Goal: Information Seeking & Learning: Check status

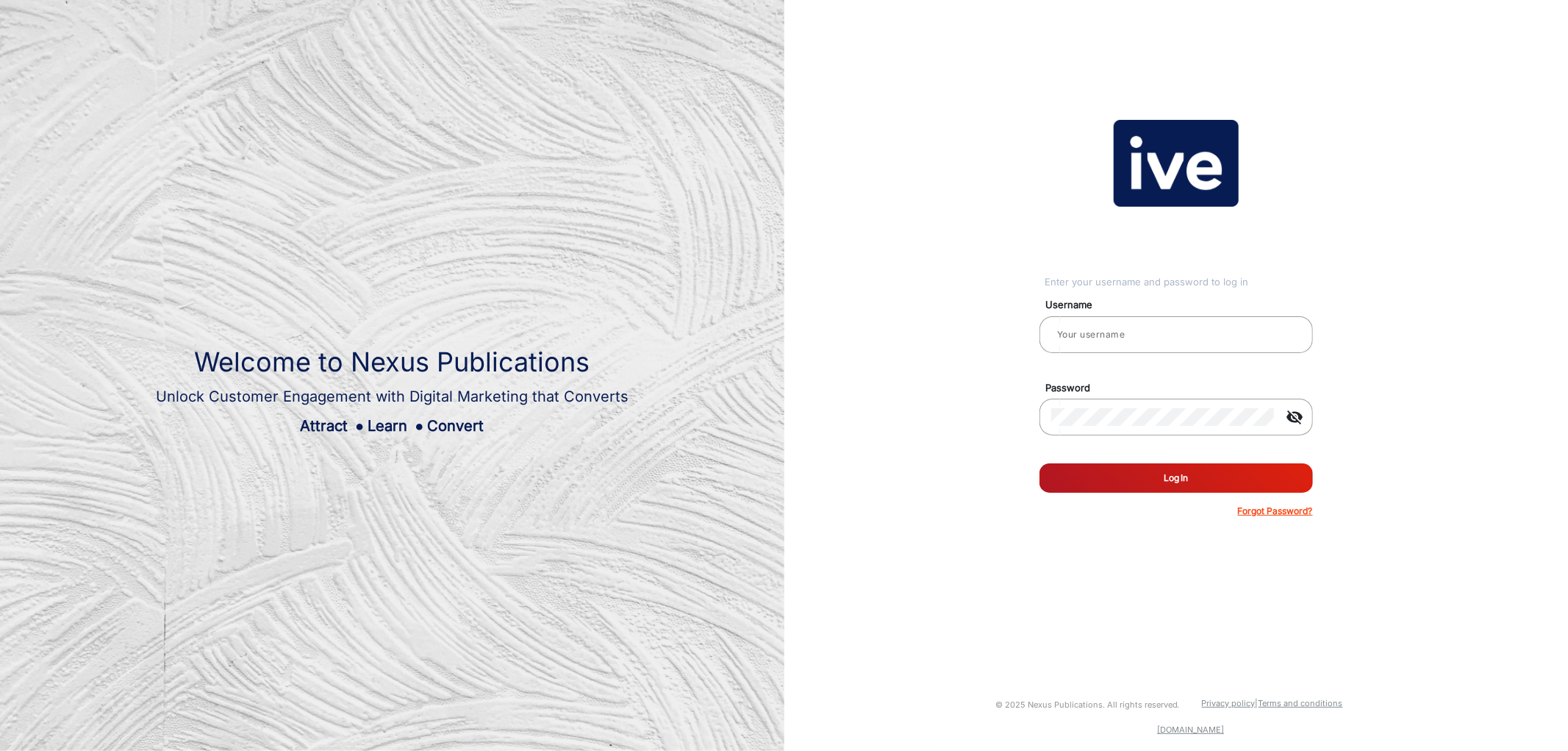
type input "CSTeam_Briefing Form"
click at [1147, 480] on button "Log In" at bounding box center [1176, 478] width 274 height 29
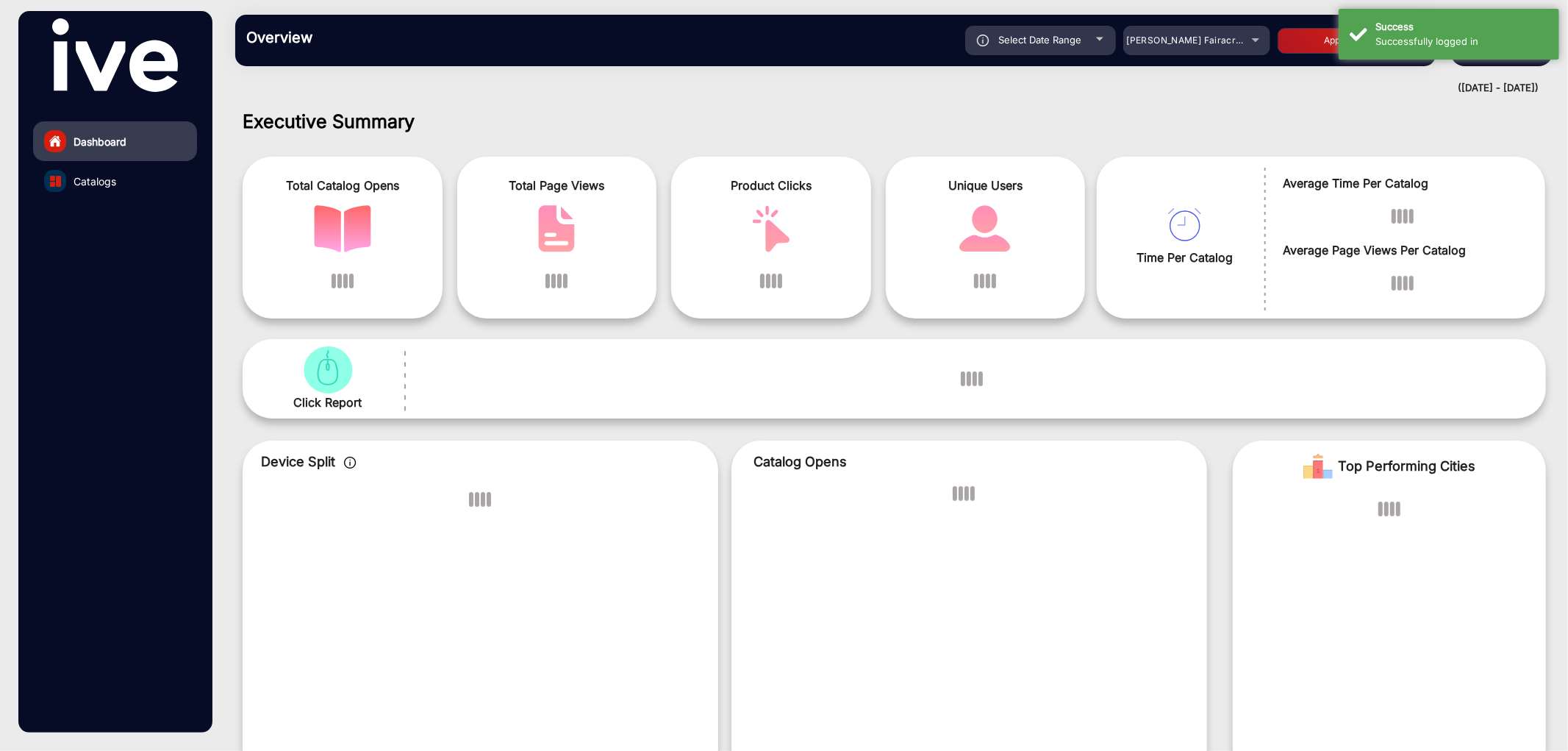
scroll to position [11, 0]
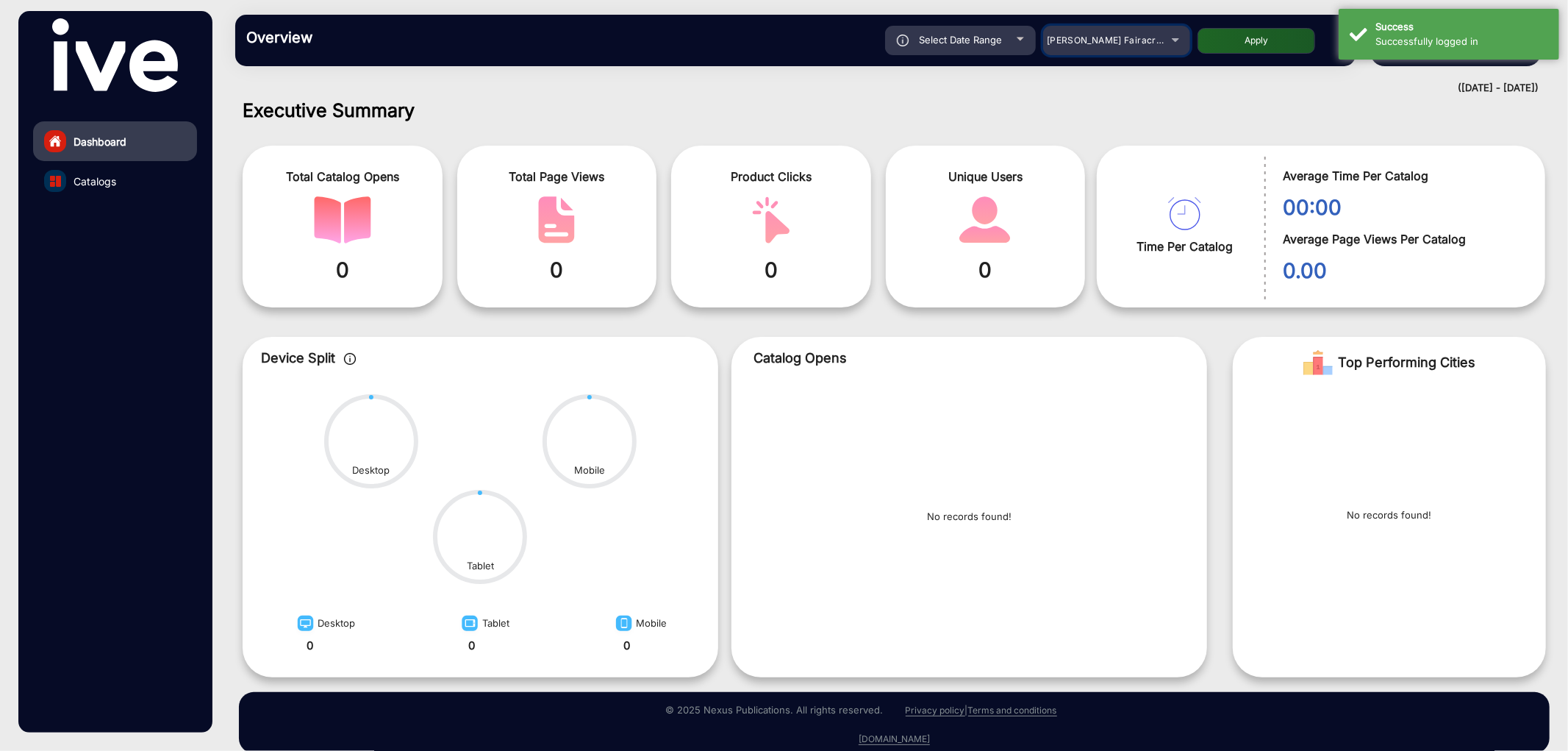
click at [1087, 39] on span "[PERSON_NAME] Fairacre Farms" at bounding box center [1120, 40] width 145 height 11
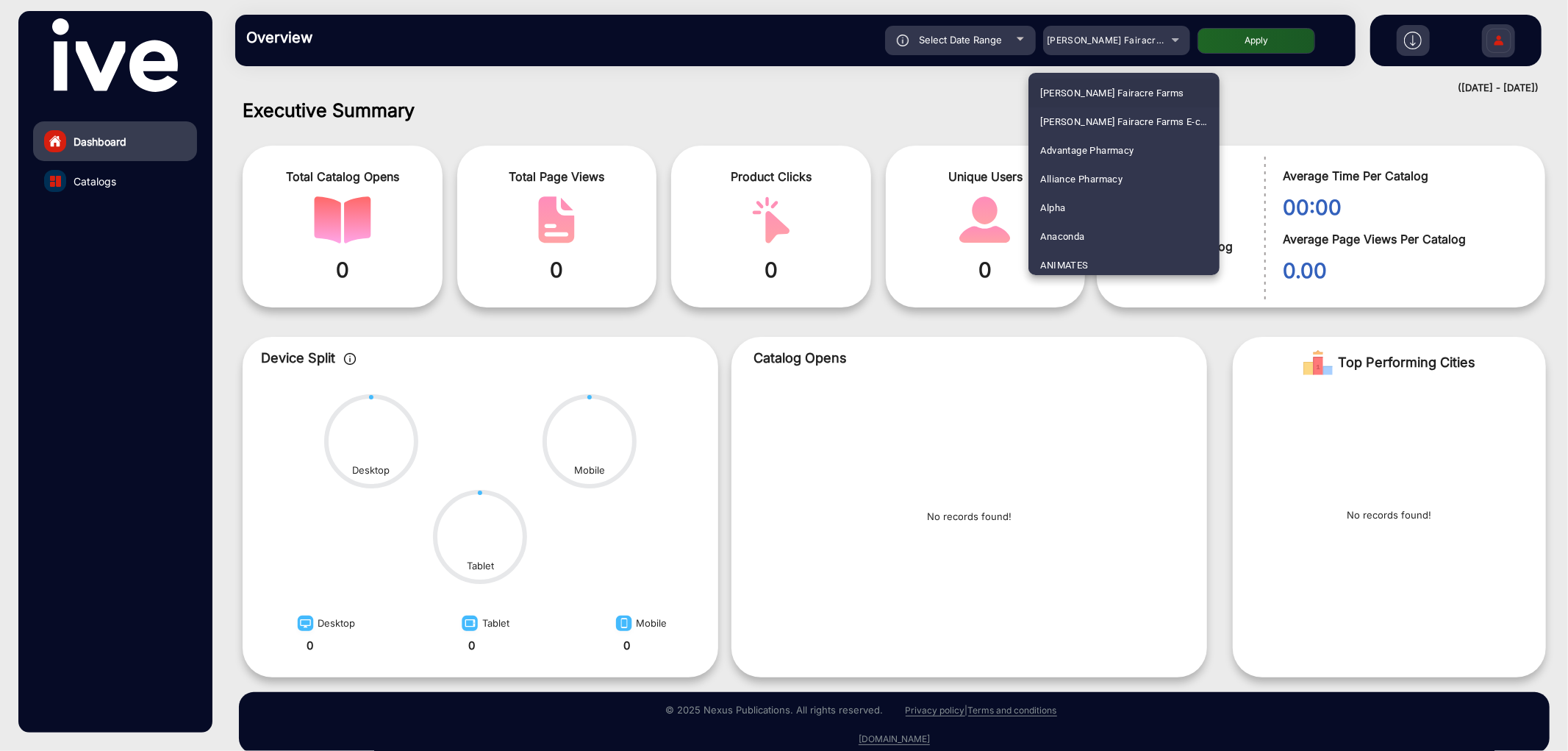
click at [704, 114] on div at bounding box center [784, 375] width 1568 height 751
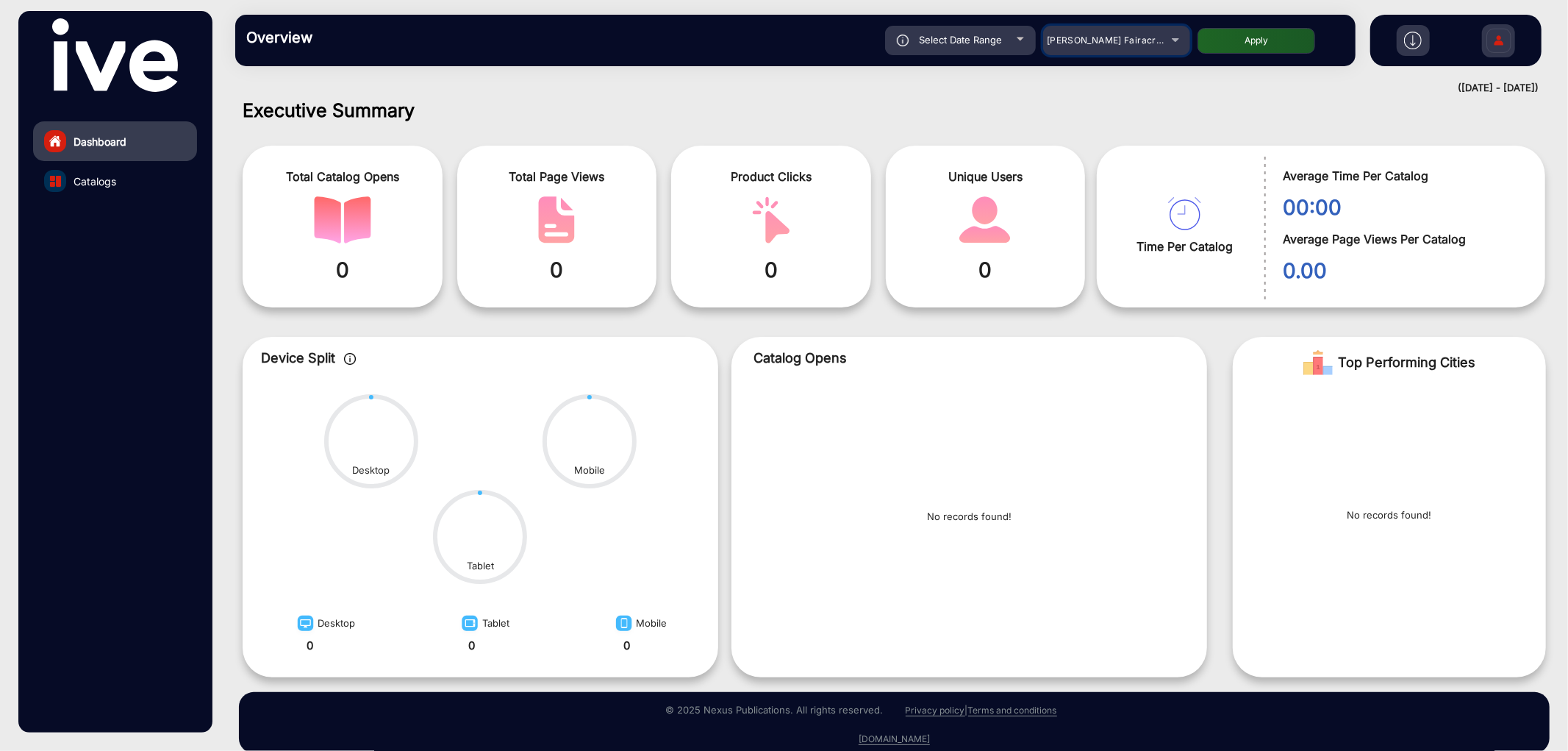
click at [1071, 40] on span "[PERSON_NAME] Fairacre Farms" at bounding box center [1120, 40] width 145 height 11
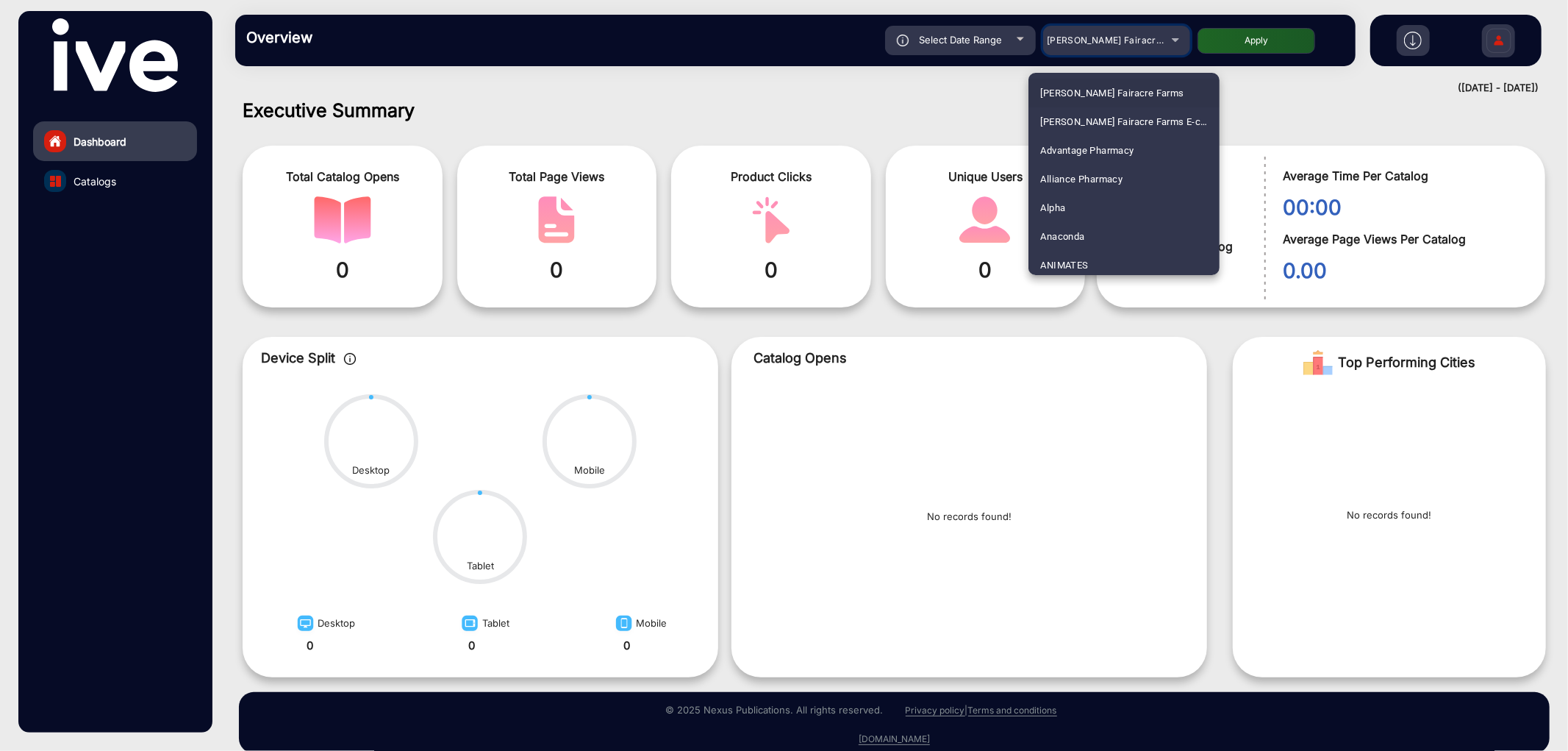
scroll to position [1209, 0]
click at [1138, 255] on mat-option "Cellarbrations" at bounding box center [1123, 260] width 191 height 29
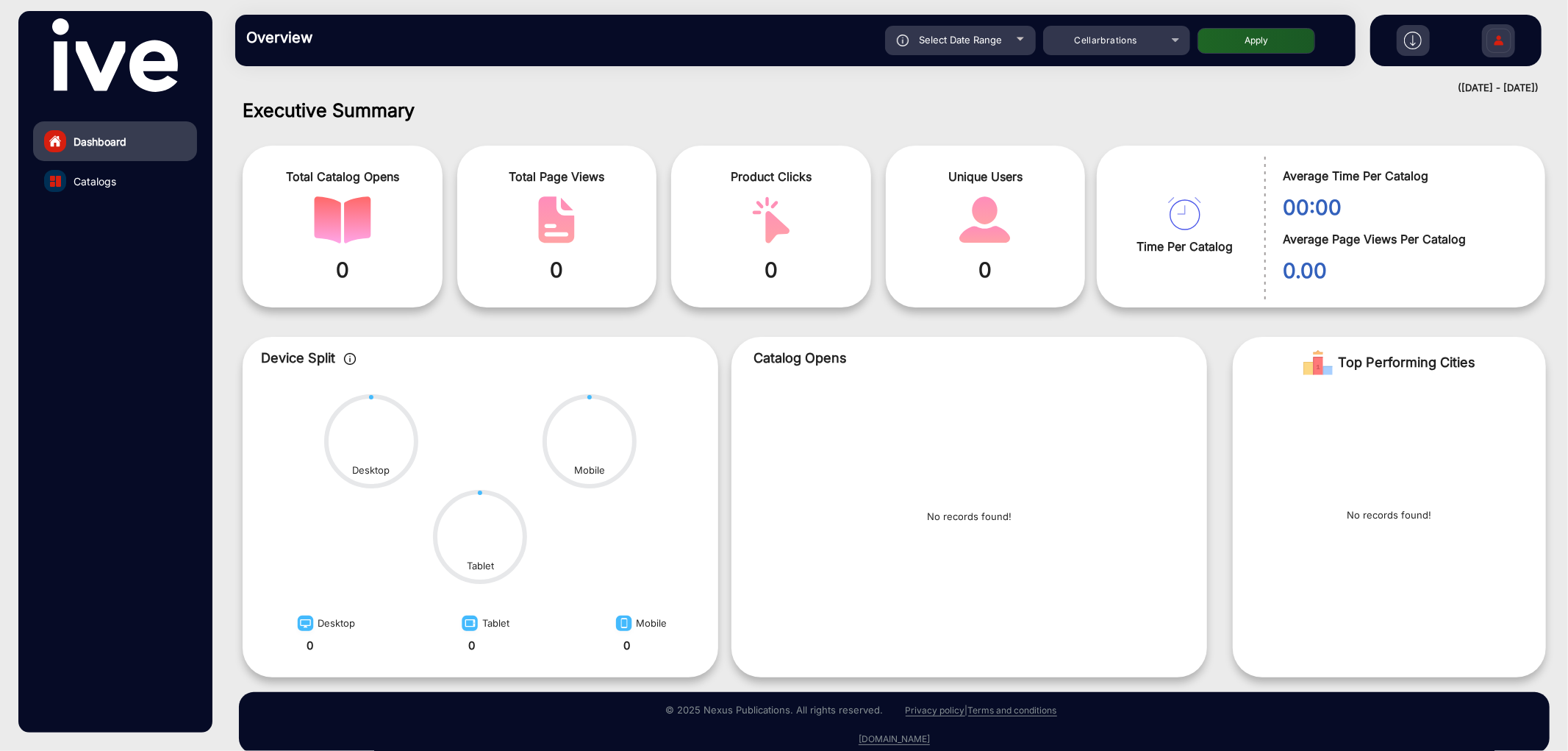
click at [1001, 37] on span "Select Date Range" at bounding box center [961, 40] width 83 height 12
type input "[DATE]"
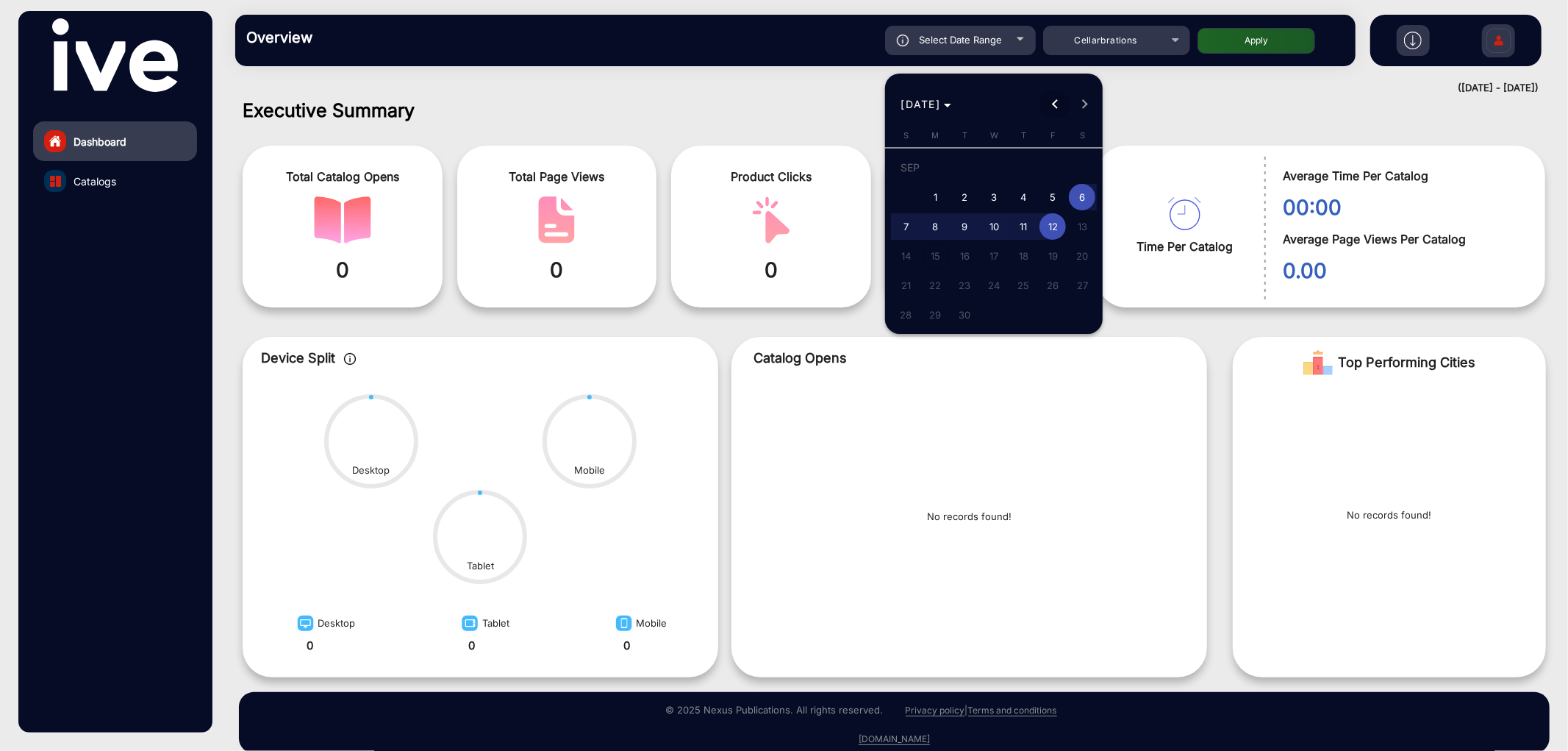
click at [1058, 100] on button "Previous month" at bounding box center [1055, 105] width 29 height 29
click at [1085, 96] on span "Next month" at bounding box center [1084, 105] width 29 height 29
click at [1057, 101] on button "Previous month" at bounding box center [1055, 105] width 29 height 29
click at [1082, 98] on span "Next month" at bounding box center [1084, 105] width 29 height 29
click at [936, 188] on span "1" at bounding box center [935, 197] width 27 height 27
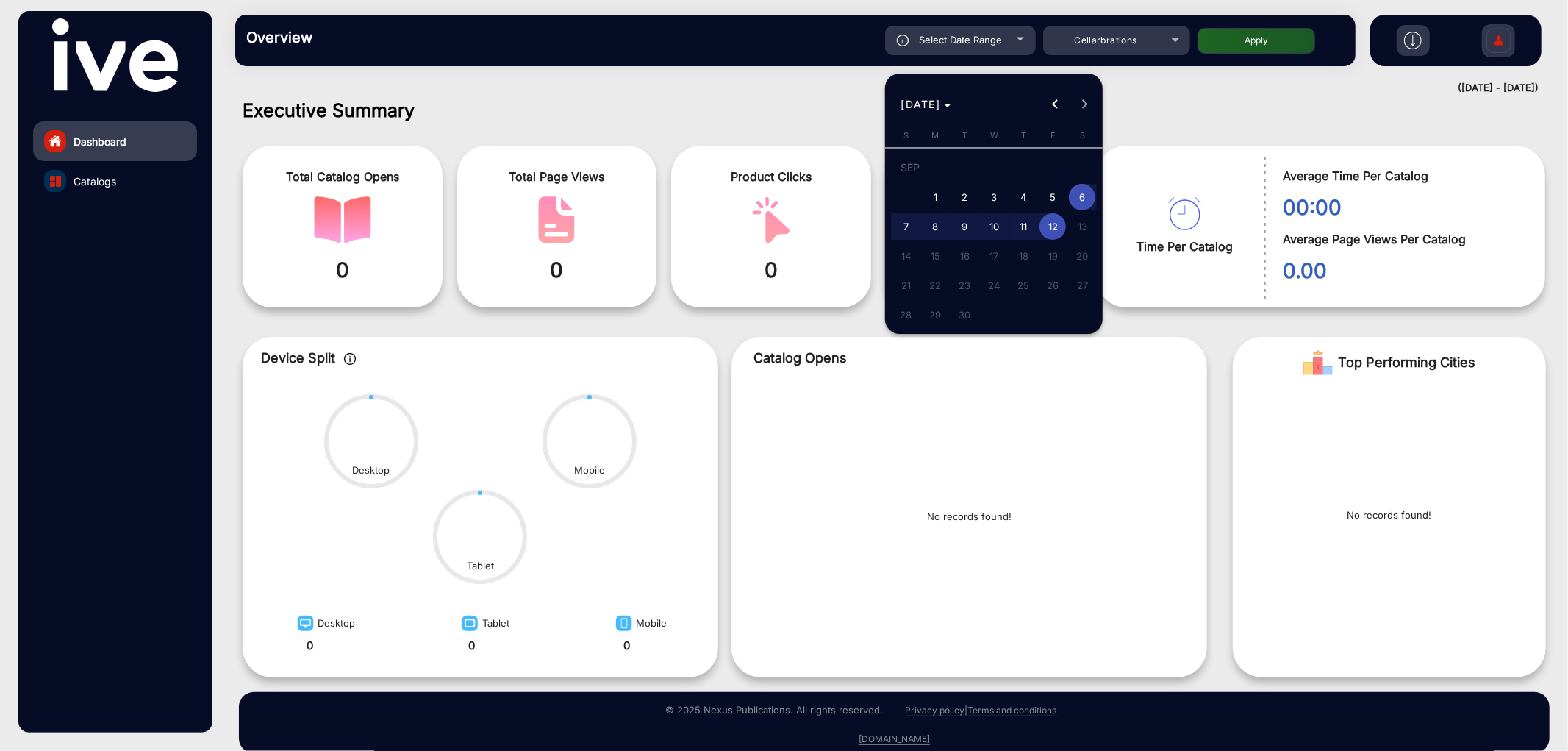
type input "[DATE]"
click at [1054, 225] on span "12" at bounding box center [1052, 226] width 27 height 27
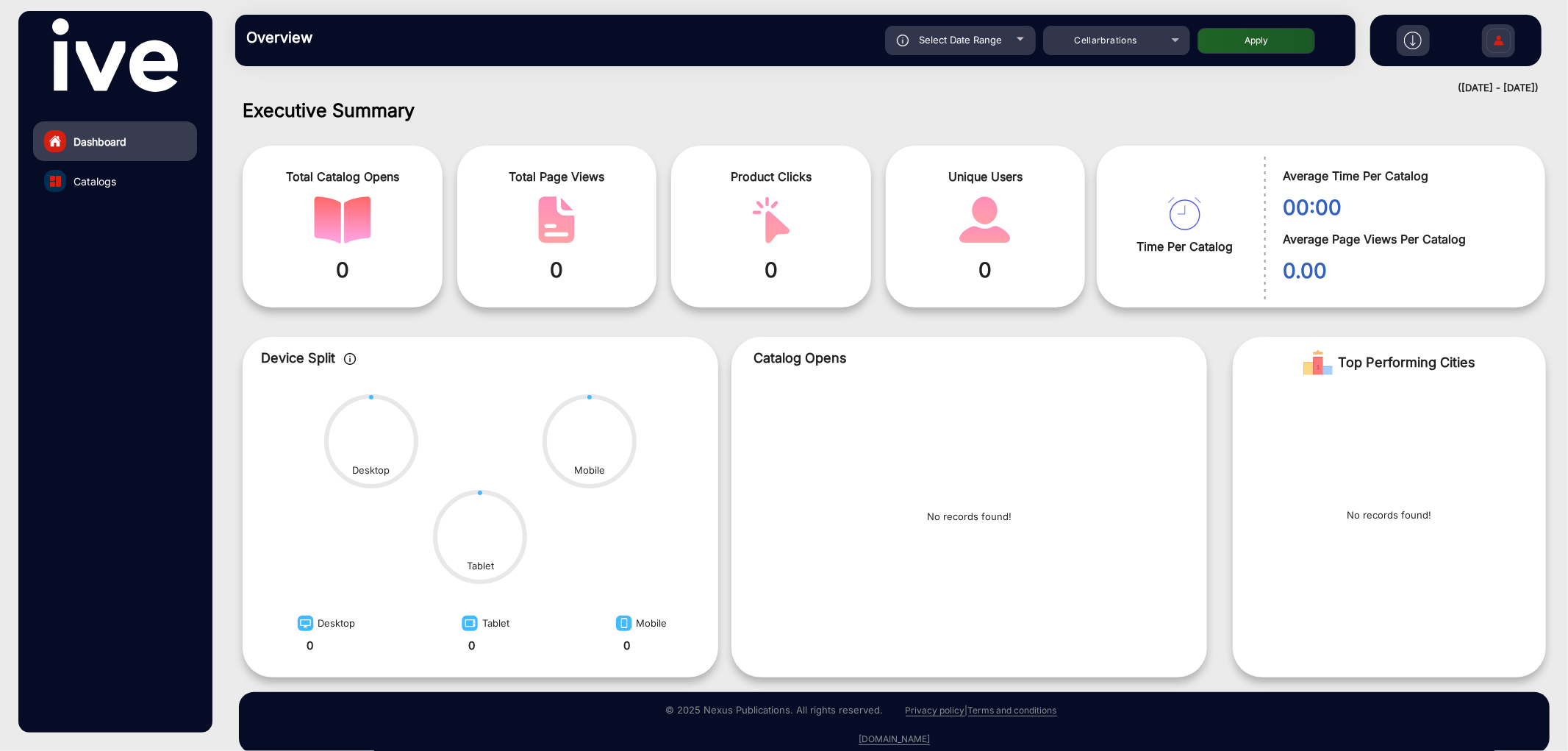
type input "[DATE]"
click at [1259, 39] on button "Apply" at bounding box center [1256, 41] width 117 height 26
type input "[DATE]"
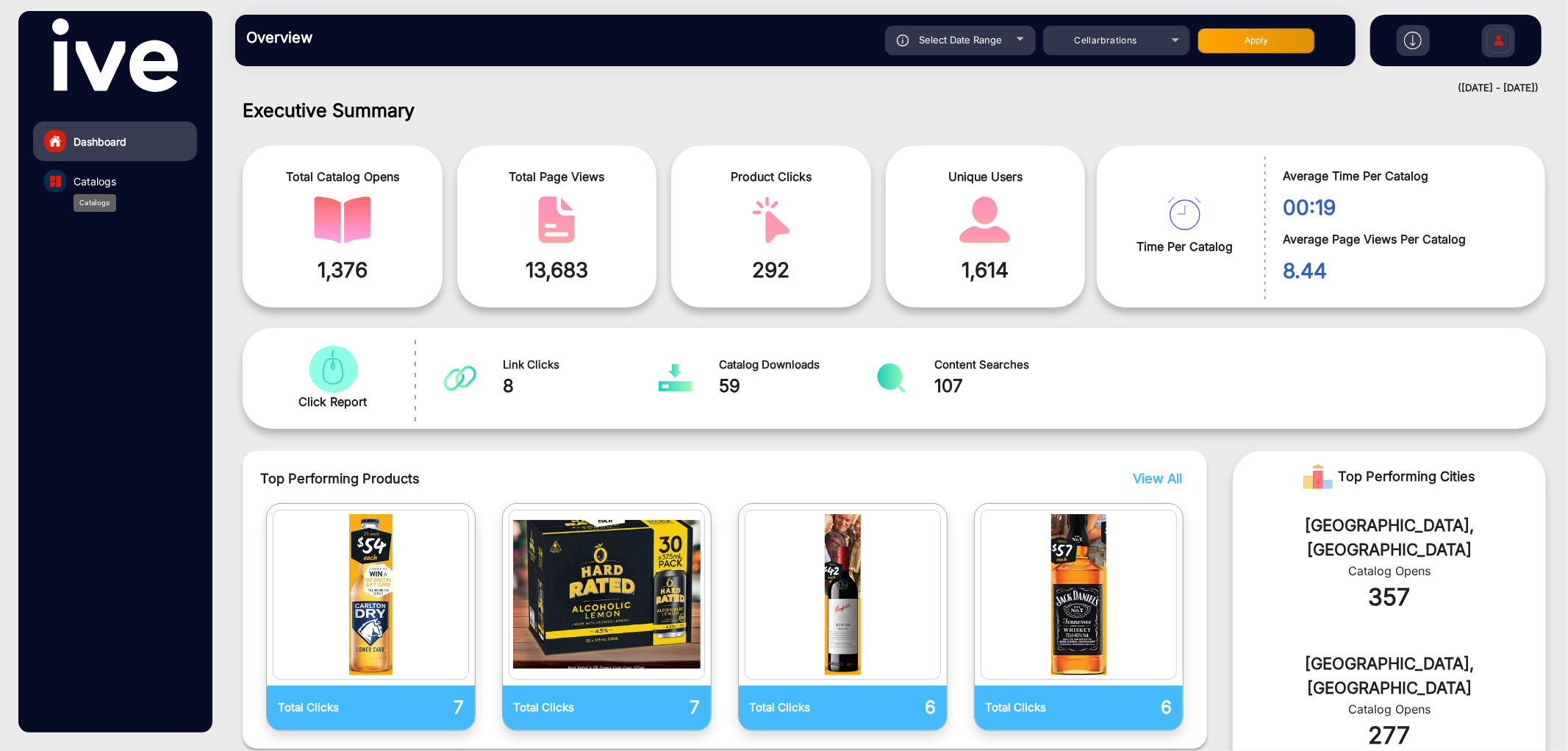
click at [115, 181] on span "Catalogs" at bounding box center [94, 181] width 42 height 16
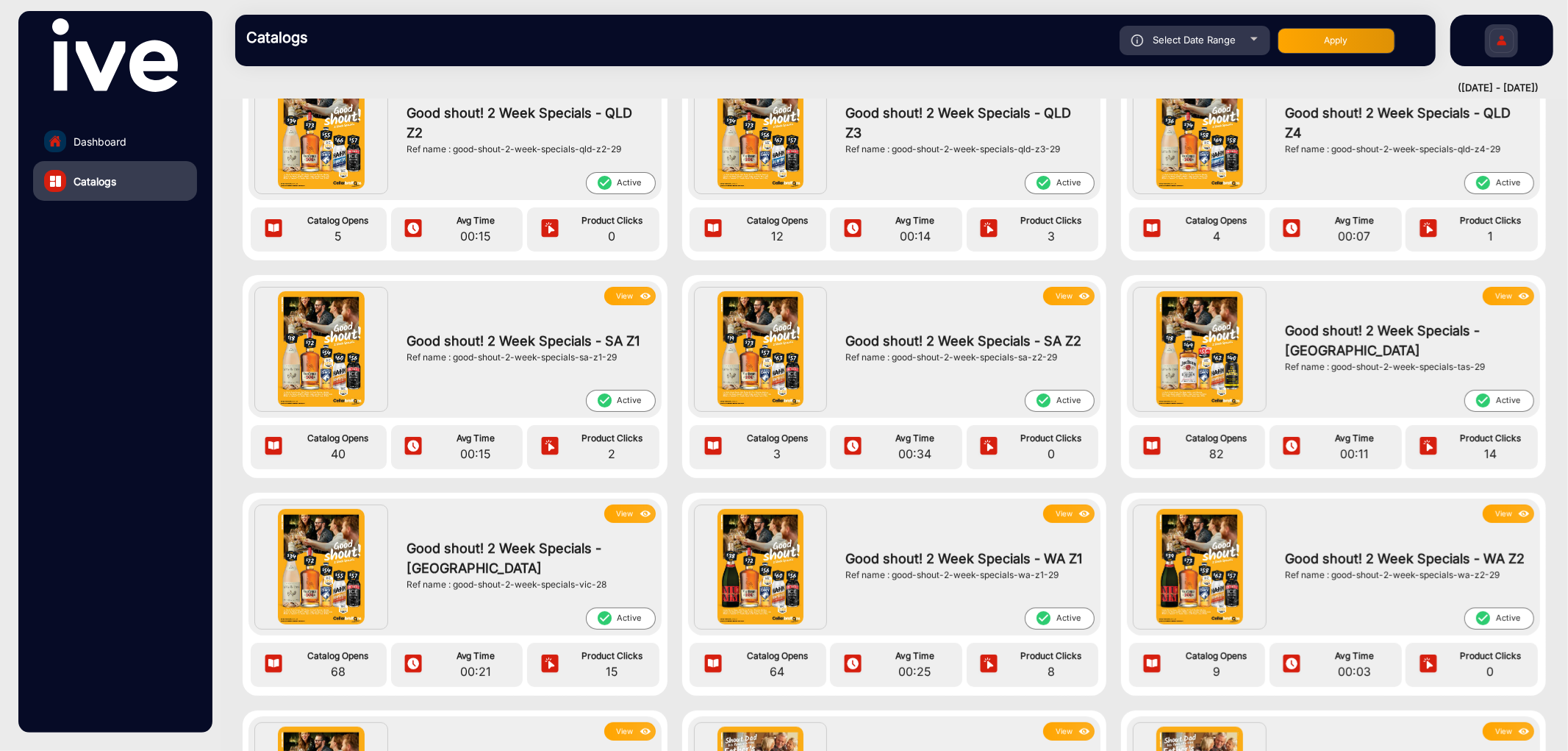
scroll to position [225, 0]
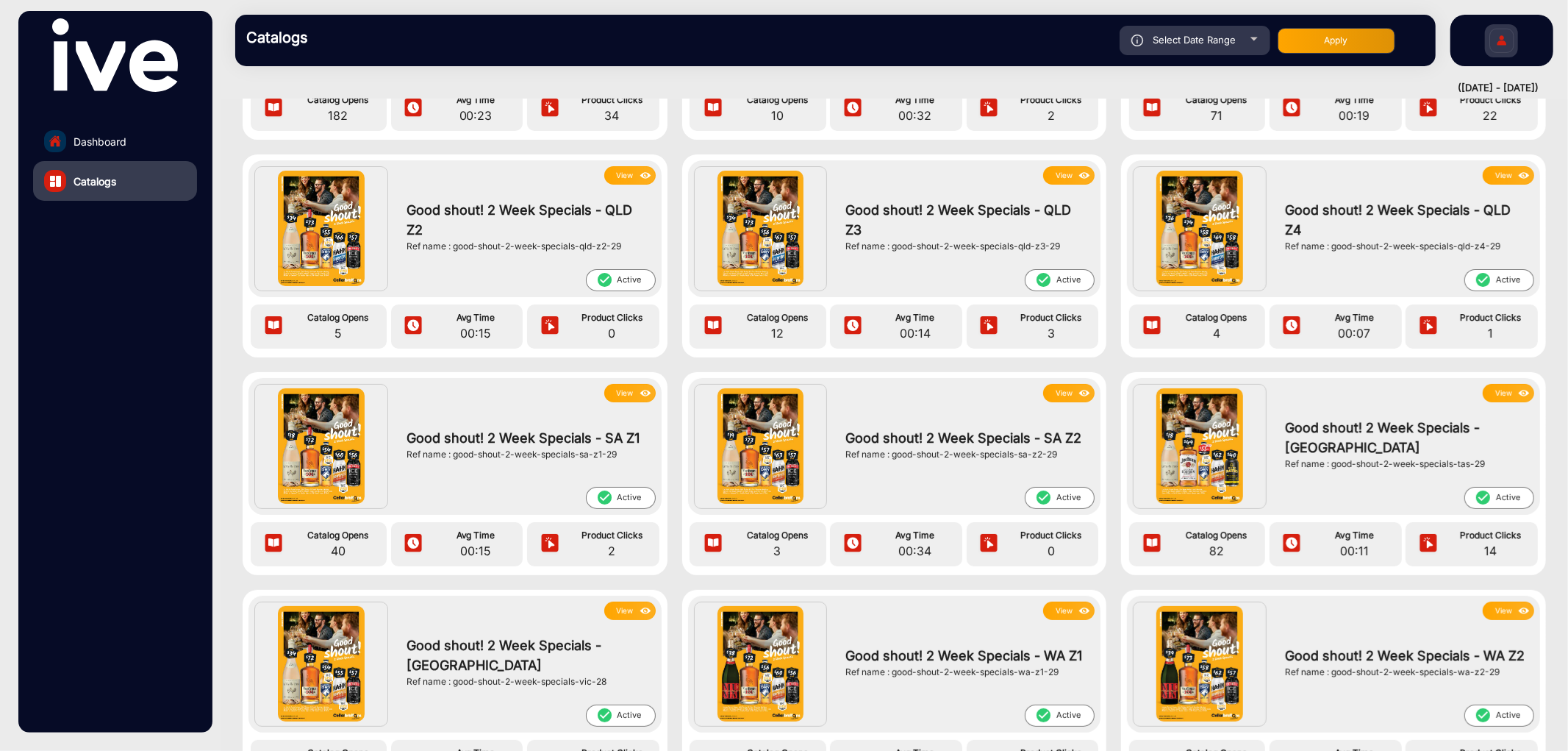
click at [1093, 85] on div "([DATE] - [DATE])" at bounding box center [879, 88] width 1318 height 15
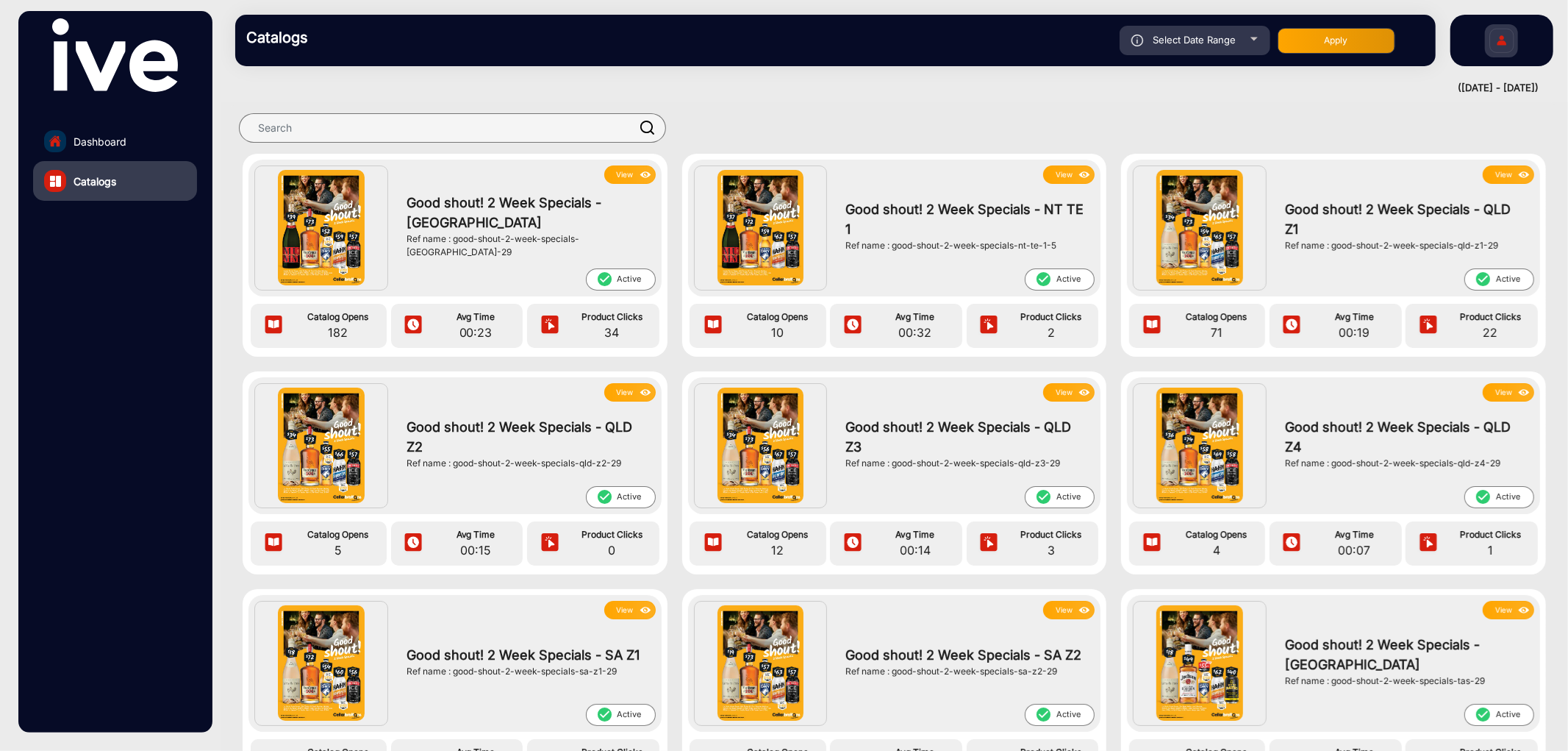
scroll to position [0, 0]
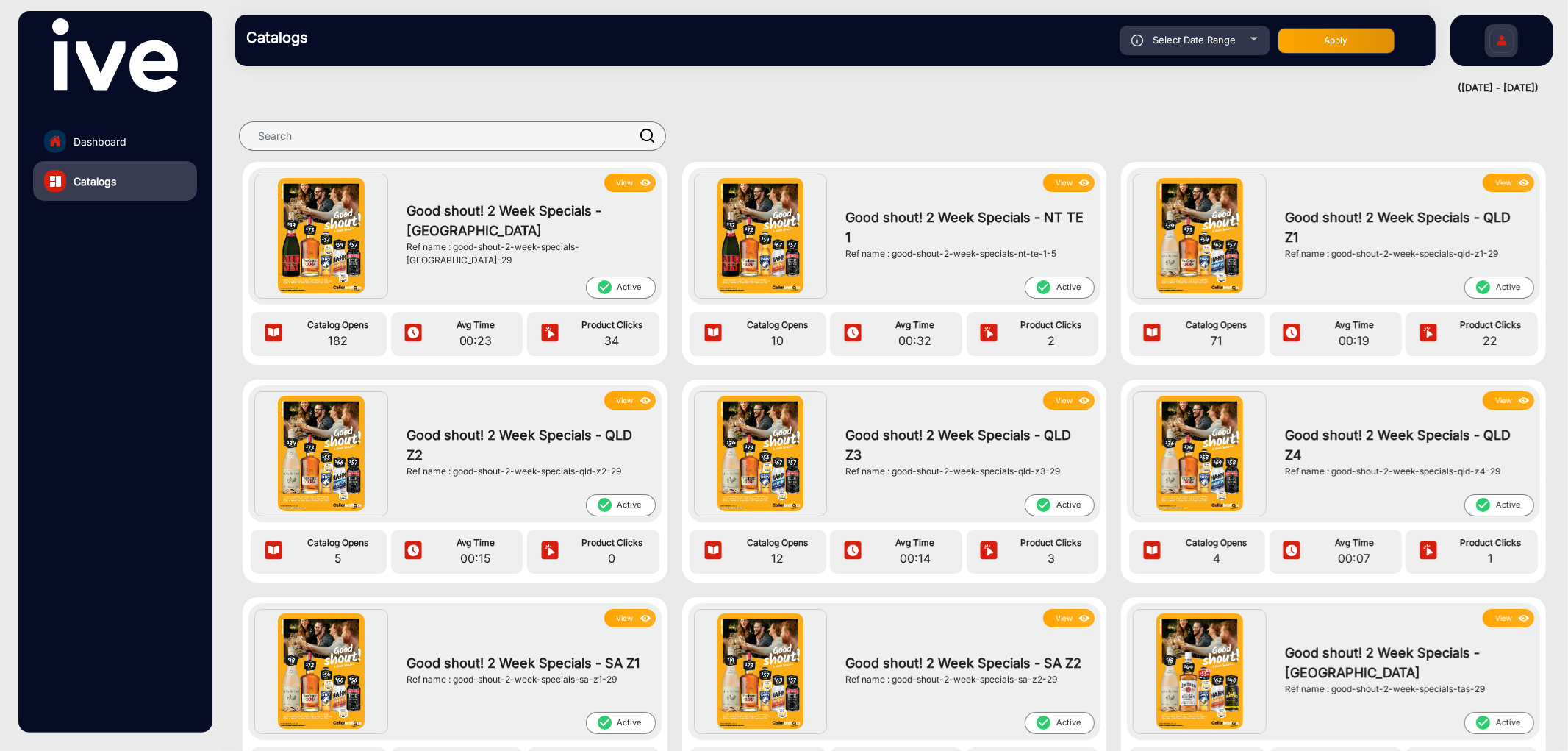
click at [1228, 40] on span "Select Date Range" at bounding box center [1195, 40] width 83 height 12
type input "[DATE]"
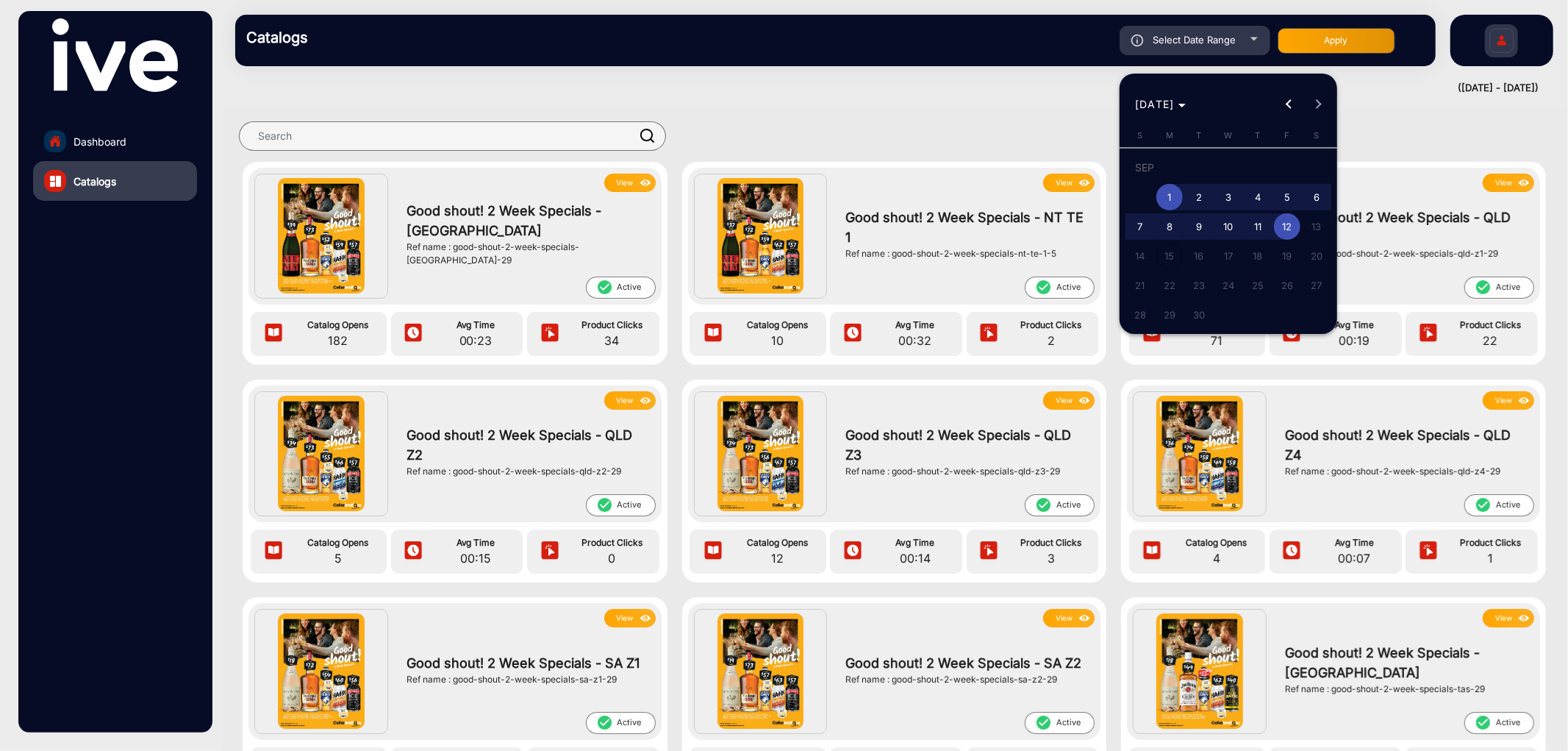
click at [1171, 196] on span "1" at bounding box center [1169, 197] width 27 height 27
click at [1281, 224] on span "12" at bounding box center [1286, 226] width 27 height 27
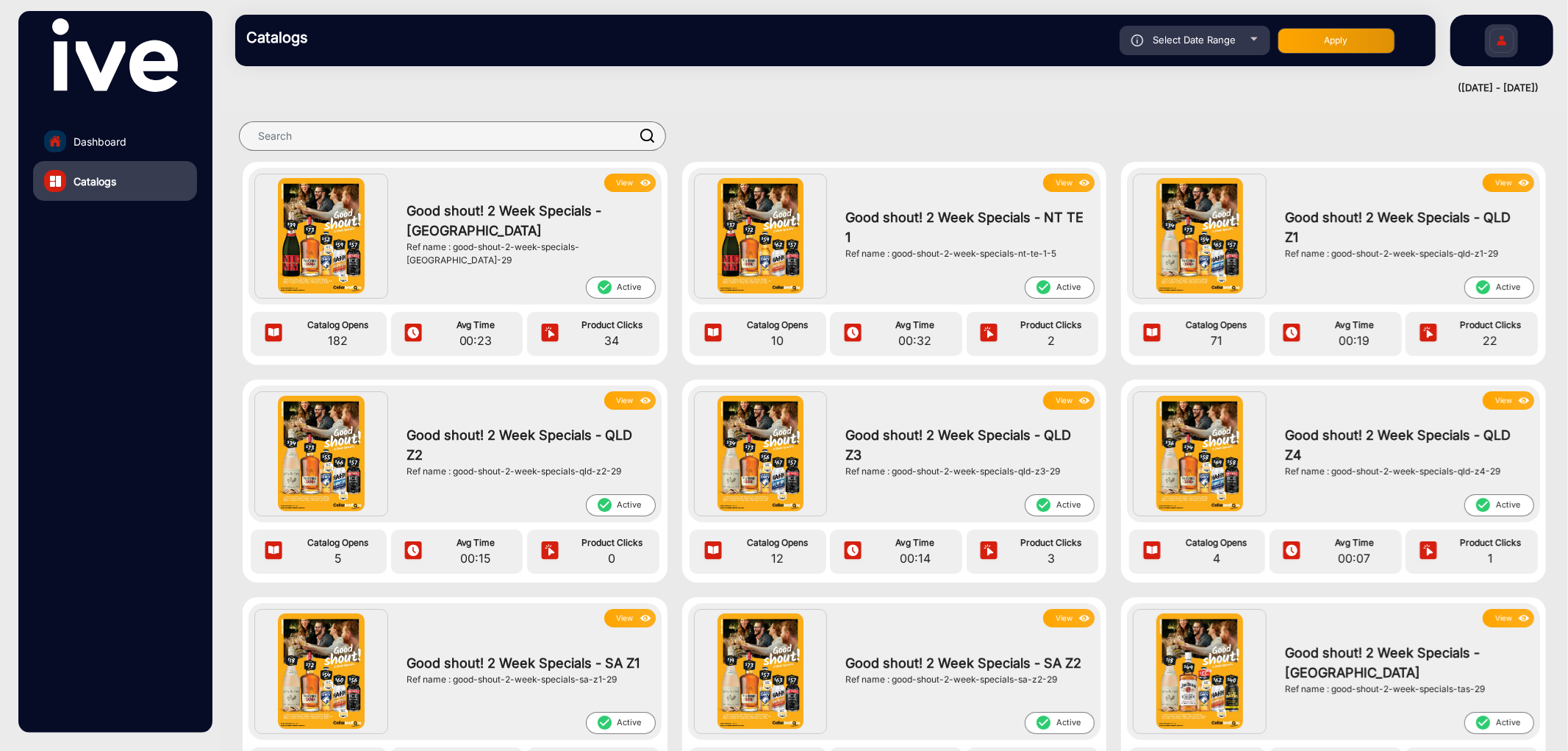
type input "[DATE]"
click at [1346, 47] on button "Apply" at bounding box center [1336, 41] width 117 height 26
type input "[DATE]"
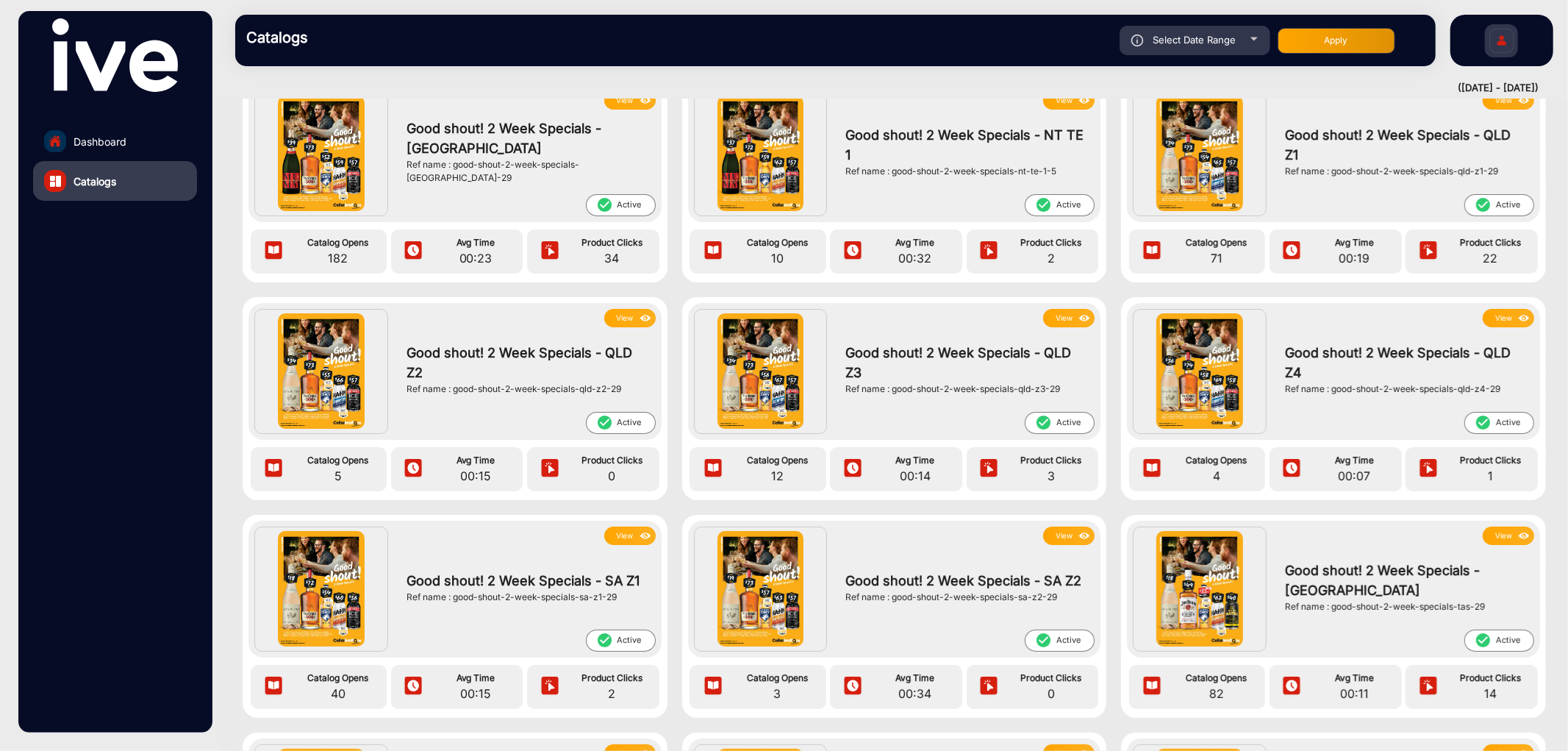
scroll to position [61, 0]
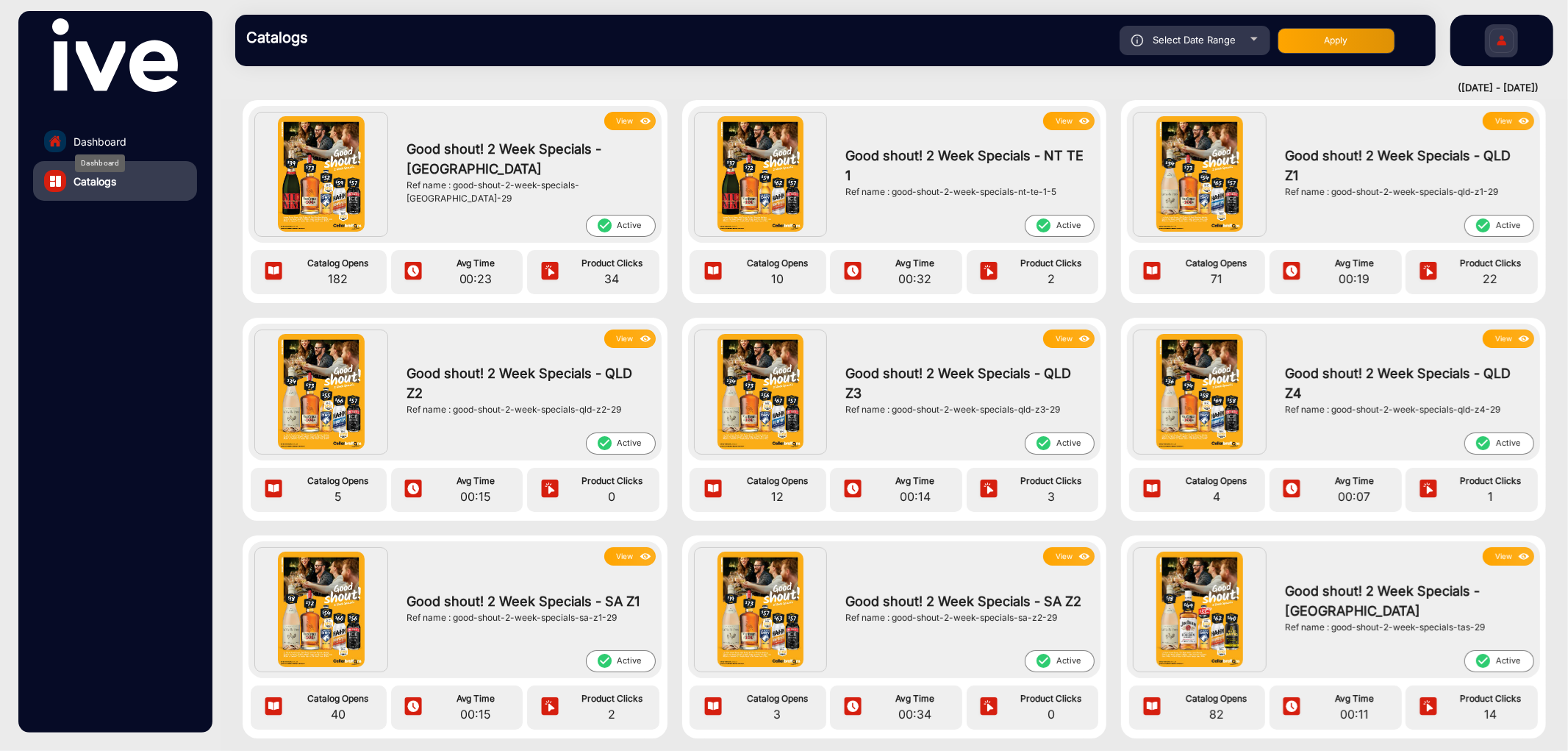
click at [79, 155] on div "Dashboard" at bounding box center [100, 163] width 50 height 17
click at [124, 138] on span "Dashboard" at bounding box center [99, 142] width 53 height 16
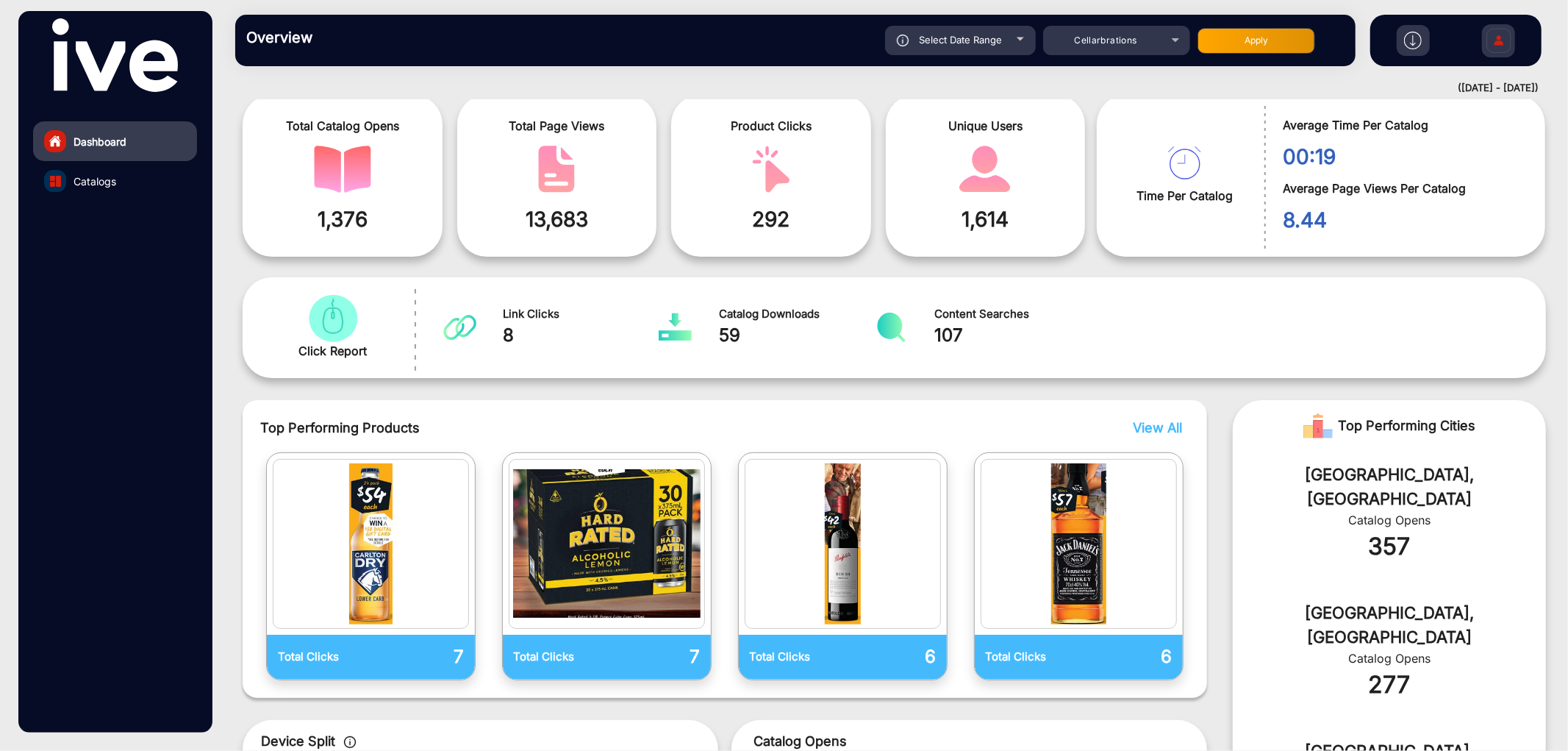
scroll to position [11, 0]
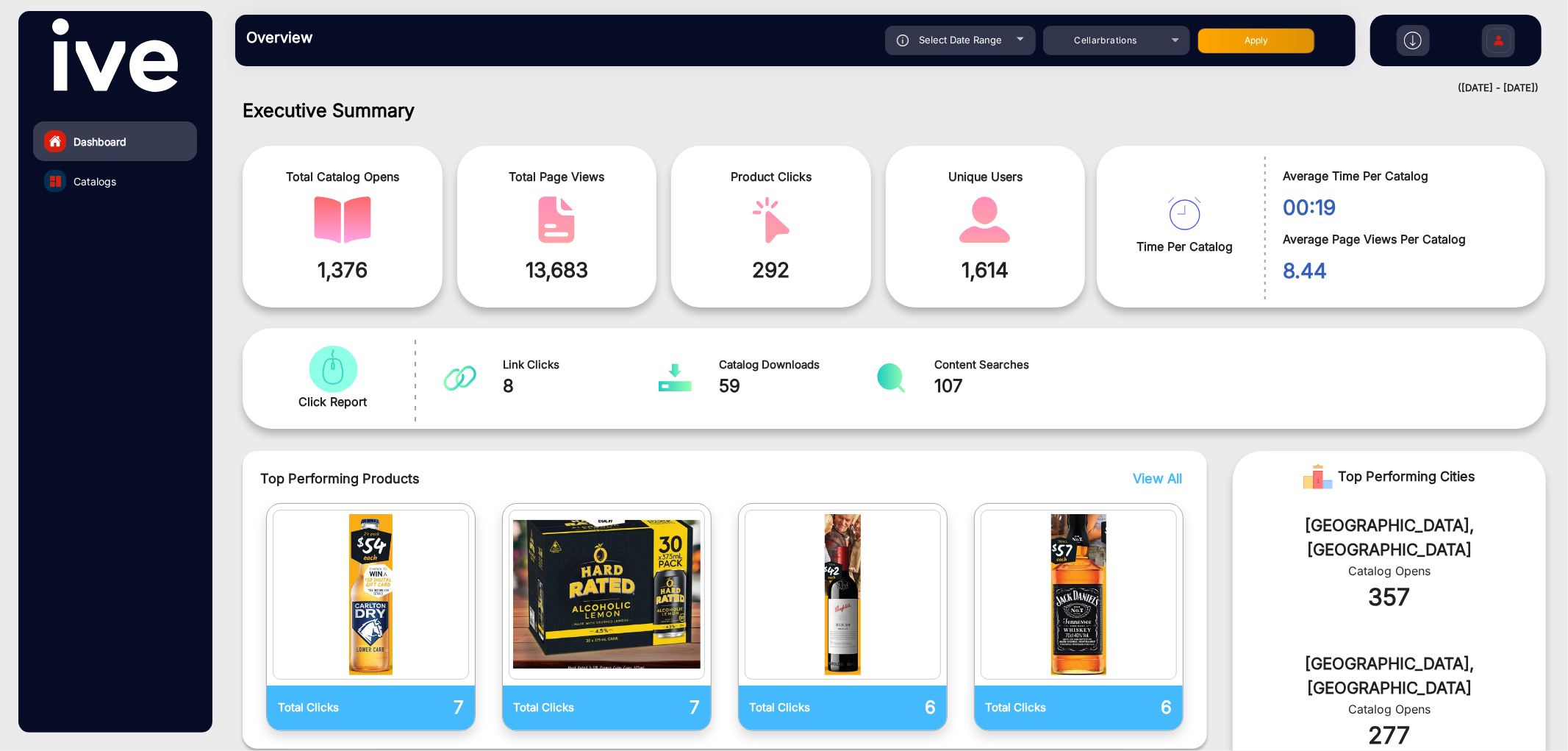
click at [1260, 41] on button "Apply" at bounding box center [1256, 41] width 117 height 26
type input "[DATE]"
click at [991, 38] on span "Select Date Range" at bounding box center [961, 40] width 83 height 12
type input "[DATE]"
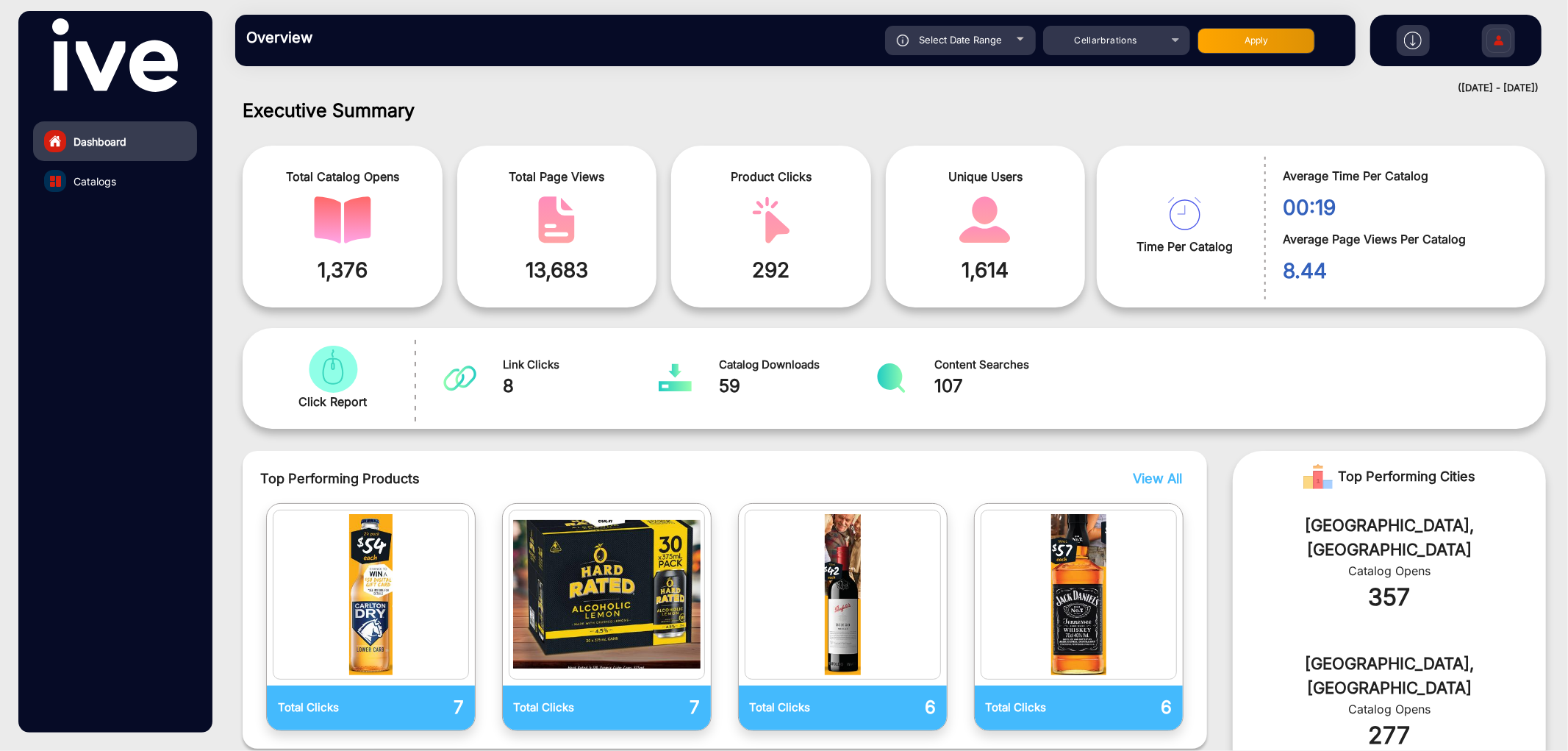
type input "[DATE]"
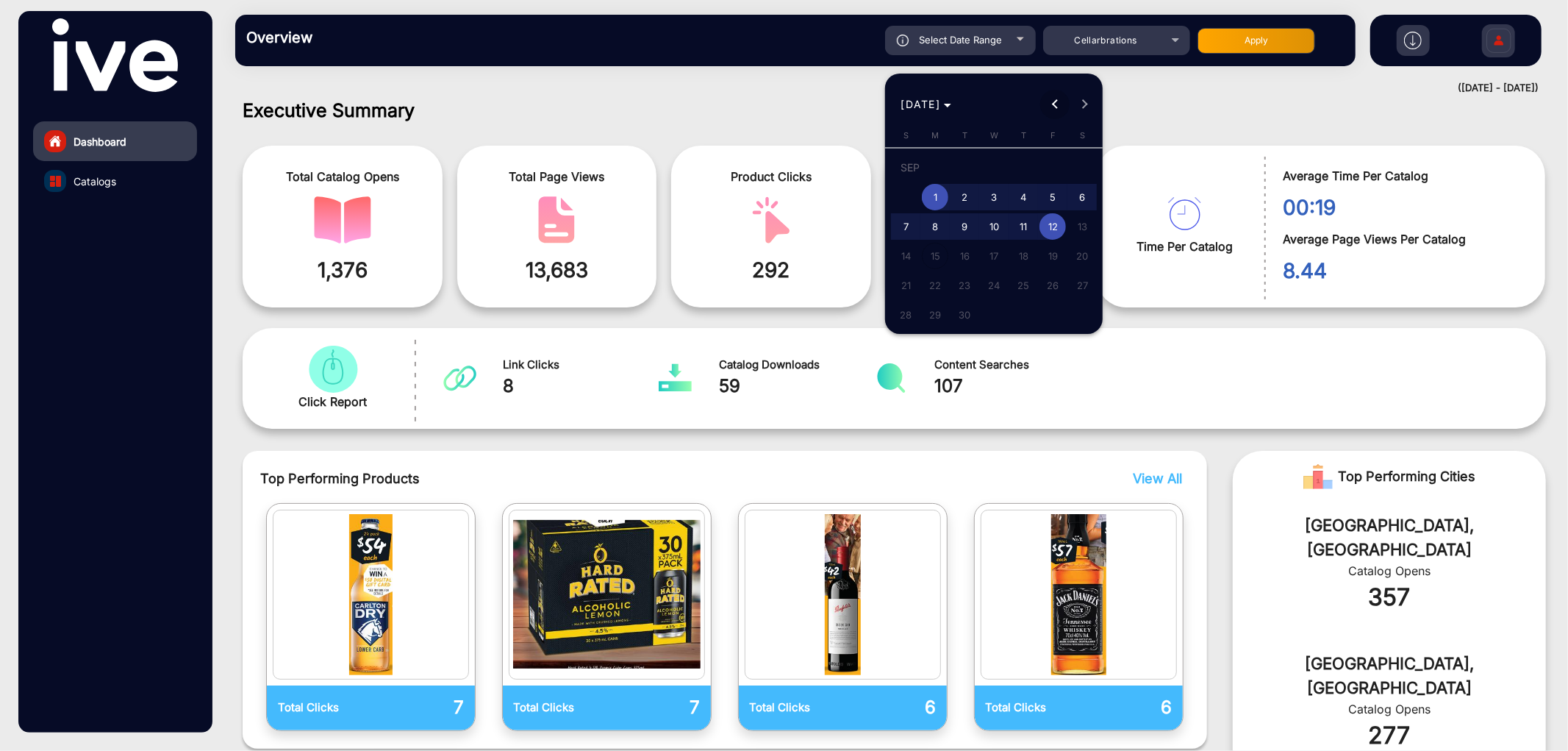
click at [1048, 105] on span "Previous month" at bounding box center [1055, 105] width 29 height 29
click at [941, 287] on span "25" at bounding box center [935, 289] width 27 height 27
type input "[DATE]"
drag, startPoint x: 1076, startPoint y: 99, endPoint x: 1070, endPoint y: 111, distance: 13.4
click at [1076, 99] on span "Next month" at bounding box center [1084, 105] width 29 height 29
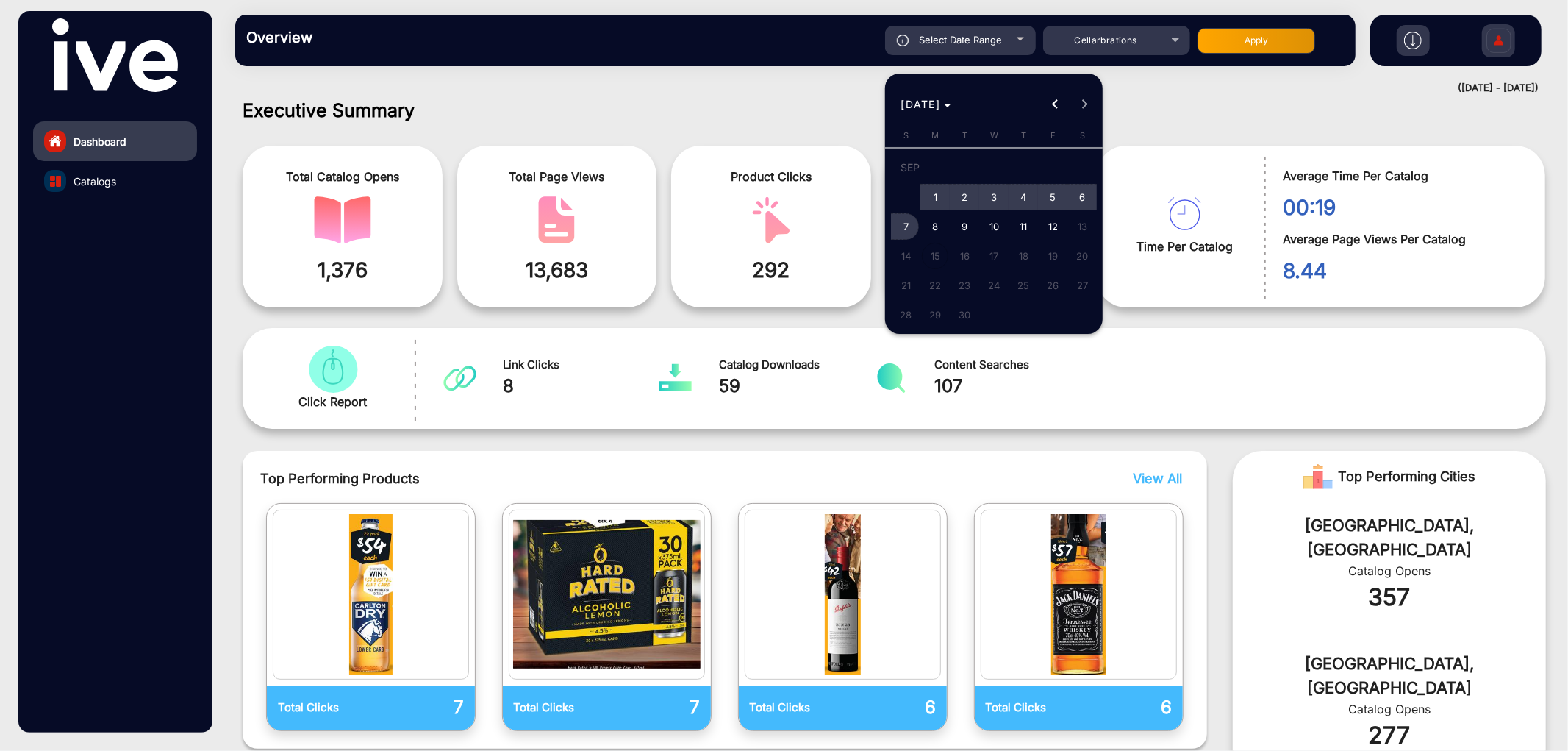
click at [907, 220] on span "7" at bounding box center [905, 226] width 27 height 27
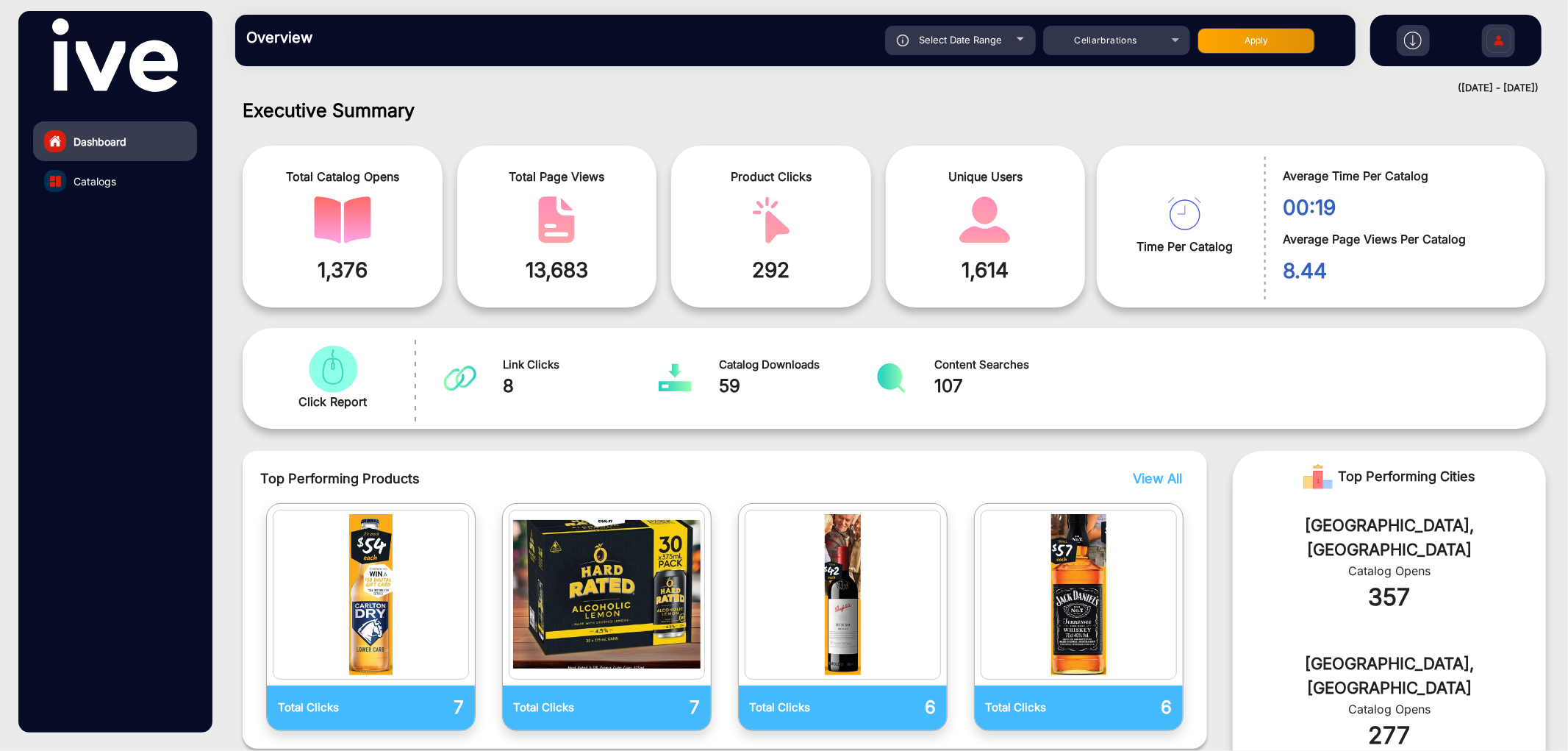
type input "[DATE]"
click at [1228, 28] on button "Apply" at bounding box center [1256, 41] width 117 height 26
type input "[DATE]"
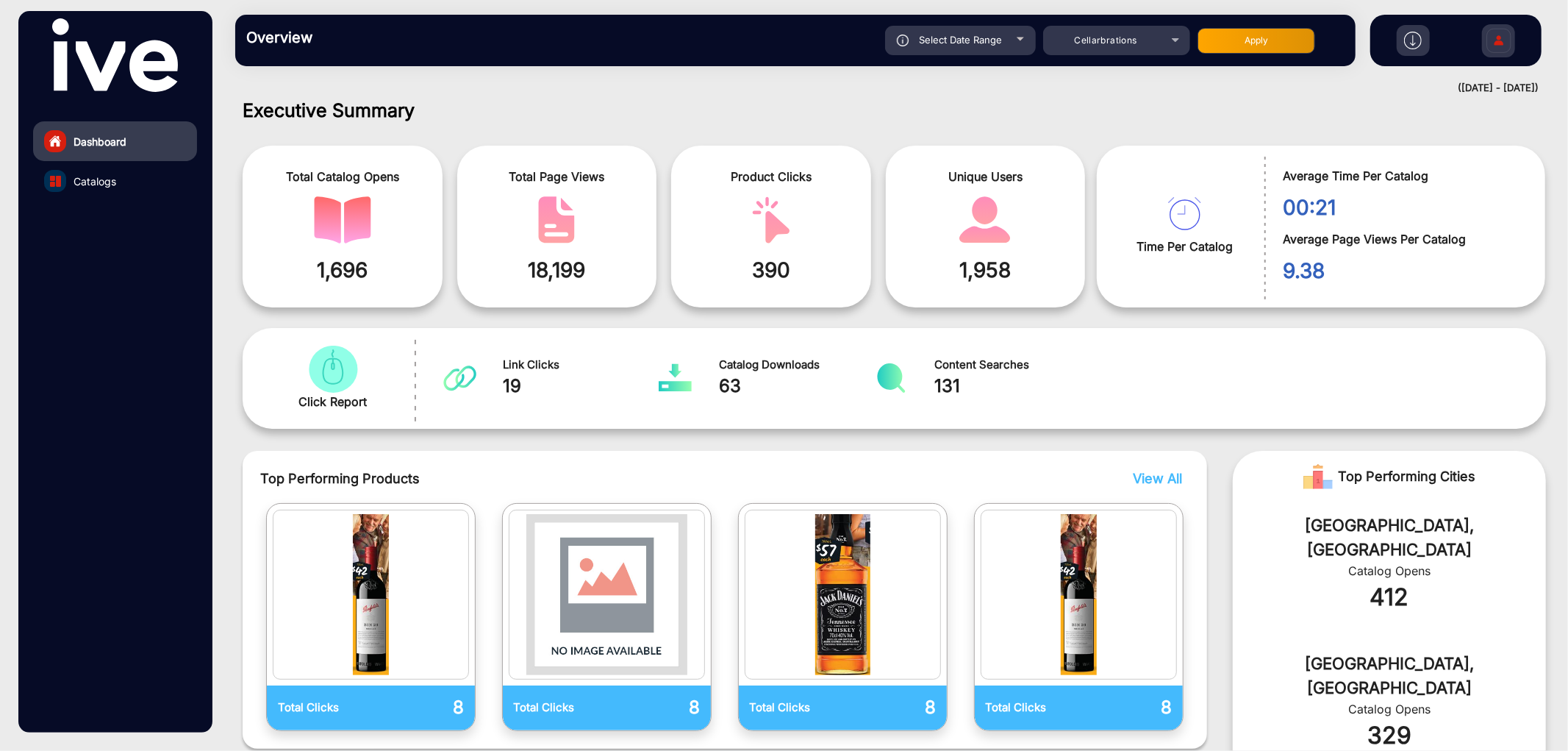
click at [1410, 41] on img at bounding box center [1412, 41] width 17 height 17
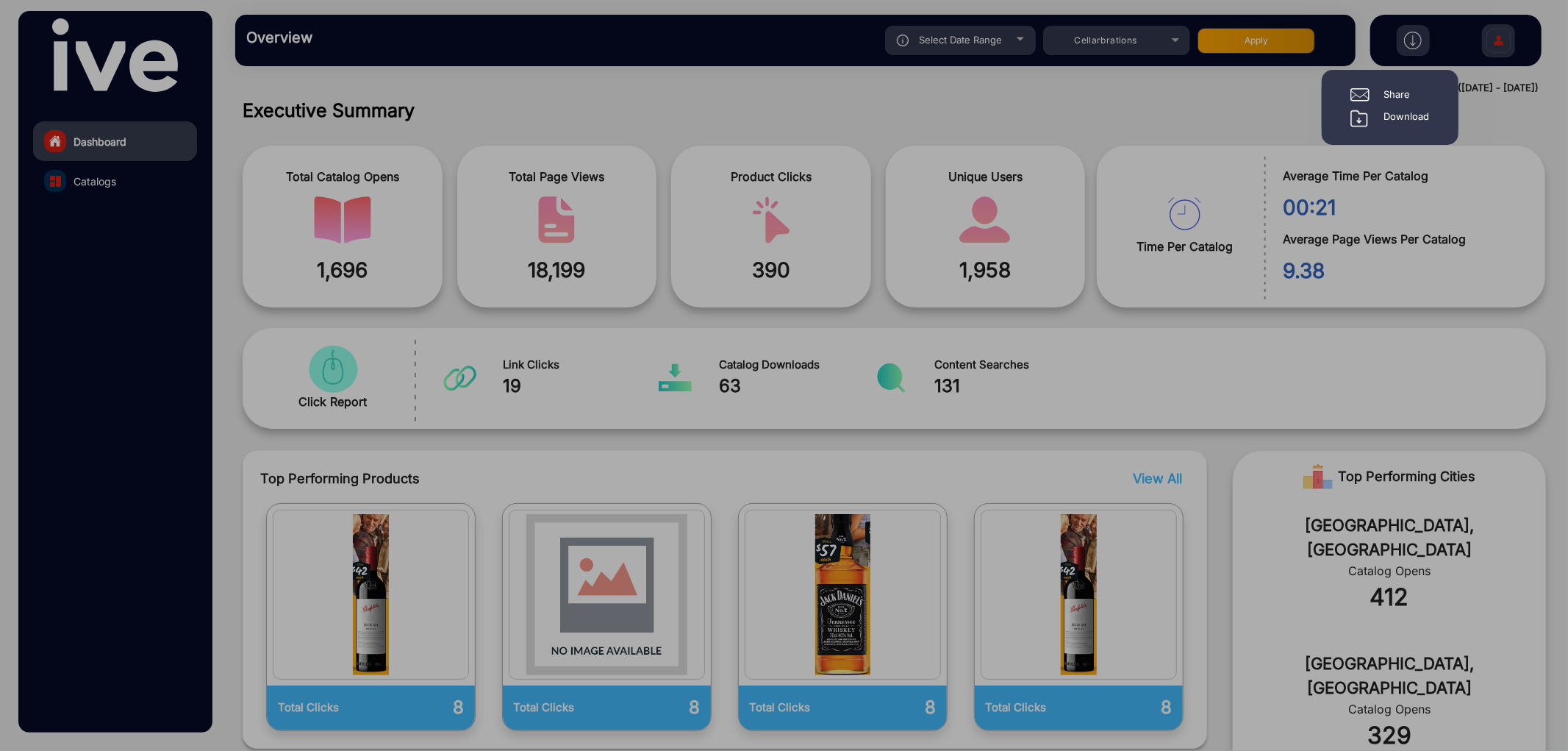
click at [1395, 115] on div "Download" at bounding box center [1406, 118] width 46 height 17
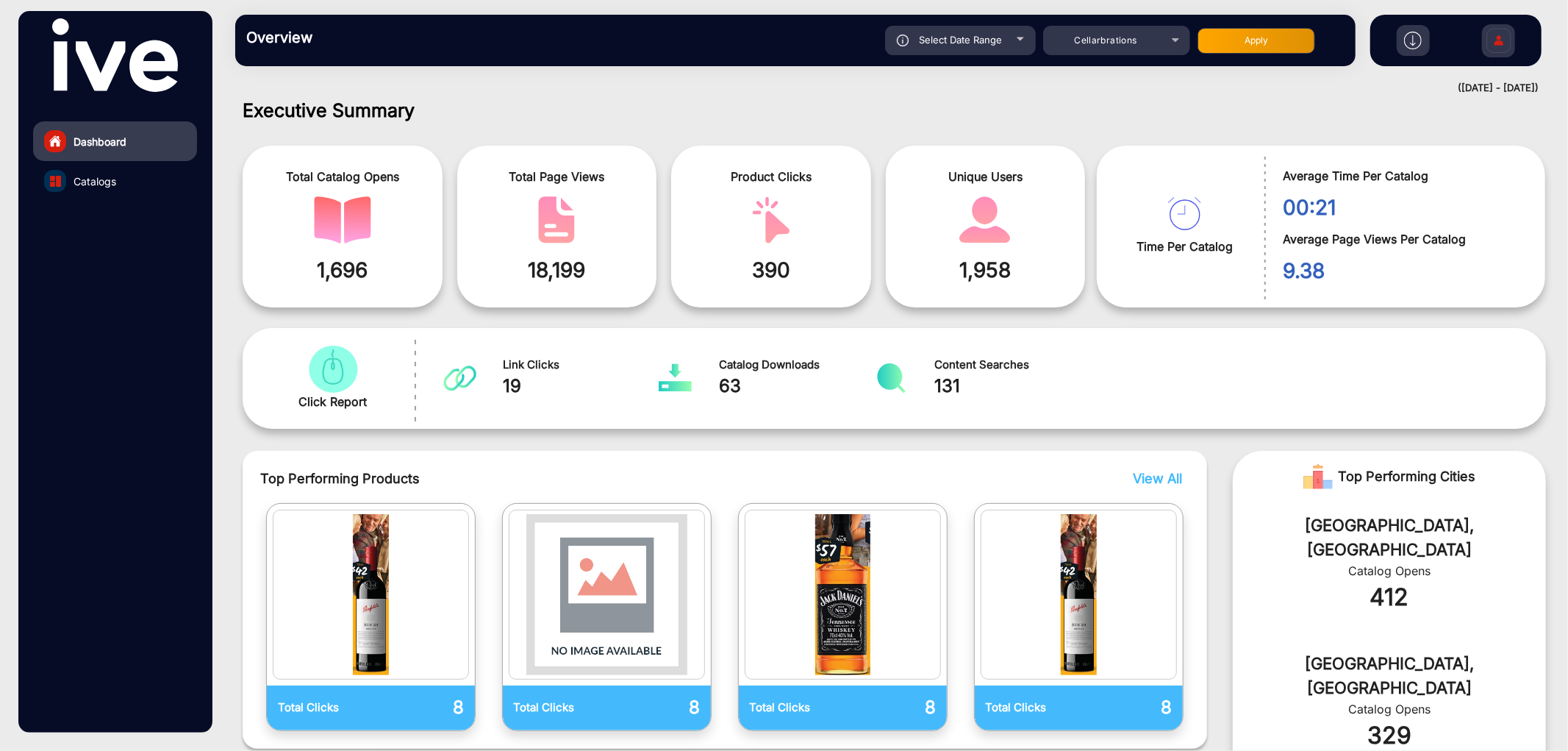
scroll to position [0, 0]
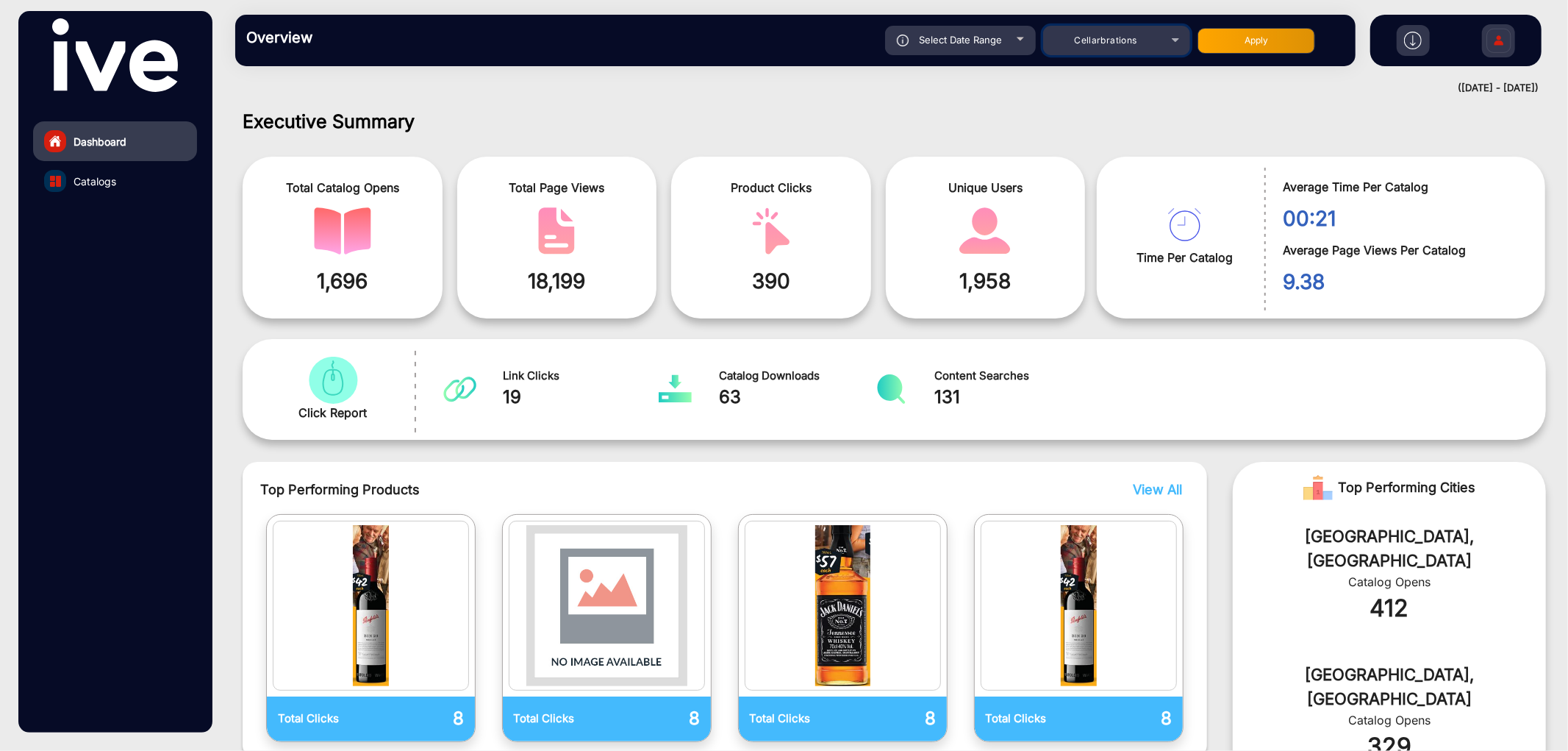
click at [1120, 37] on span "Cellarbrations" at bounding box center [1105, 40] width 62 height 11
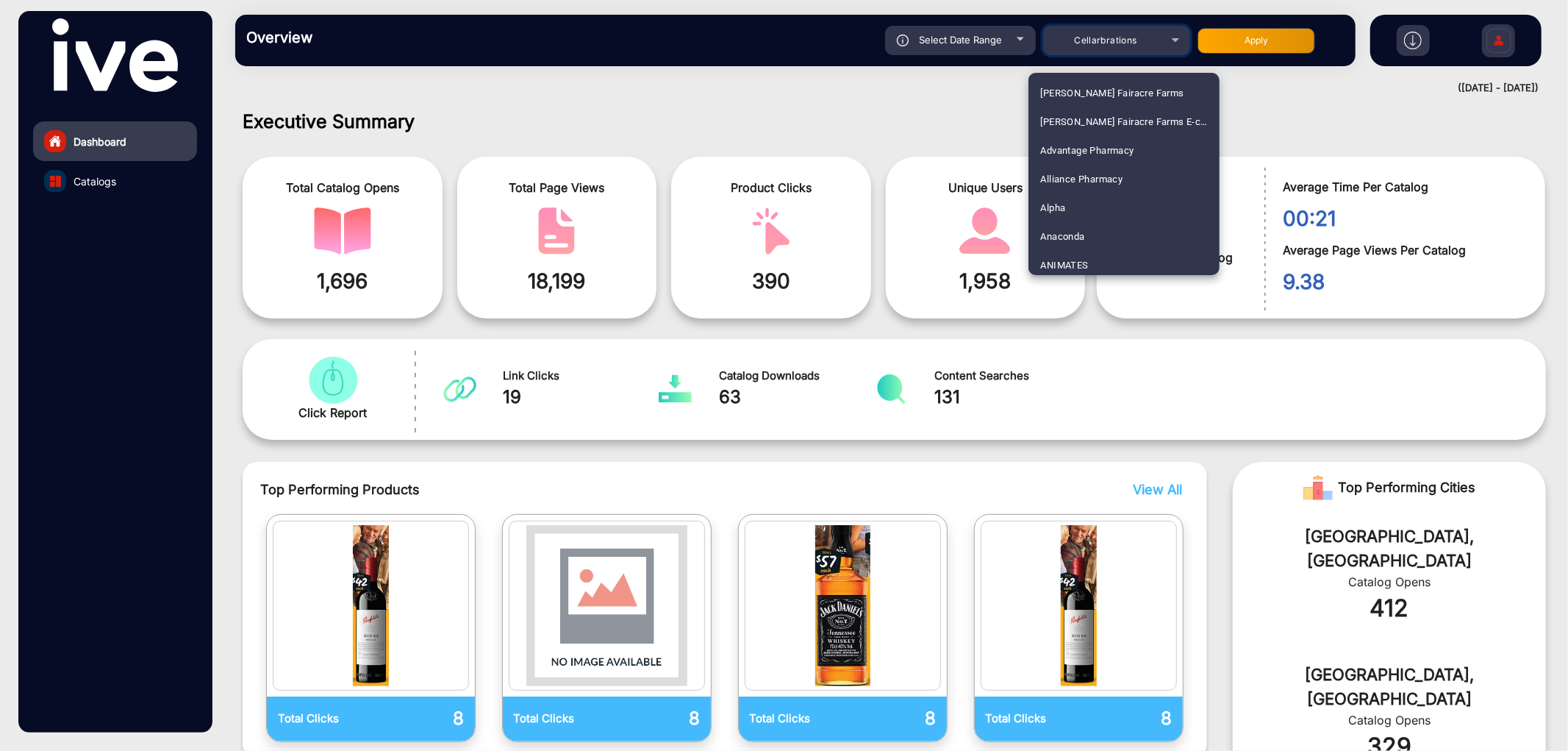
scroll to position [1209, 0]
click at [849, 85] on div at bounding box center [784, 375] width 1568 height 751
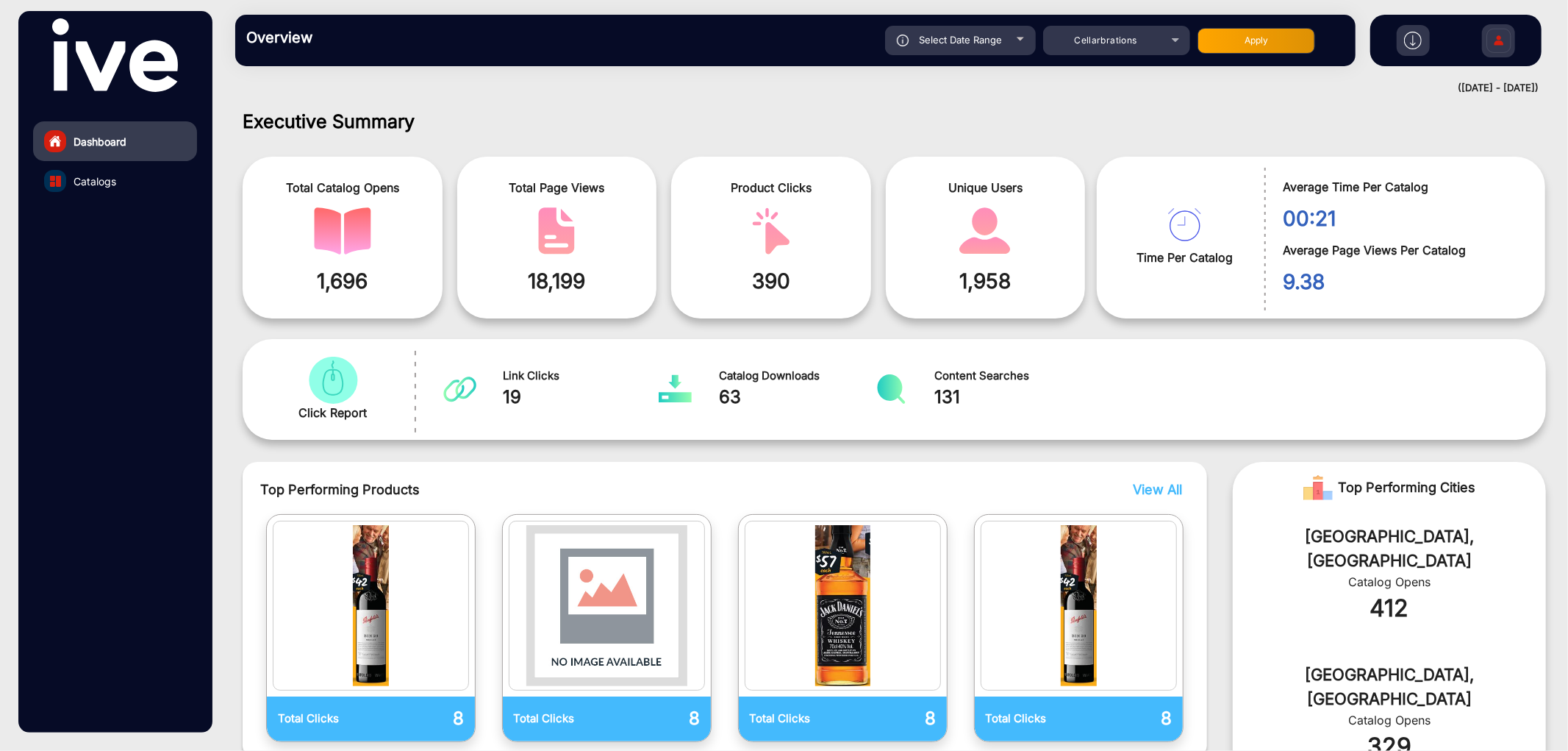
click at [1264, 30] on button "Apply" at bounding box center [1256, 41] width 117 height 26
type input "[DATE]"
click at [175, 173] on link "Catalogs" at bounding box center [115, 181] width 164 height 40
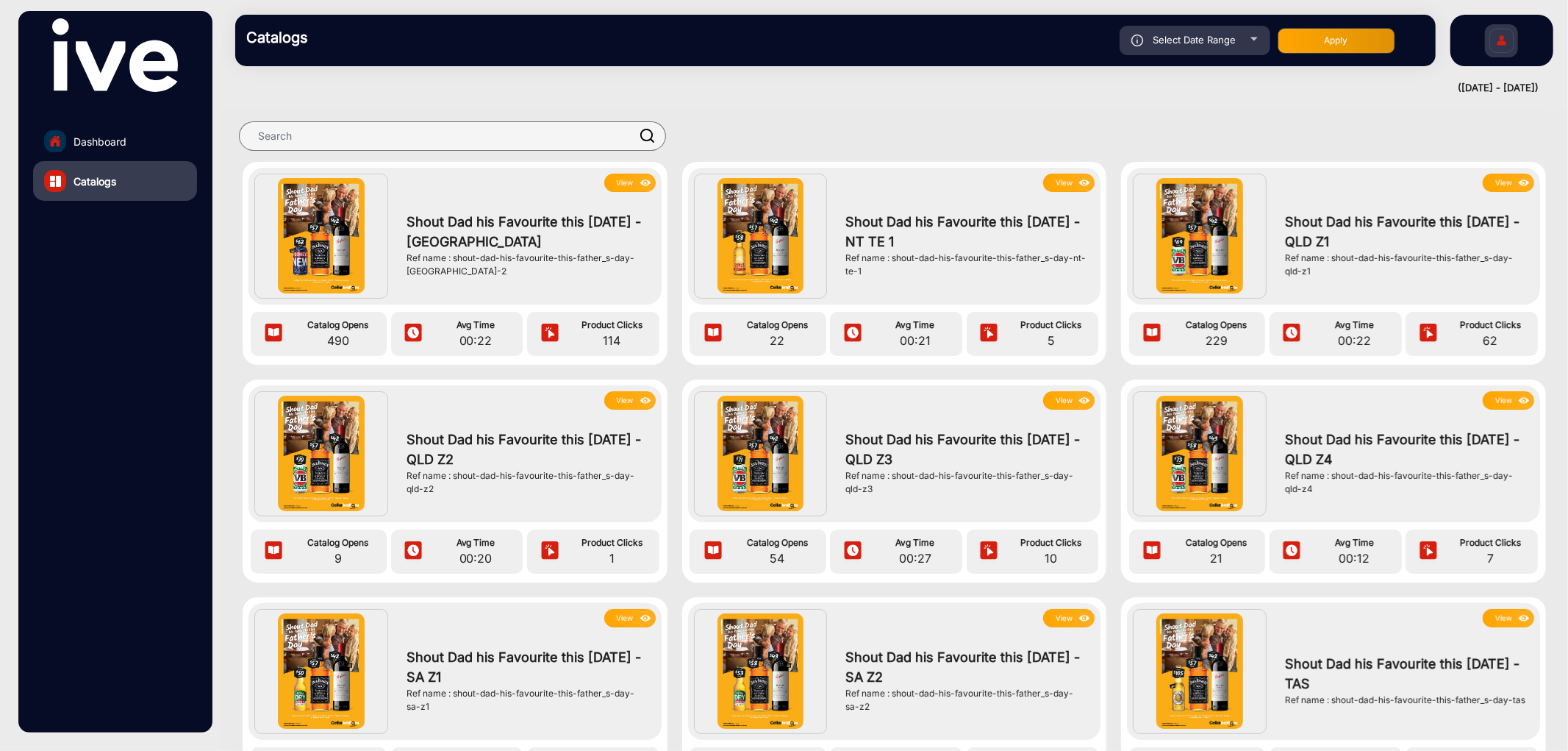
click at [644, 180] on img at bounding box center [646, 182] width 17 height 16
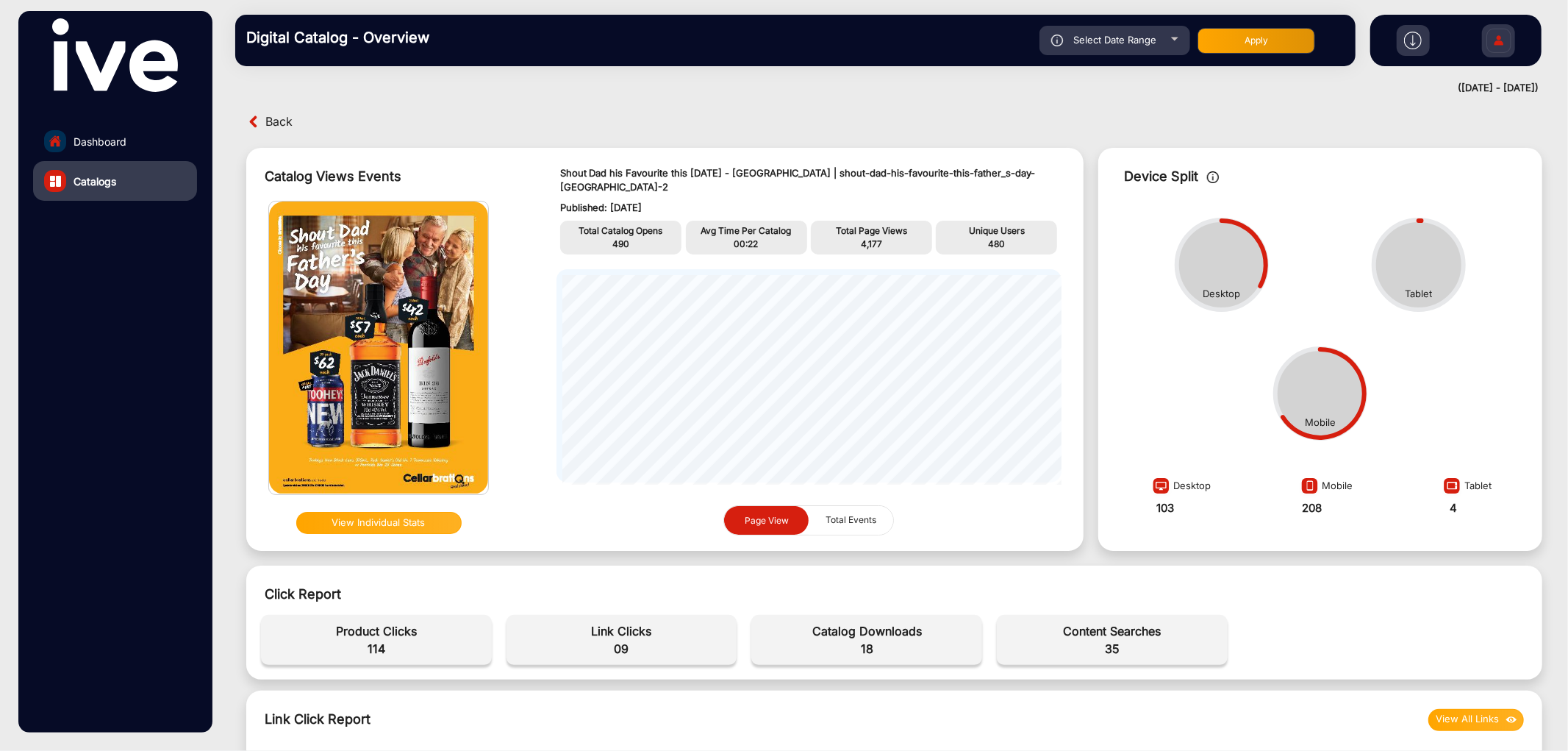
click at [1412, 33] on img at bounding box center [1412, 41] width 17 height 17
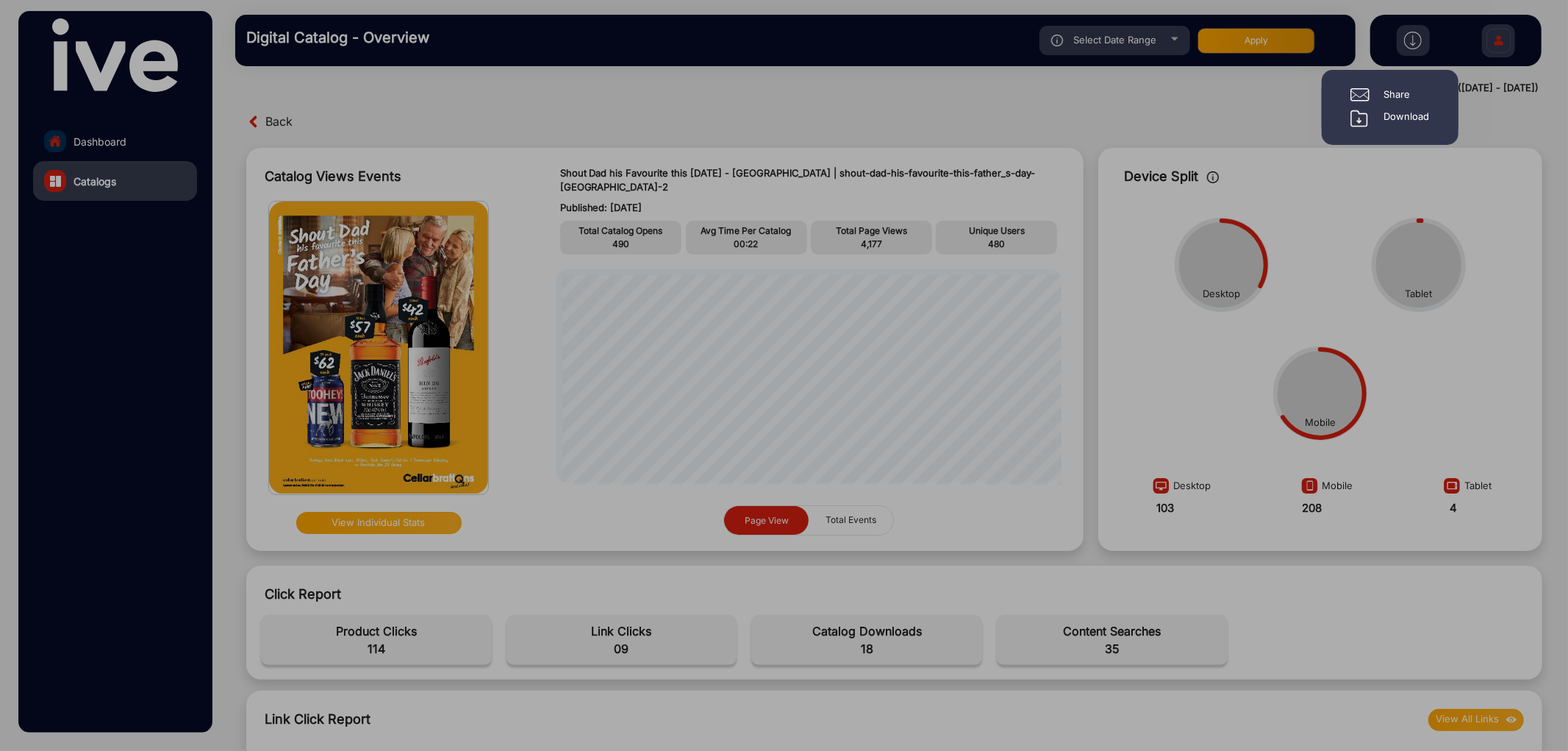
click at [1402, 106] on div "Share Download" at bounding box center [1389, 107] width 101 height 40
click at [1400, 111] on div "Download" at bounding box center [1406, 118] width 46 height 17
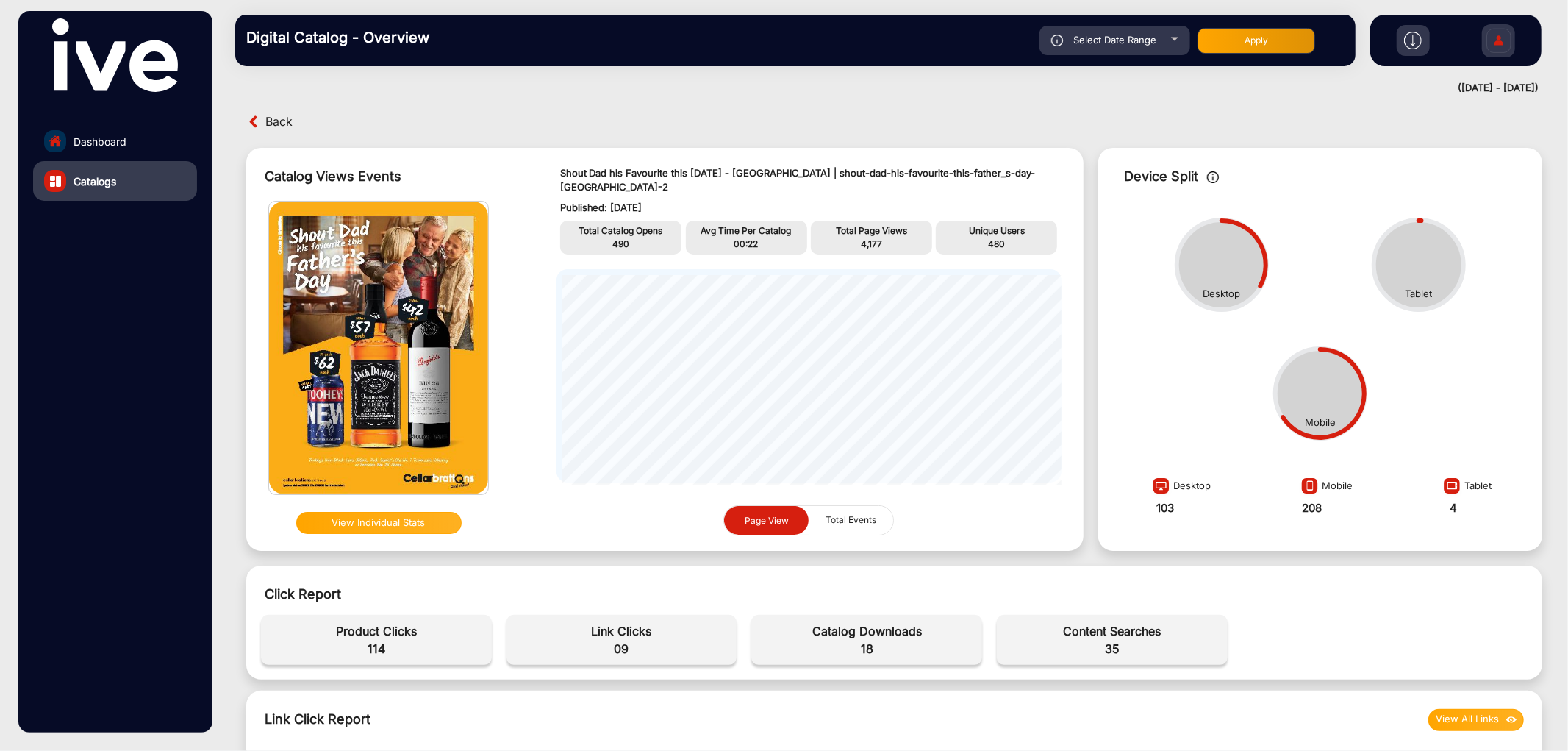
click at [743, 239] on span "00:22" at bounding box center [746, 244] width 24 height 11
copy span "00:22"
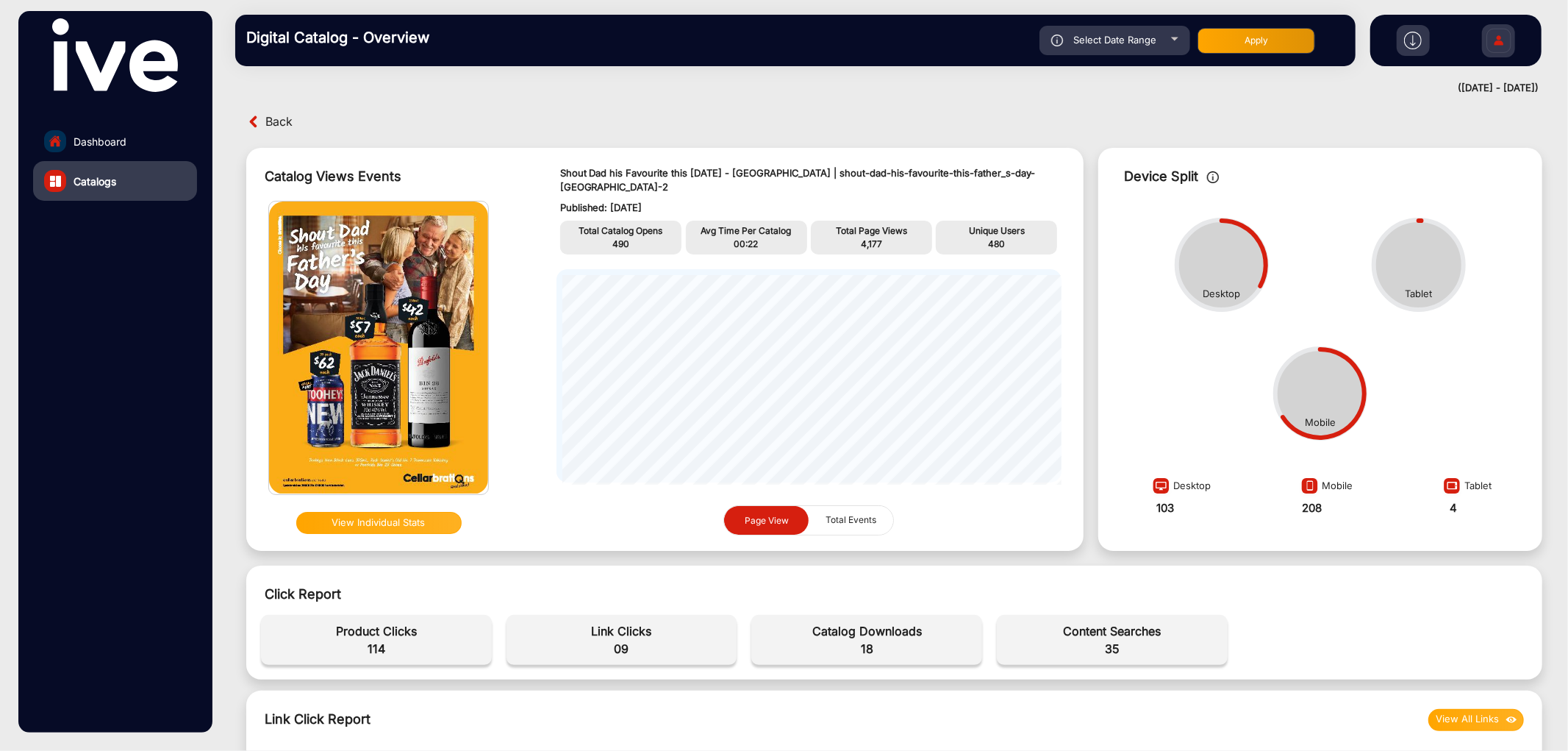
click at [860, 239] on span "4,177" at bounding box center [871, 244] width 22 height 11
copy span "4,177"
click at [993, 239] on span "480" at bounding box center [997, 244] width 17 height 11
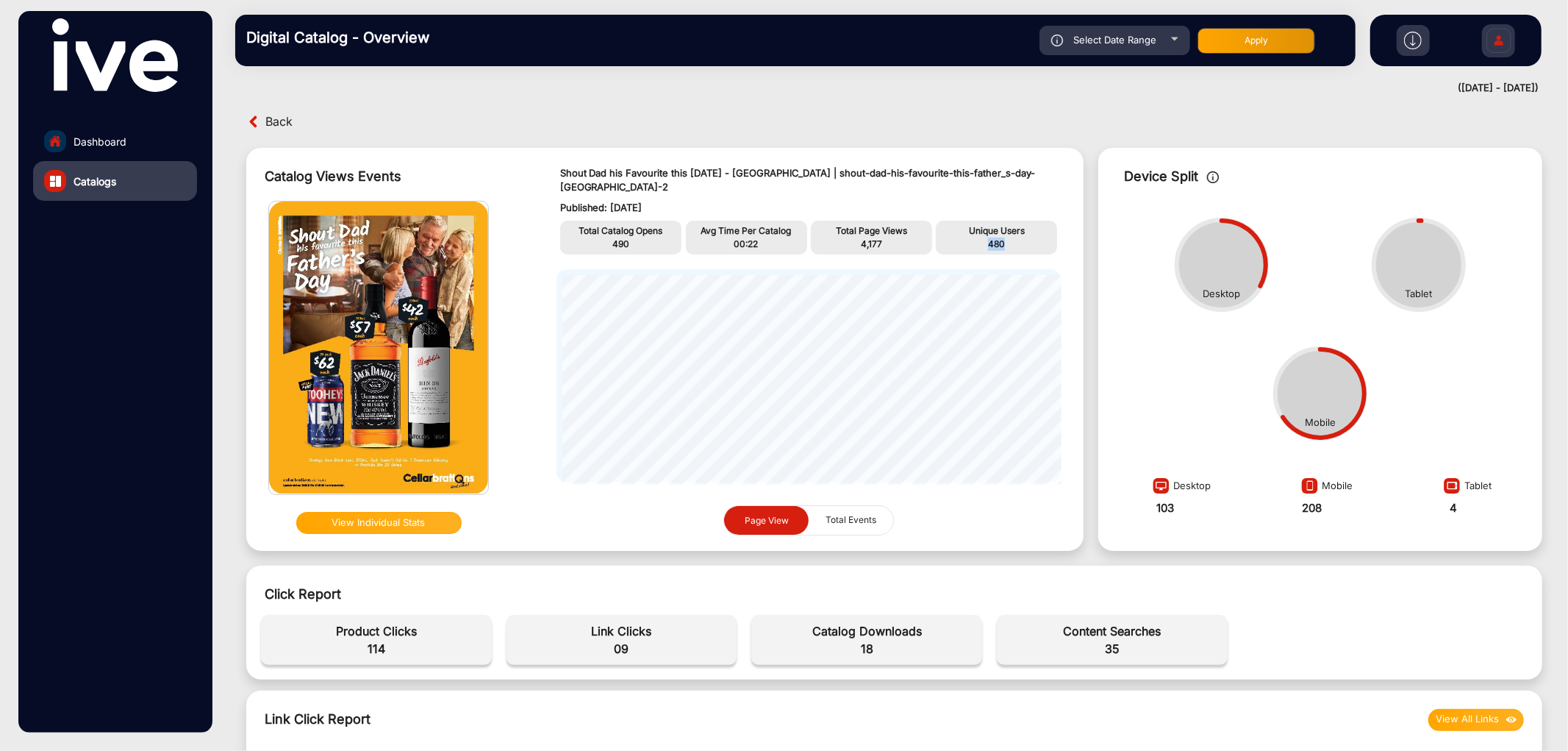
click at [993, 239] on span "480" at bounding box center [997, 244] width 17 height 11
copy div "480 Page View"
click at [619, 239] on span "490" at bounding box center [621, 244] width 17 height 11
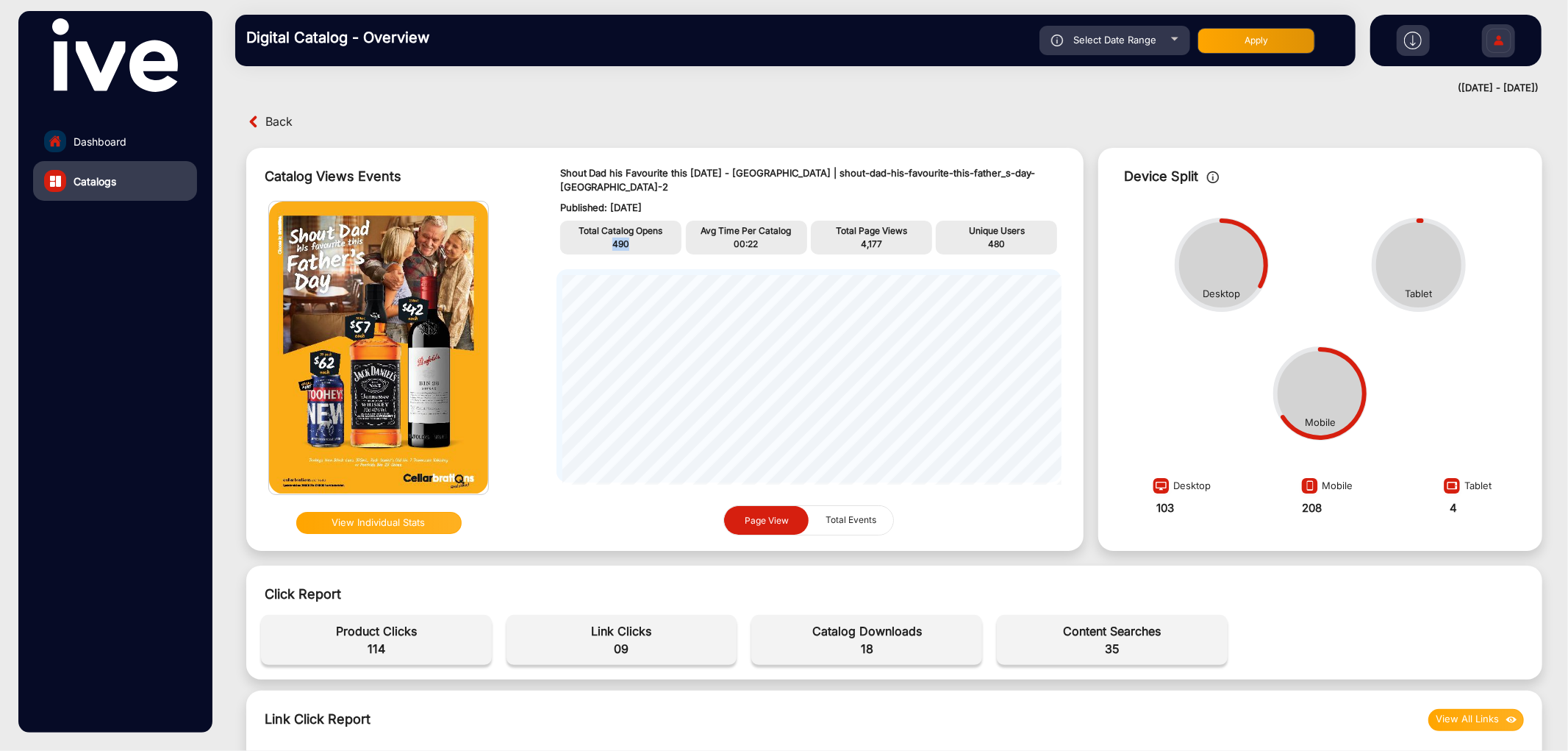
click at [855, 506] on span "Total Events" at bounding box center [850, 519] width 68 height 28
click at [767, 515] on span "Page View" at bounding box center [766, 520] width 44 height 11
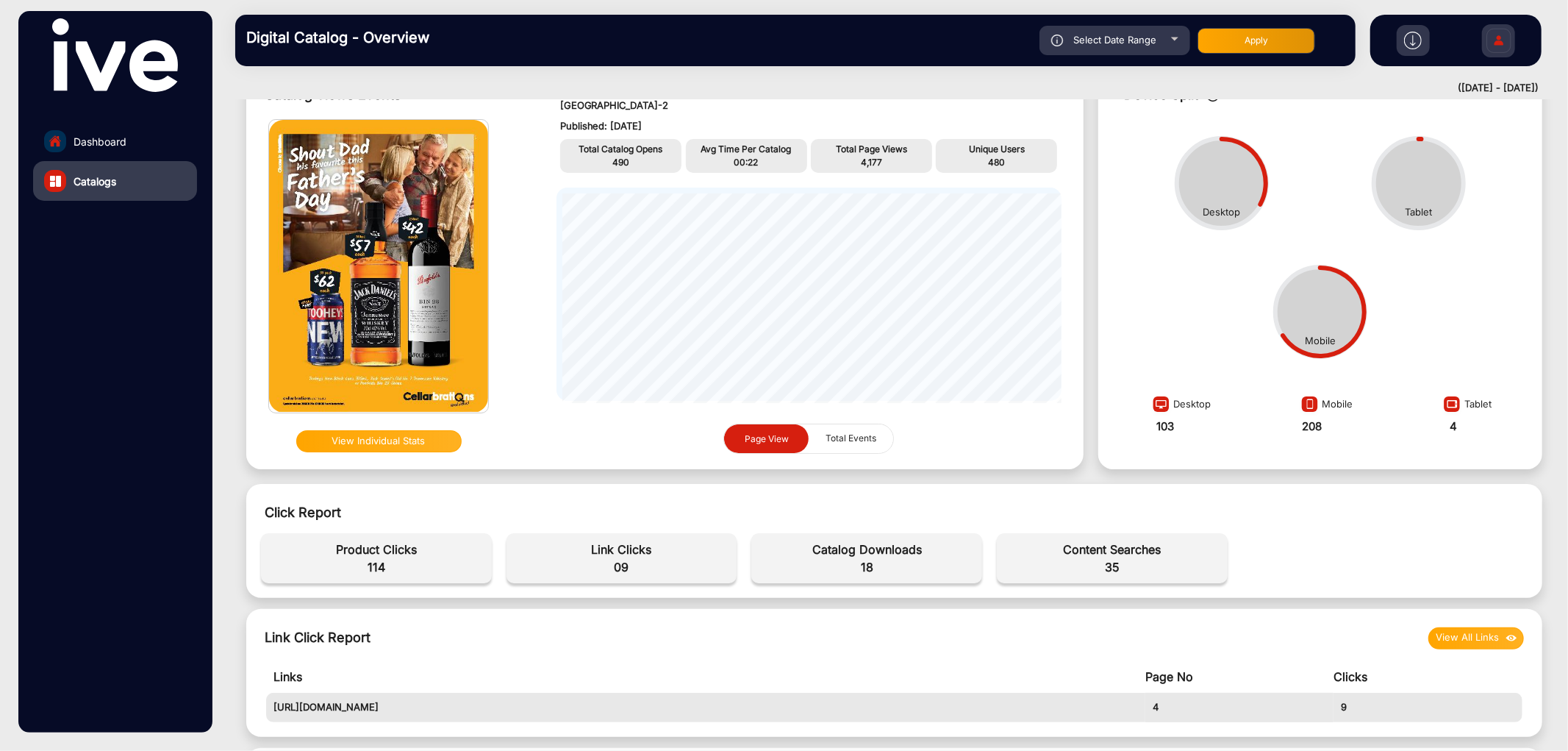
click at [377, 564] on span "114" at bounding box center [377, 567] width 216 height 17
copy div "114 Find a Store Clicks 00"
click at [619, 564] on span "09" at bounding box center [622, 567] width 216 height 17
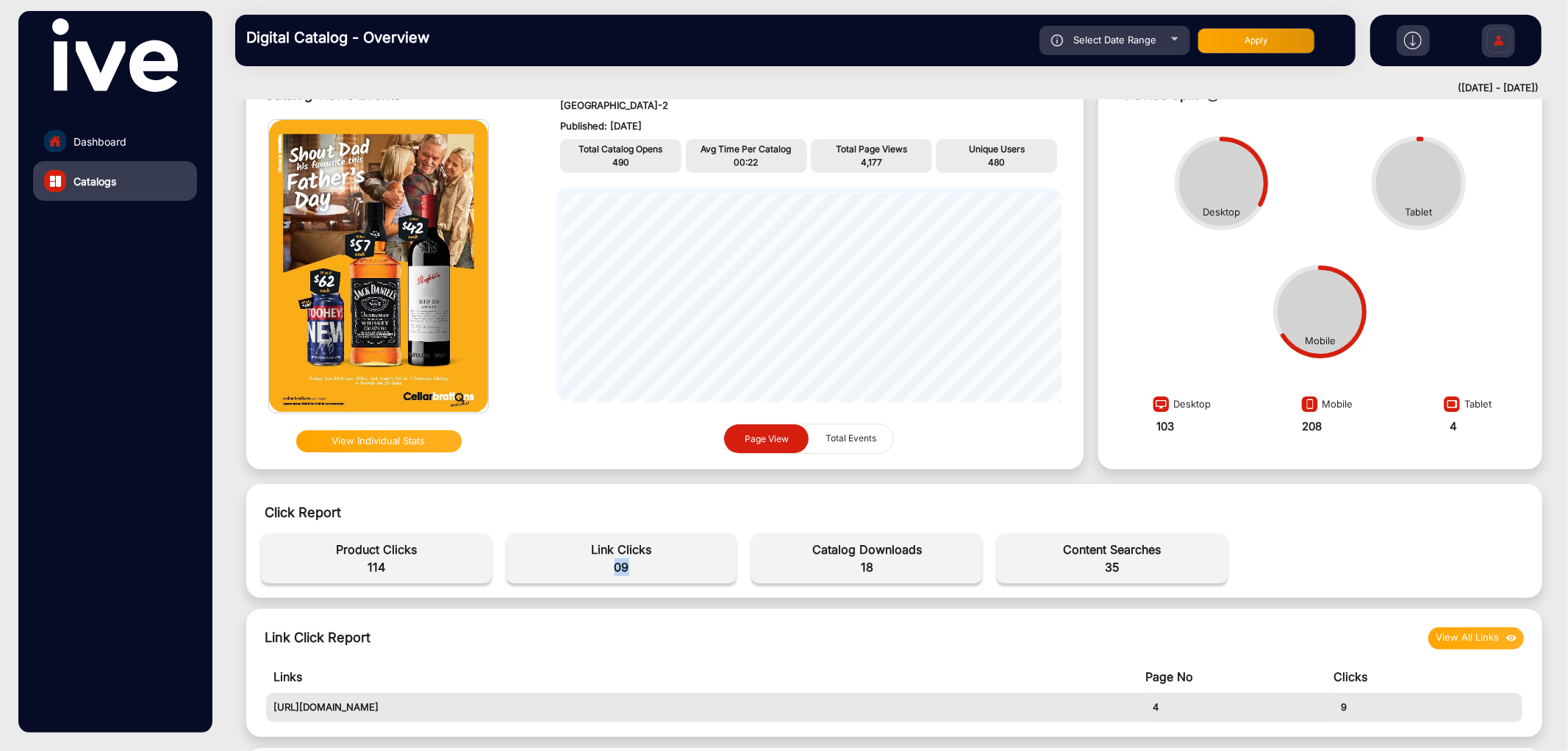
click at [619, 564] on span "09" at bounding box center [622, 567] width 216 height 17
copy span "09"
click at [862, 564] on span "18" at bounding box center [867, 567] width 216 height 17
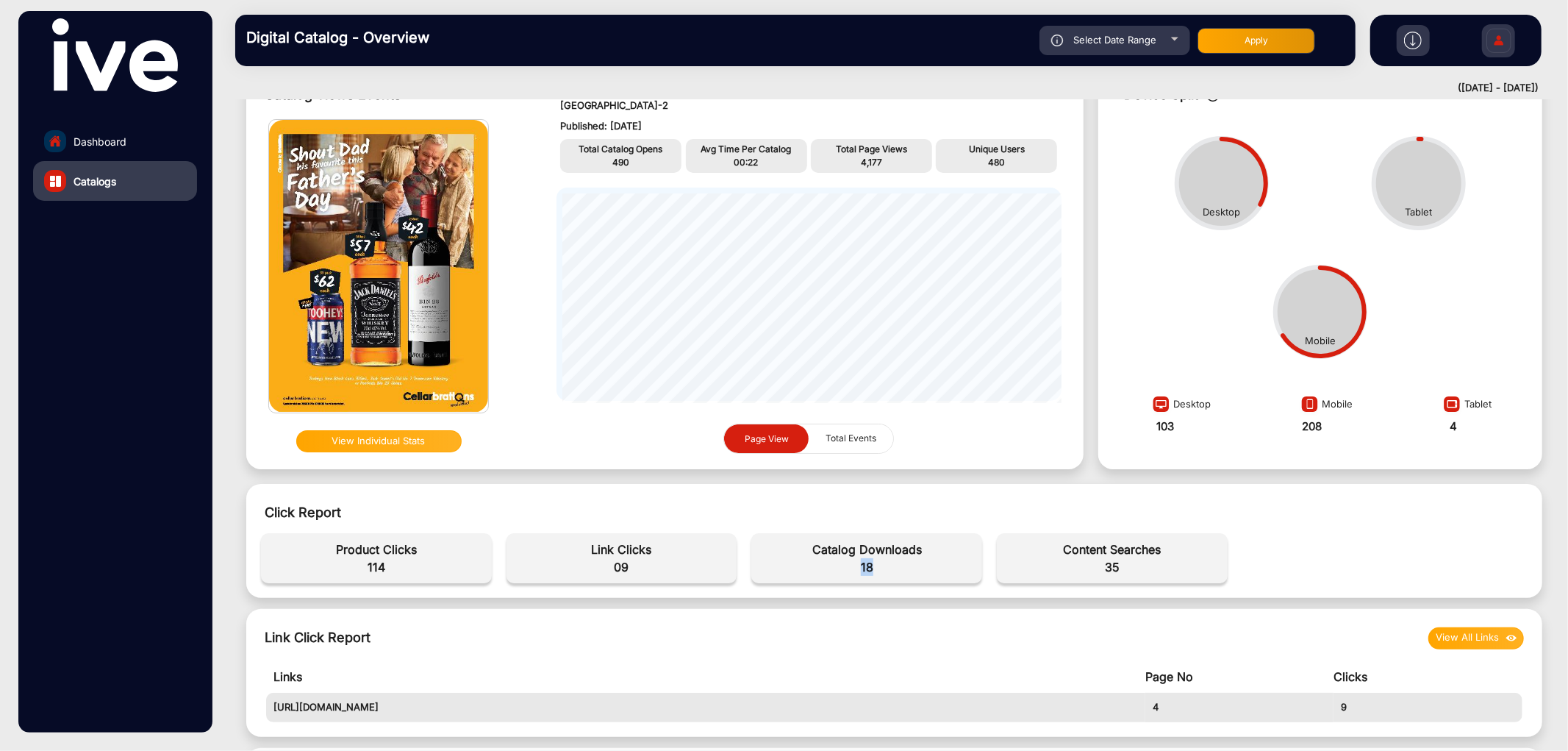
copy span "18"
click at [1105, 567] on span "35" at bounding box center [1112, 567] width 216 height 17
copy span "35"
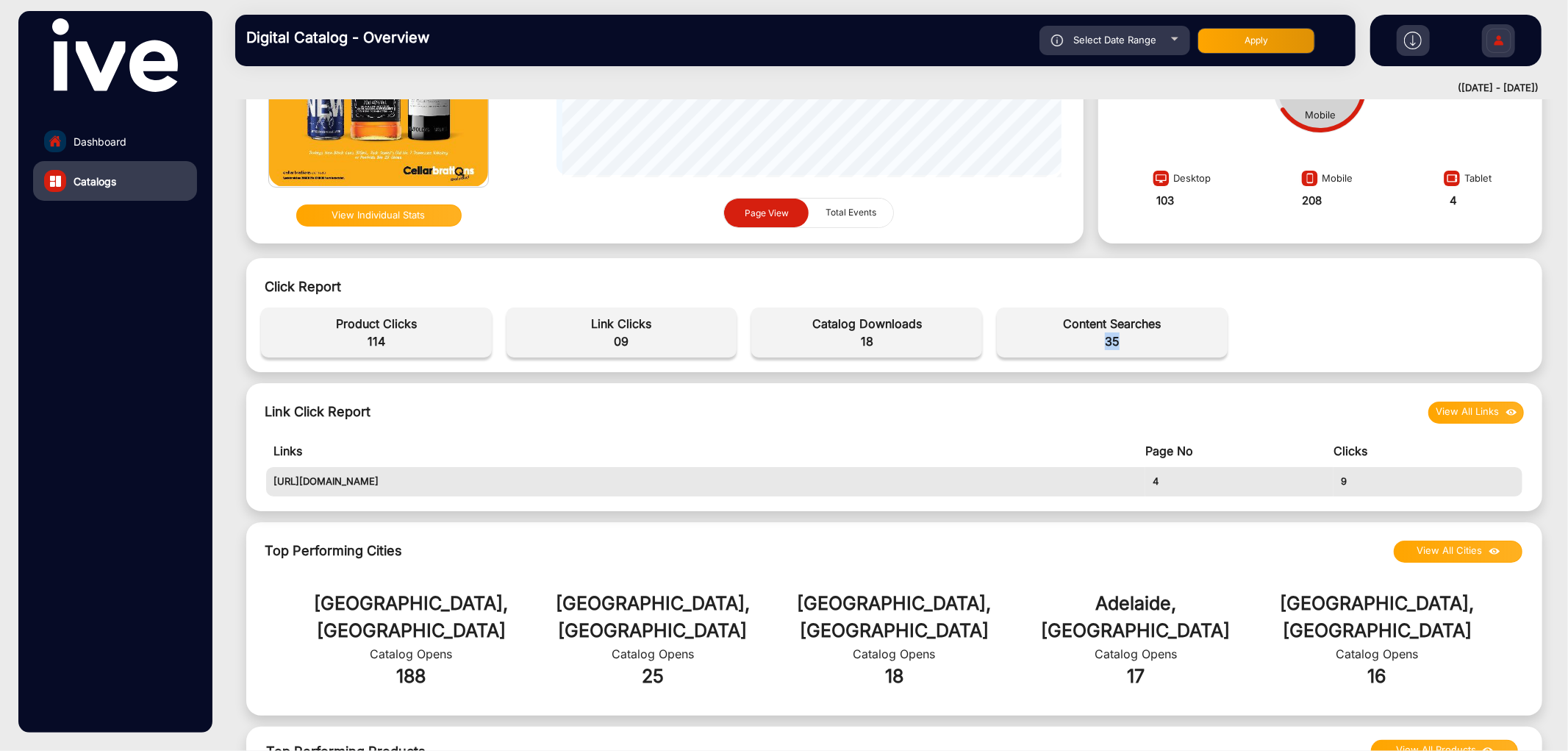
scroll to position [0, 0]
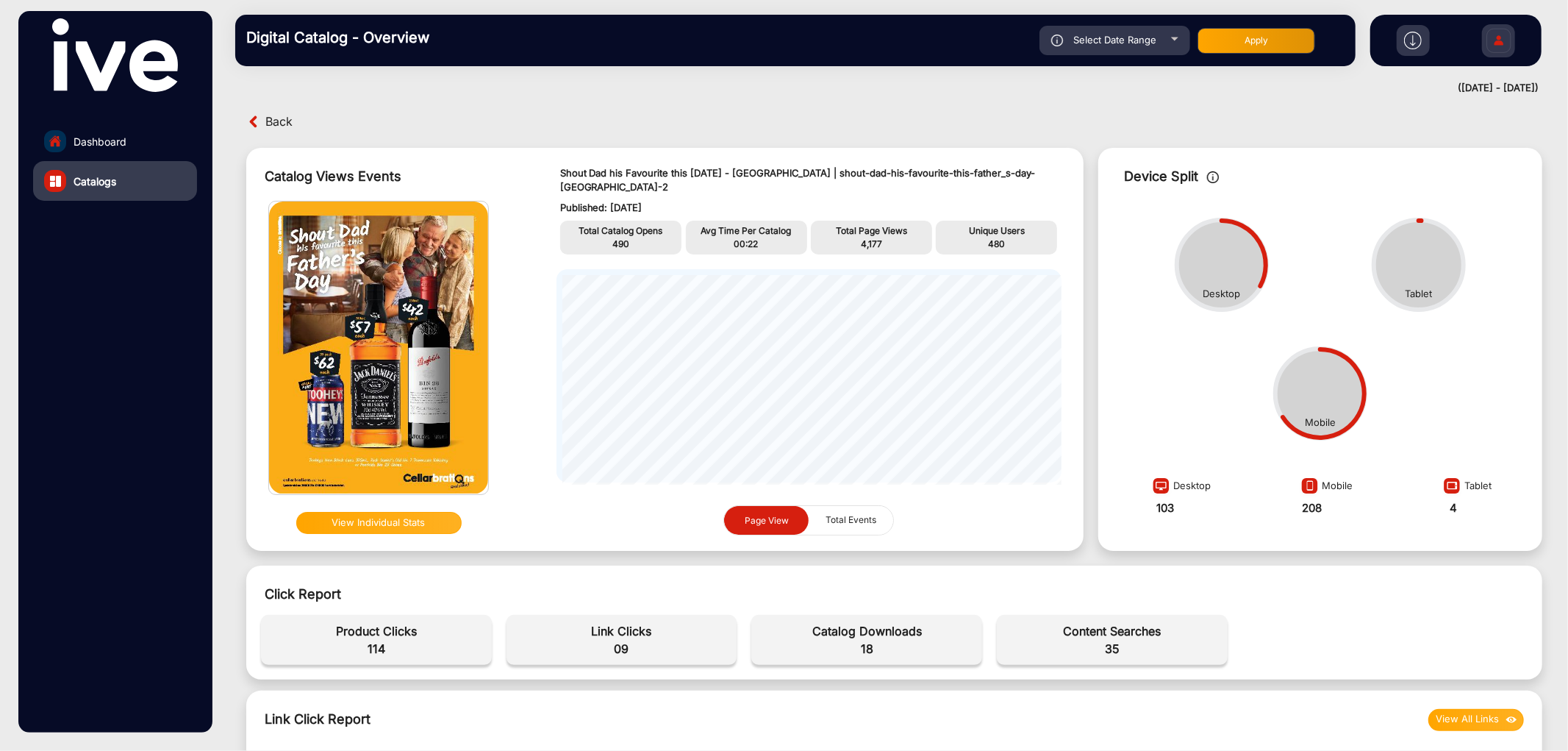
click at [276, 118] on span "Back" at bounding box center [278, 122] width 27 height 22
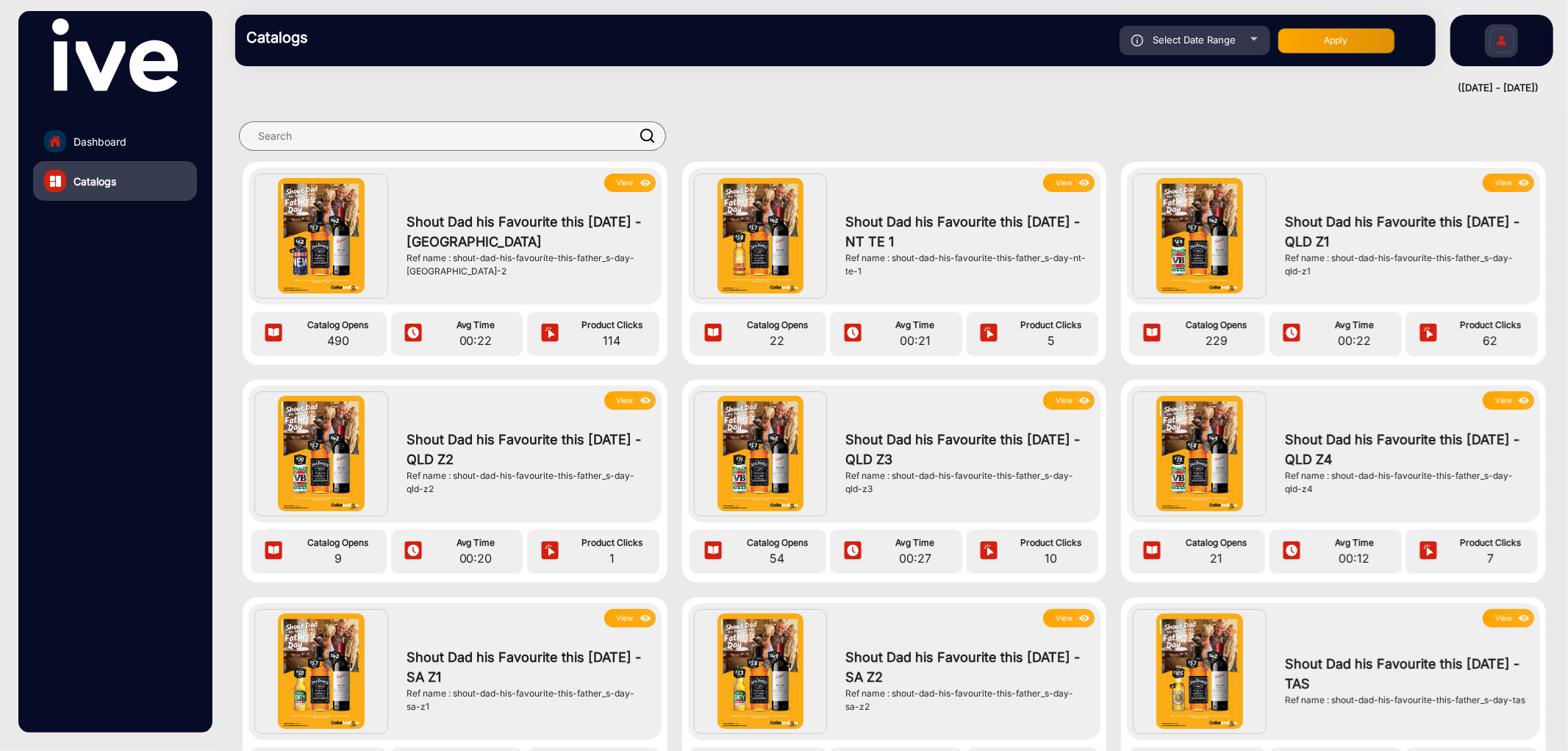
click at [1056, 180] on button "View" at bounding box center [1069, 182] width 52 height 18
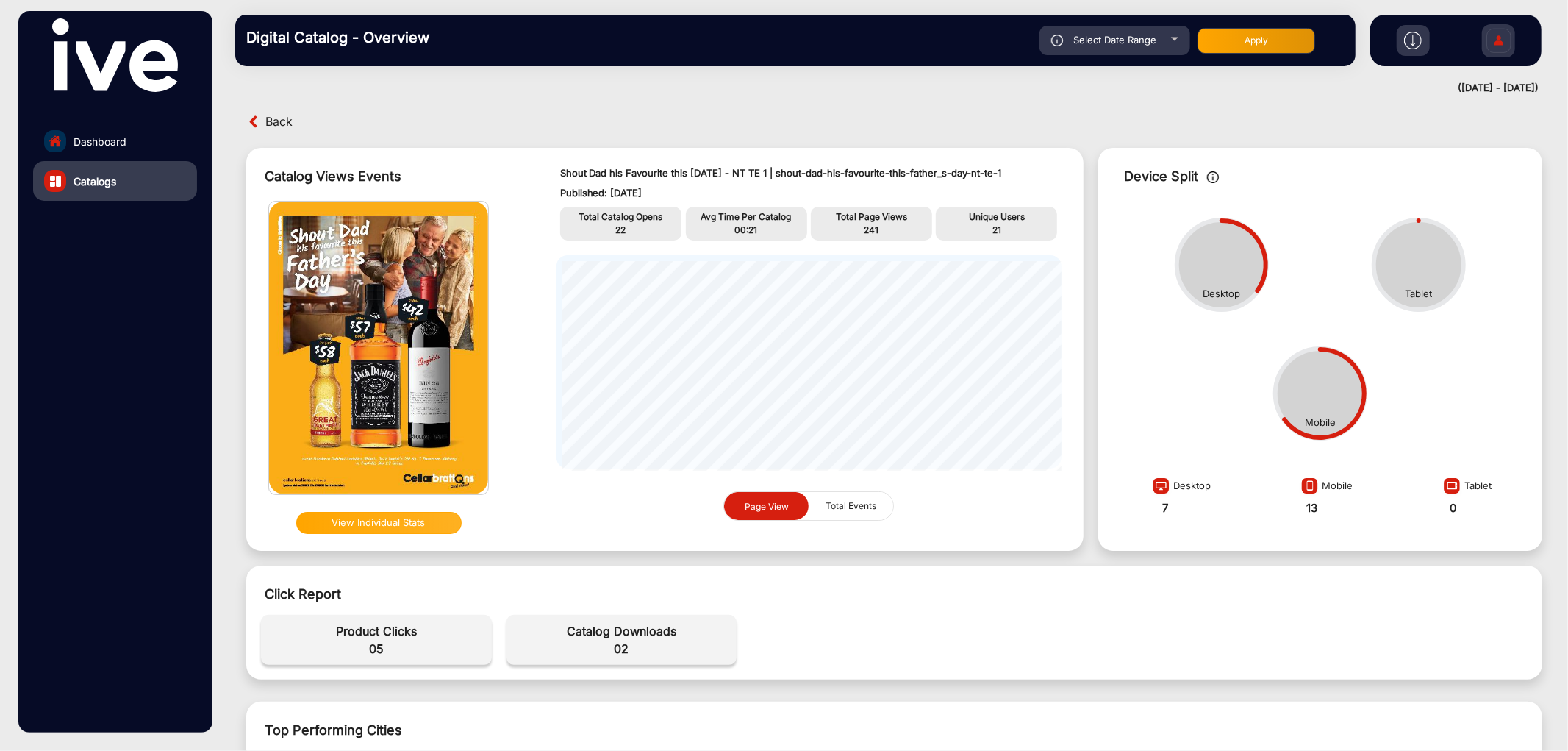
click at [619, 229] on span "22" at bounding box center [621, 229] width 10 height 11
copy span "22"
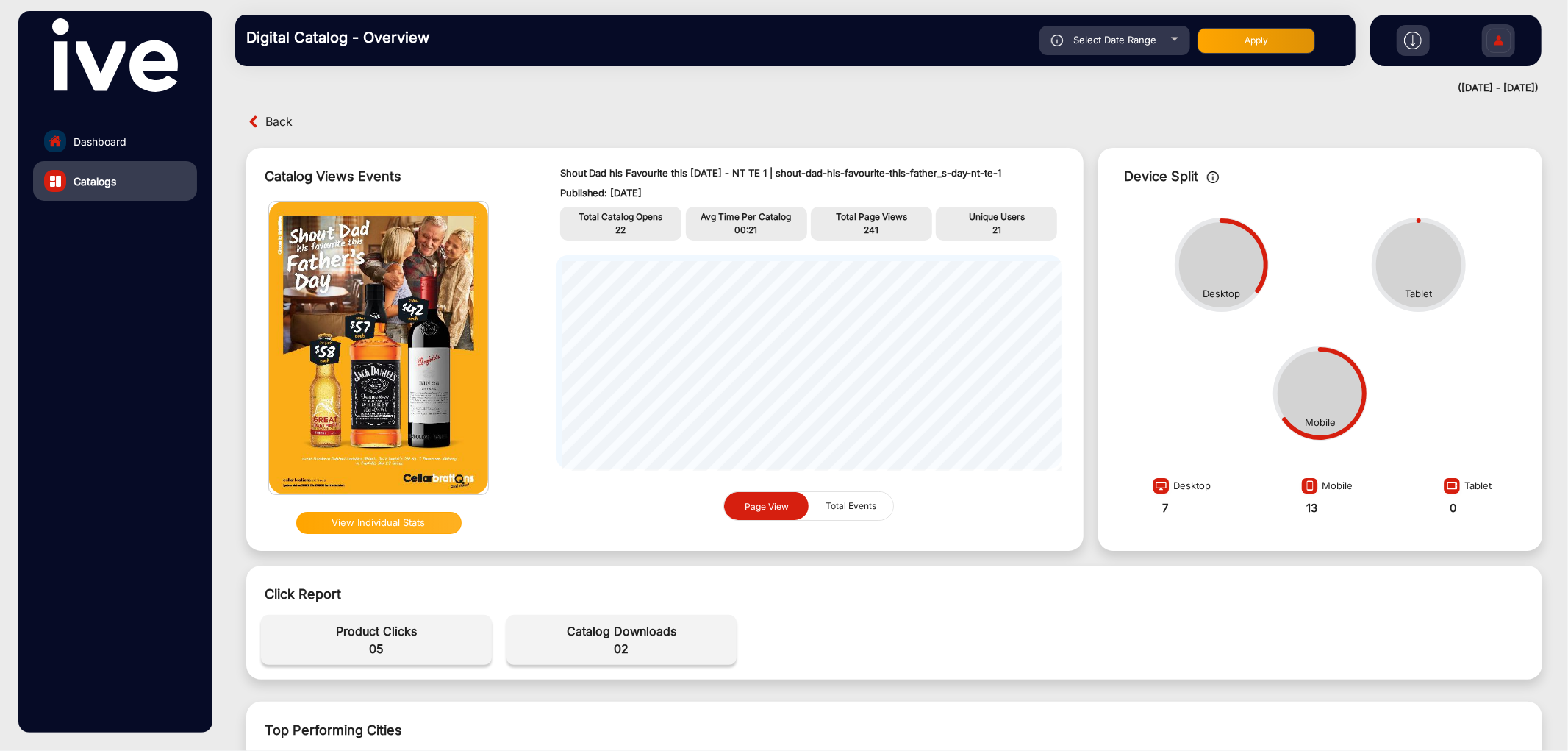
click at [860, 219] on p "Total Page Views" at bounding box center [872, 216] width 114 height 13
click at [856, 226] on p "241" at bounding box center [872, 230] width 114 height 13
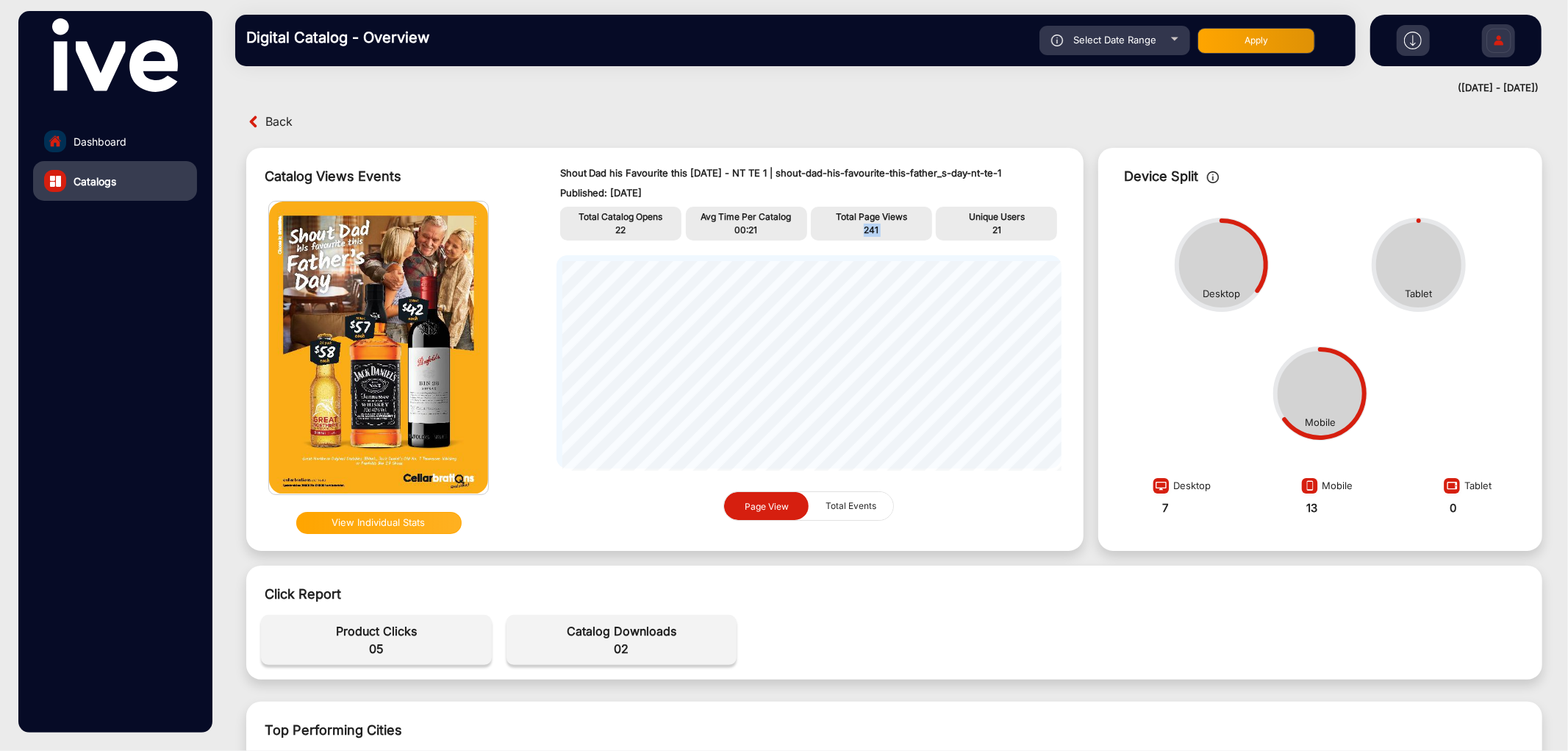
click at [856, 226] on p "241" at bounding box center [872, 230] width 114 height 13
click at [619, 226] on span "22" at bounding box center [621, 229] width 10 height 11
copy span "22"
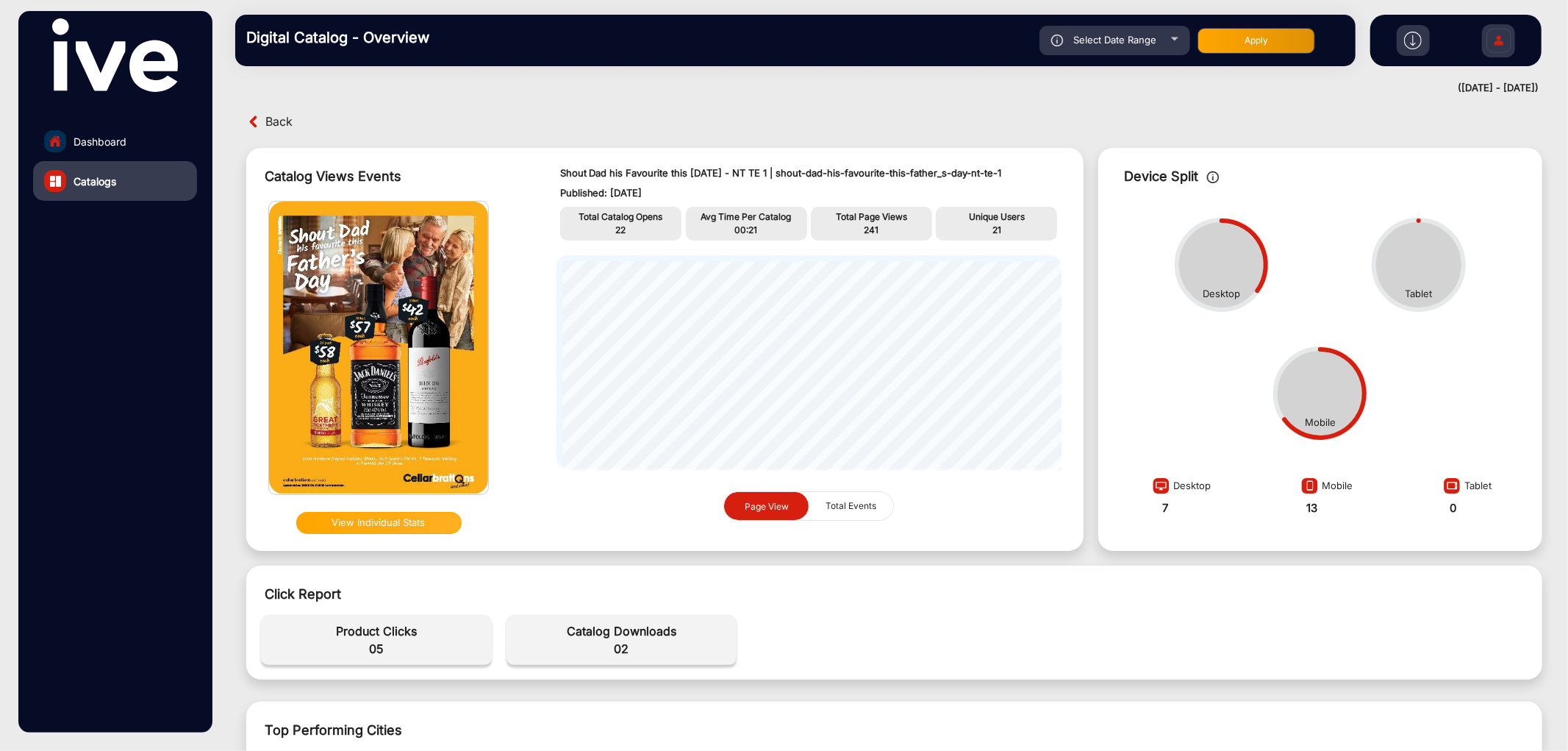
click at [996, 224] on span "21" at bounding box center [997, 229] width 9 height 11
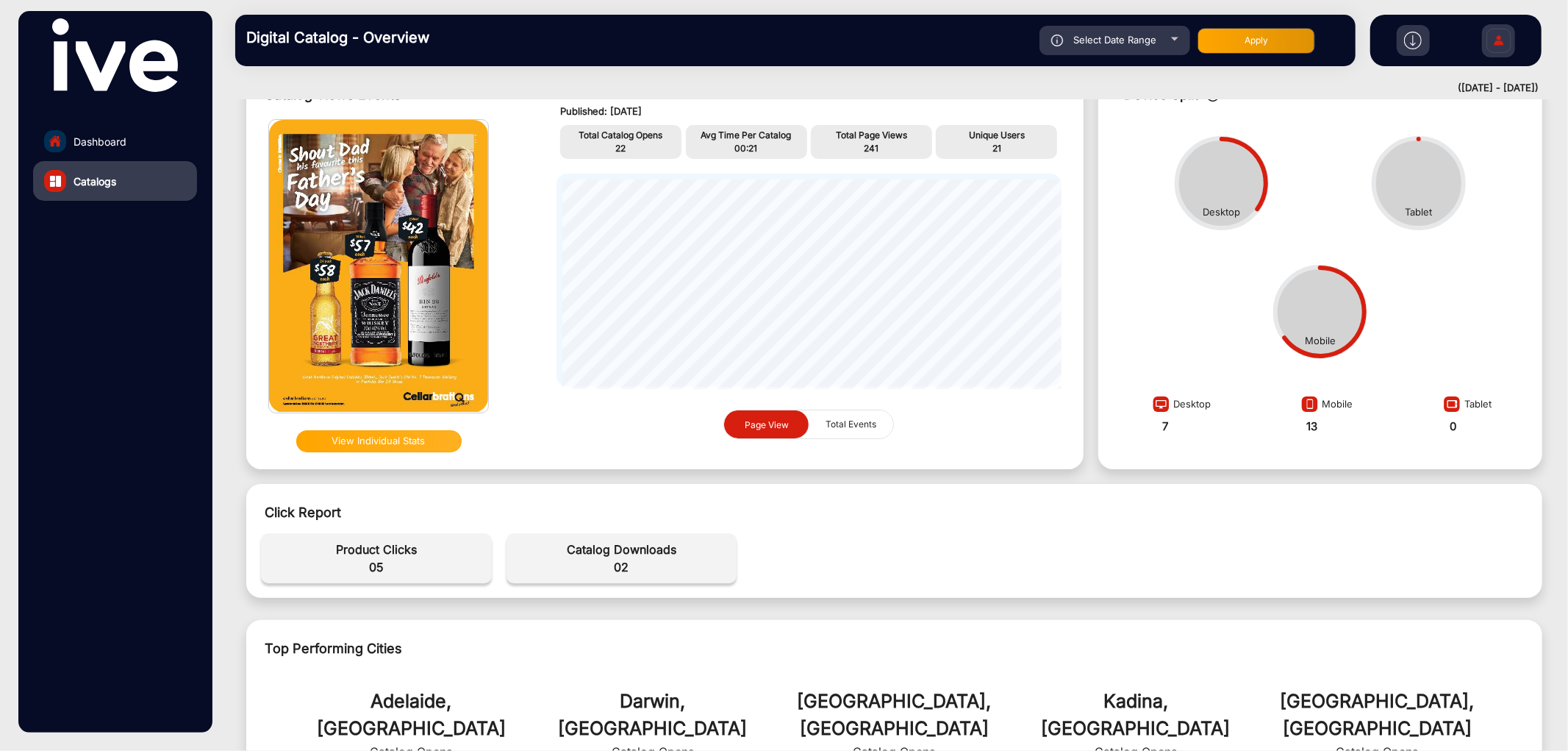
click at [373, 566] on span "05" at bounding box center [377, 567] width 216 height 17
click at [373, 564] on span "05" at bounding box center [377, 567] width 216 height 17
click at [623, 562] on span "02" at bounding box center [622, 567] width 216 height 17
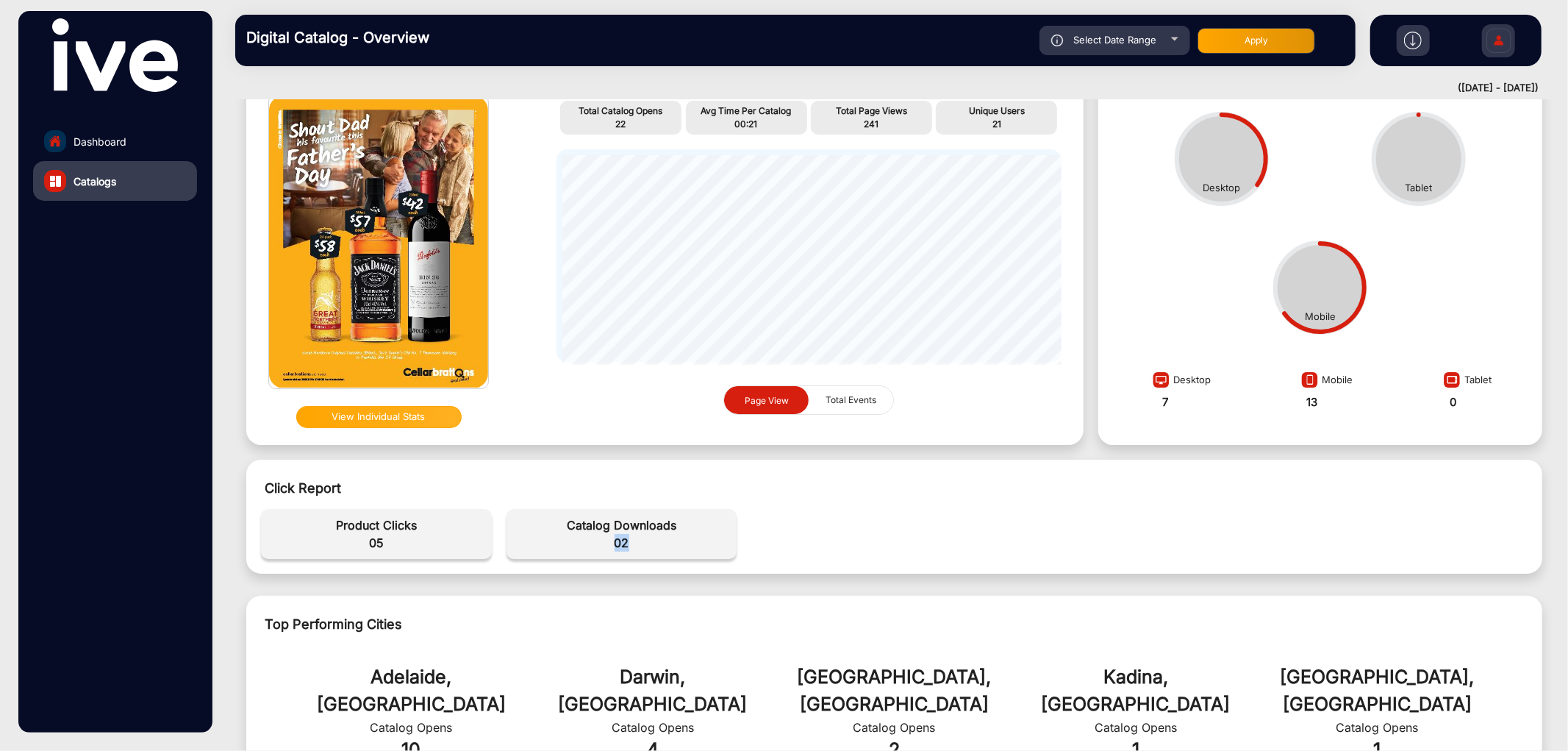
scroll to position [0, 0]
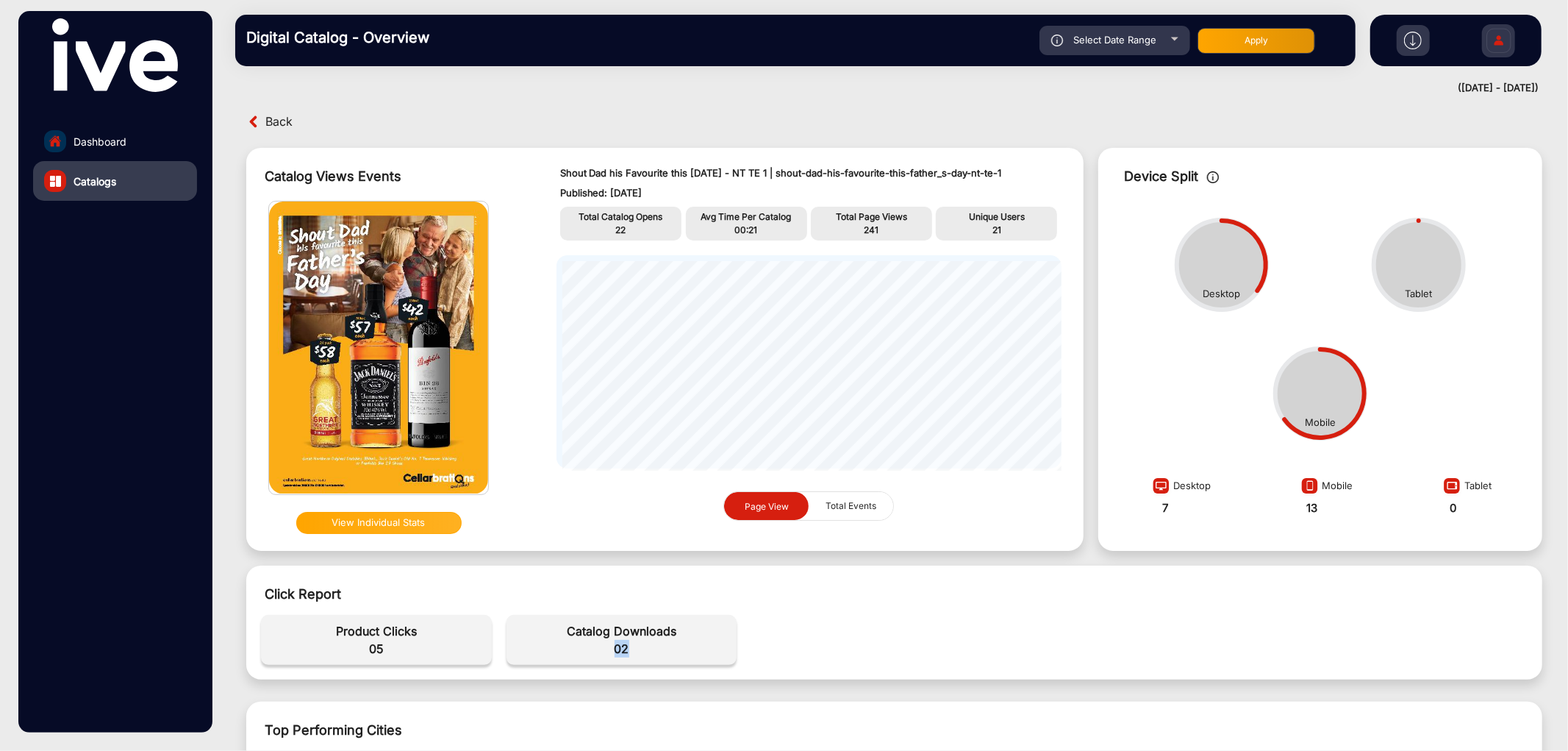
click at [833, 500] on span "Total Events" at bounding box center [850, 506] width 68 height 28
click at [779, 502] on span "Page View" at bounding box center [766, 506] width 44 height 11
click at [993, 226] on span "21" at bounding box center [997, 229] width 9 height 11
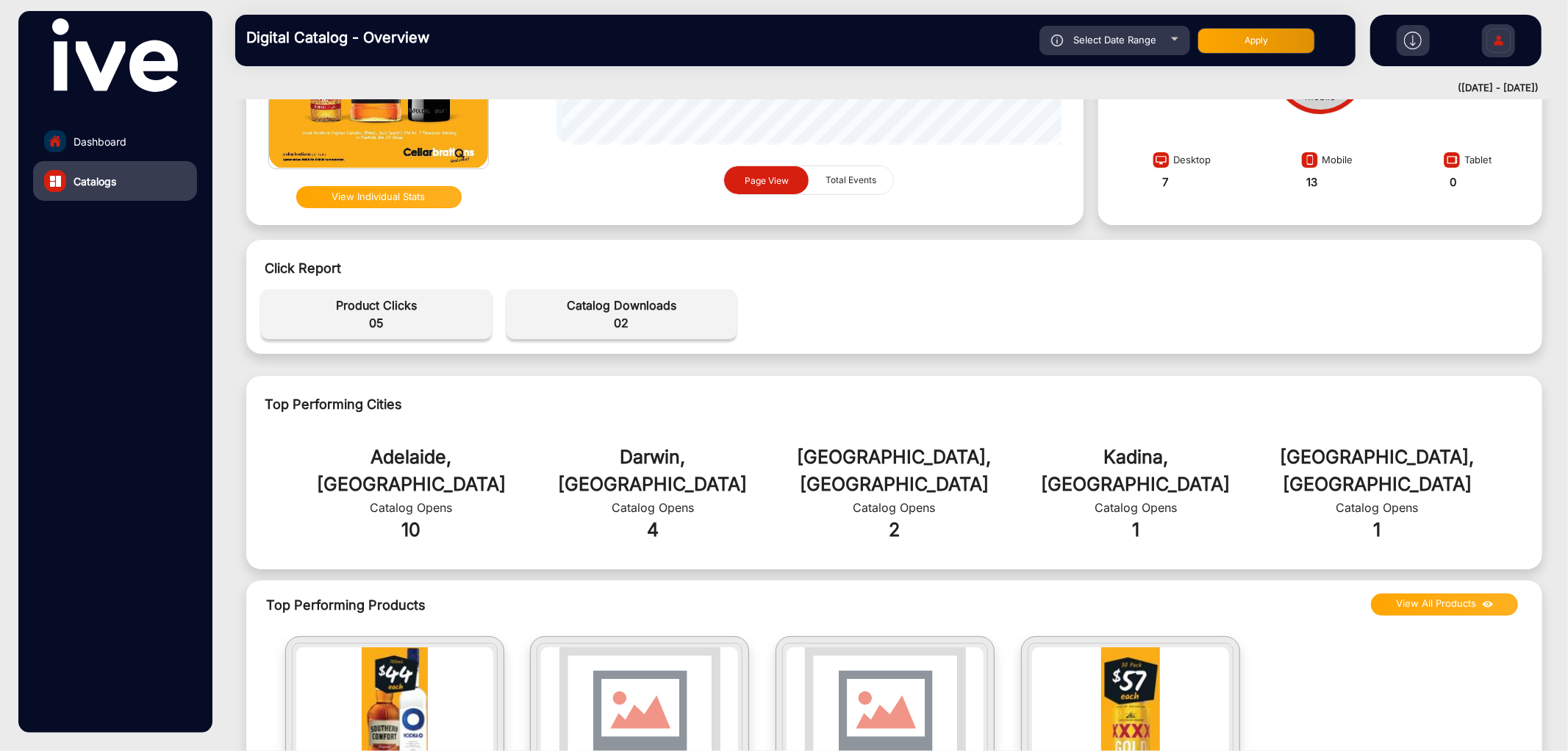
scroll to position [343, 0]
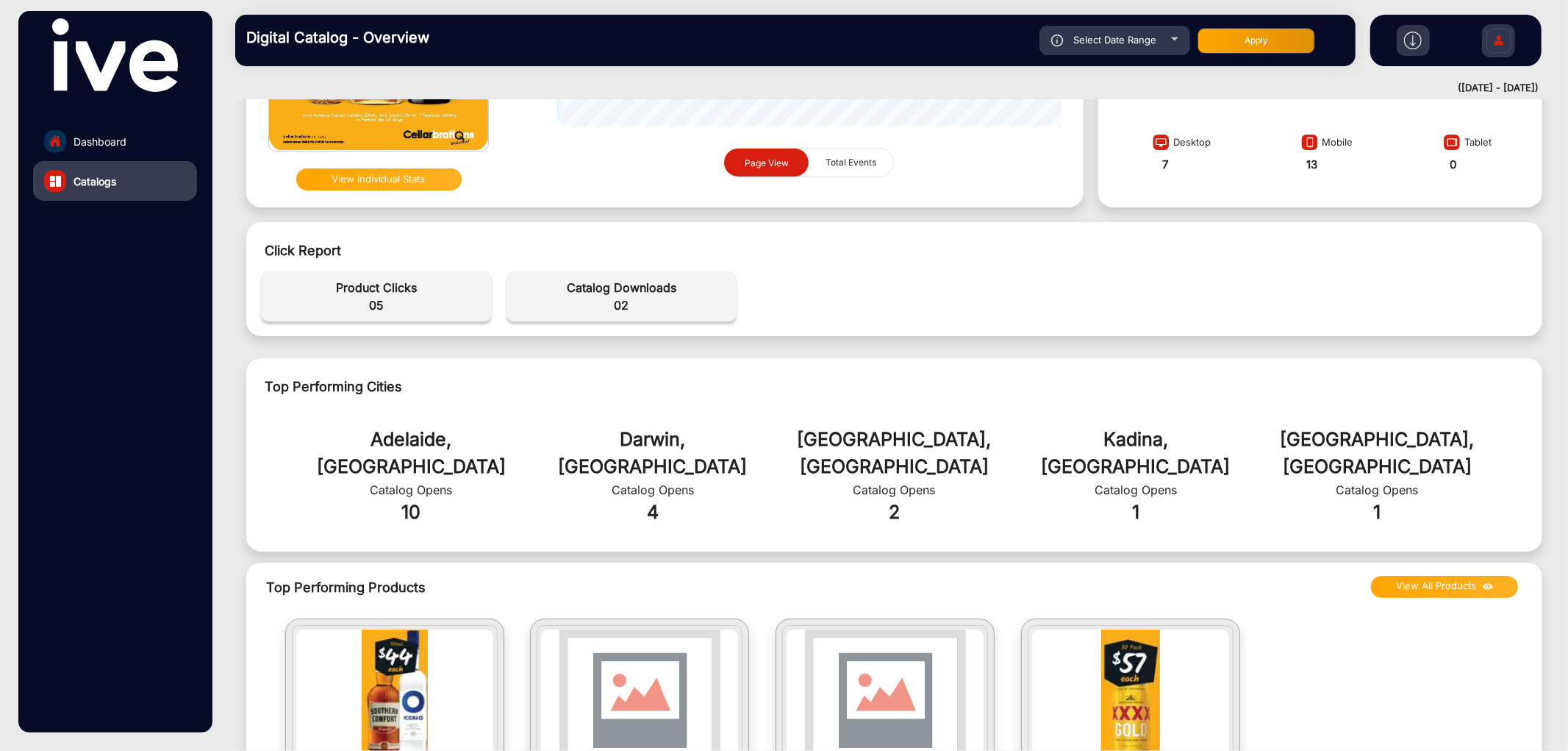
click at [166, 136] on link "Dashboard" at bounding box center [115, 141] width 164 height 40
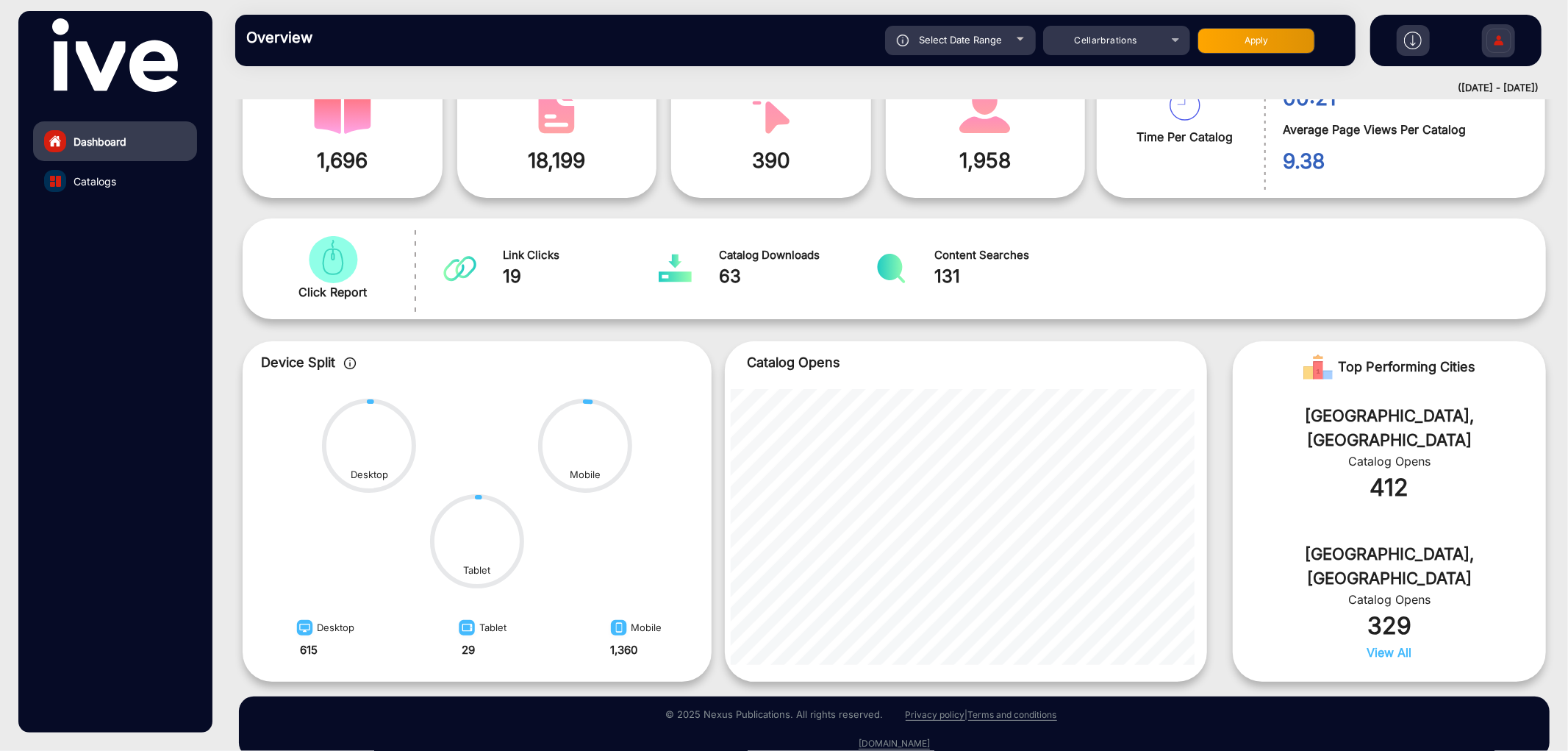
scroll to position [11, 0]
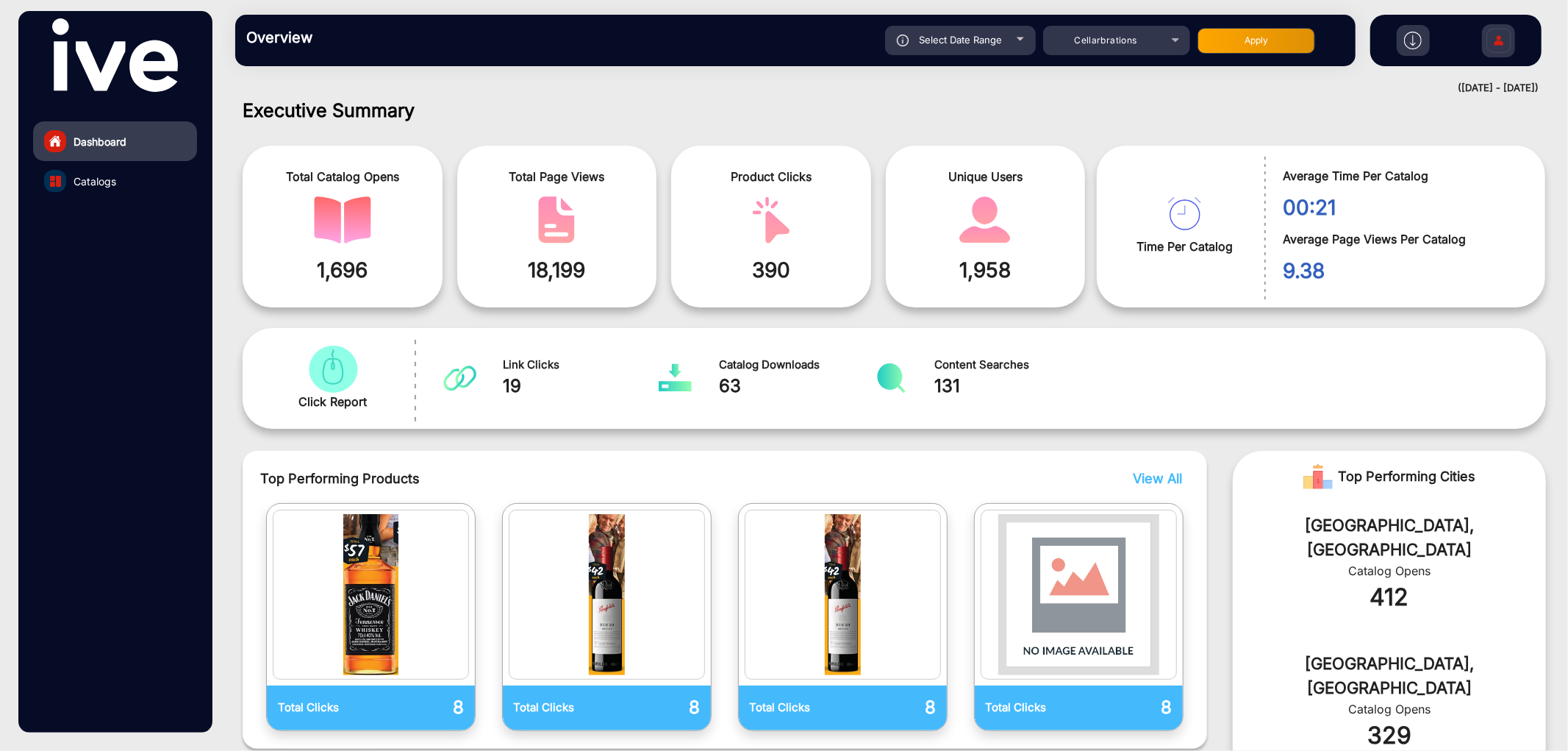
click at [143, 180] on link "Catalogs" at bounding box center [115, 181] width 164 height 40
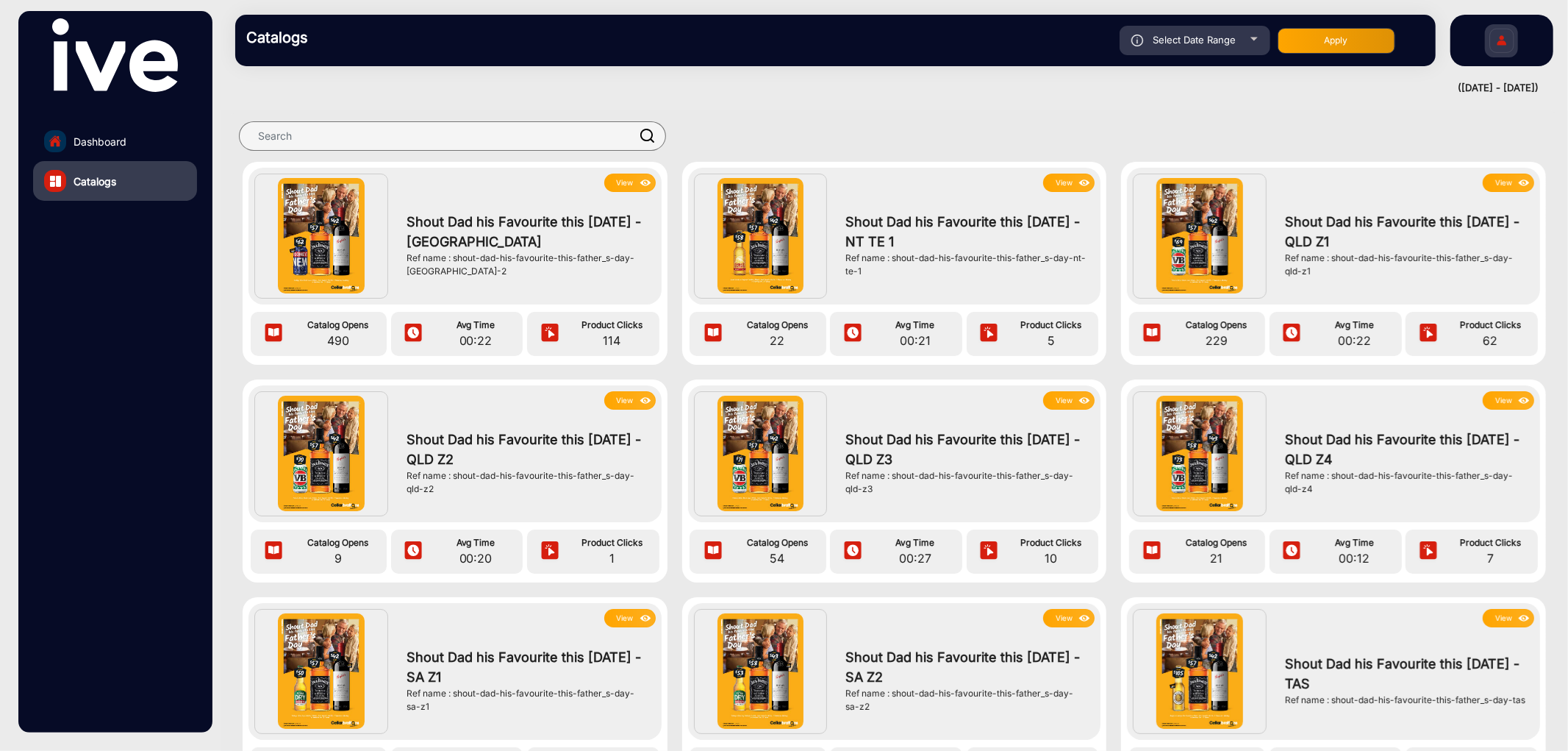
click at [630, 182] on button "View" at bounding box center [630, 182] width 52 height 18
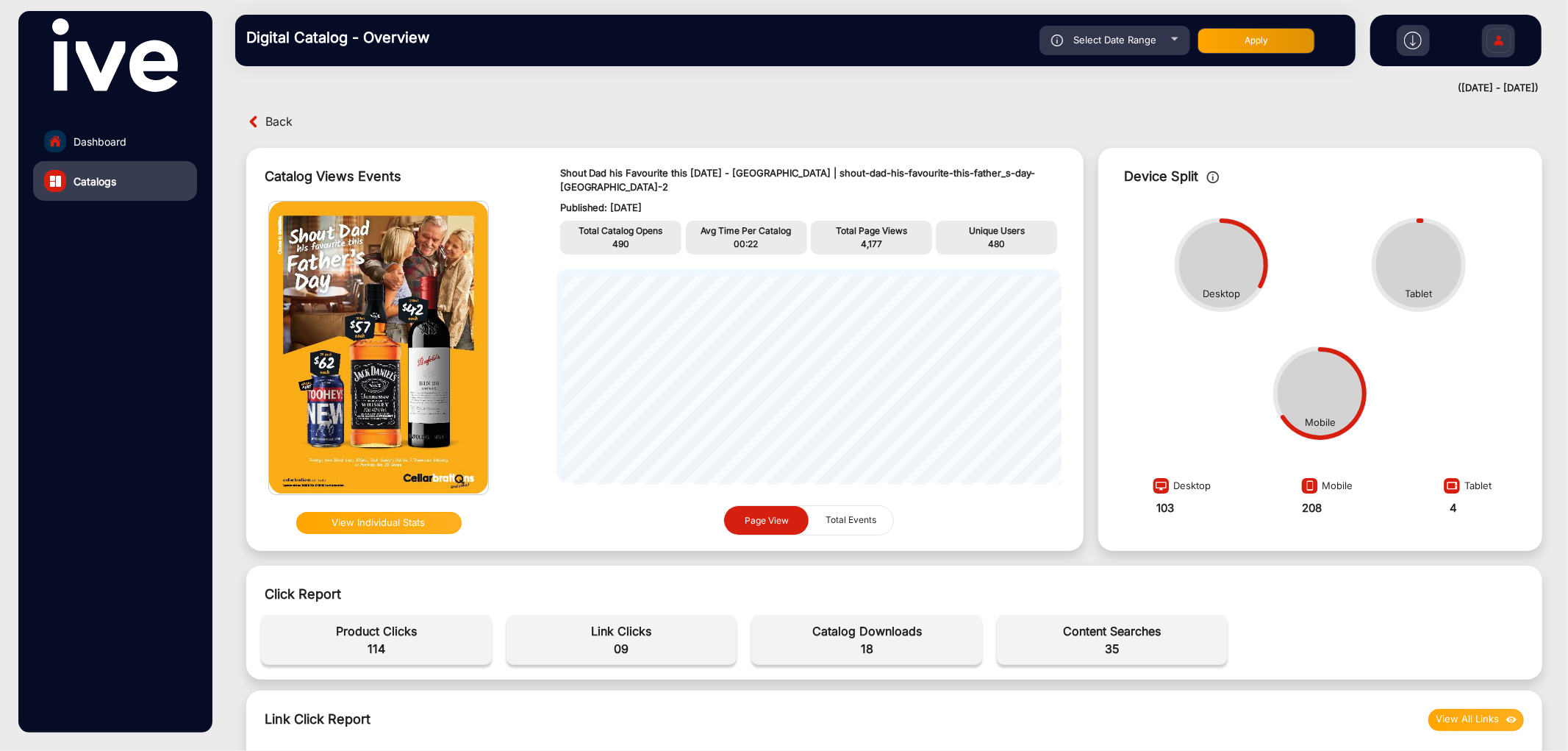
click at [269, 121] on span "Back" at bounding box center [278, 122] width 27 height 22
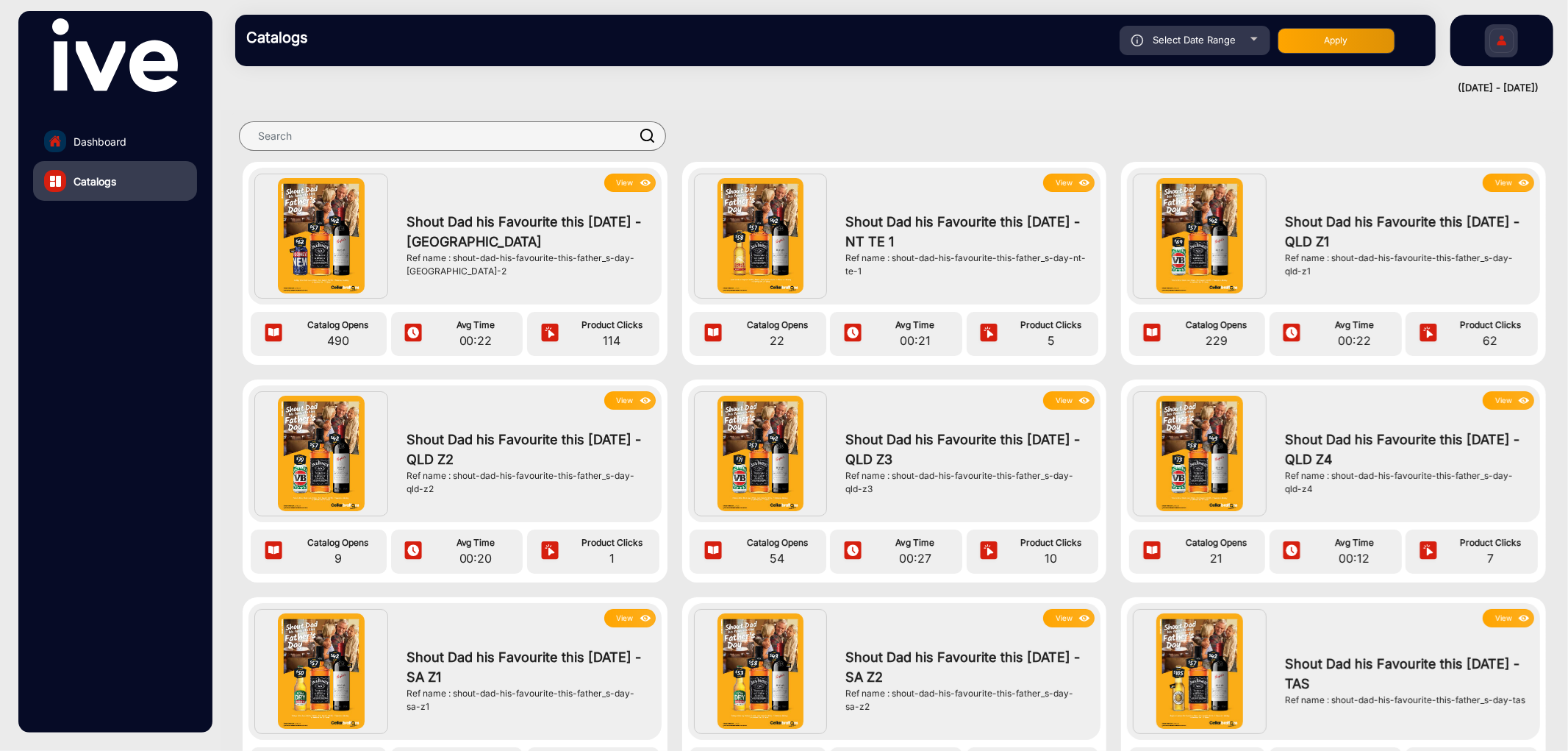
click at [1520, 182] on img at bounding box center [1524, 182] width 17 height 16
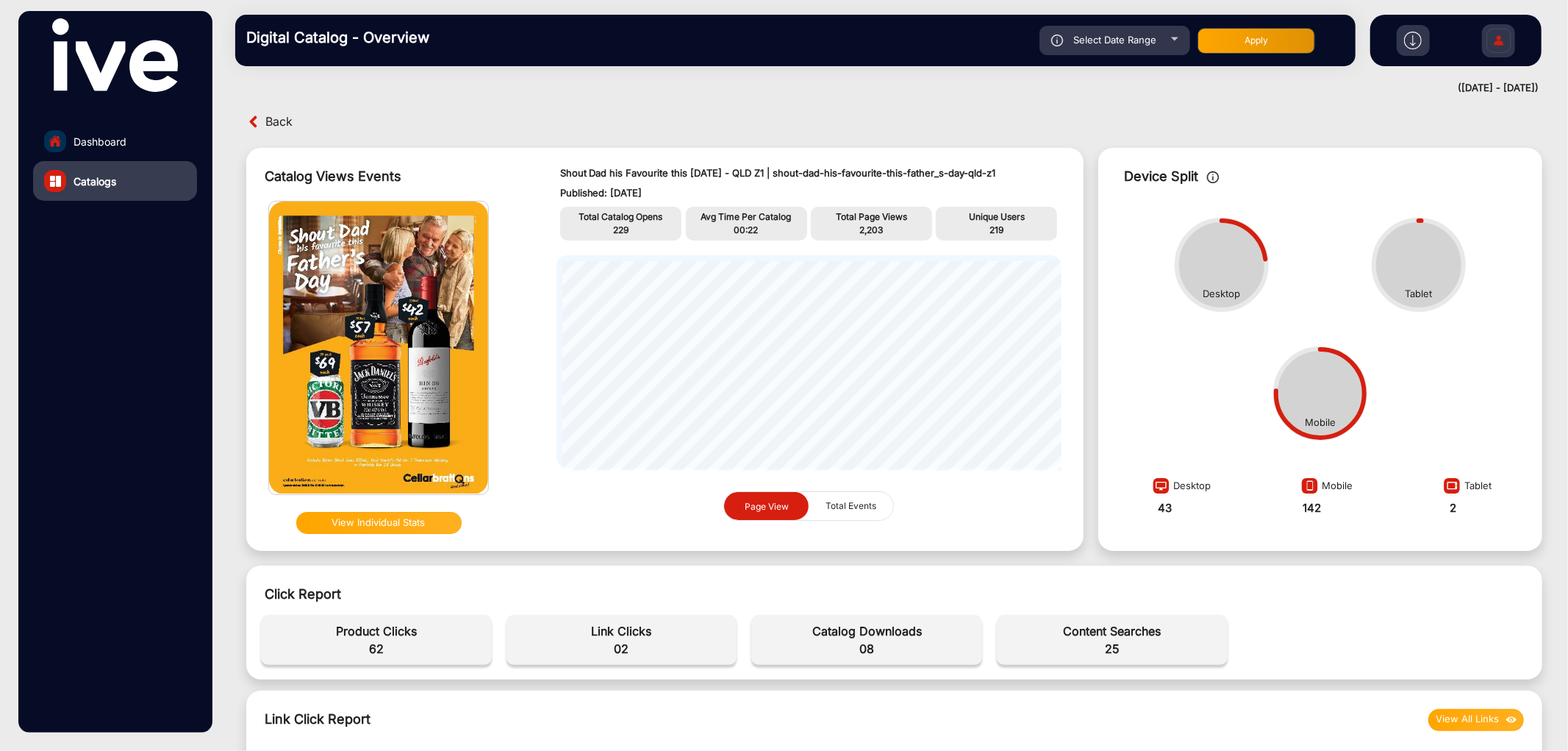
drag, startPoint x: 991, startPoint y: 175, endPoint x: 1025, endPoint y: 175, distance: 34.0
click at [1025, 175] on p "Shout Dad his Favourite this [DATE] - QLD Z1 | shout-dad-his-favourite-this-fat…" at bounding box center [809, 173] width 498 height 15
click at [619, 226] on span "229" at bounding box center [621, 229] width 16 height 11
click at [619, 226] on span "229" at bounding box center [621, 229] width 16 height 11
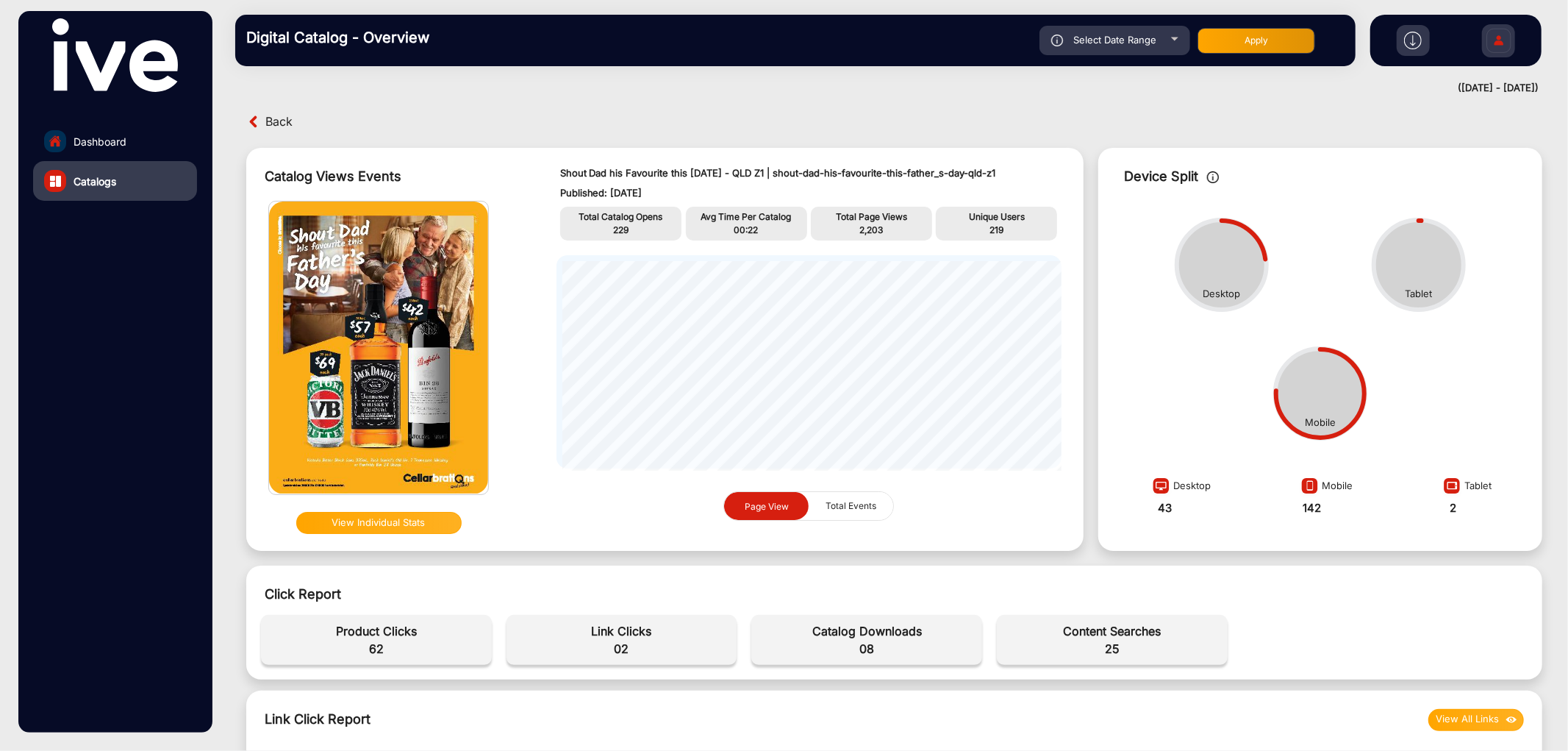
click at [875, 226] on span "2,203" at bounding box center [871, 229] width 23 height 11
click at [619, 229] on span "229" at bounding box center [621, 229] width 16 height 11
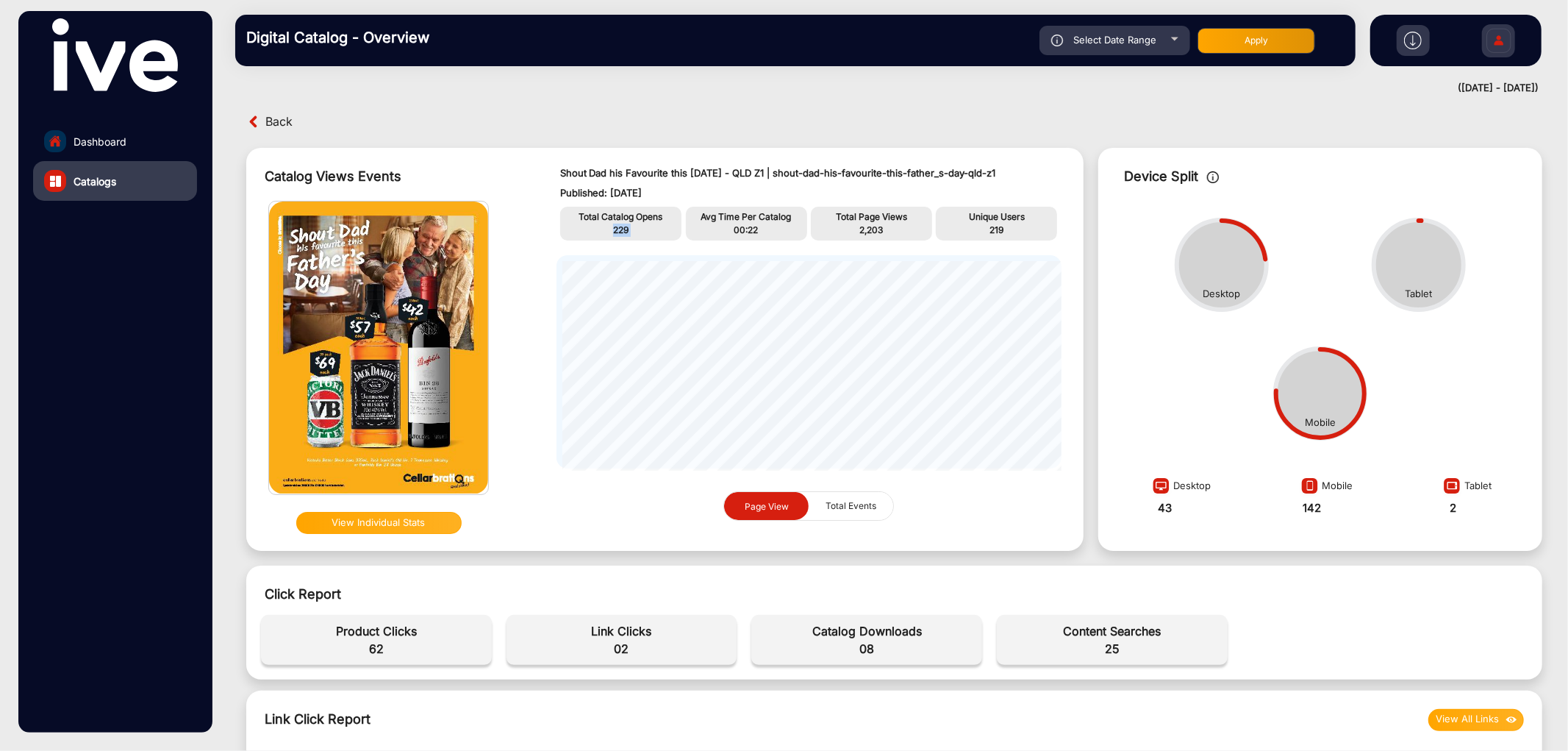
click at [621, 229] on span "229" at bounding box center [621, 229] width 16 height 11
click at [860, 226] on span "2,203" at bounding box center [871, 229] width 23 height 11
click at [746, 224] on span "00:22" at bounding box center [746, 229] width 24 height 11
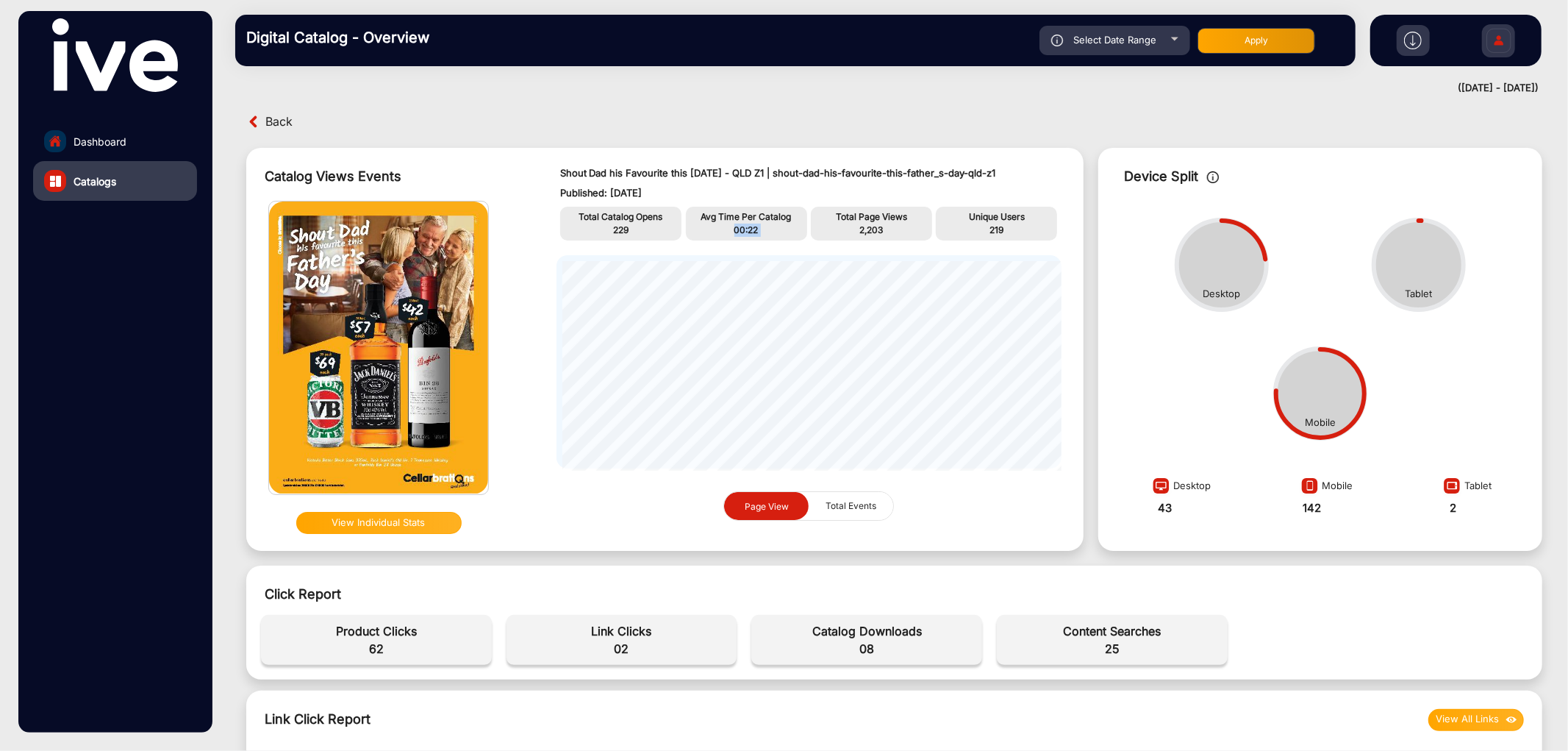
click at [746, 224] on span "00:22" at bounding box center [746, 229] width 24 height 11
click at [990, 232] on span "219" at bounding box center [996, 229] width 14 height 11
click at [372, 650] on span "62" at bounding box center [377, 648] width 216 height 17
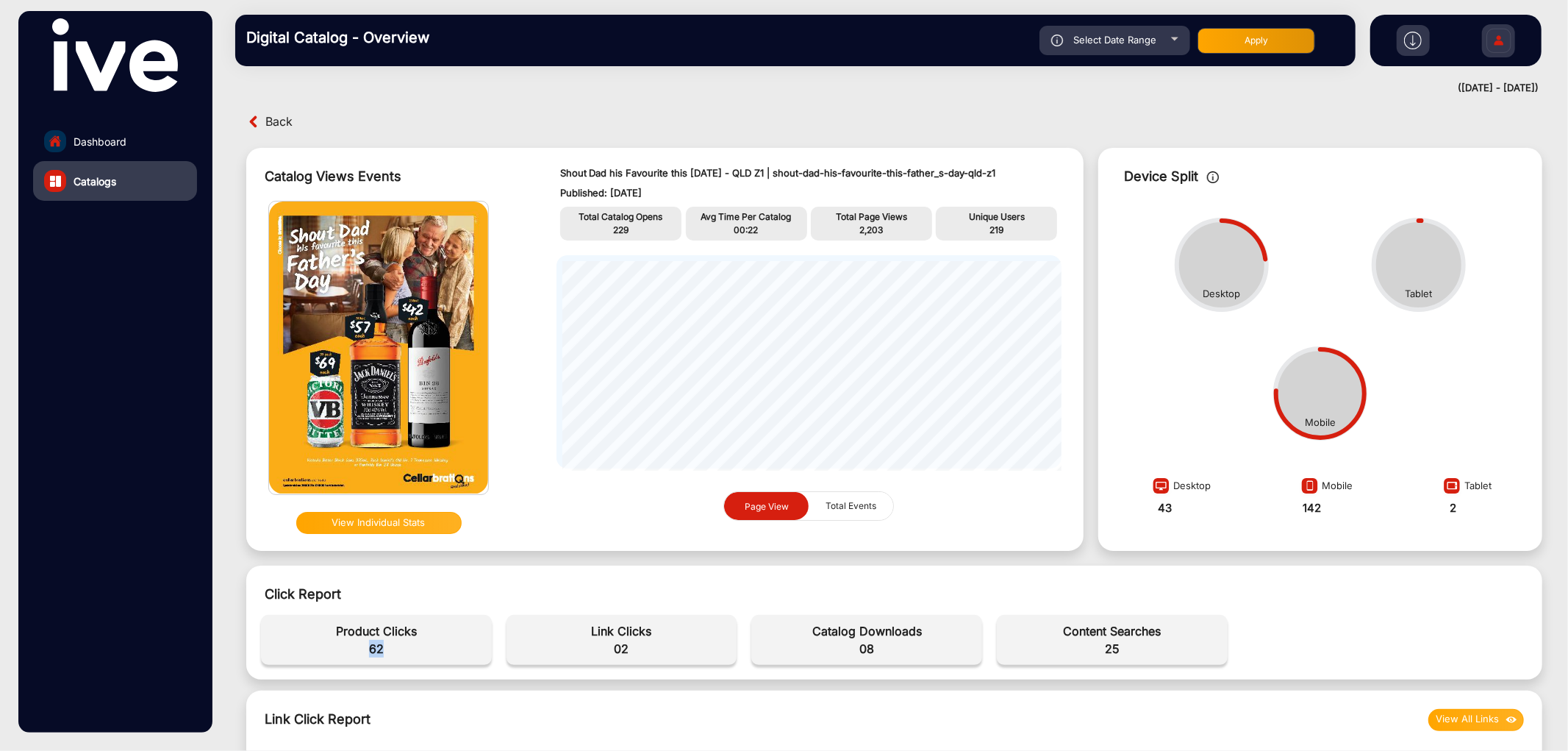
click at [372, 650] on span "62" at bounding box center [377, 648] width 216 height 17
click at [870, 646] on span "08" at bounding box center [867, 648] width 216 height 17
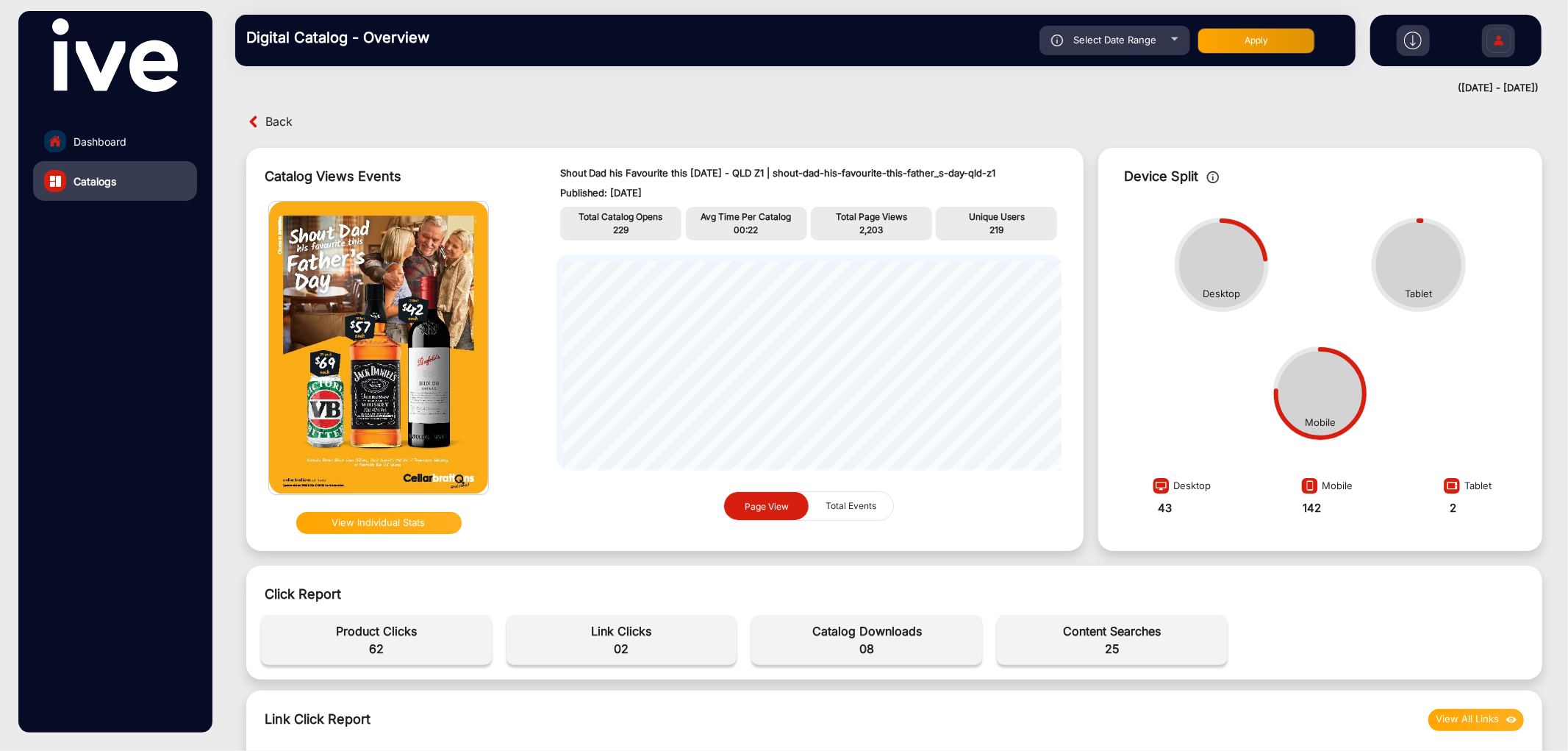
click at [1100, 648] on span "25" at bounding box center [1112, 648] width 216 height 17
click at [1106, 648] on span "25" at bounding box center [1112, 648] width 216 height 17
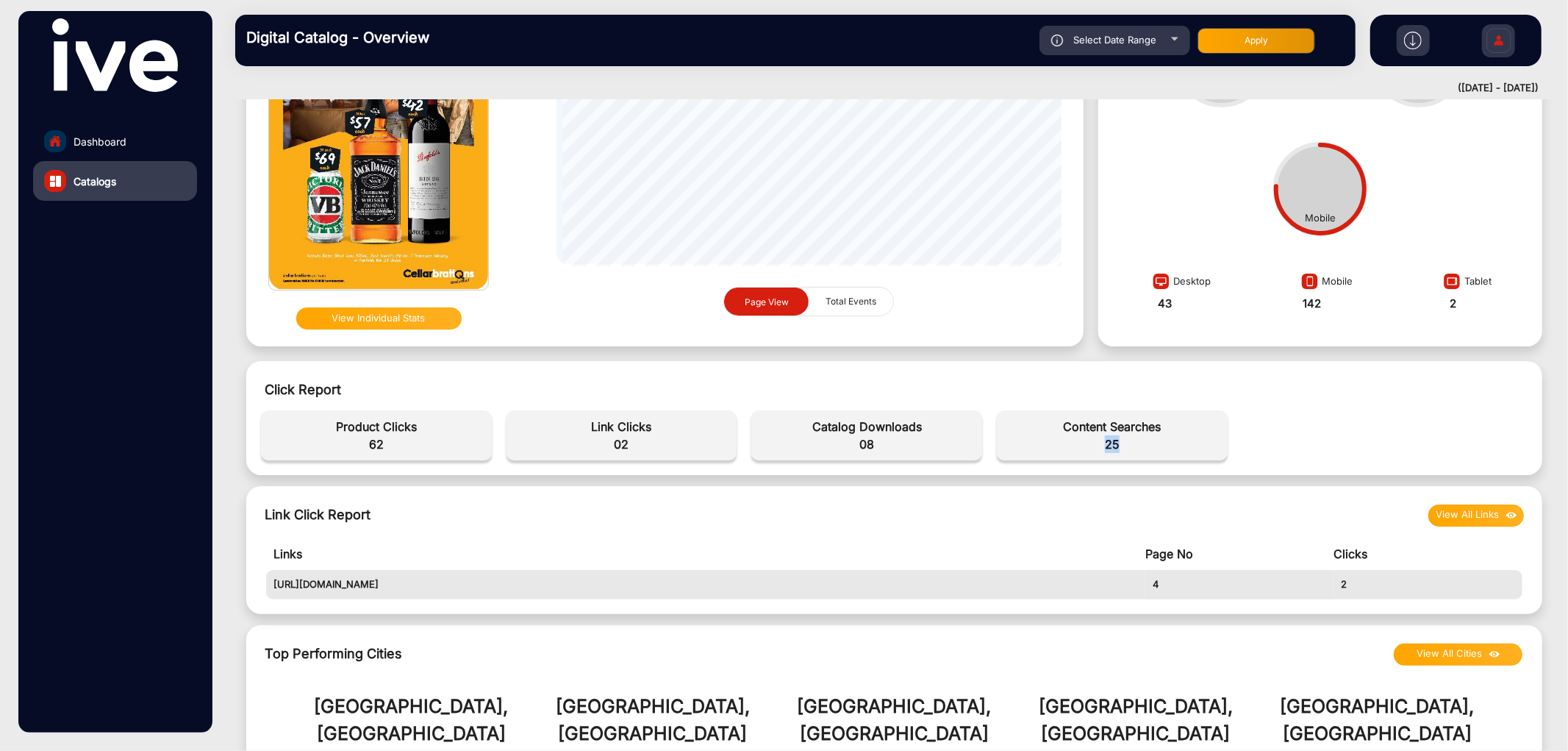
scroll to position [327, 0]
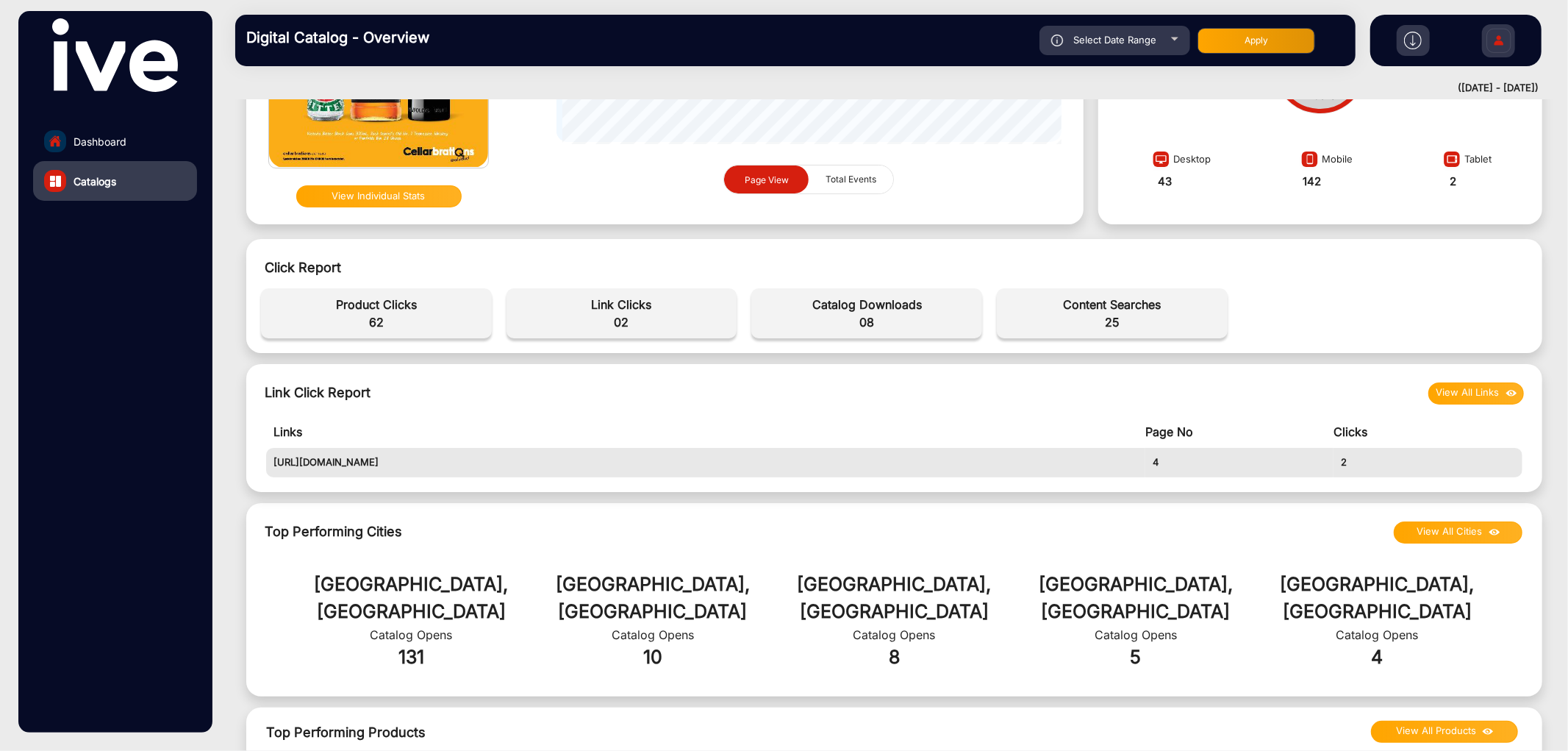
click at [612, 319] on span "02" at bounding box center [622, 321] width 216 height 17
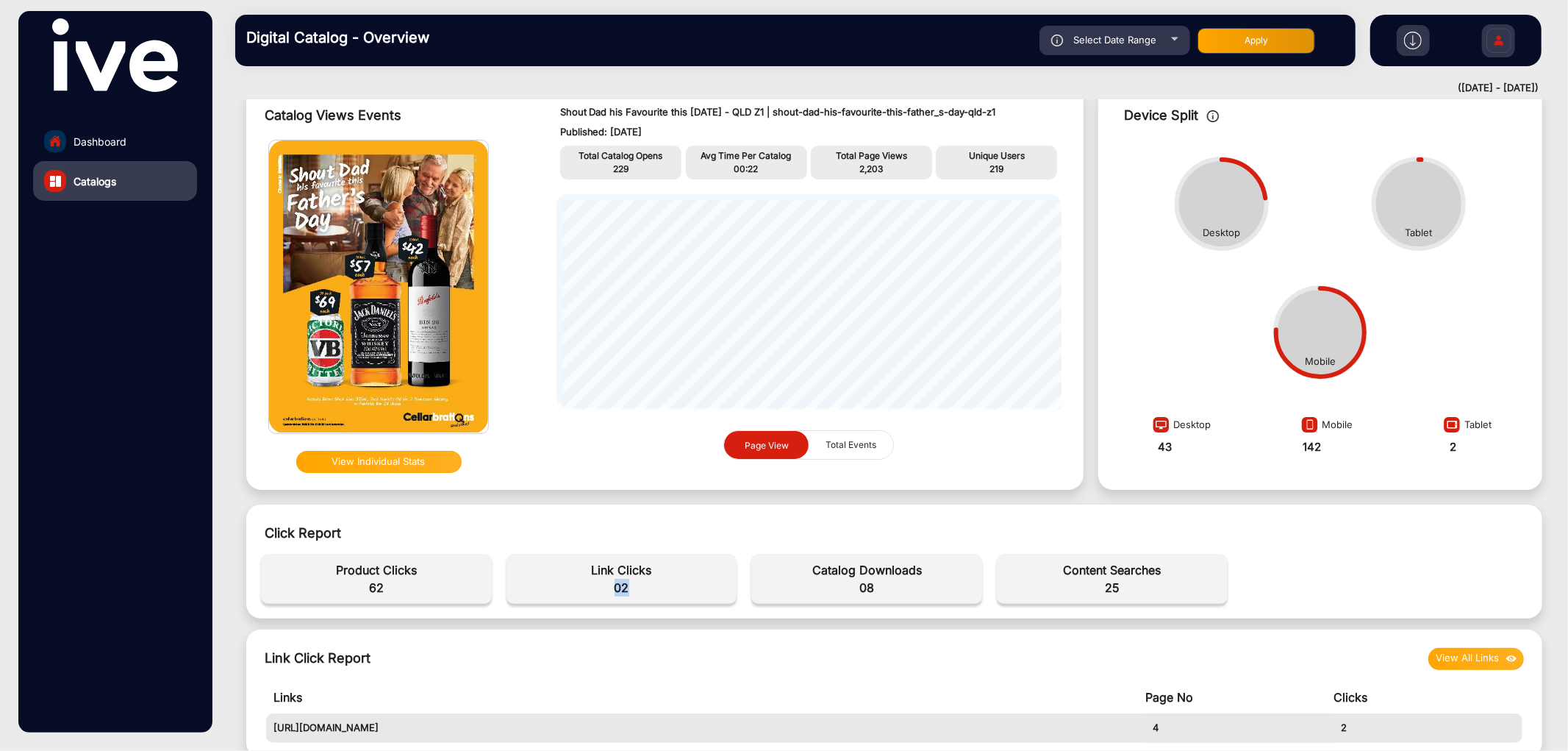
scroll to position [0, 0]
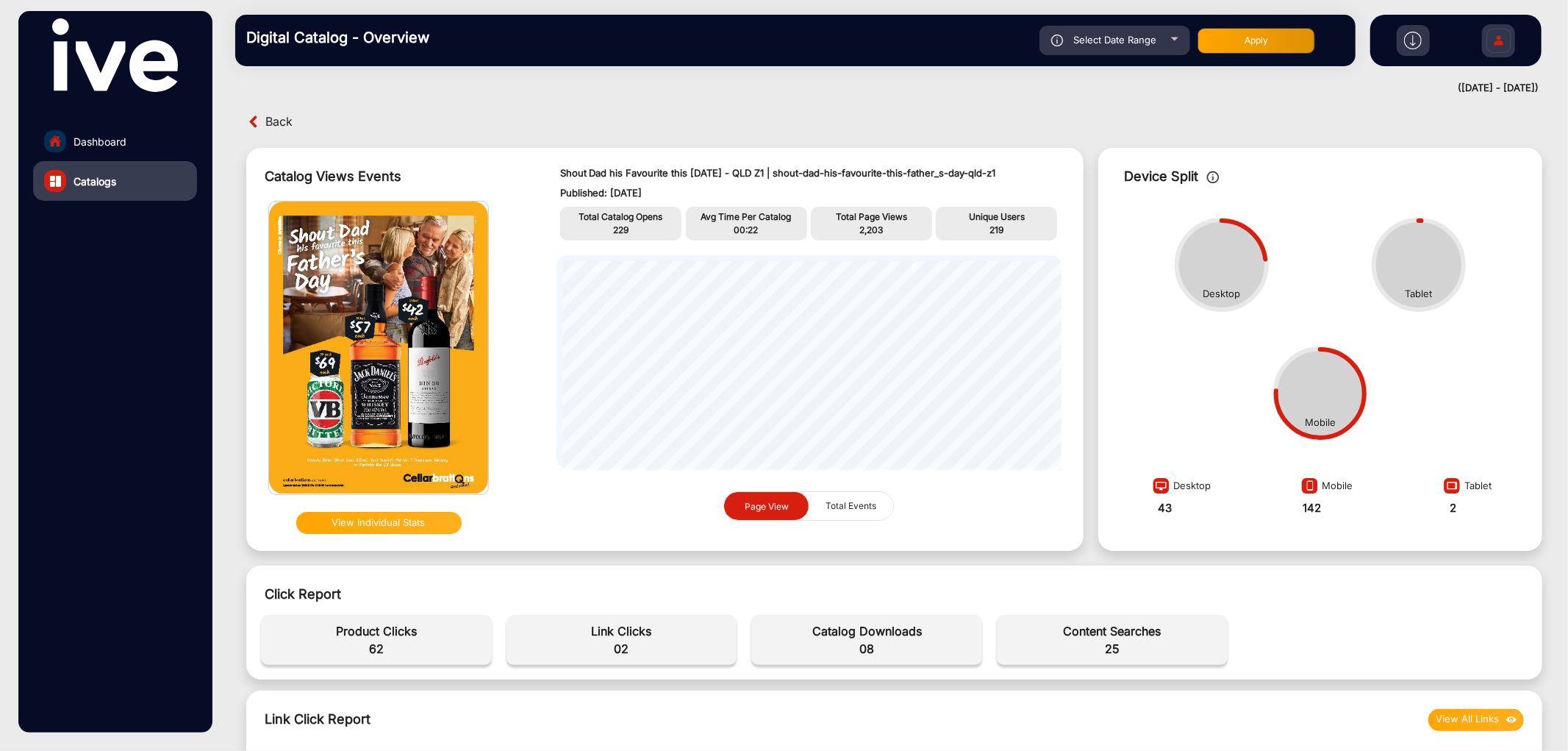
click at [284, 123] on span "Back" at bounding box center [278, 122] width 27 height 22
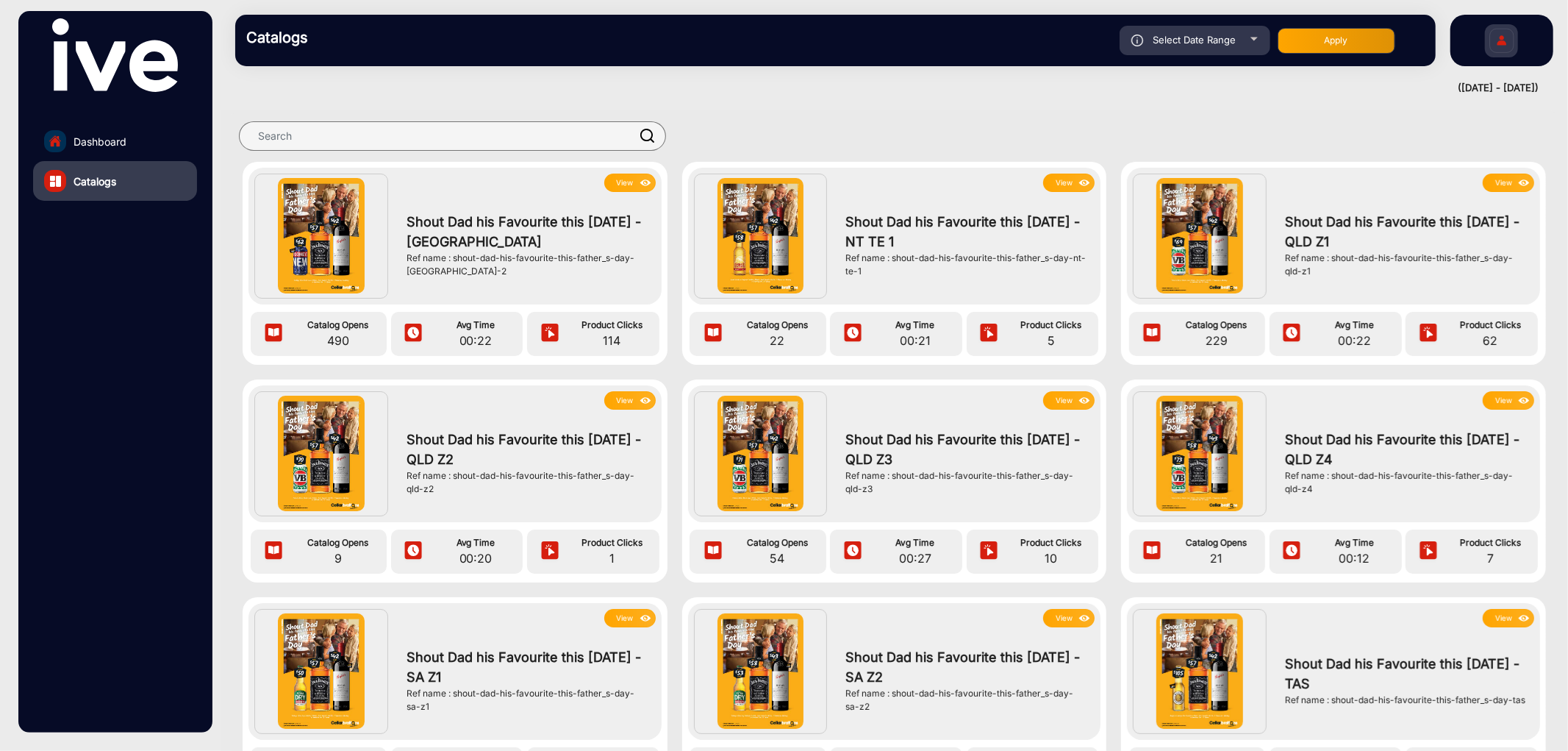
click at [638, 398] on img at bounding box center [646, 400] width 17 height 16
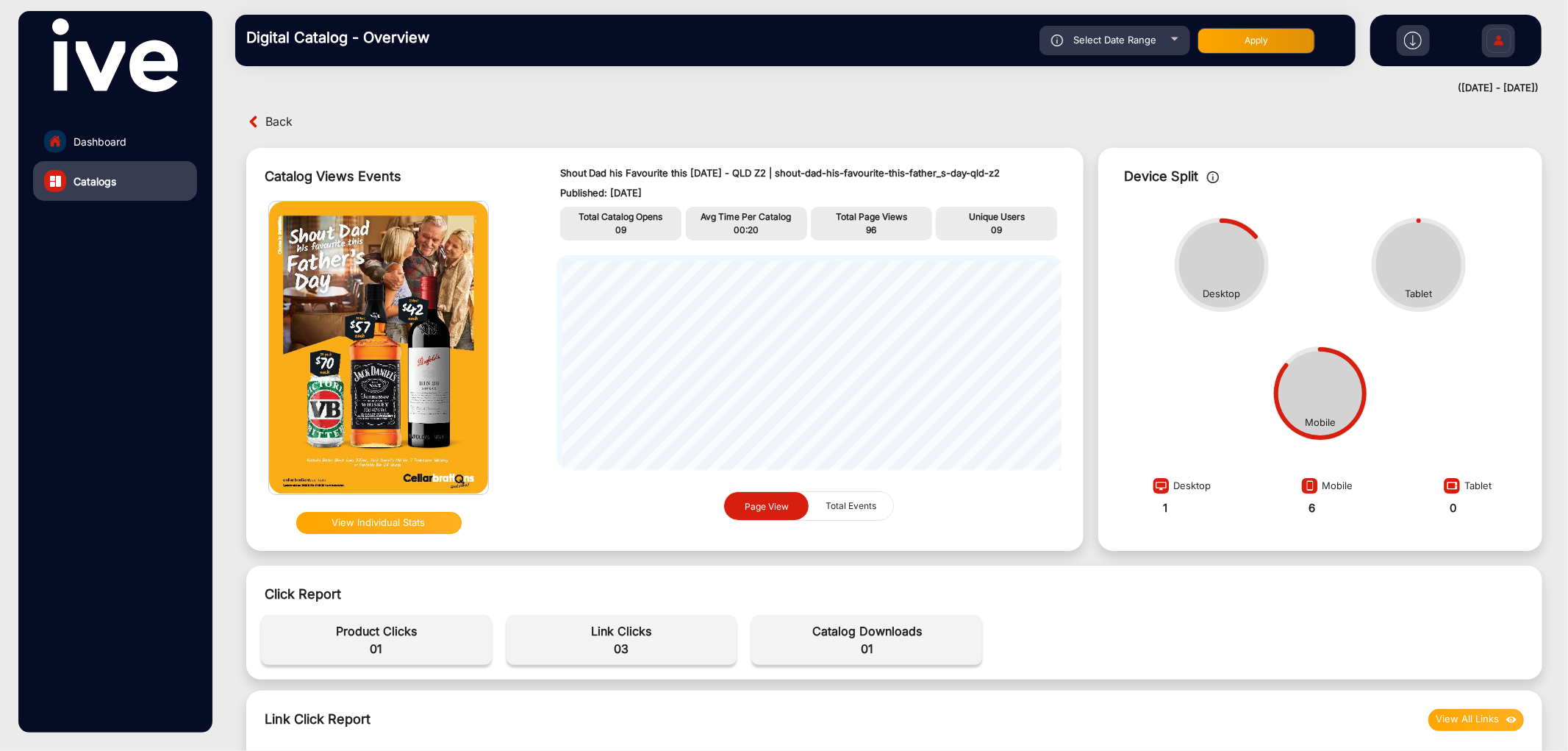
click at [620, 224] on span "09" at bounding box center [620, 229] width 11 height 11
click at [620, 225] on span "09" at bounding box center [620, 229] width 11 height 11
click at [621, 225] on span "09" at bounding box center [620, 229] width 11 height 11
click at [870, 229] on span "96" at bounding box center [871, 229] width 10 height 11
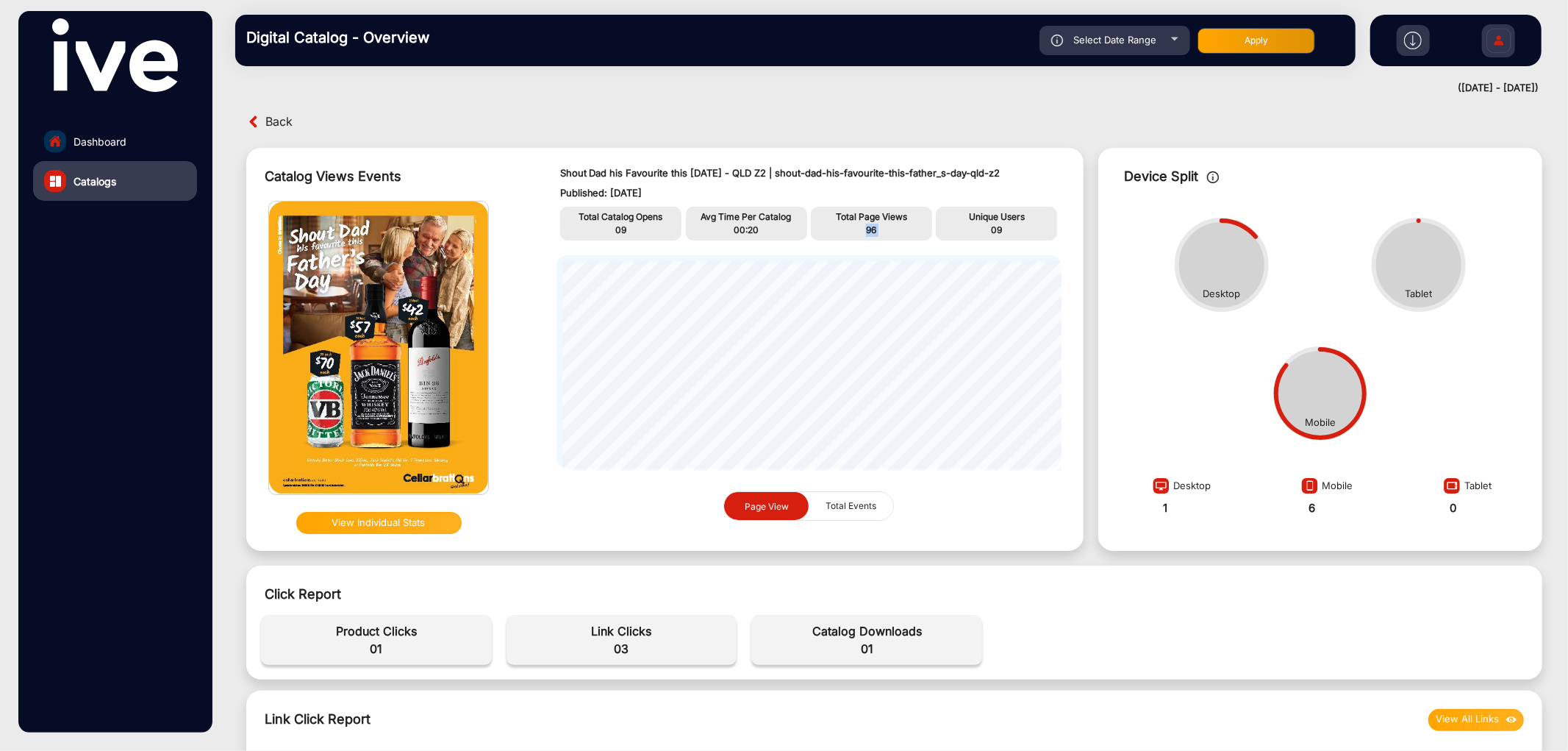
click at [870, 229] on span "96" at bounding box center [871, 229] width 10 height 11
click at [995, 226] on span "09" at bounding box center [996, 229] width 11 height 11
click at [377, 645] on span "01" at bounding box center [377, 648] width 216 height 17
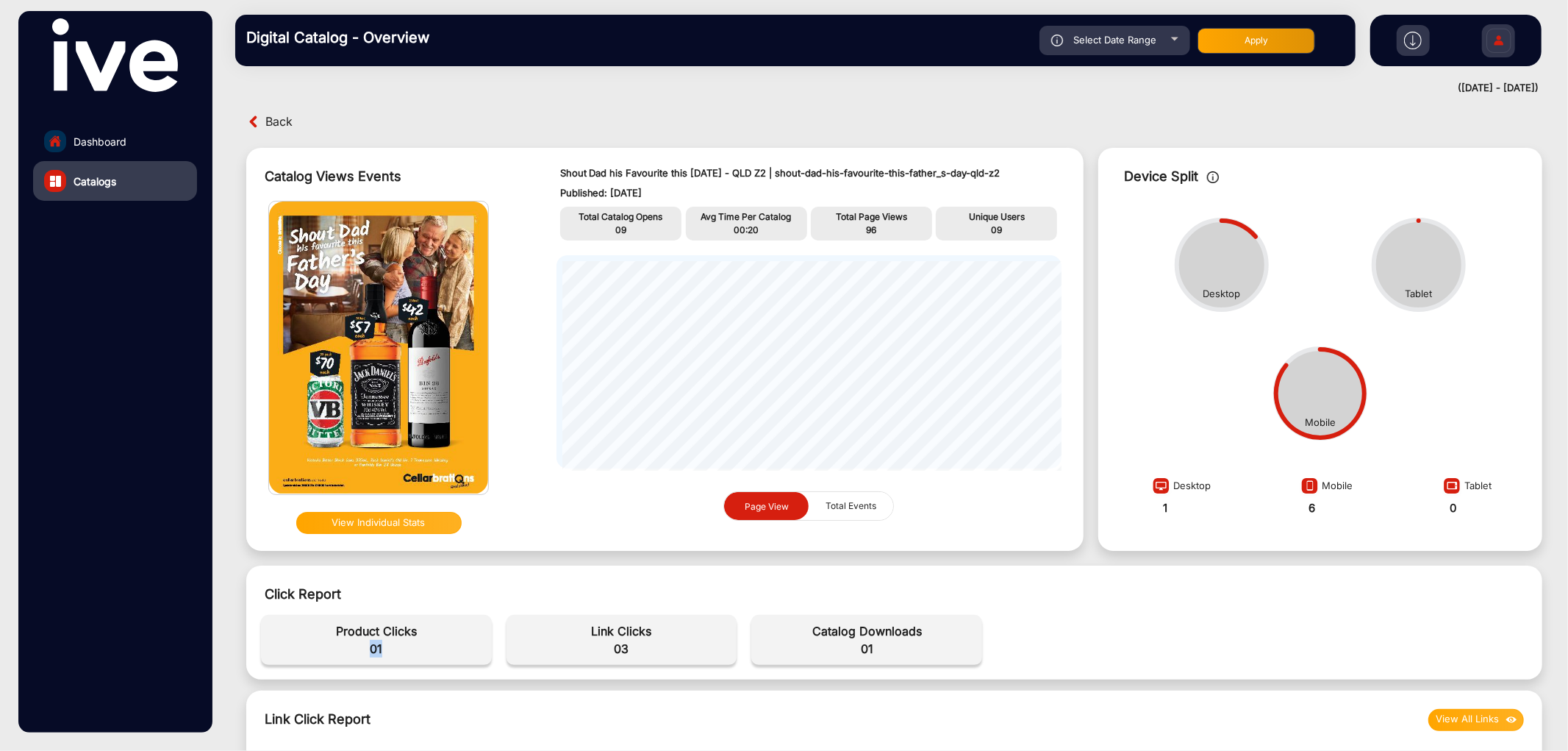
click at [377, 645] on span "01" at bounding box center [377, 648] width 216 height 17
click at [378, 643] on span "01" at bounding box center [377, 648] width 216 height 17
click at [614, 648] on span "03" at bounding box center [622, 648] width 216 height 17
click at [619, 648] on span "03" at bounding box center [622, 648] width 216 height 17
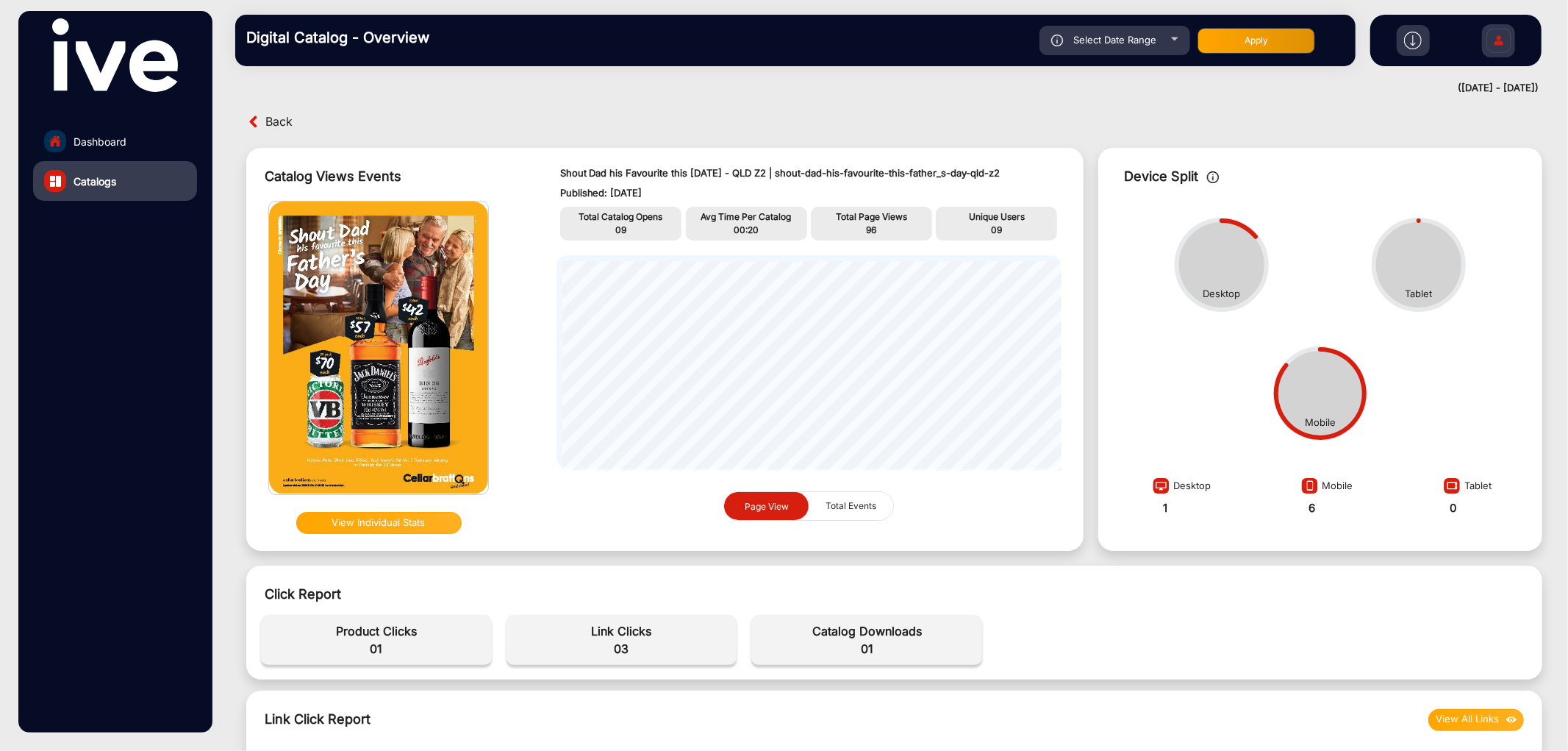
drag, startPoint x: 608, startPoint y: 644, endPoint x: 618, endPoint y: 645, distance: 10.0
click at [612, 645] on span "03" at bounding box center [622, 648] width 216 height 17
click at [619, 645] on span "03" at bounding box center [622, 648] width 216 height 17
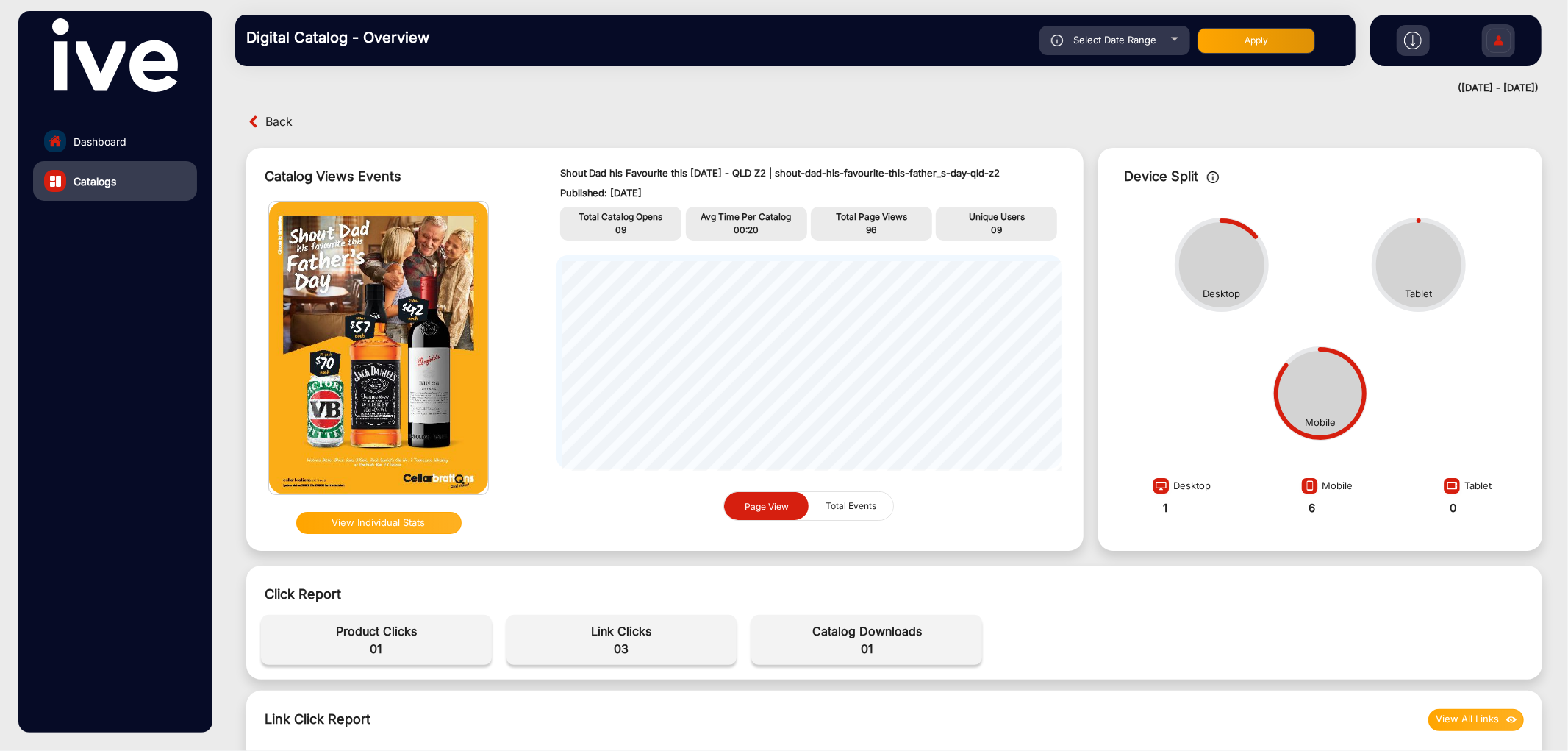
click at [861, 652] on span "01" at bounding box center [867, 648] width 216 height 17
click at [993, 228] on span "09" at bounding box center [996, 229] width 11 height 11
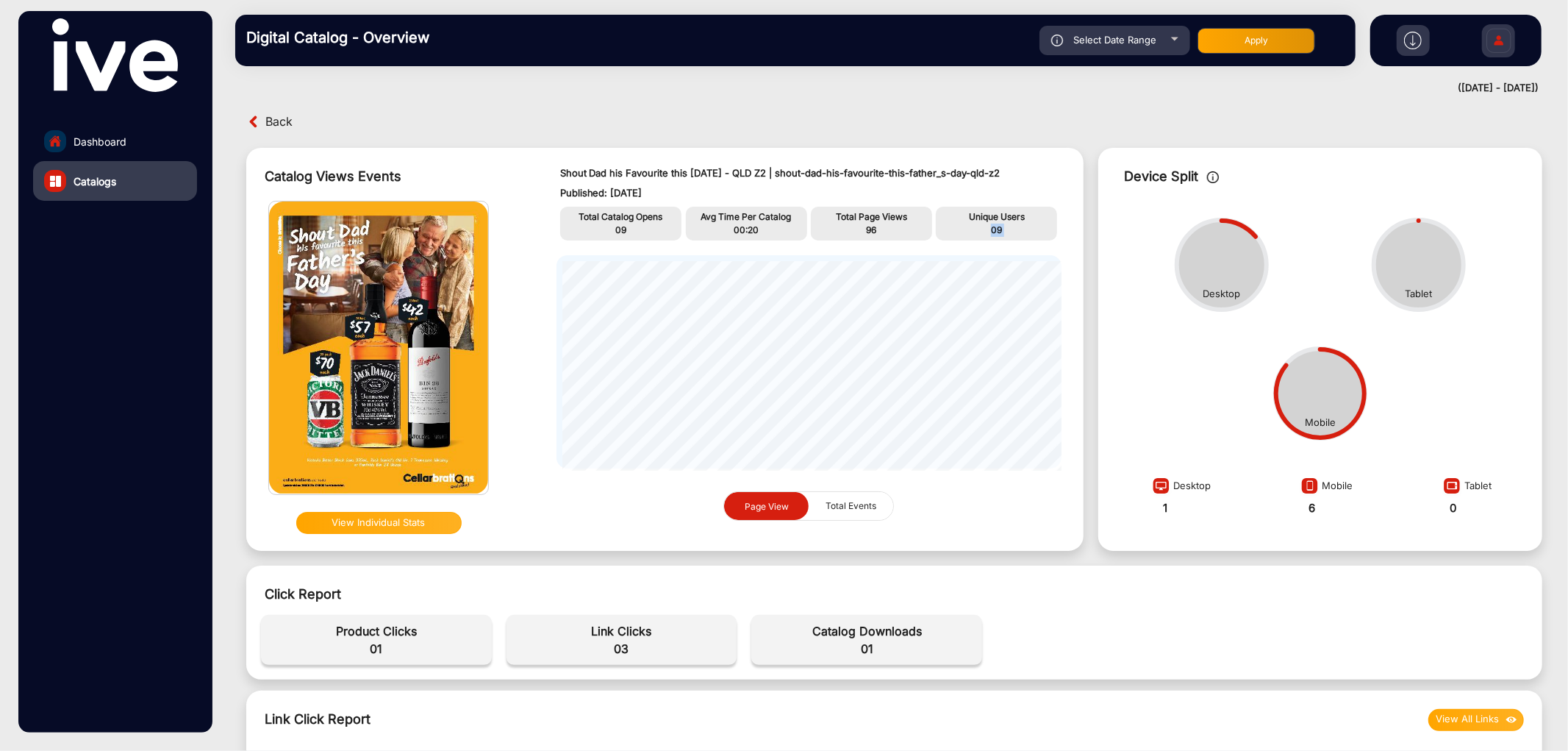
click at [993, 228] on span "09" at bounding box center [996, 229] width 11 height 11
click at [284, 125] on span "Back" at bounding box center [278, 122] width 27 height 22
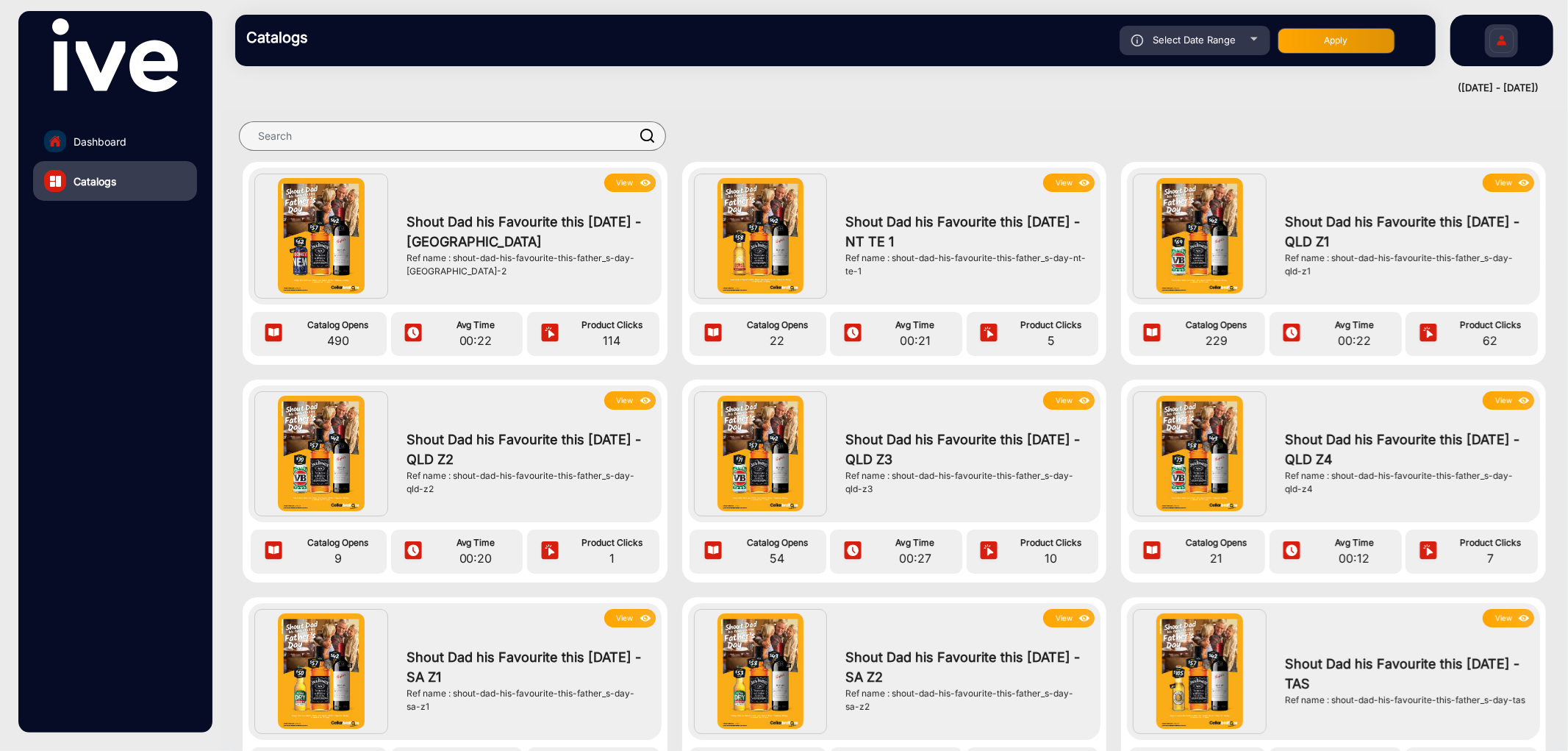
click at [1067, 396] on button "View" at bounding box center [1069, 400] width 52 height 18
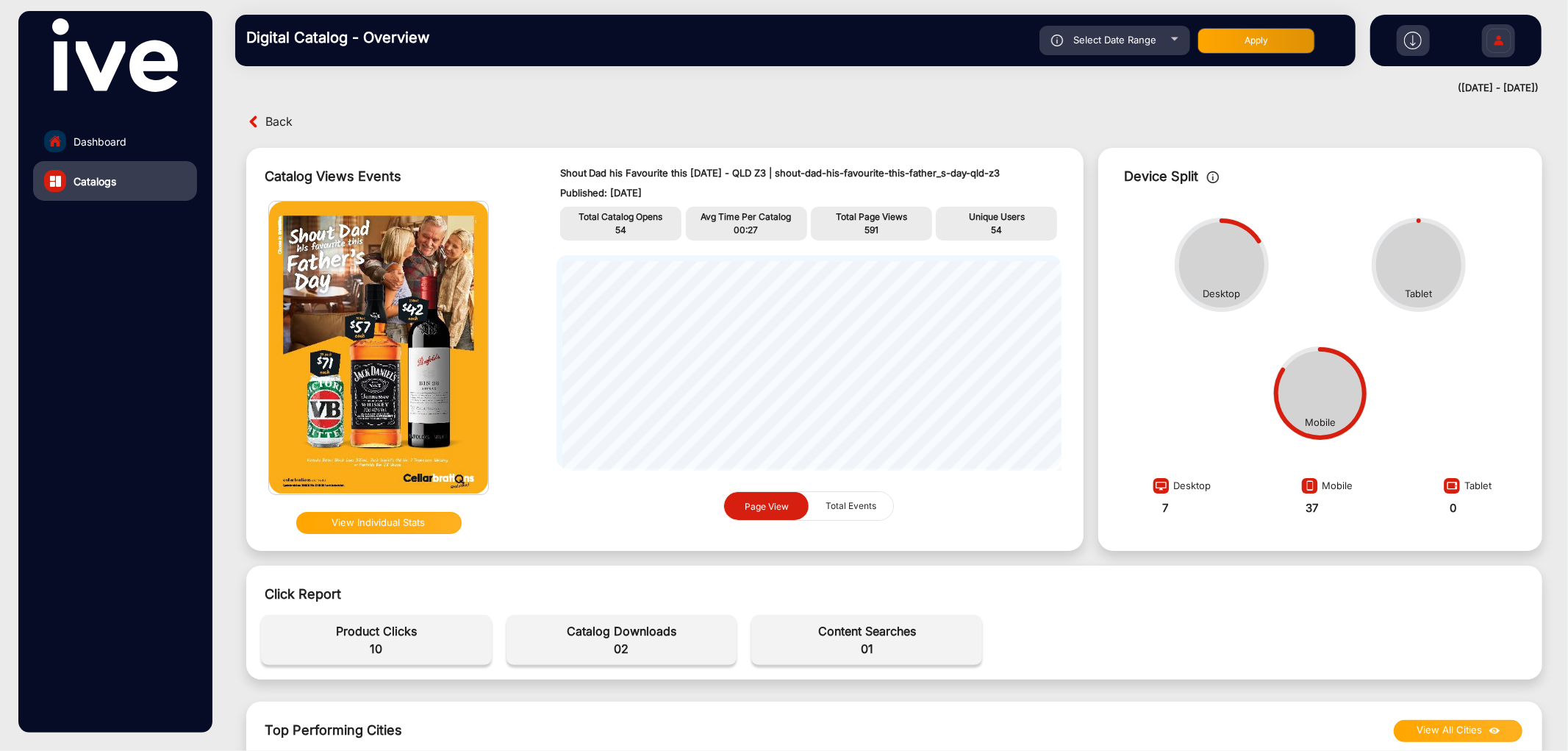
click at [619, 230] on span "54" at bounding box center [620, 229] width 11 height 11
click at [859, 226] on p "591" at bounding box center [872, 230] width 114 height 13
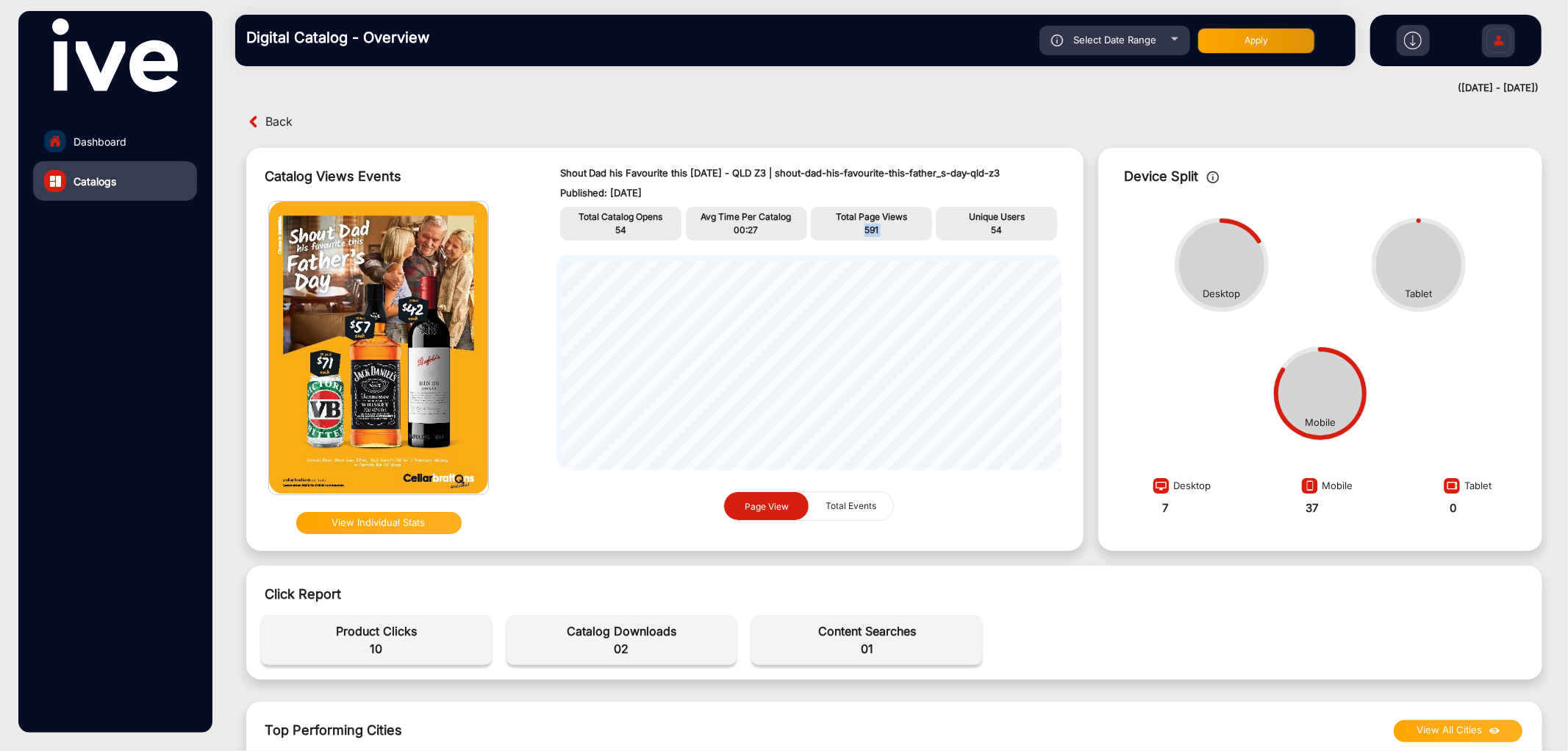
click at [859, 226] on p "591" at bounding box center [872, 230] width 114 height 13
click at [608, 641] on span "02" at bounding box center [622, 648] width 216 height 17
click at [612, 641] on span "02" at bounding box center [622, 648] width 216 height 17
click at [377, 652] on span "10" at bounding box center [377, 648] width 216 height 17
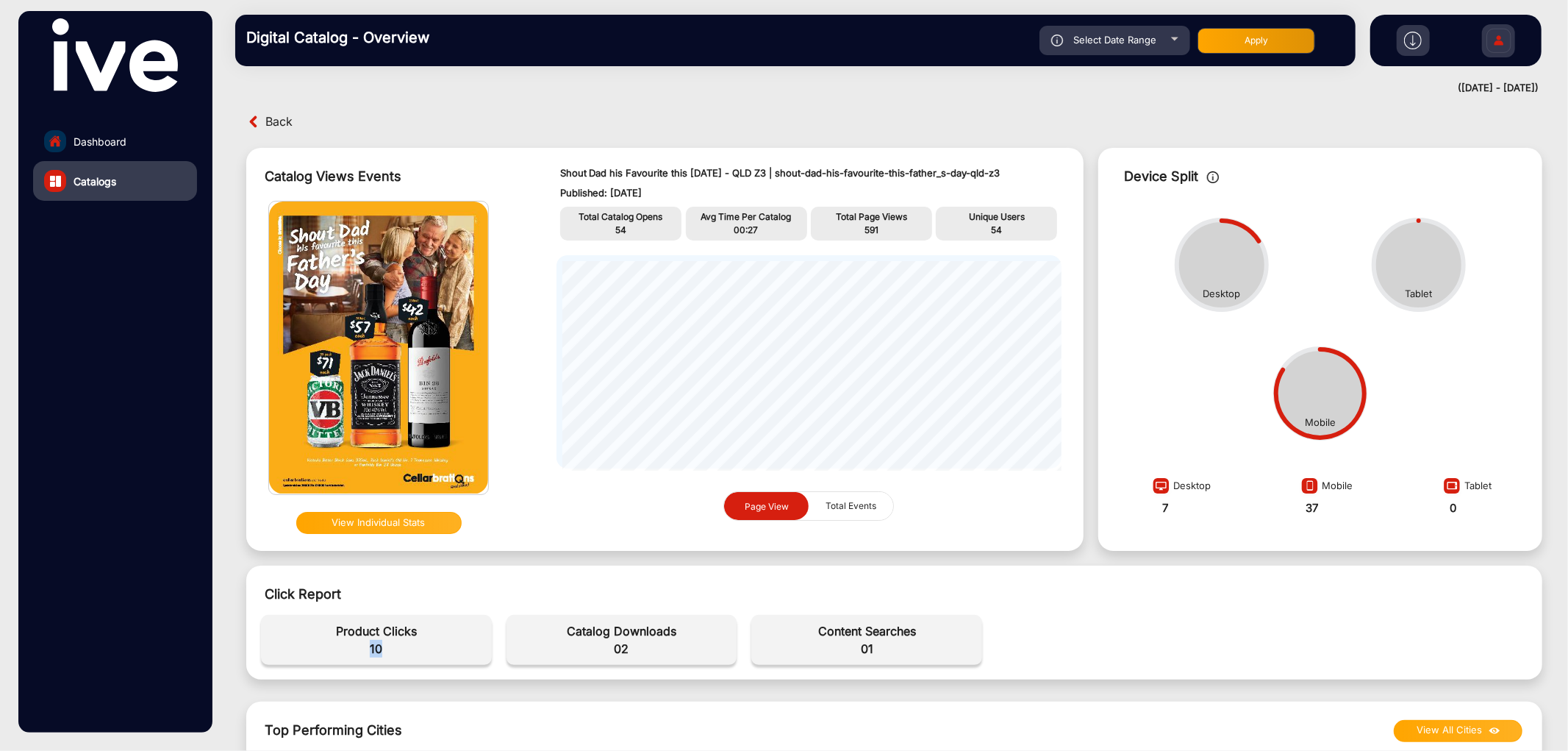
click at [377, 652] on span "10" at bounding box center [377, 648] width 216 height 17
click at [1000, 223] on p "Unique Users" at bounding box center [996, 216] width 114 height 13
click at [993, 224] on span "54" at bounding box center [996, 229] width 11 height 11
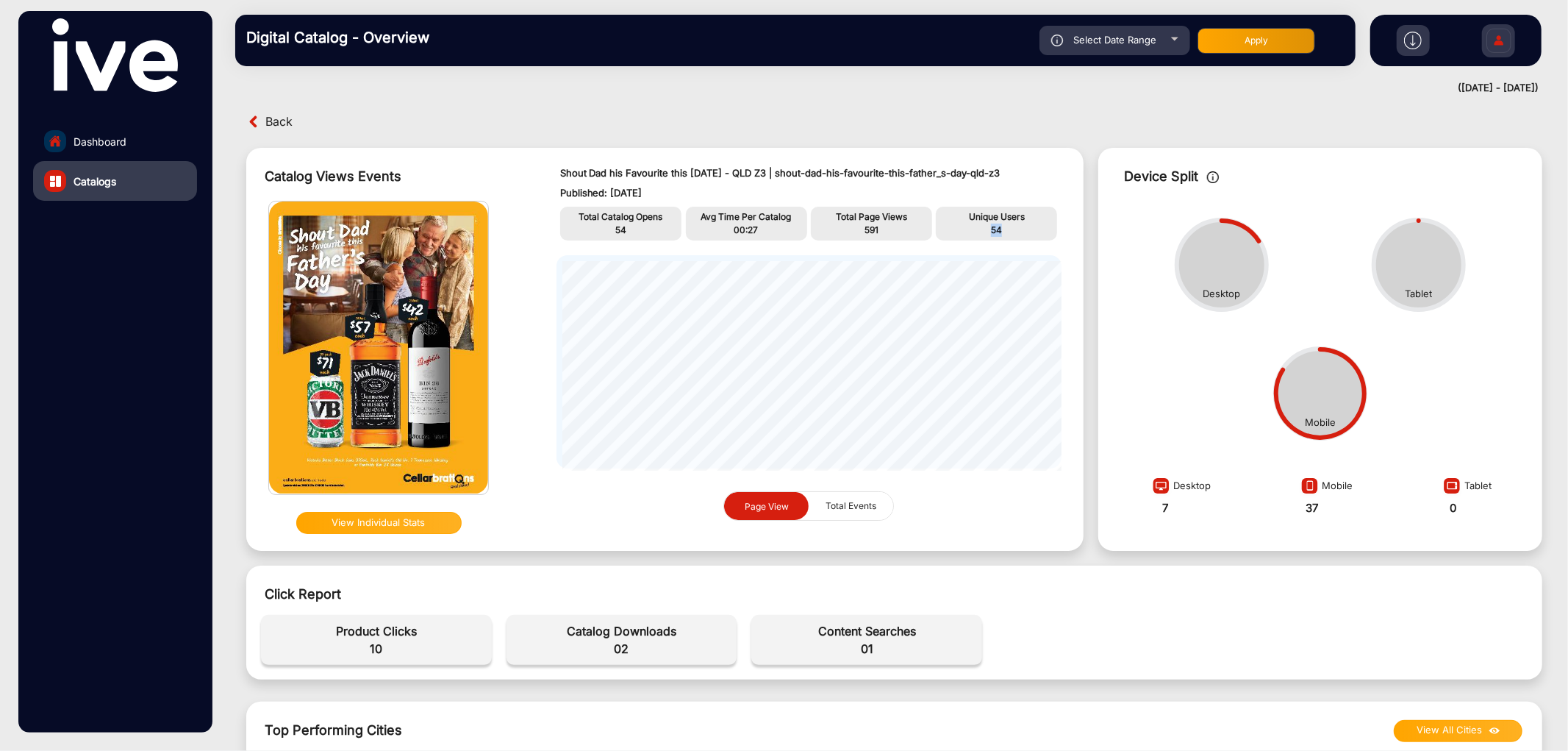
click at [993, 224] on span "54" at bounding box center [996, 229] width 11 height 11
click at [868, 643] on span "01" at bounding box center [867, 648] width 216 height 17
click at [275, 122] on span "Back" at bounding box center [278, 122] width 27 height 22
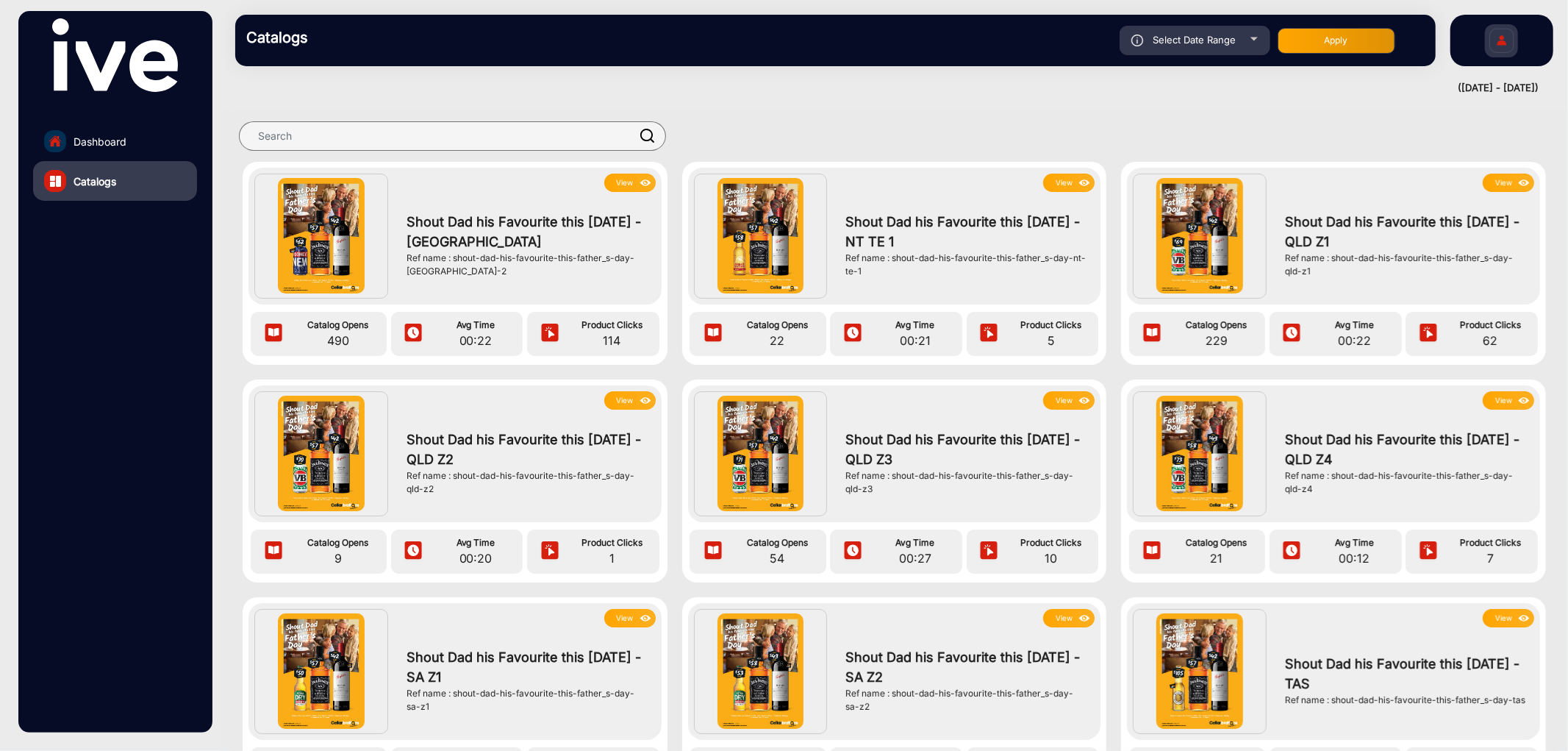
click at [1518, 399] on img at bounding box center [1524, 400] width 17 height 16
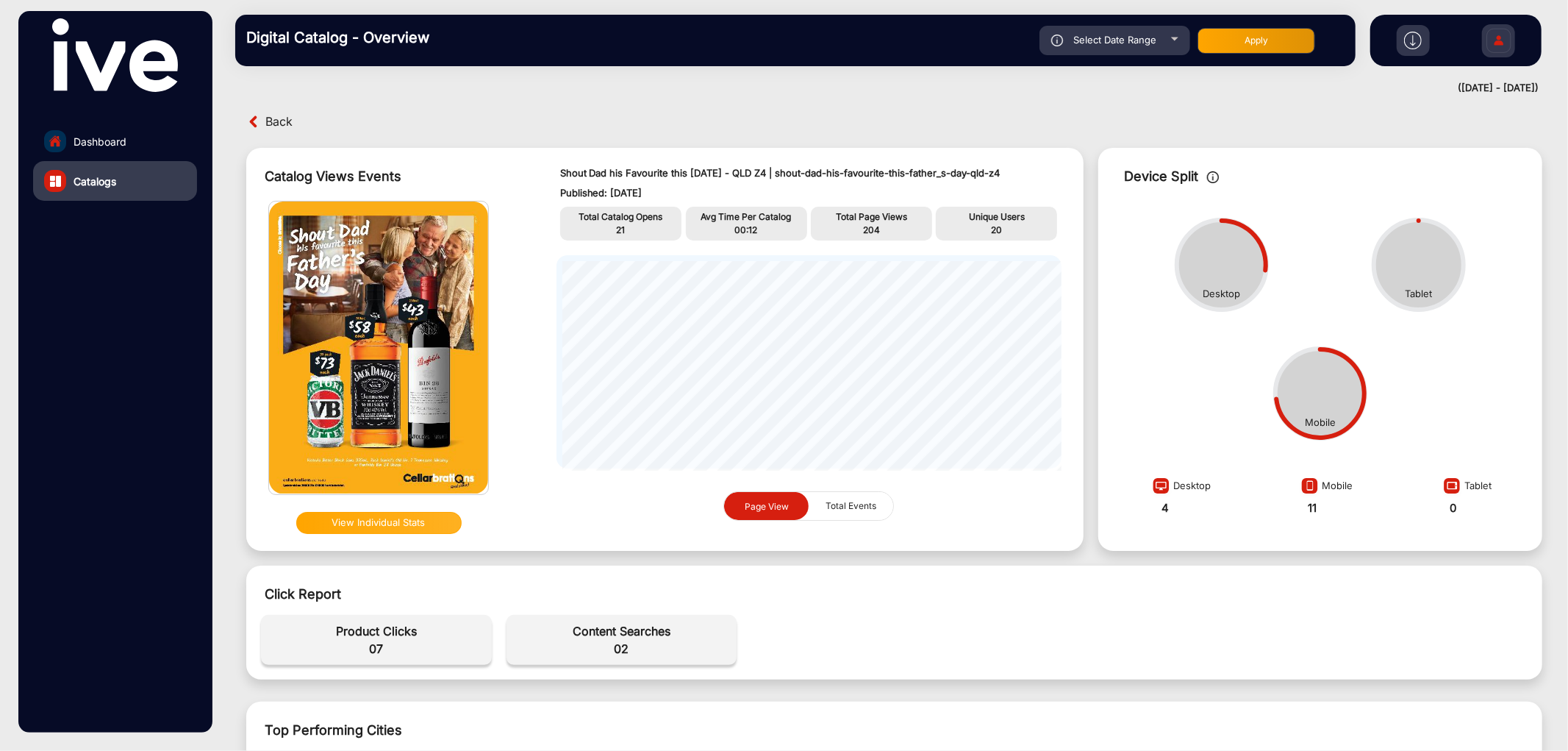
click at [613, 225] on p "21" at bounding box center [621, 230] width 114 height 13
click at [617, 226] on span "21" at bounding box center [621, 229] width 9 height 11
click at [863, 229] on span "204" at bounding box center [872, 229] width 17 height 11
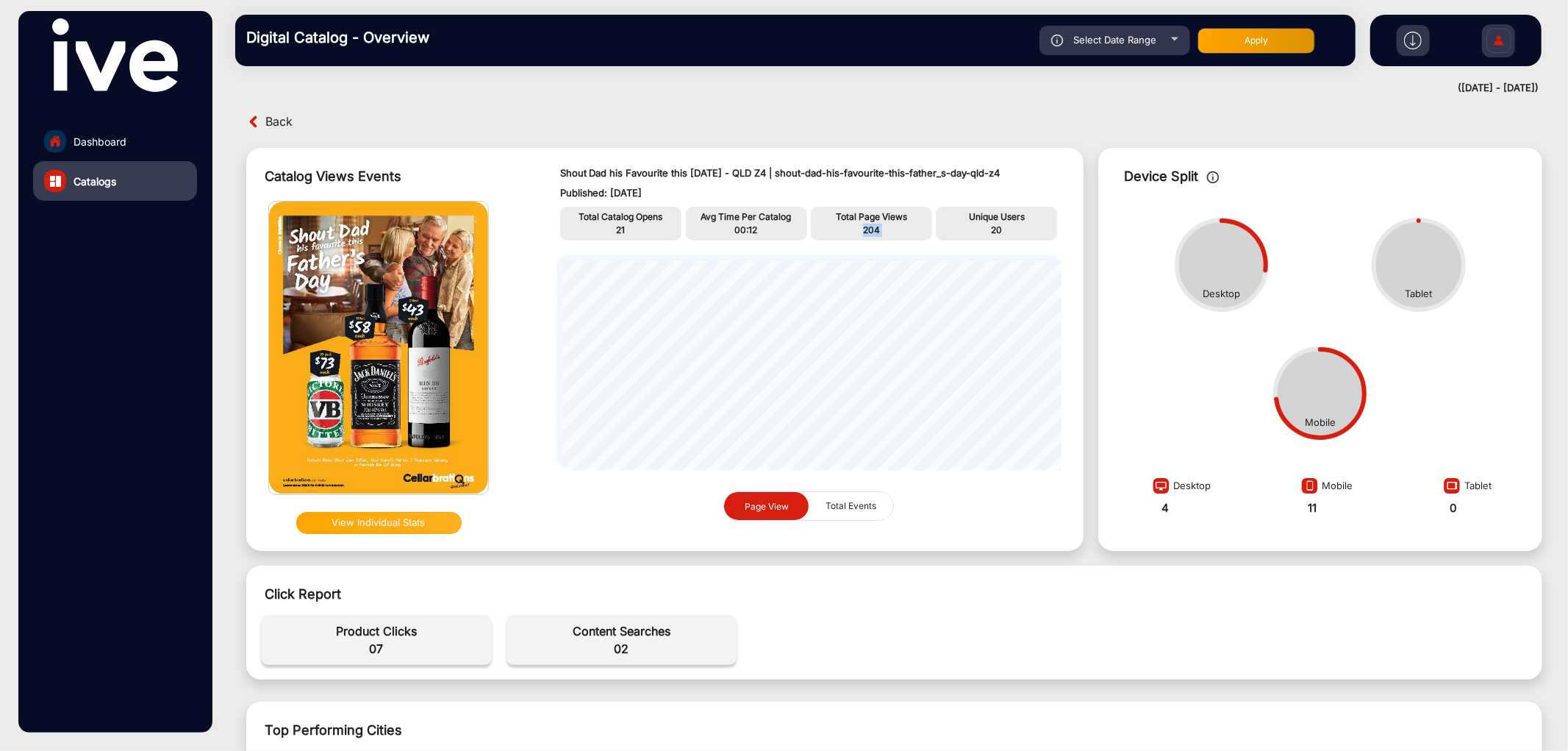
click at [863, 229] on span "204" at bounding box center [872, 229] width 17 height 11
click at [362, 646] on span "07" at bounding box center [377, 648] width 216 height 17
click at [372, 643] on span "07" at bounding box center [377, 648] width 216 height 17
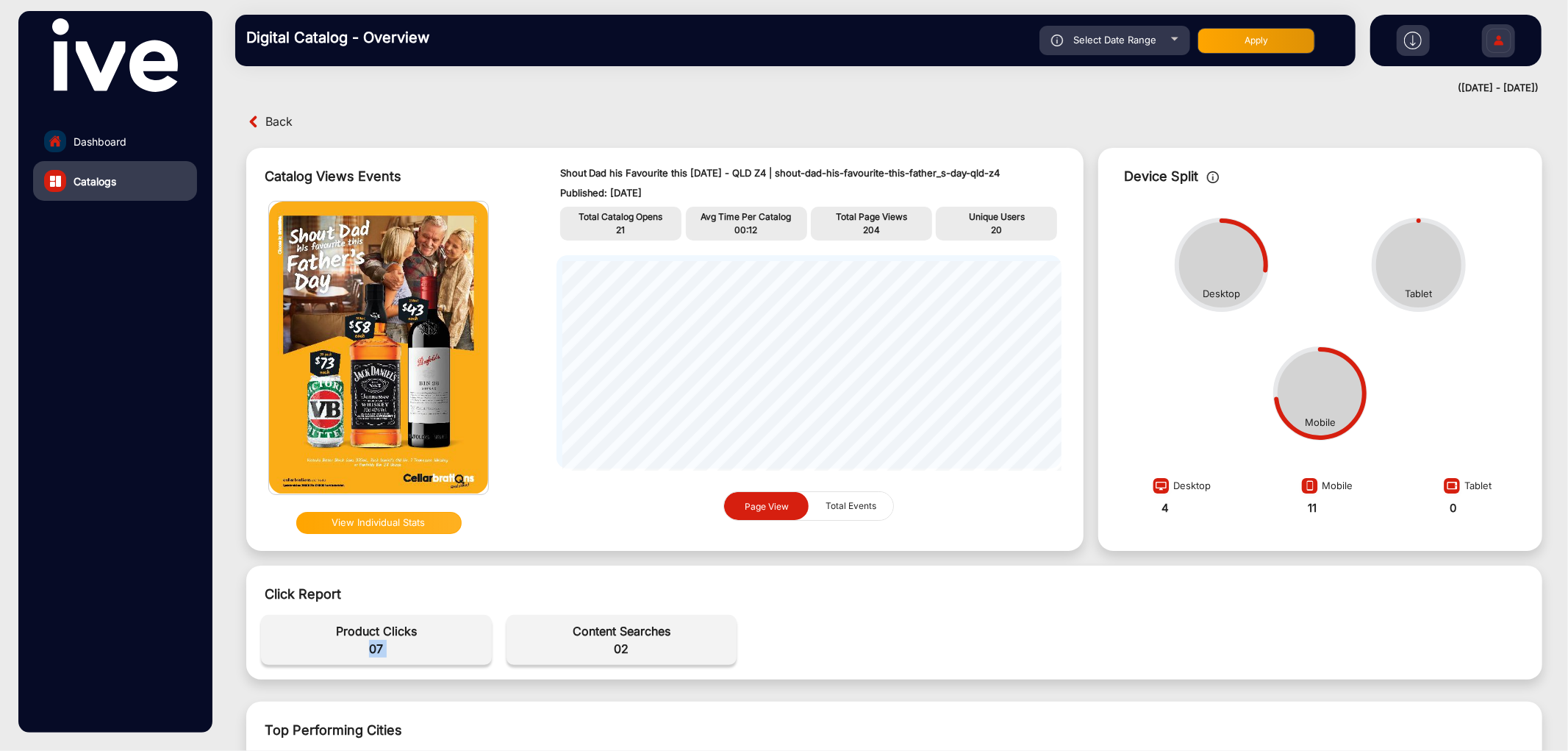
click at [373, 643] on span "07" at bounding box center [377, 648] width 216 height 17
click at [985, 230] on p "20" at bounding box center [996, 230] width 114 height 13
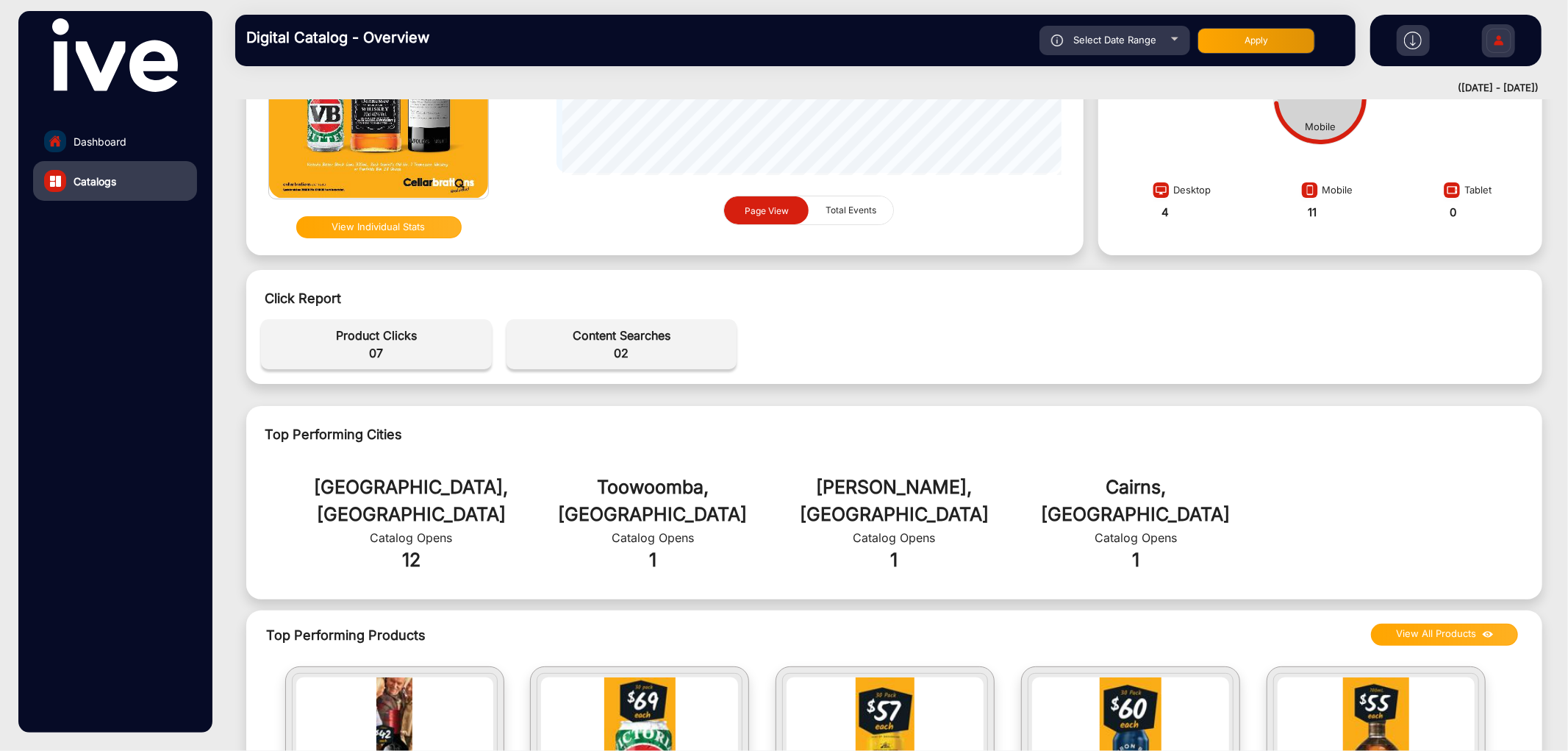
scroll to position [327, 0]
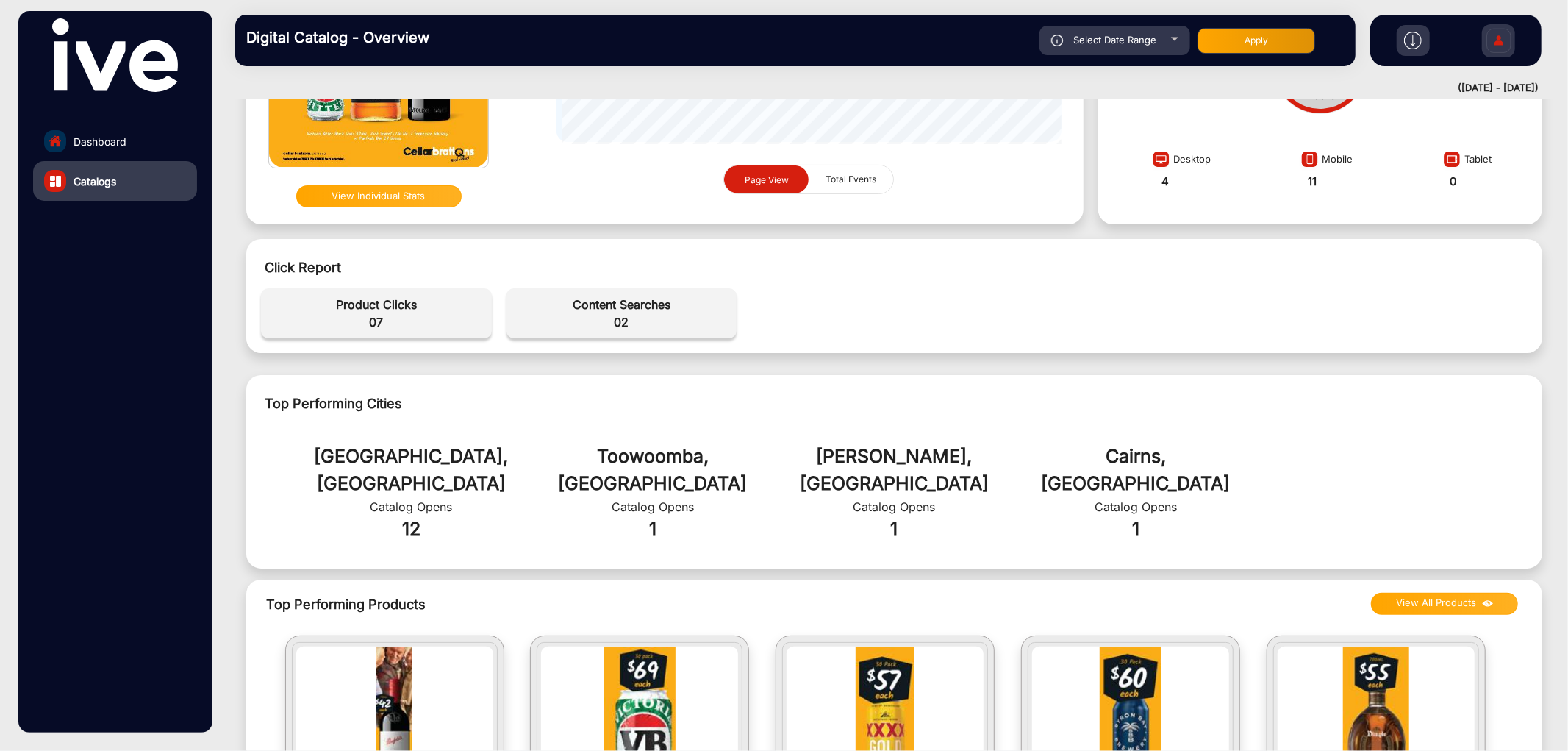
click at [620, 328] on span "02" at bounding box center [622, 321] width 216 height 17
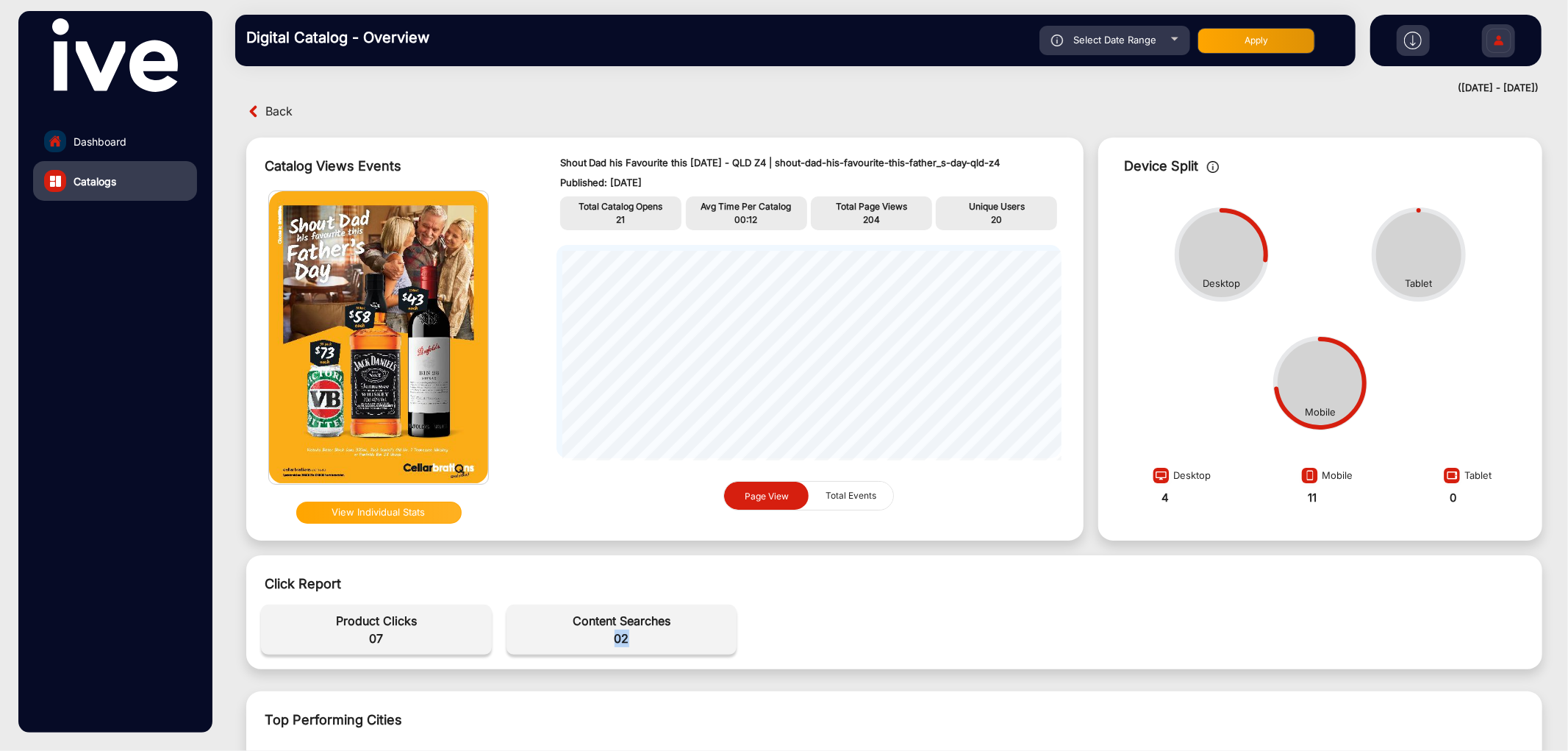
scroll to position [0, 0]
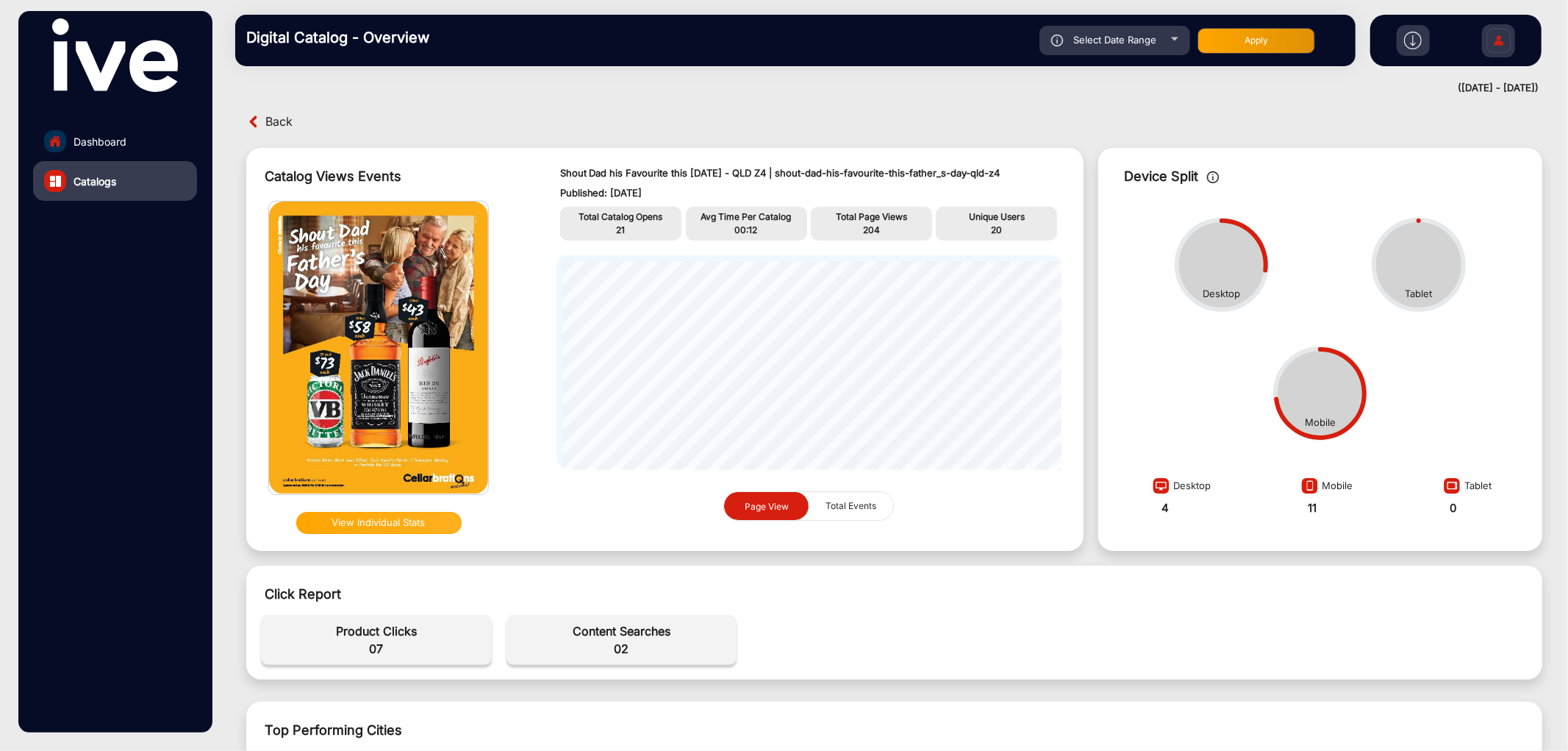
click at [280, 125] on span "Back" at bounding box center [278, 122] width 27 height 22
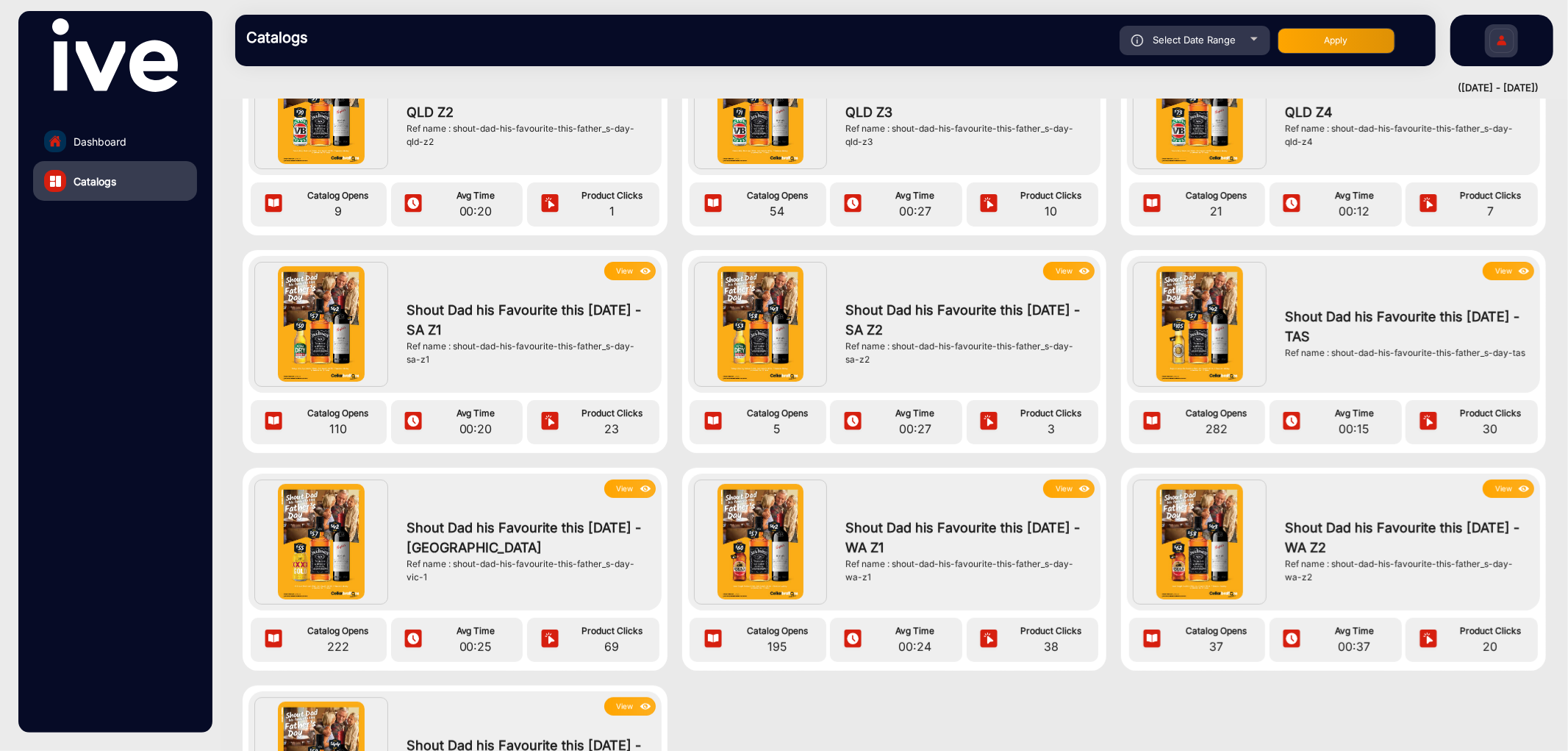
scroll to position [408, 0]
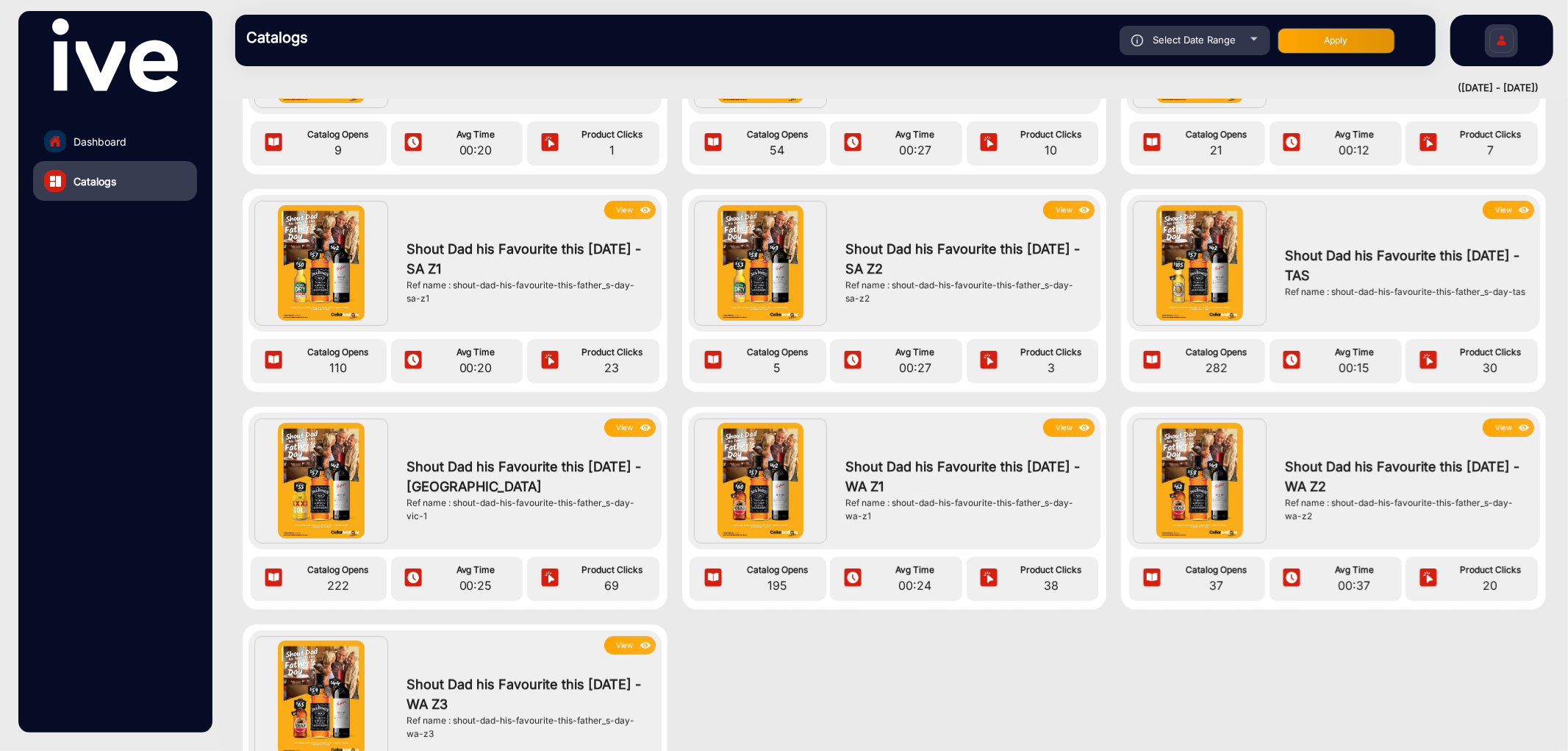
click at [1493, 212] on button "View" at bounding box center [1508, 209] width 52 height 18
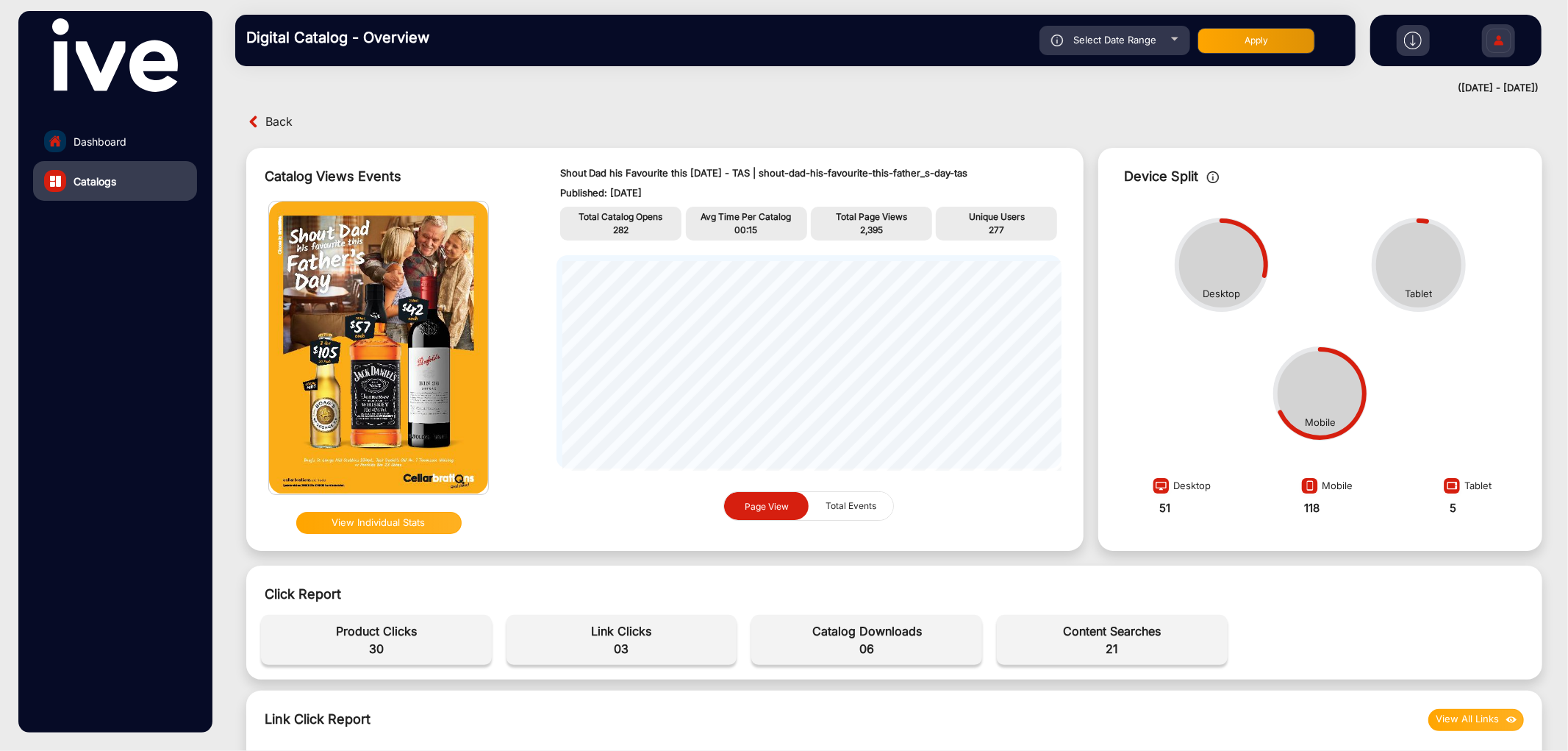
click at [618, 231] on span "282" at bounding box center [621, 229] width 16 height 11
click at [875, 228] on span "2,395" at bounding box center [871, 229] width 22 height 11
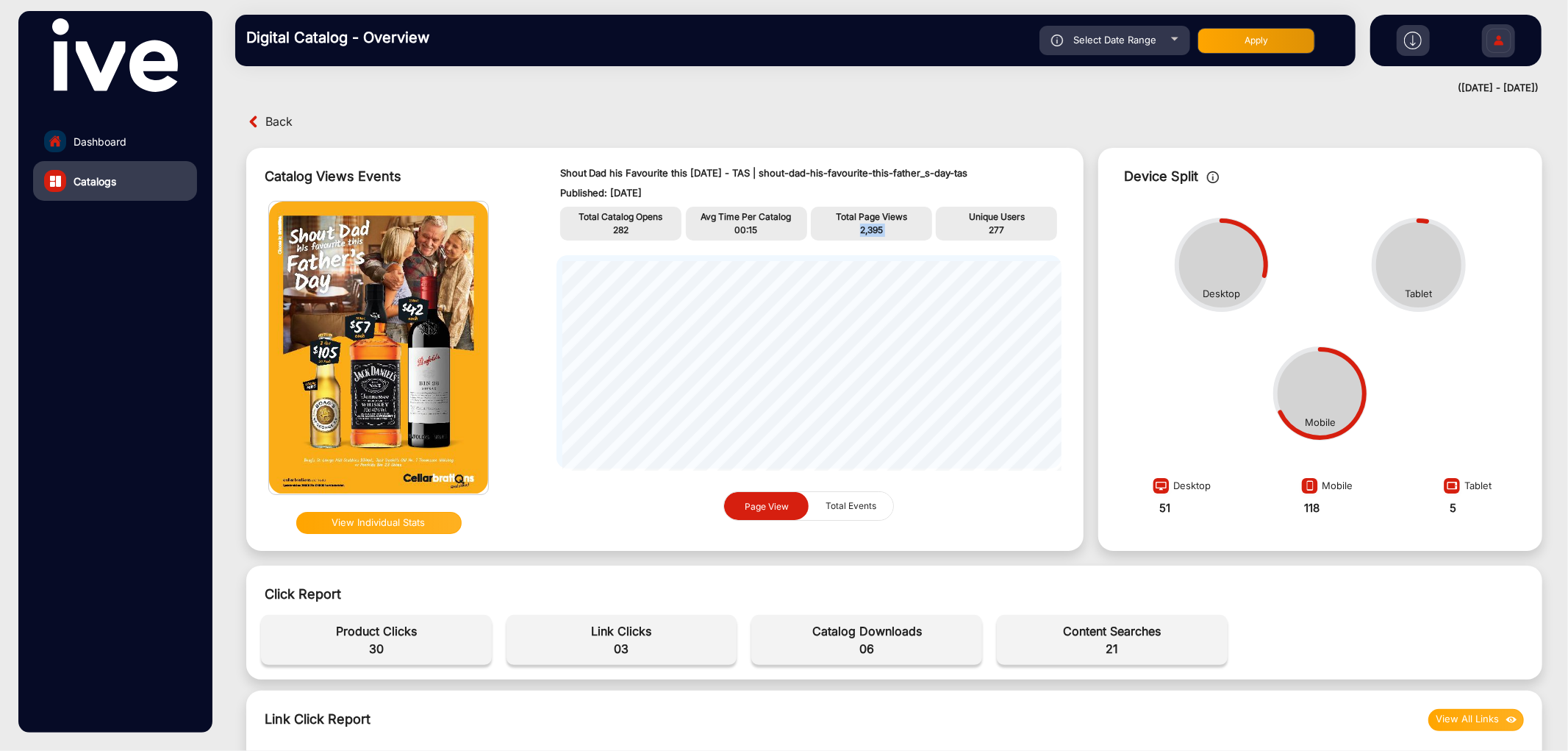
click at [875, 228] on span "2,395" at bounding box center [871, 229] width 22 height 11
click at [998, 231] on span "277" at bounding box center [996, 229] width 16 height 11
click at [619, 643] on span "03" at bounding box center [622, 648] width 216 height 17
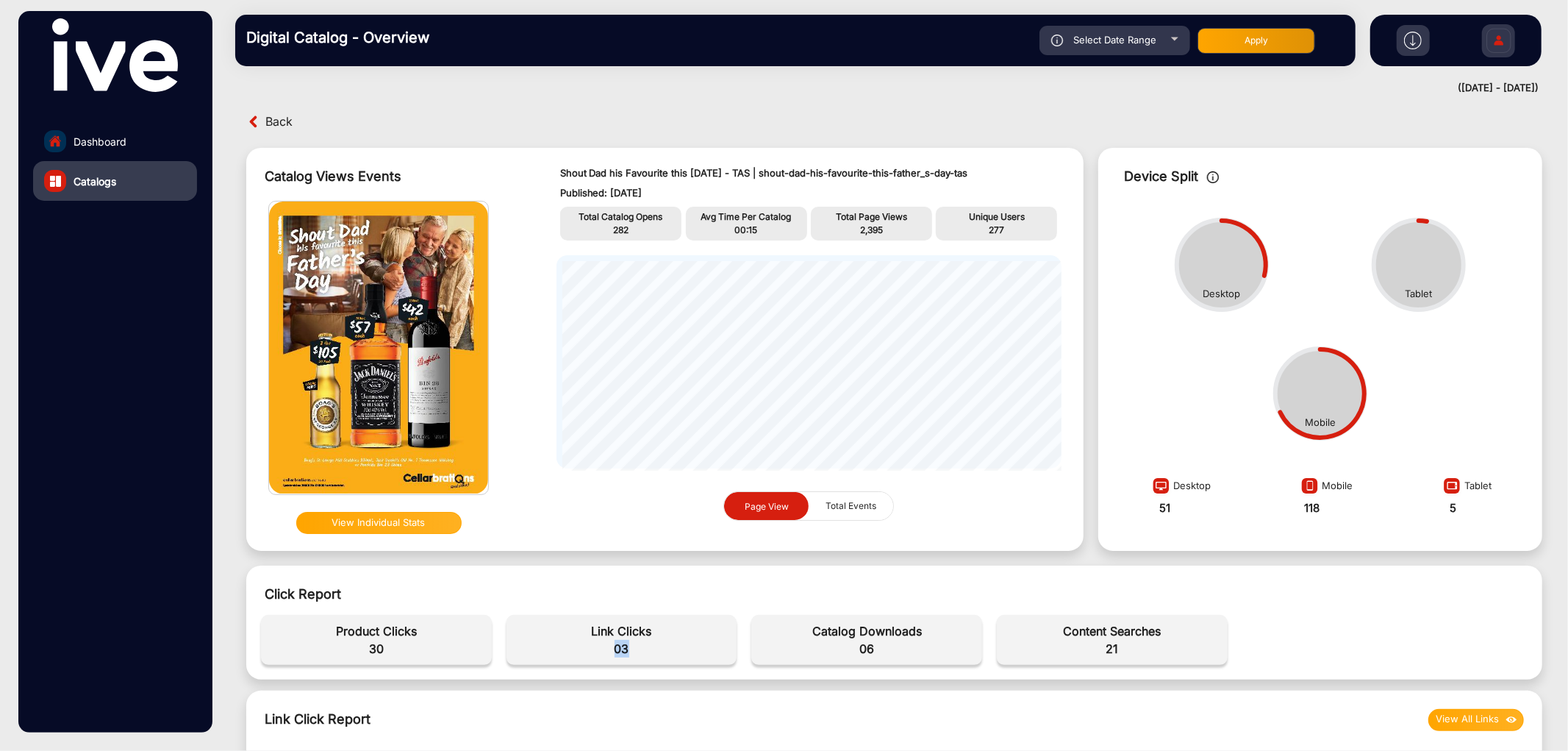
click at [619, 643] on span "03" at bounding box center [622, 648] width 216 height 17
click at [369, 653] on span "30" at bounding box center [377, 648] width 216 height 17
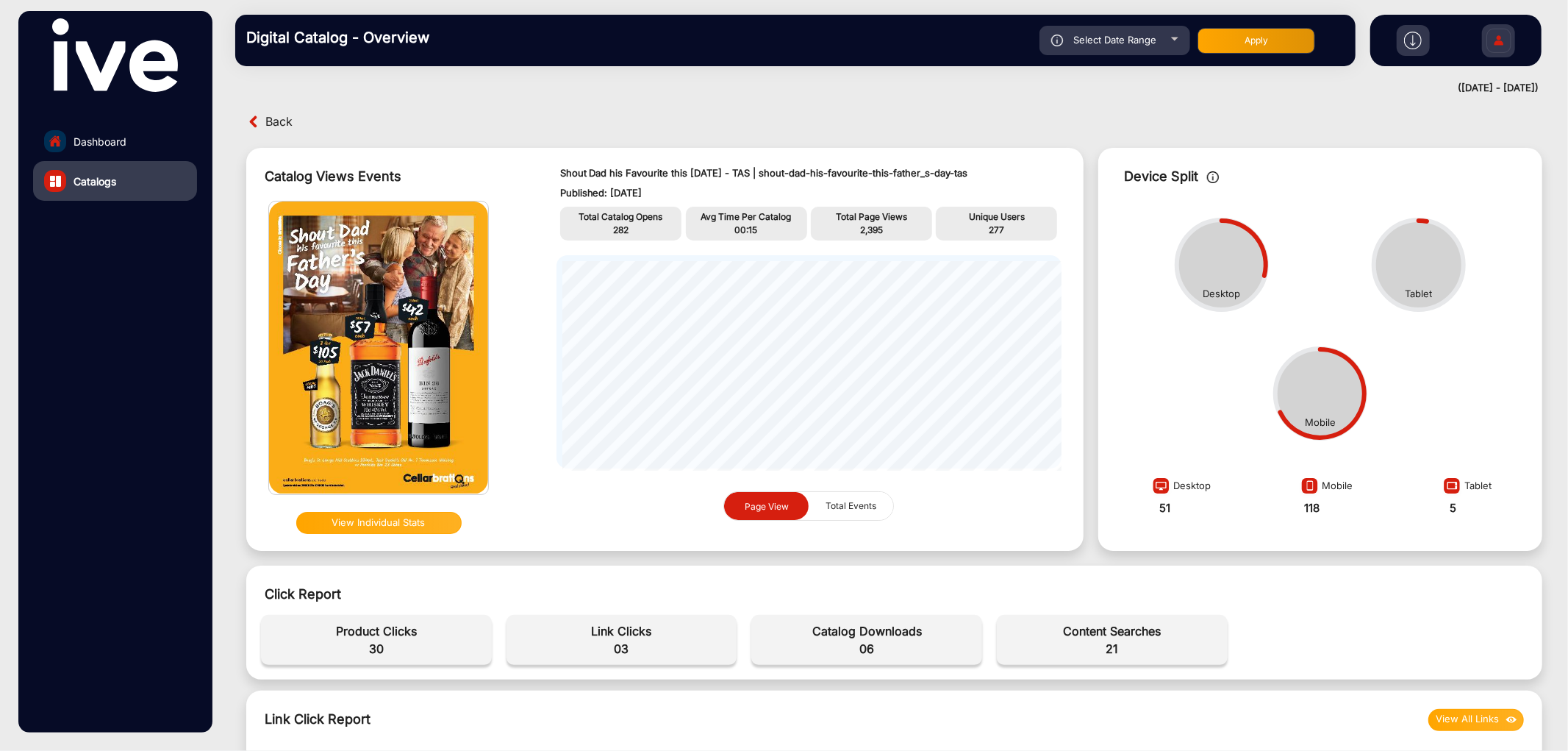
click at [865, 648] on span "06" at bounding box center [867, 648] width 216 height 17
click at [1111, 646] on span "21" at bounding box center [1112, 648] width 216 height 17
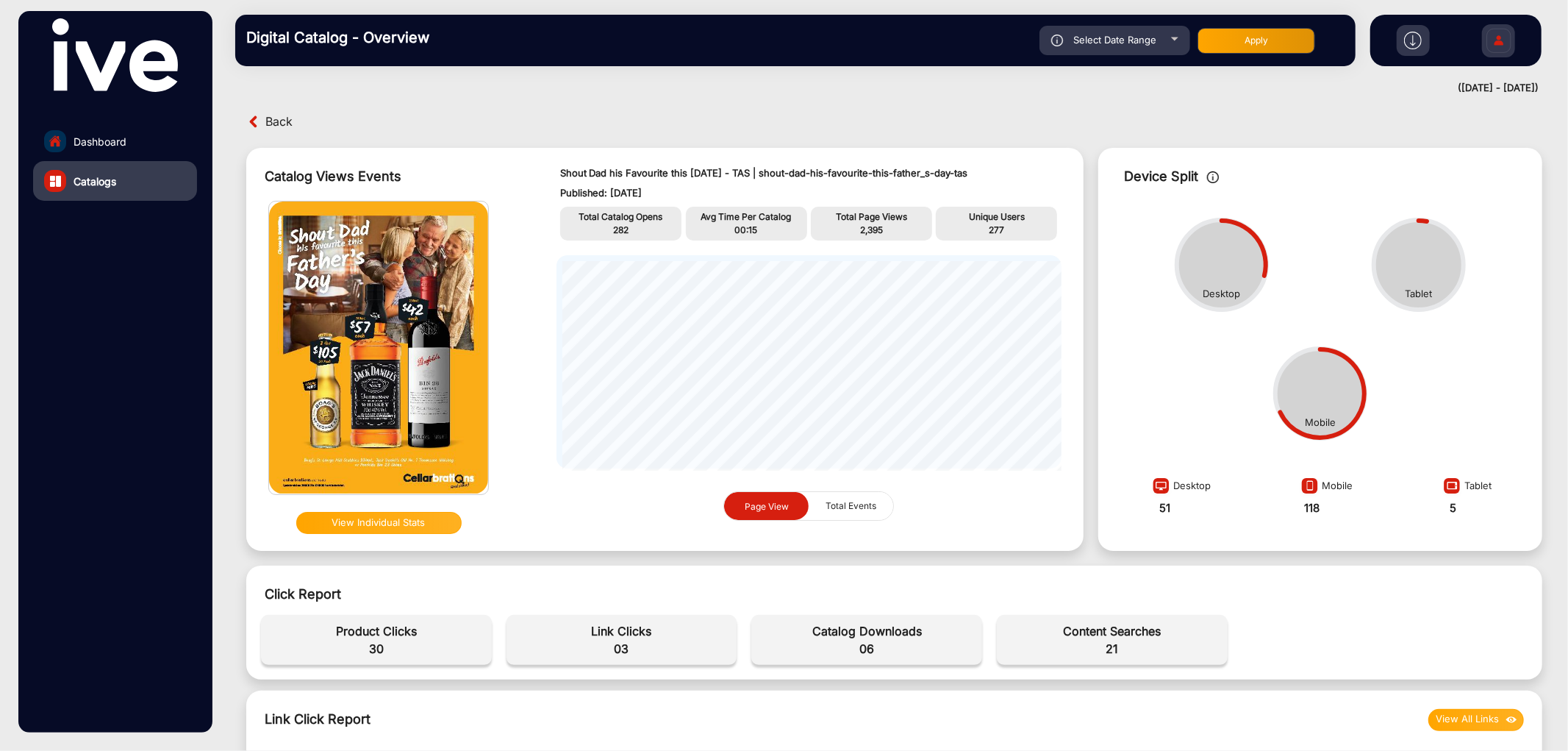
click at [270, 121] on span "Back" at bounding box center [278, 122] width 27 height 22
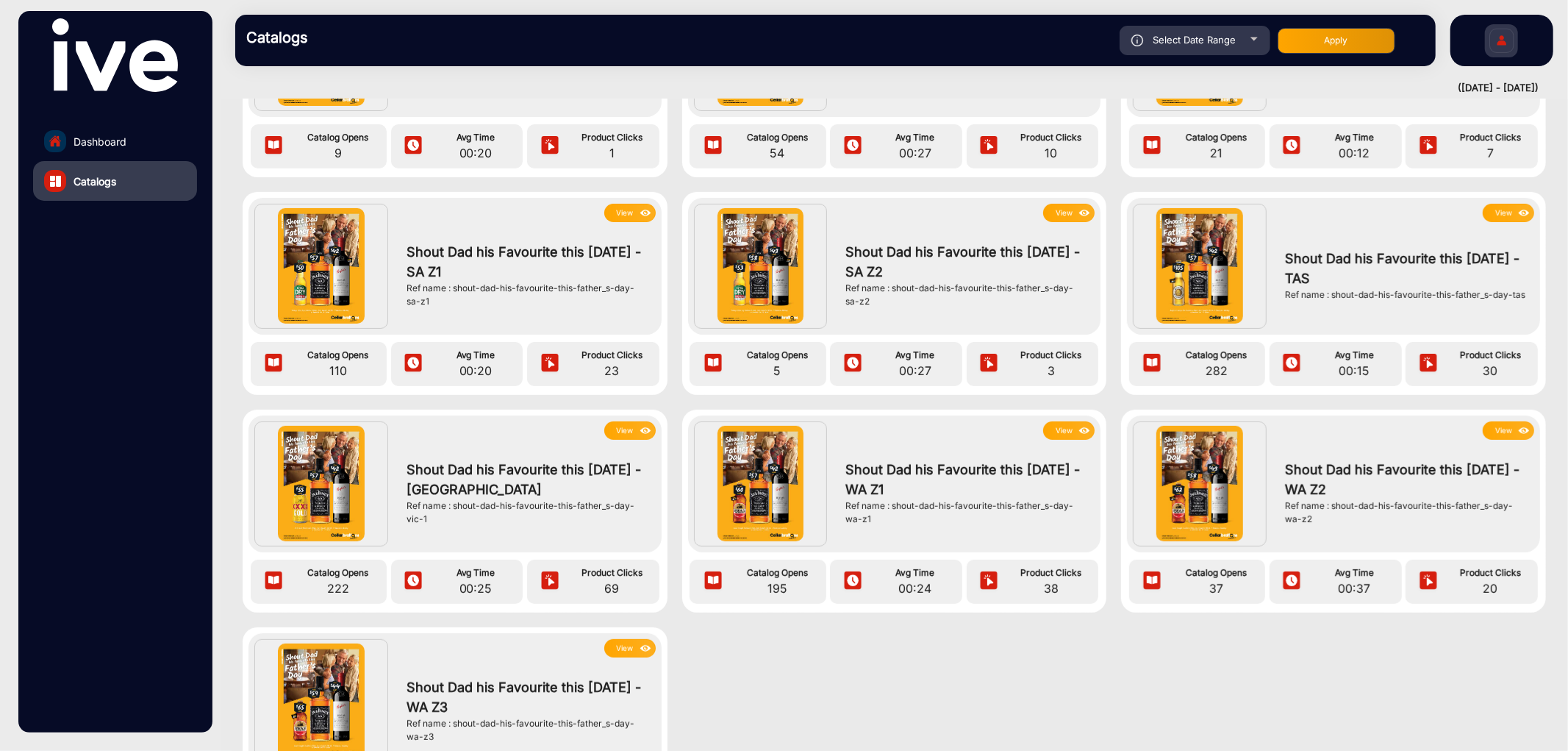
scroll to position [408, 0]
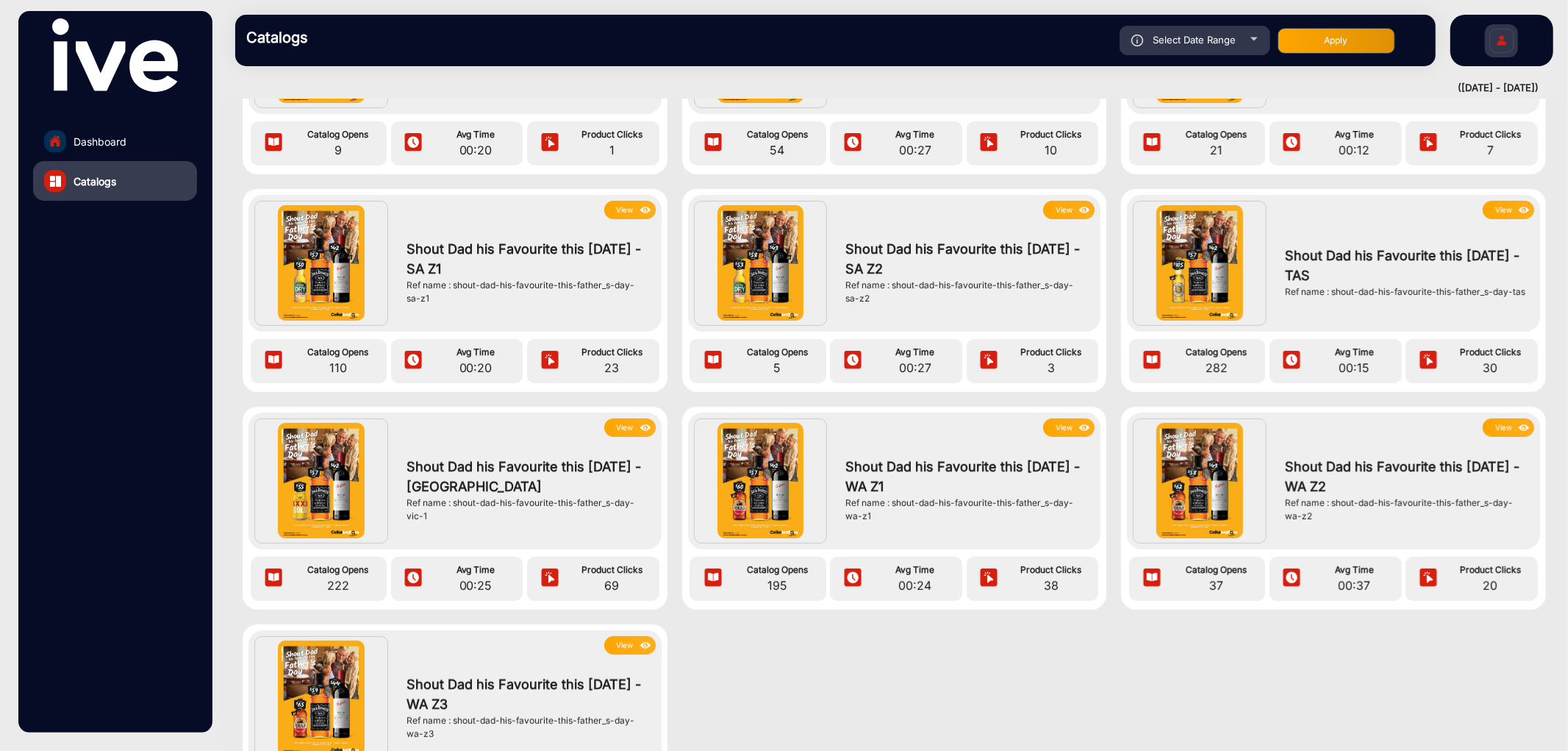
click at [638, 423] on img at bounding box center [646, 428] width 17 height 16
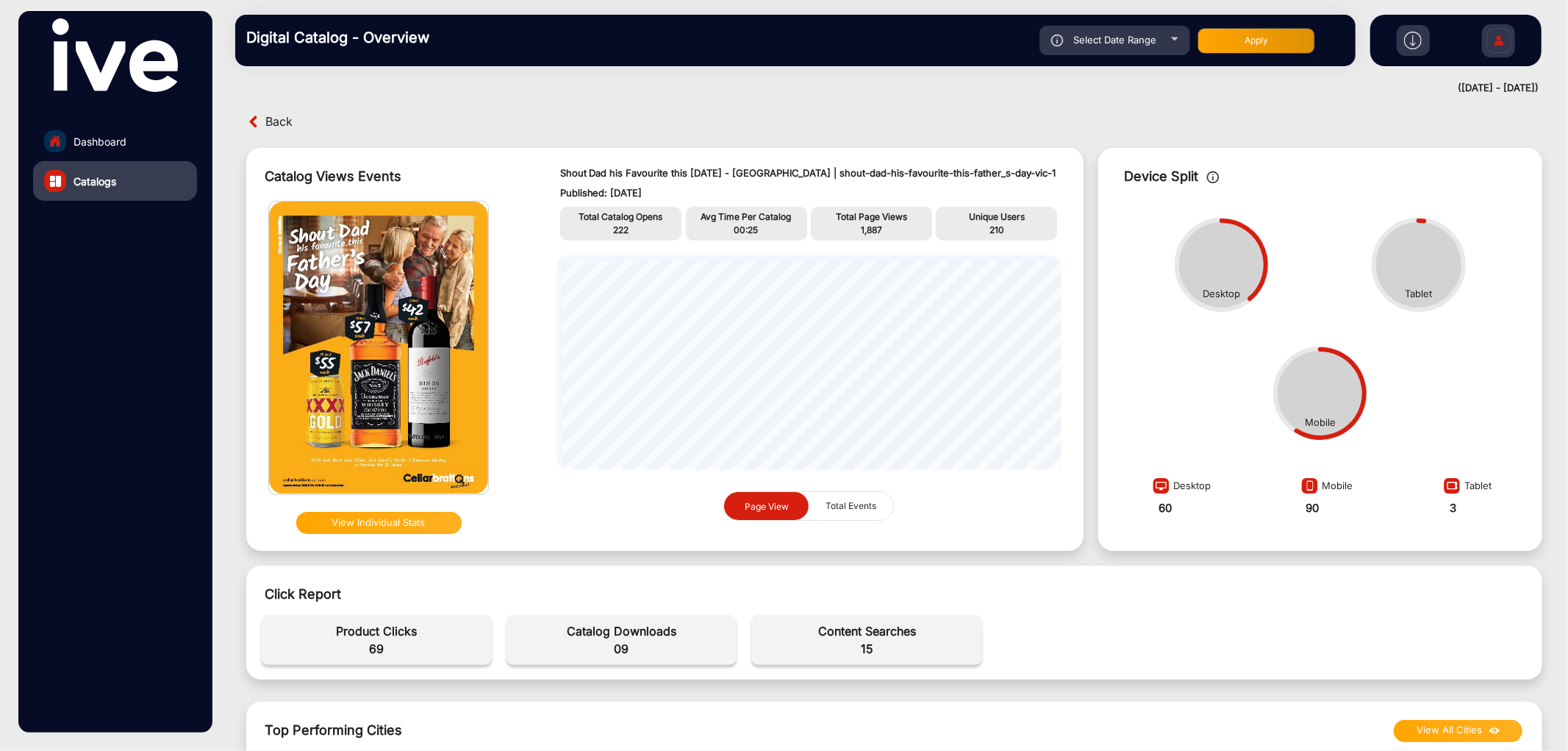
click at [615, 224] on span "222" at bounding box center [621, 229] width 16 height 11
click at [861, 226] on span "1,887" at bounding box center [871, 229] width 22 height 11
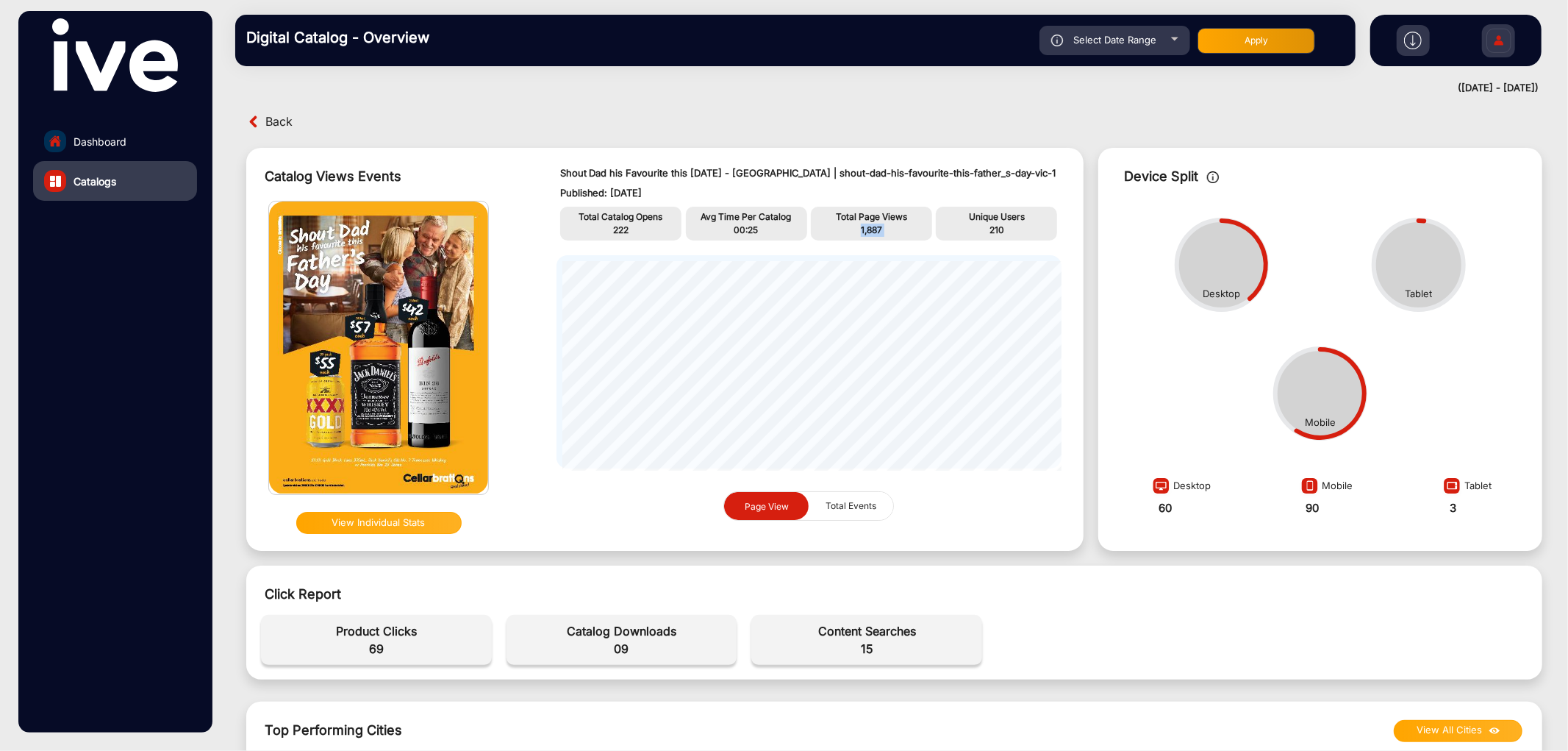
click at [861, 226] on span "1,887" at bounding box center [871, 229] width 22 height 11
click at [990, 220] on p "Unique Users" at bounding box center [996, 216] width 114 height 13
click at [995, 233] on span "210" at bounding box center [996, 229] width 15 height 11
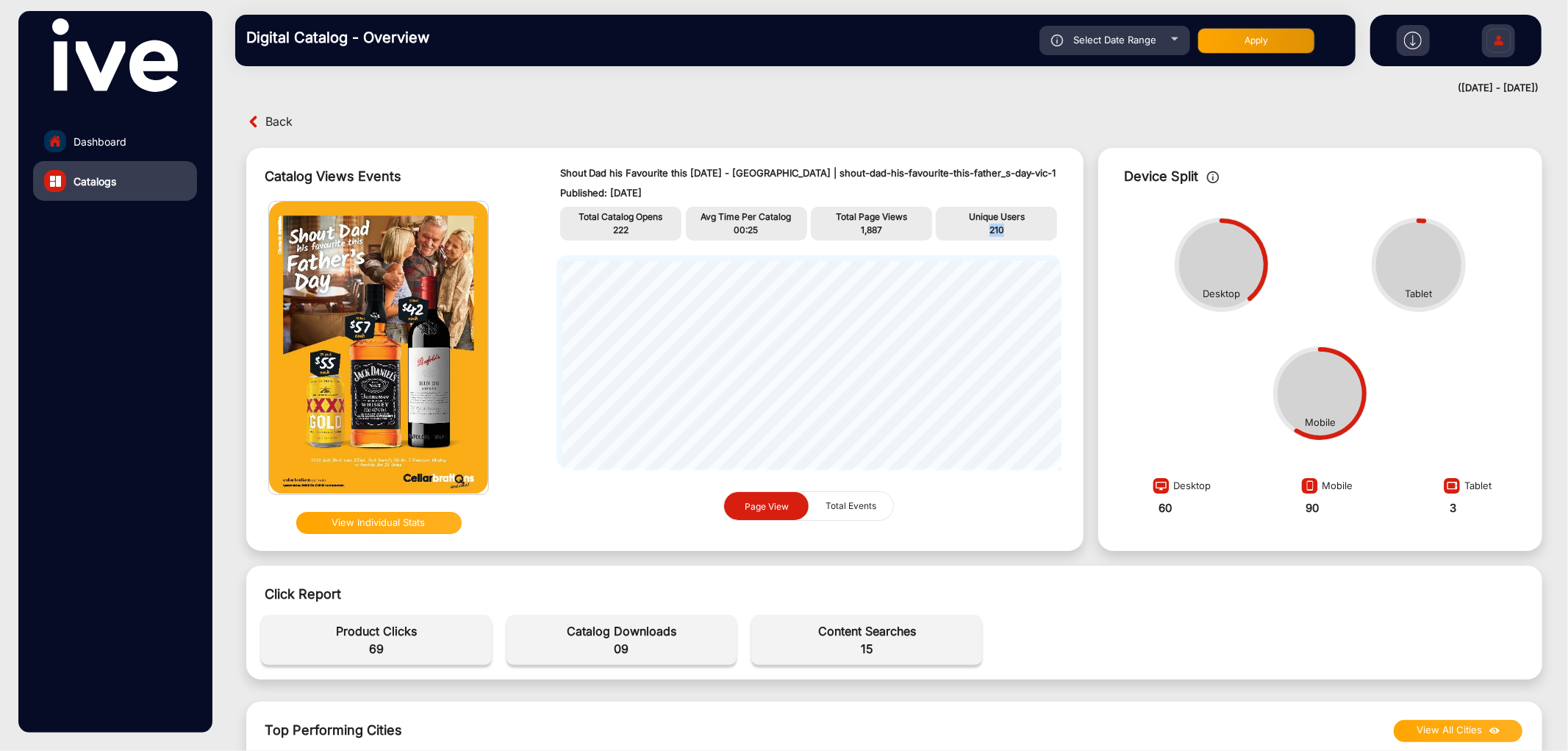
click at [995, 233] on span "210" at bounding box center [996, 229] width 15 height 11
click at [865, 225] on span "1,887" at bounding box center [871, 229] width 22 height 11
click at [380, 648] on span "69" at bounding box center [377, 648] width 216 height 17
click at [379, 648] on span "69" at bounding box center [377, 648] width 216 height 17
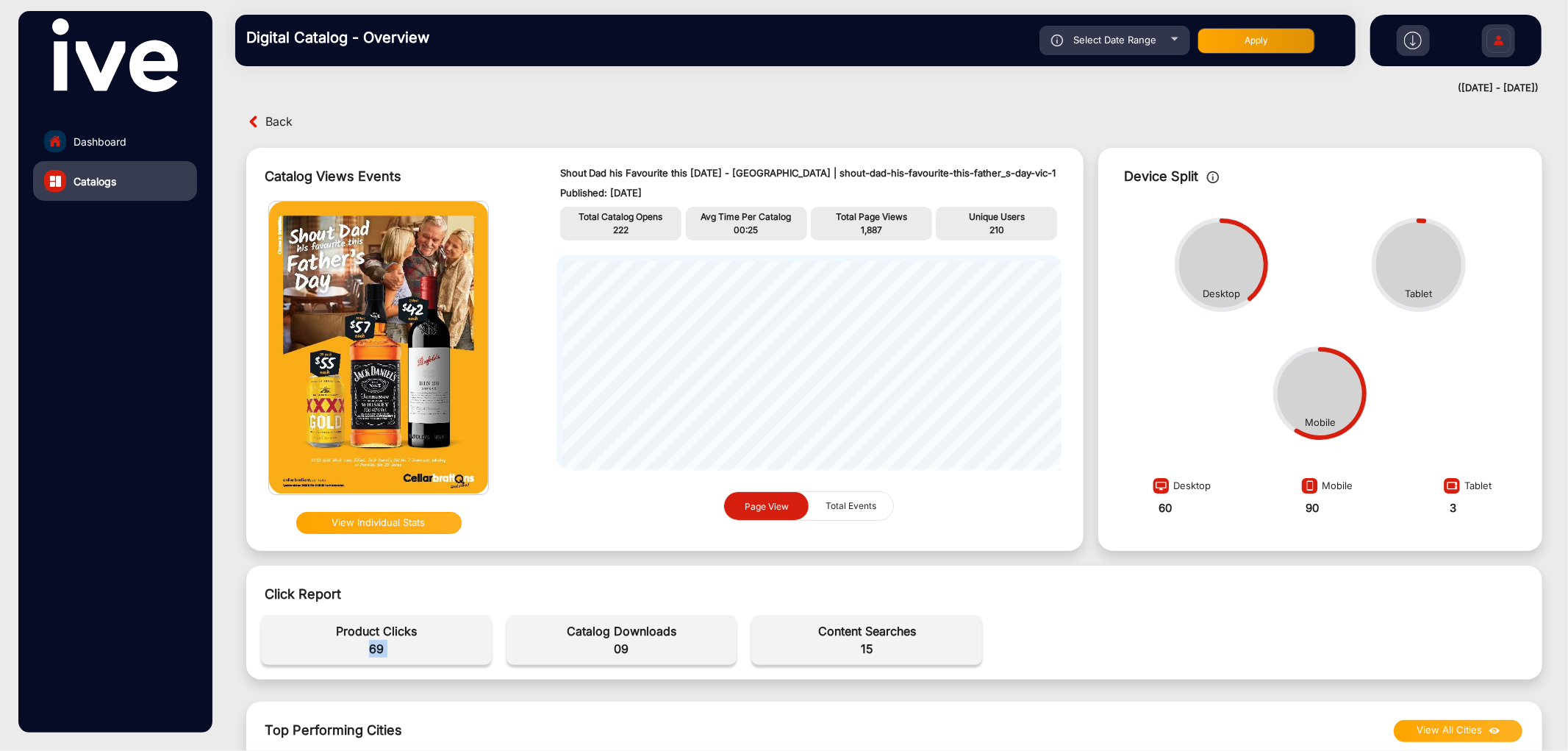
click at [379, 648] on span "69" at bounding box center [377, 648] width 216 height 17
click at [622, 648] on span "09" at bounding box center [622, 648] width 216 height 17
click at [869, 651] on span "15" at bounding box center [867, 648] width 216 height 17
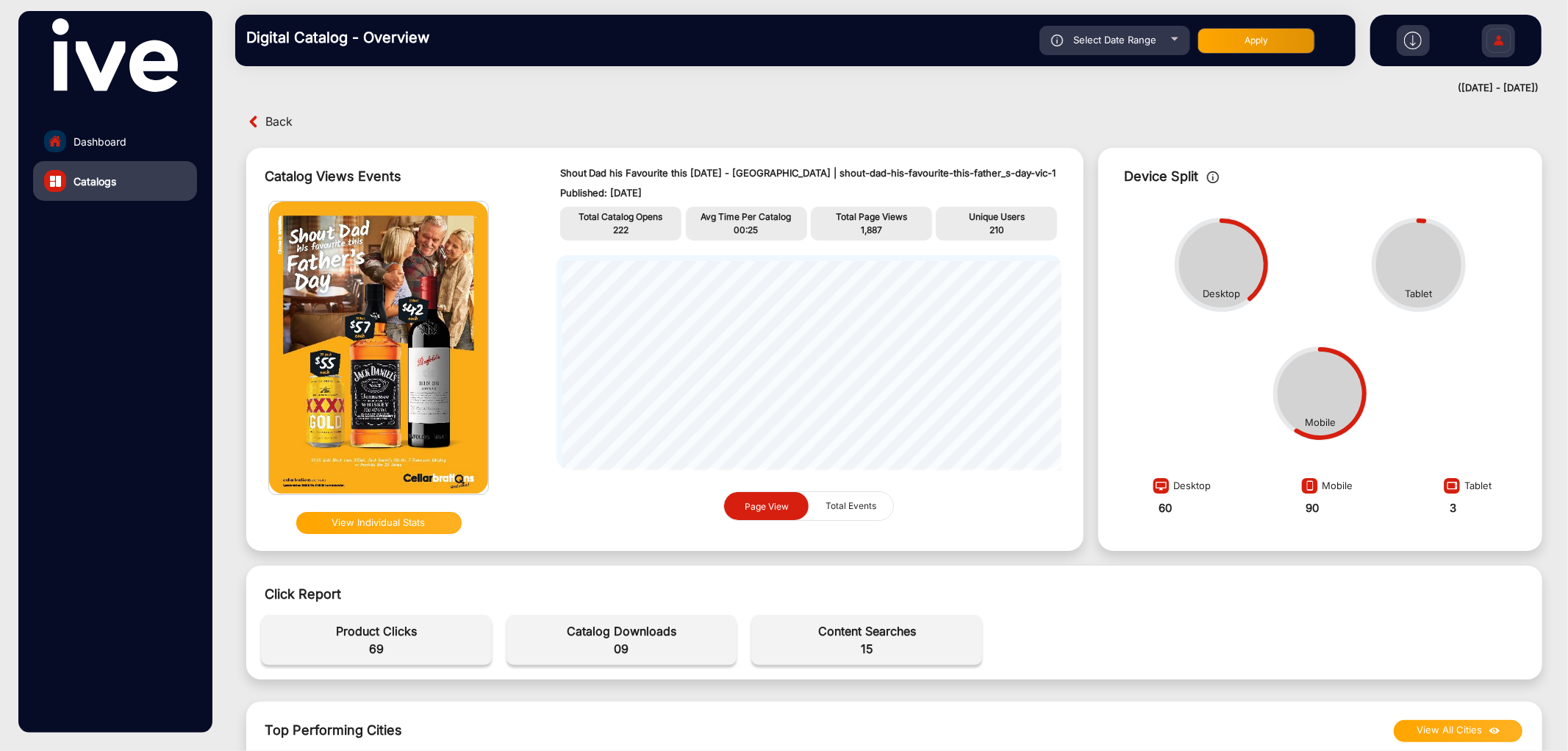
click at [869, 651] on span "15" at bounding box center [867, 648] width 216 height 17
drag, startPoint x: 869, startPoint y: 651, endPoint x: 836, endPoint y: 574, distance: 83.8
click at [870, 651] on span "15" at bounding box center [867, 648] width 216 height 17
click at [279, 127] on span "Back" at bounding box center [278, 122] width 27 height 22
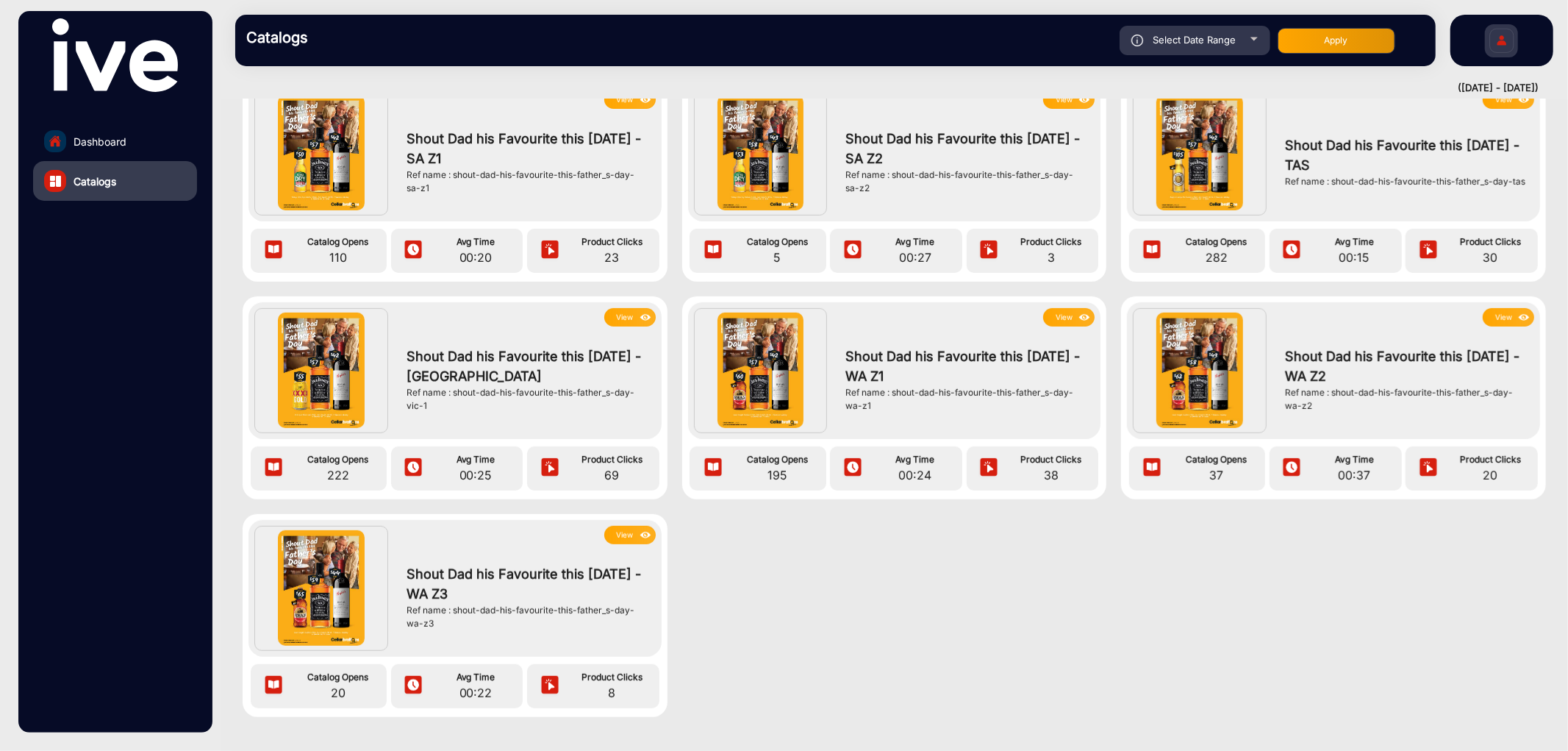
scroll to position [490, 0]
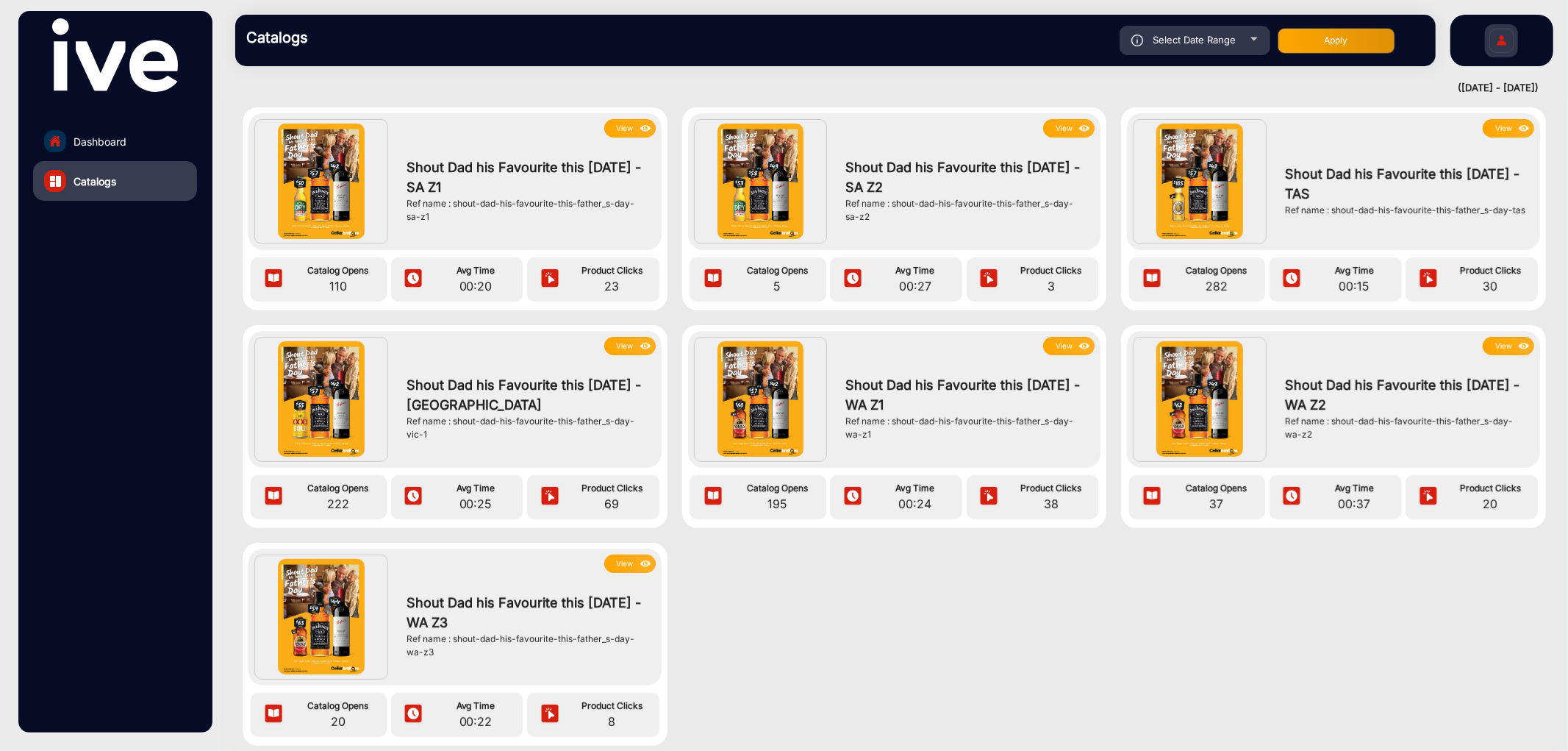
click at [1067, 349] on button "View" at bounding box center [1069, 346] width 52 height 18
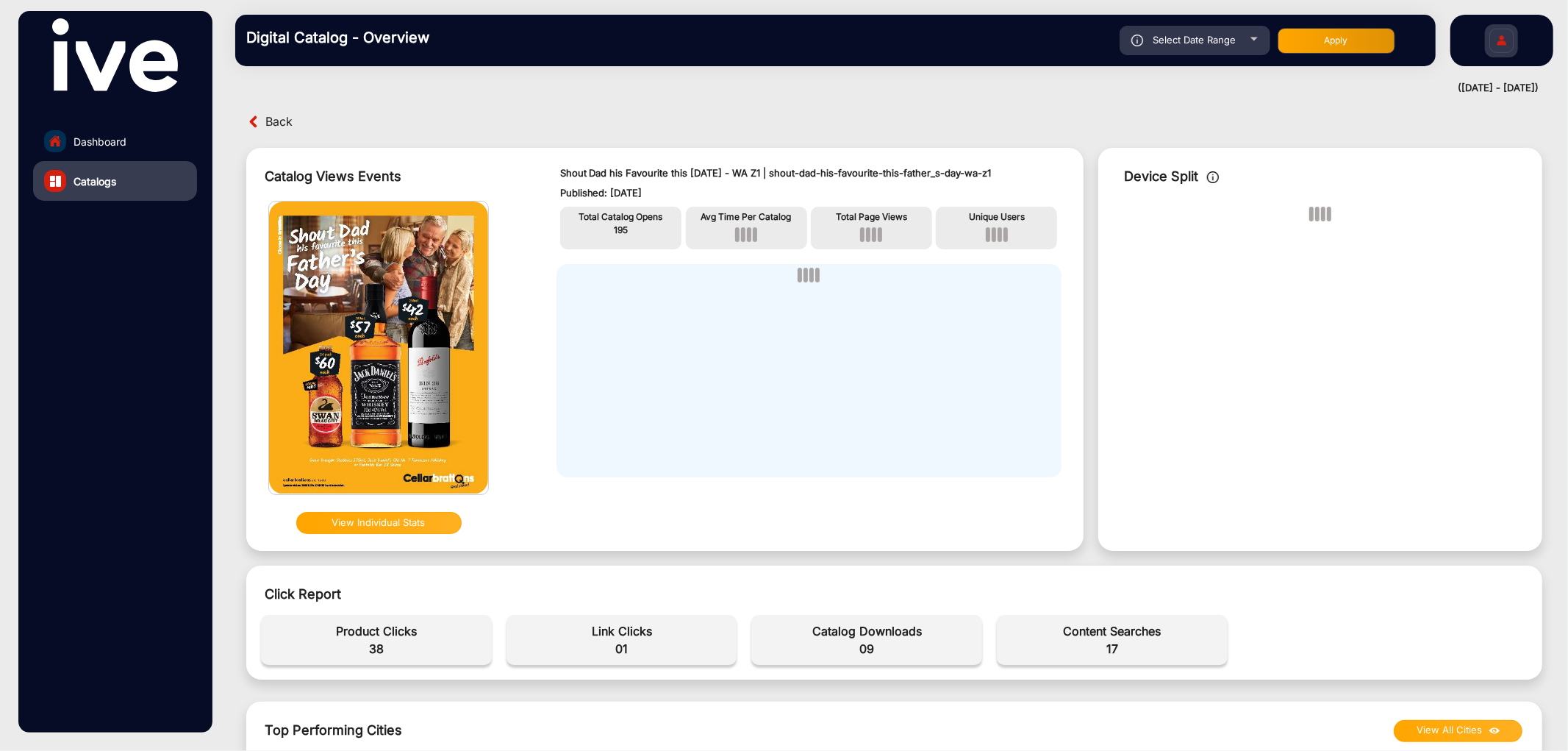
click at [618, 229] on span "195" at bounding box center [620, 229] width 14 height 11
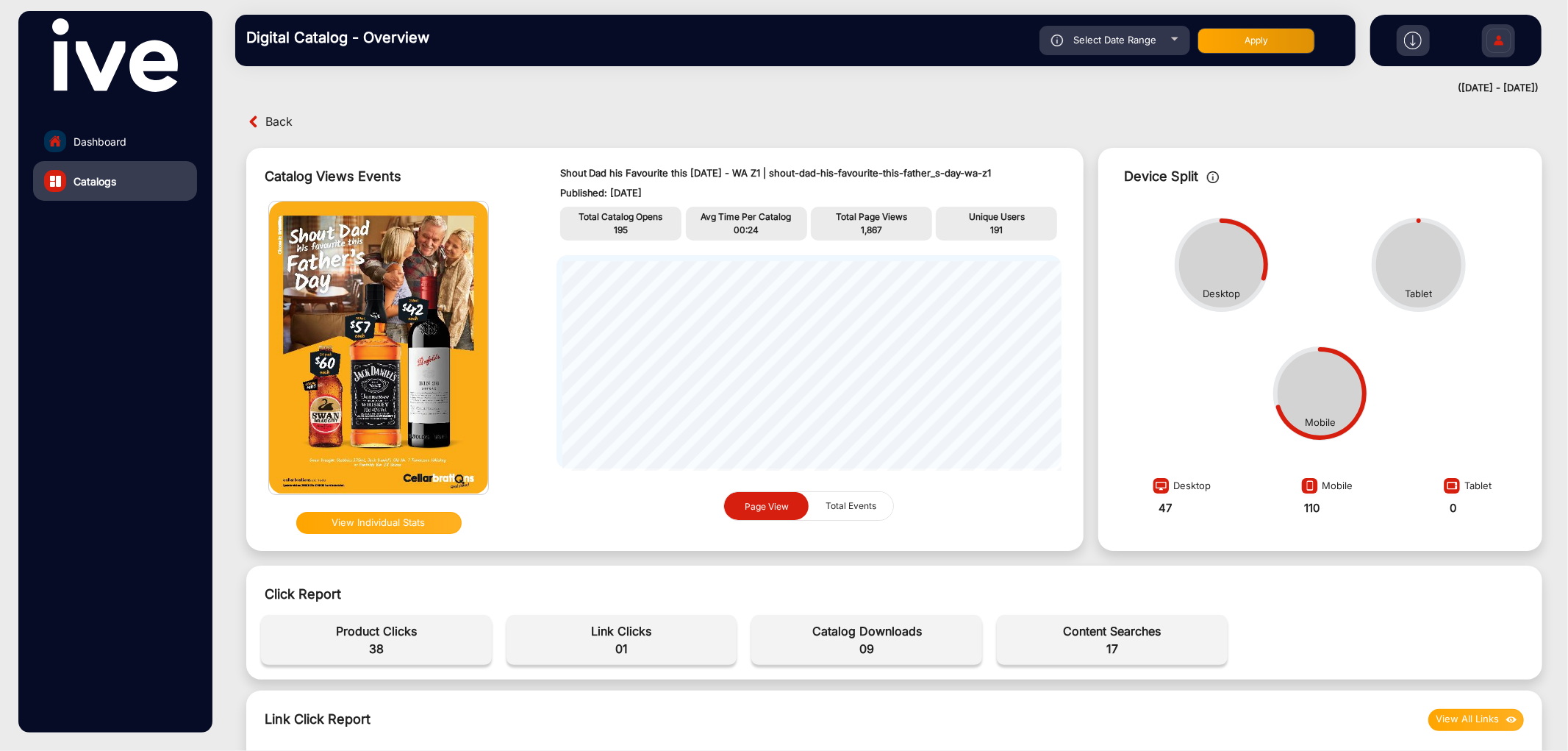
click at [873, 229] on span "1,867" at bounding box center [871, 229] width 22 height 11
click at [998, 226] on span "191" at bounding box center [996, 229] width 12 height 11
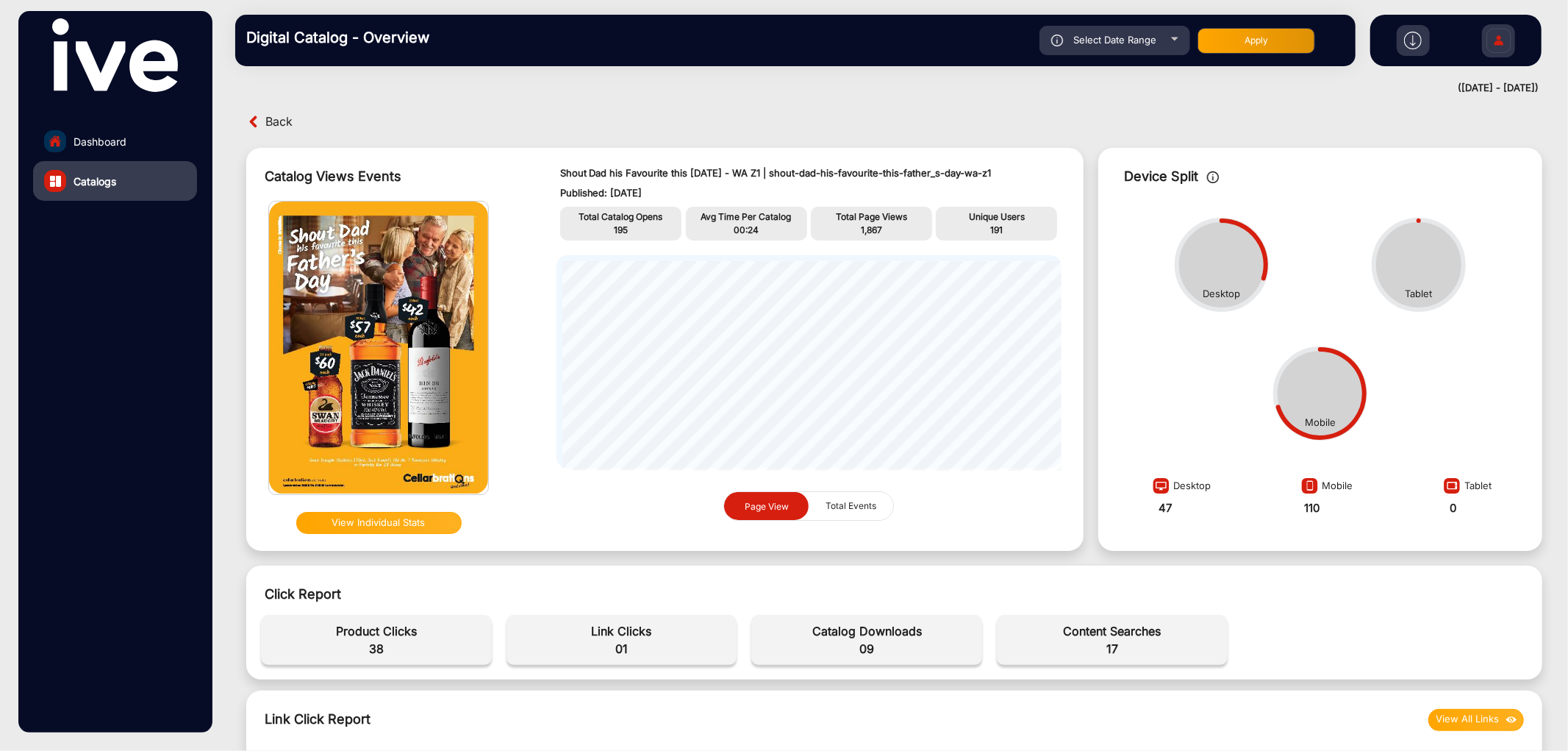
click at [365, 652] on span "38" at bounding box center [377, 648] width 216 height 17
click at [367, 652] on span "38" at bounding box center [377, 648] width 216 height 17
click at [857, 648] on span "09" at bounding box center [867, 648] width 216 height 17
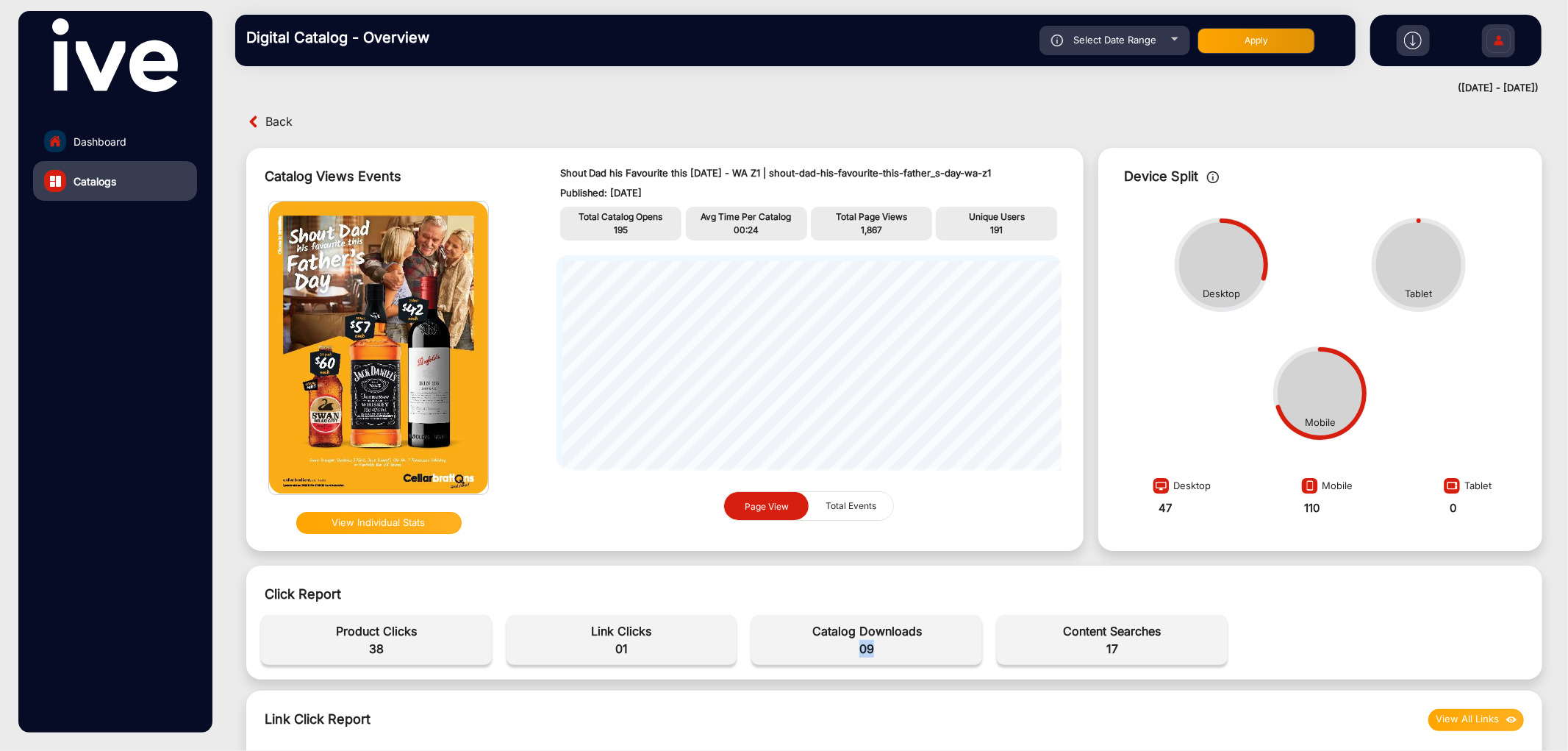
click at [857, 648] on span "09" at bounding box center [867, 648] width 216 height 17
click at [1108, 641] on span "17" at bounding box center [1112, 648] width 216 height 17
click at [616, 653] on span "01" at bounding box center [622, 648] width 216 height 17
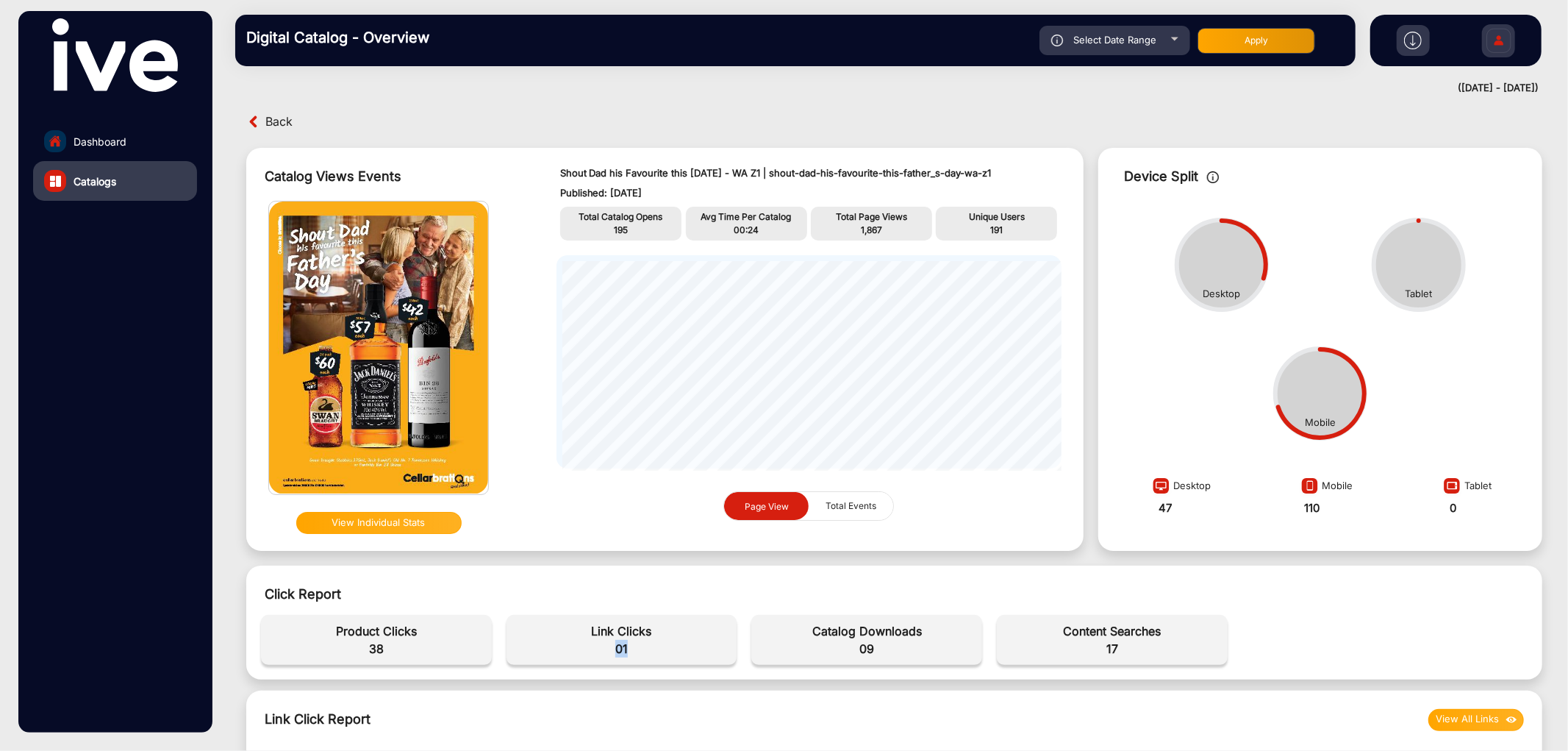
click at [616, 653] on span "01" at bounding box center [622, 648] width 216 height 17
click at [280, 122] on span "Back" at bounding box center [278, 122] width 27 height 22
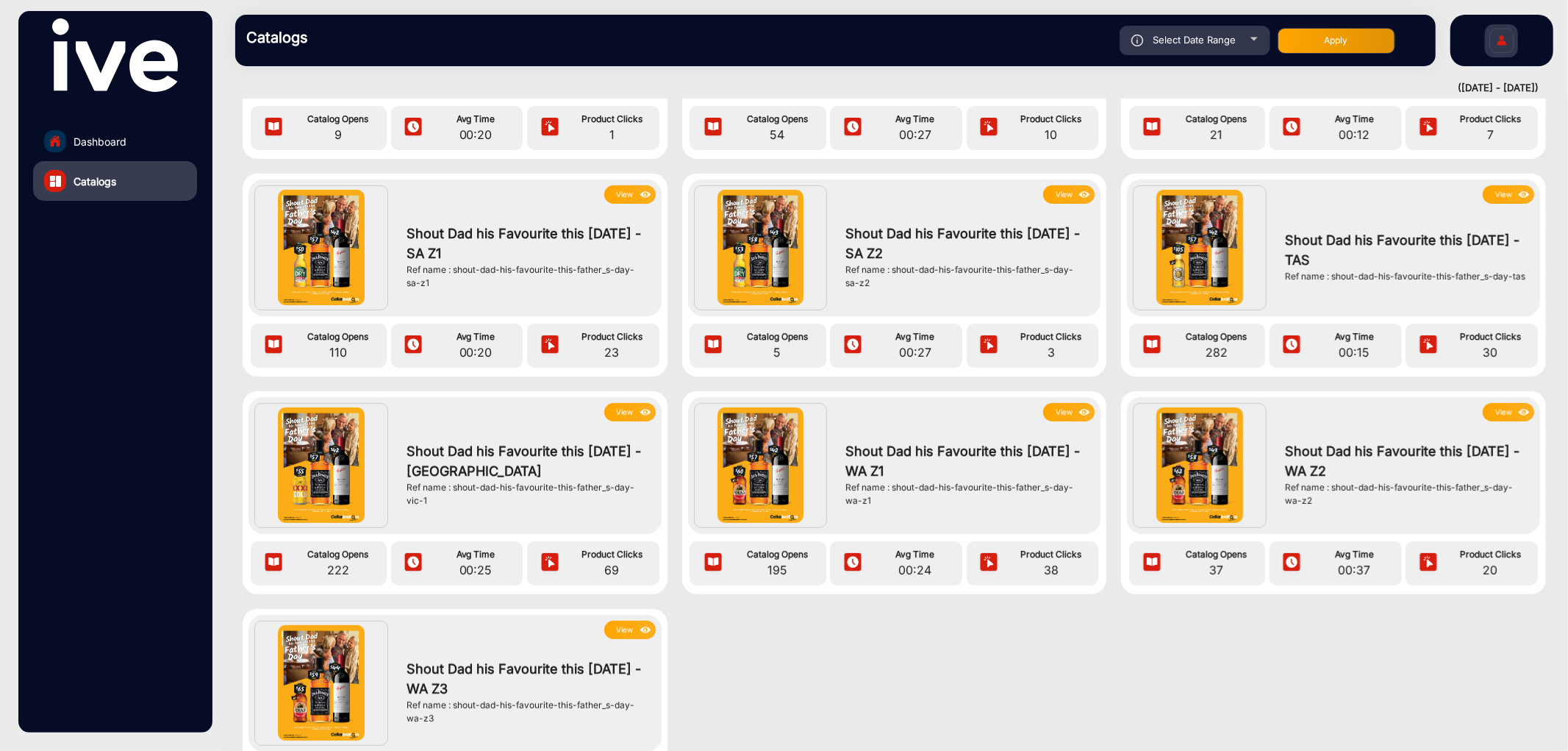
scroll to position [663, 0]
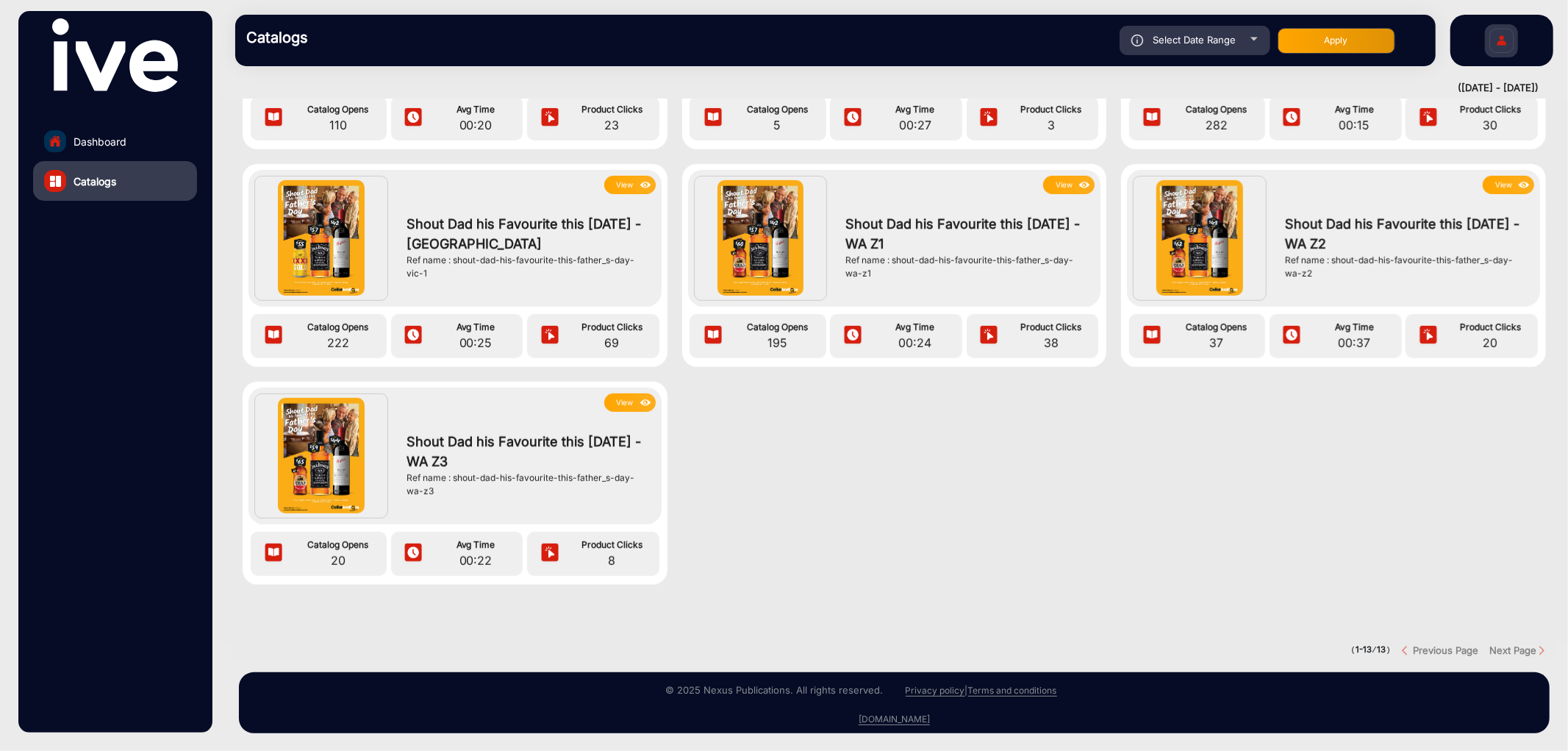
click at [1517, 177] on img at bounding box center [1524, 185] width 17 height 16
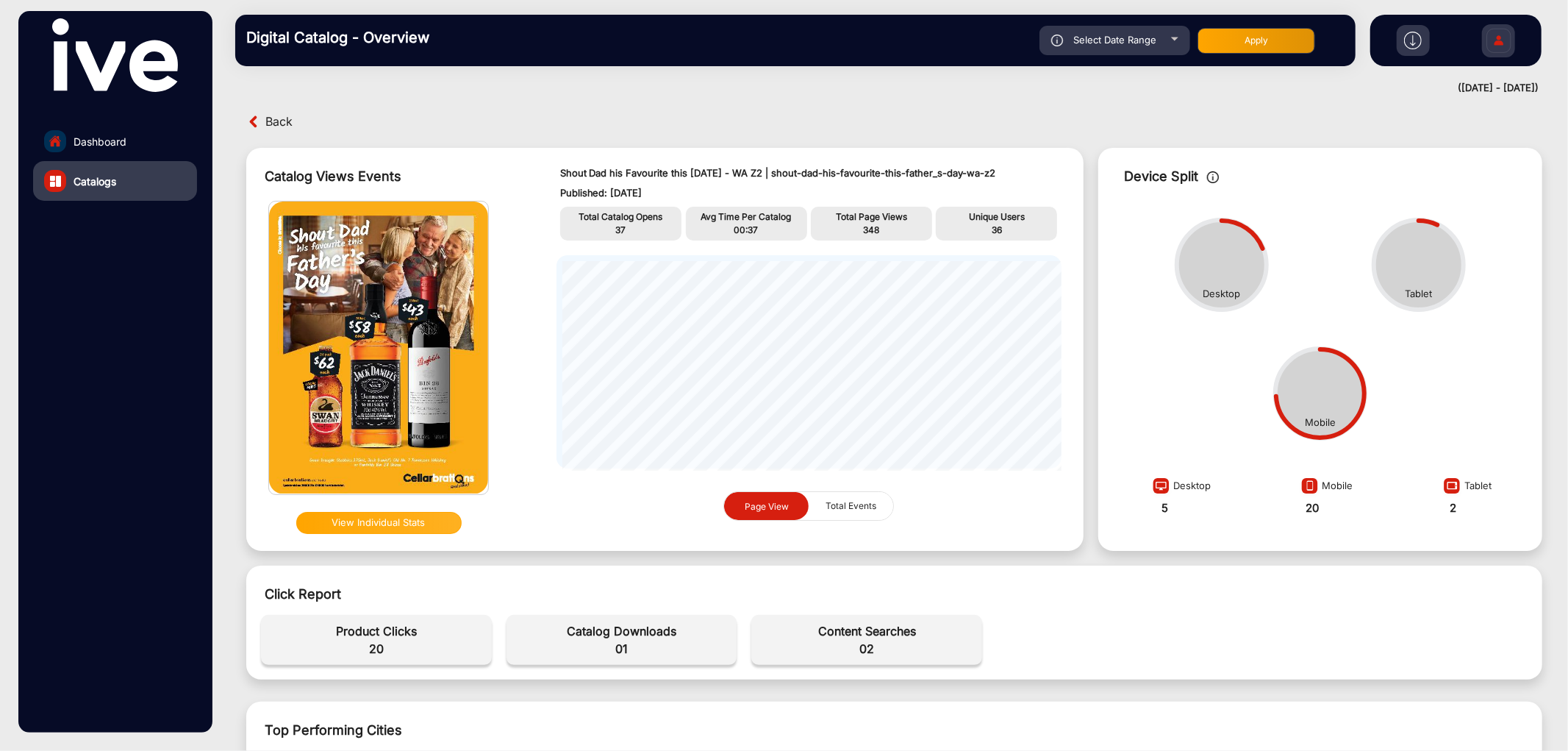
click at [616, 232] on span "37" at bounding box center [621, 229] width 10 height 11
click at [863, 226] on span "348" at bounding box center [871, 229] width 16 height 11
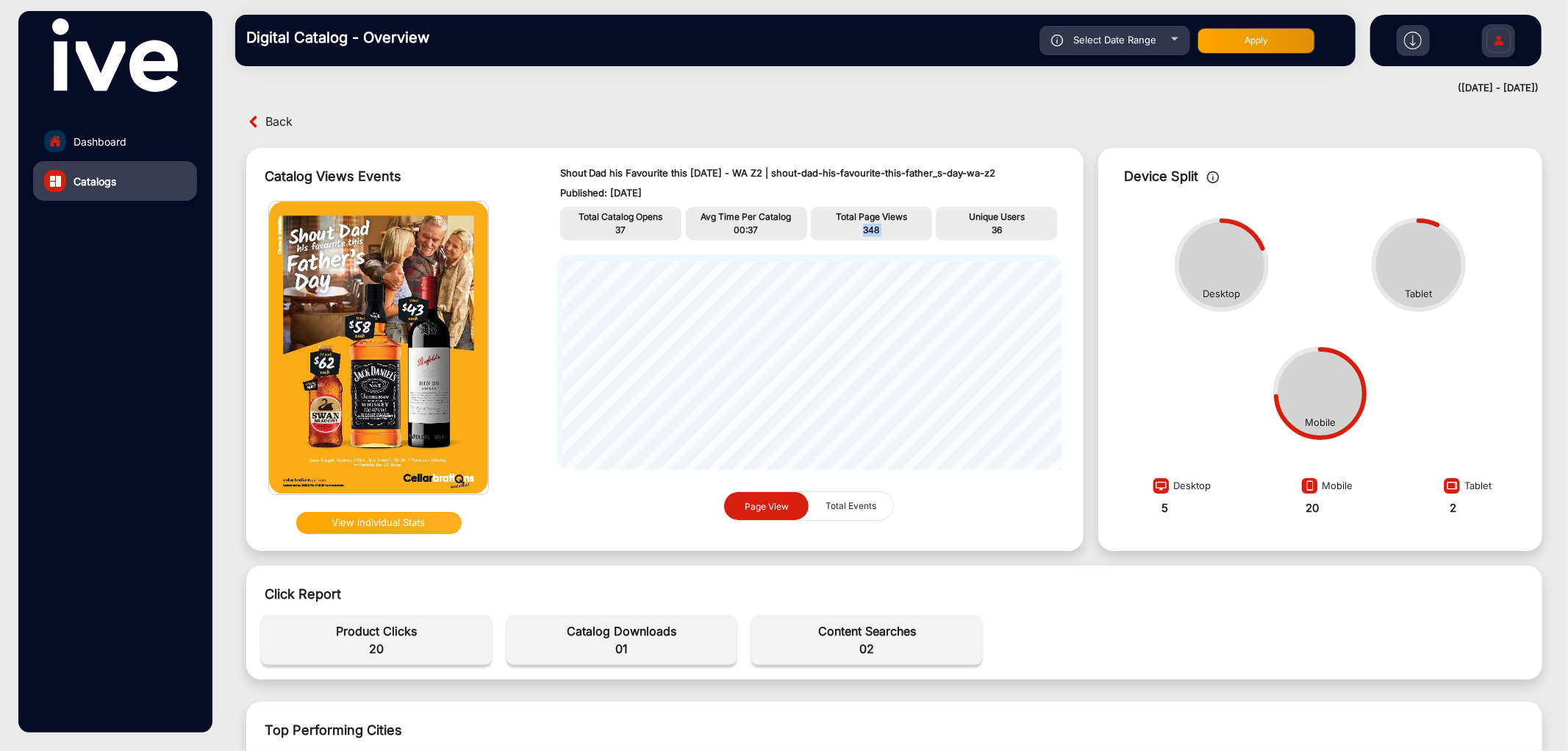
click at [863, 226] on span "348" at bounding box center [871, 229] width 16 height 11
click at [987, 224] on p "36" at bounding box center [996, 230] width 114 height 13
drag, startPoint x: 638, startPoint y: 636, endPoint x: 628, endPoint y: 639, distance: 10.4
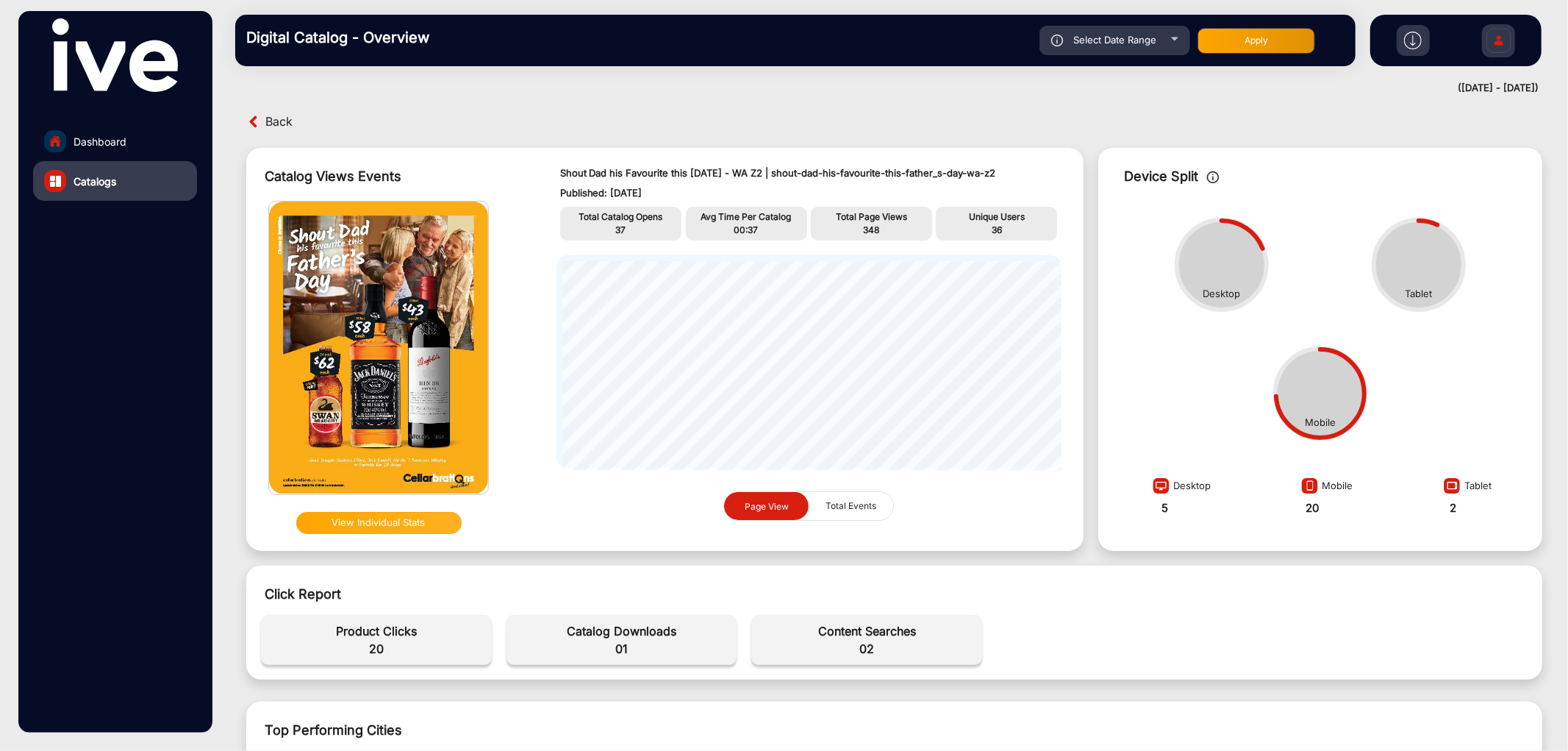
click at [635, 636] on span "Catalog Downloads" at bounding box center [622, 631] width 216 height 17
click at [862, 649] on span "02" at bounding box center [867, 648] width 216 height 17
click at [372, 649] on span "20" at bounding box center [377, 648] width 216 height 17
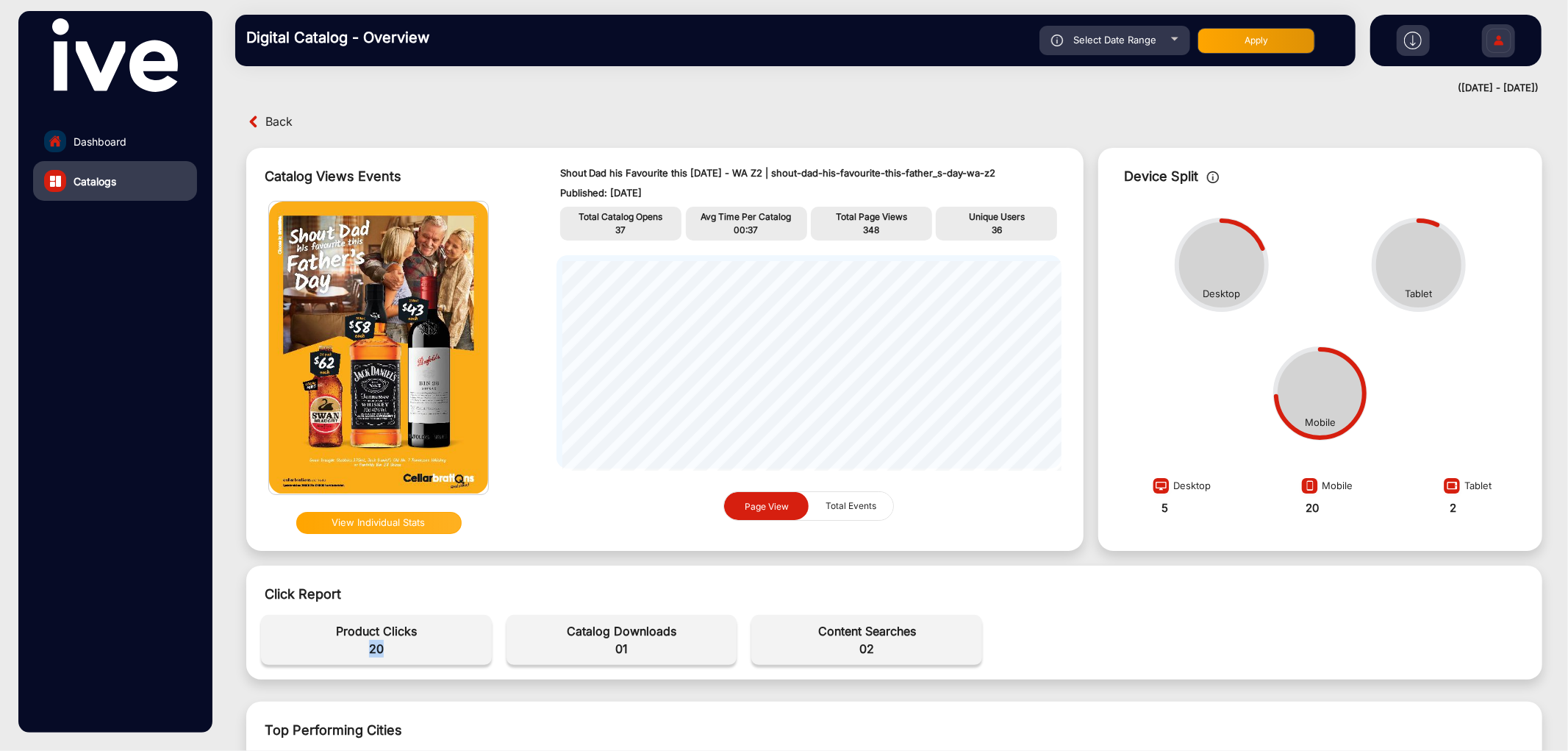
click at [372, 649] on span "20" at bounding box center [377, 648] width 216 height 17
click at [257, 124] on img at bounding box center [254, 122] width 16 height 16
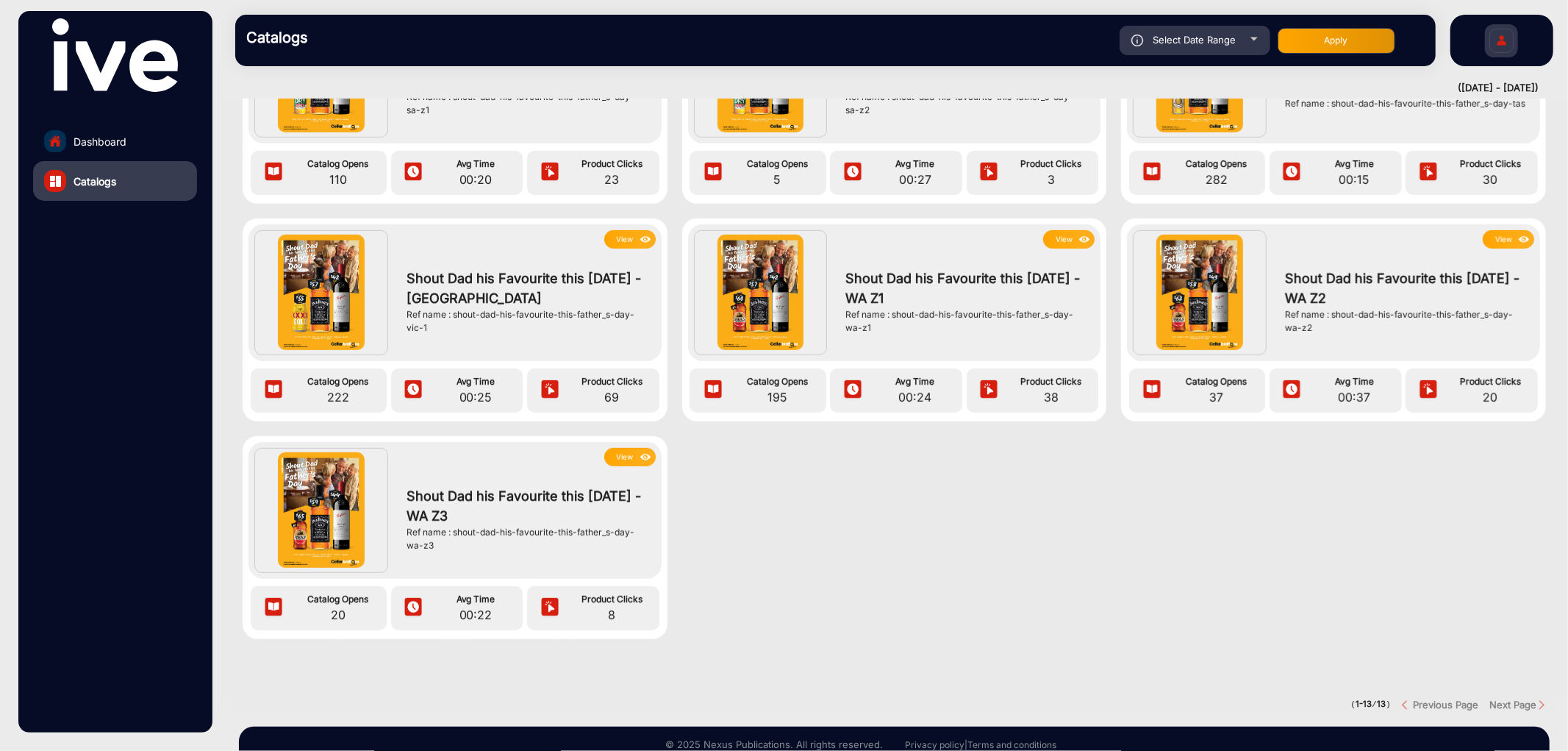
scroll to position [663, 0]
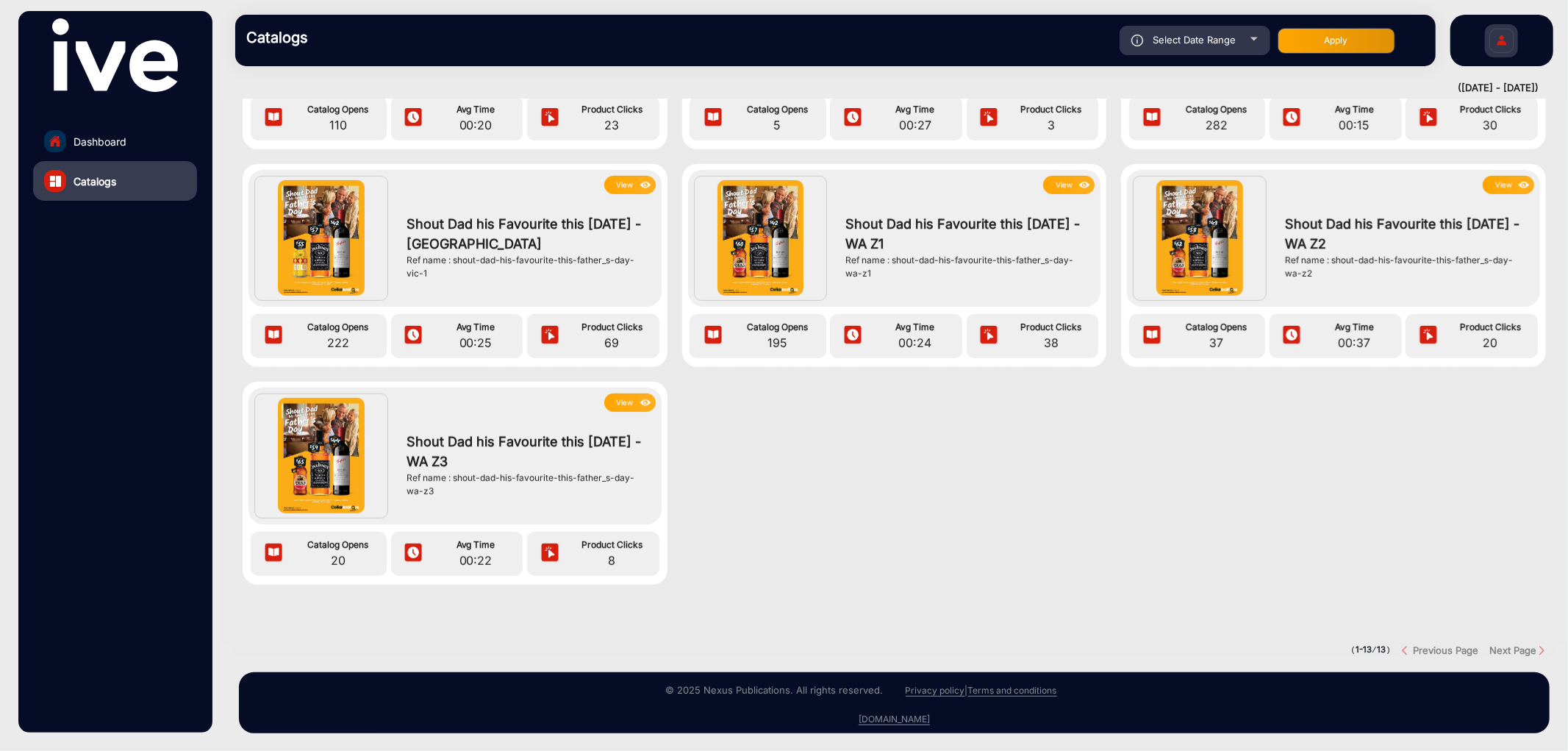
click at [626, 393] on button "View" at bounding box center [630, 402] width 52 height 18
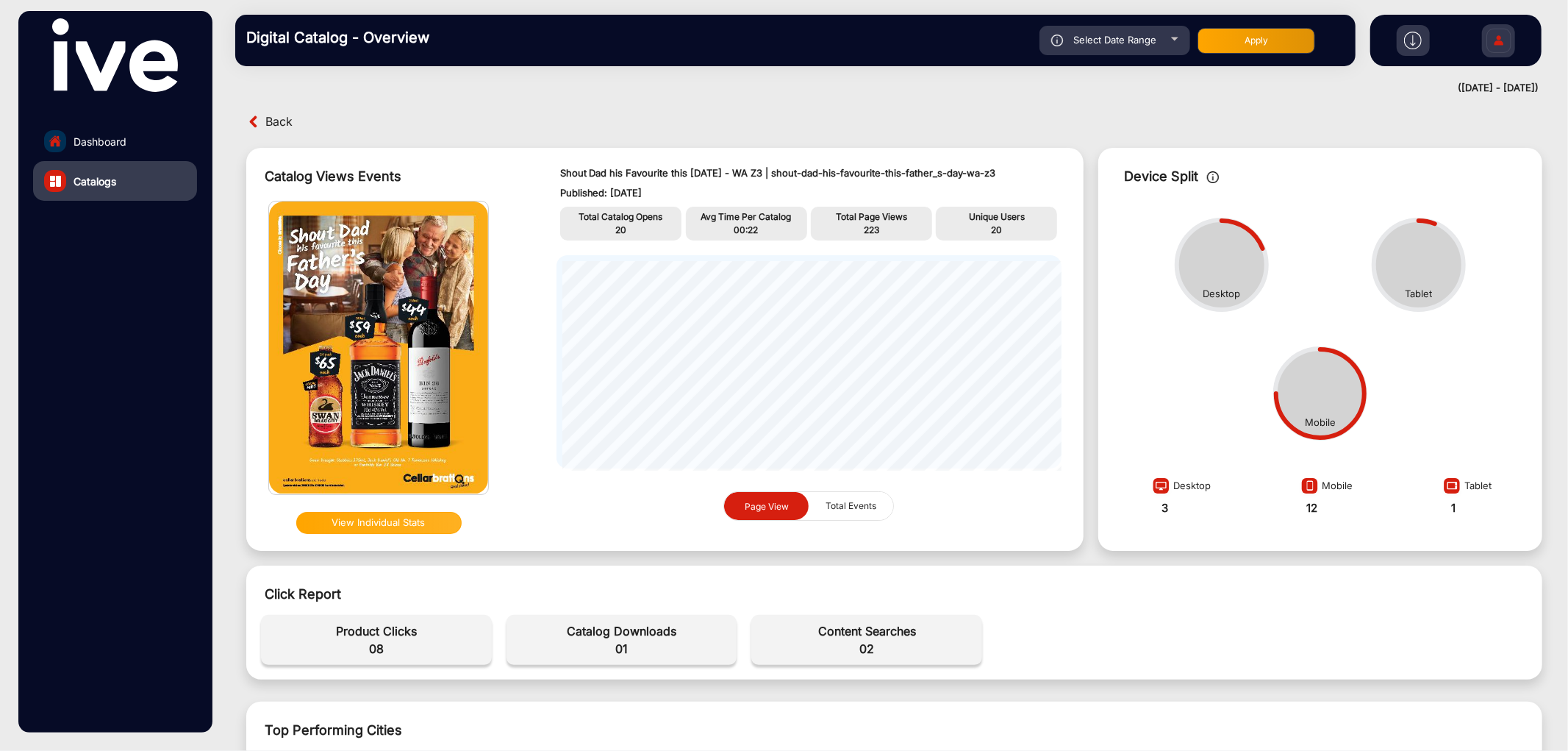
click at [616, 229] on span "20" at bounding box center [620, 229] width 11 height 11
click at [745, 228] on span "00:22" at bounding box center [746, 229] width 24 height 11
click at [860, 232] on p "223" at bounding box center [872, 230] width 114 height 13
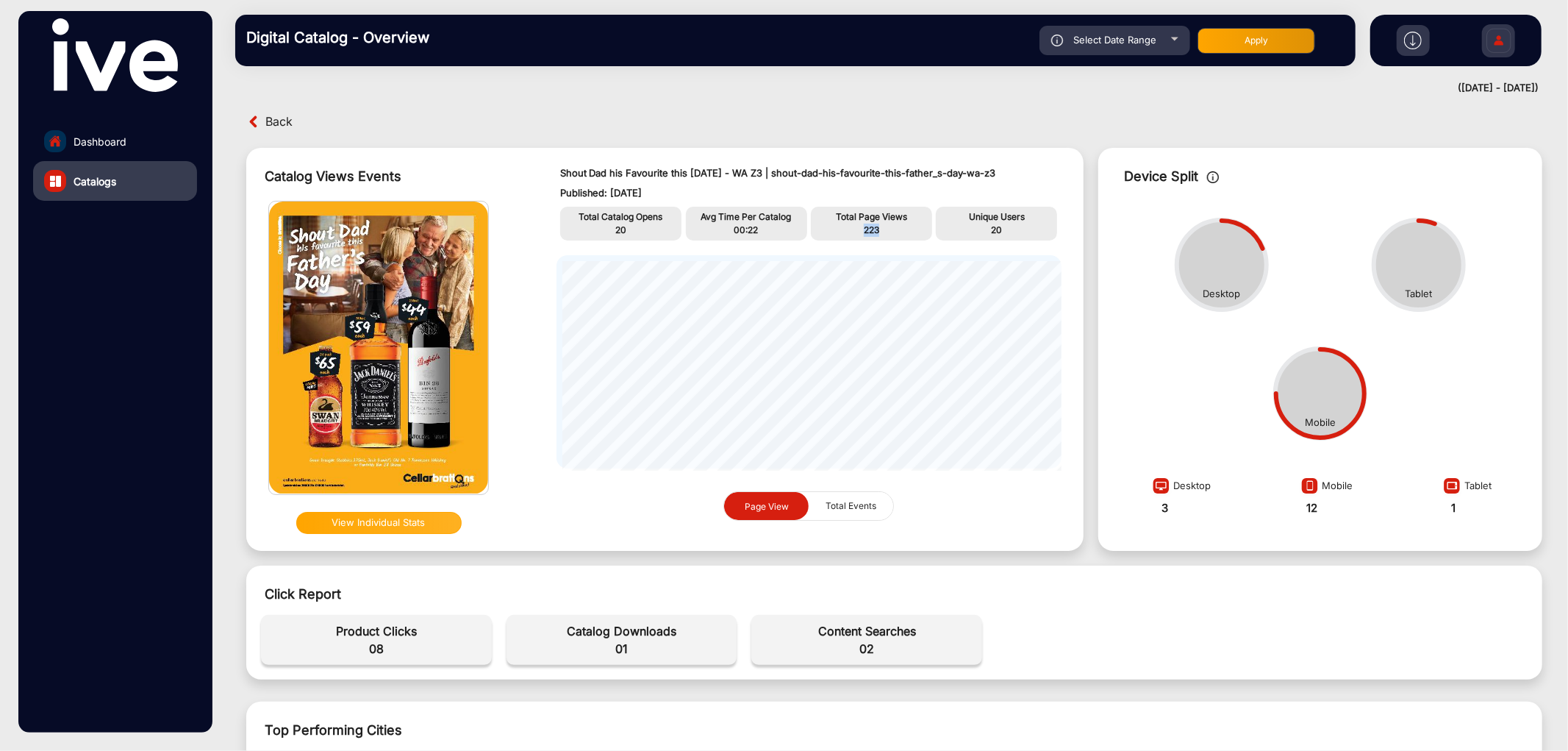
click at [860, 232] on p "223" at bounding box center [872, 230] width 114 height 13
click at [995, 229] on span "20" at bounding box center [996, 229] width 11 height 11
click at [378, 648] on span "08" at bounding box center [377, 648] width 216 height 17
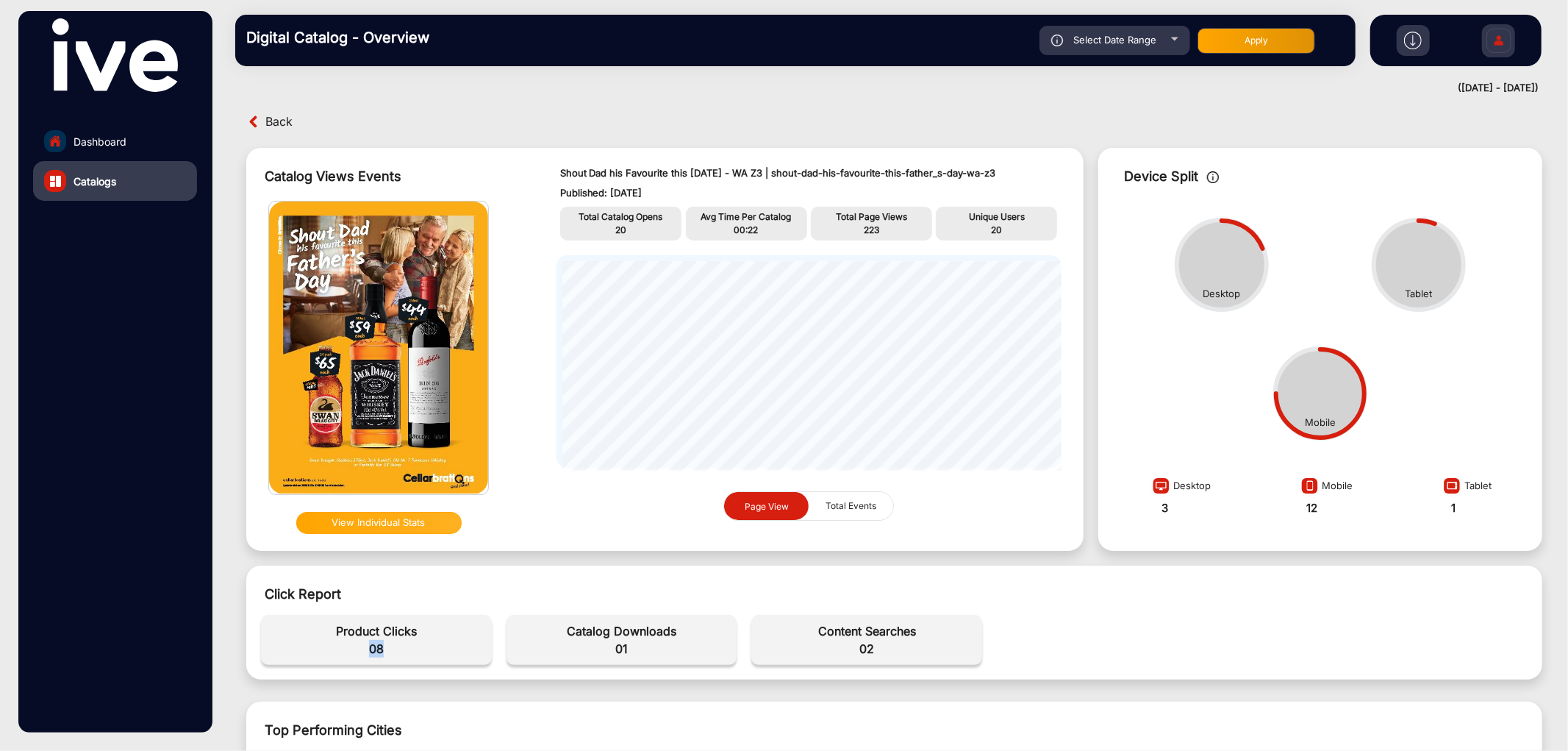
click at [378, 648] on span "08" at bounding box center [377, 648] width 216 height 17
click at [276, 118] on span "Back" at bounding box center [278, 122] width 27 height 22
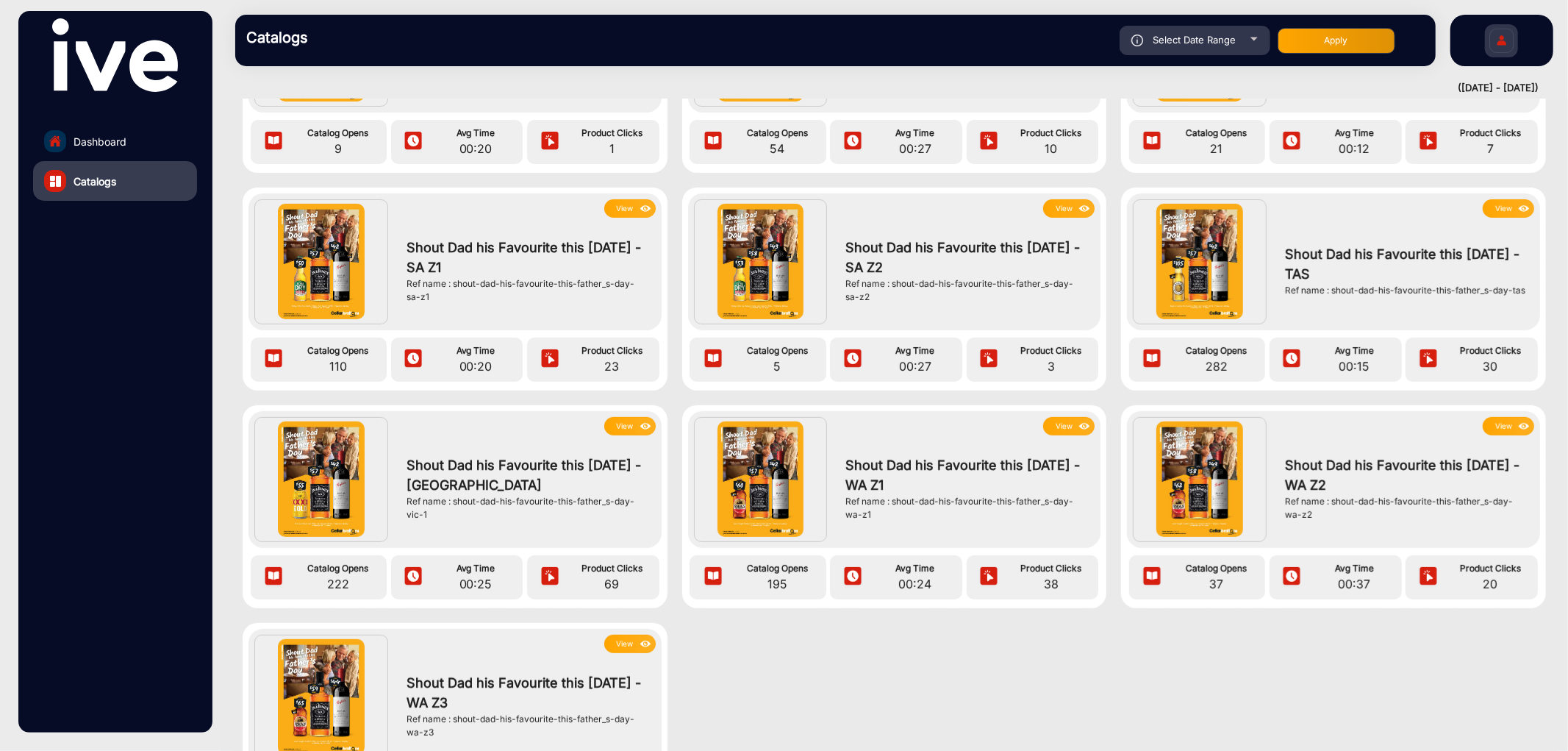
scroll to position [408, 0]
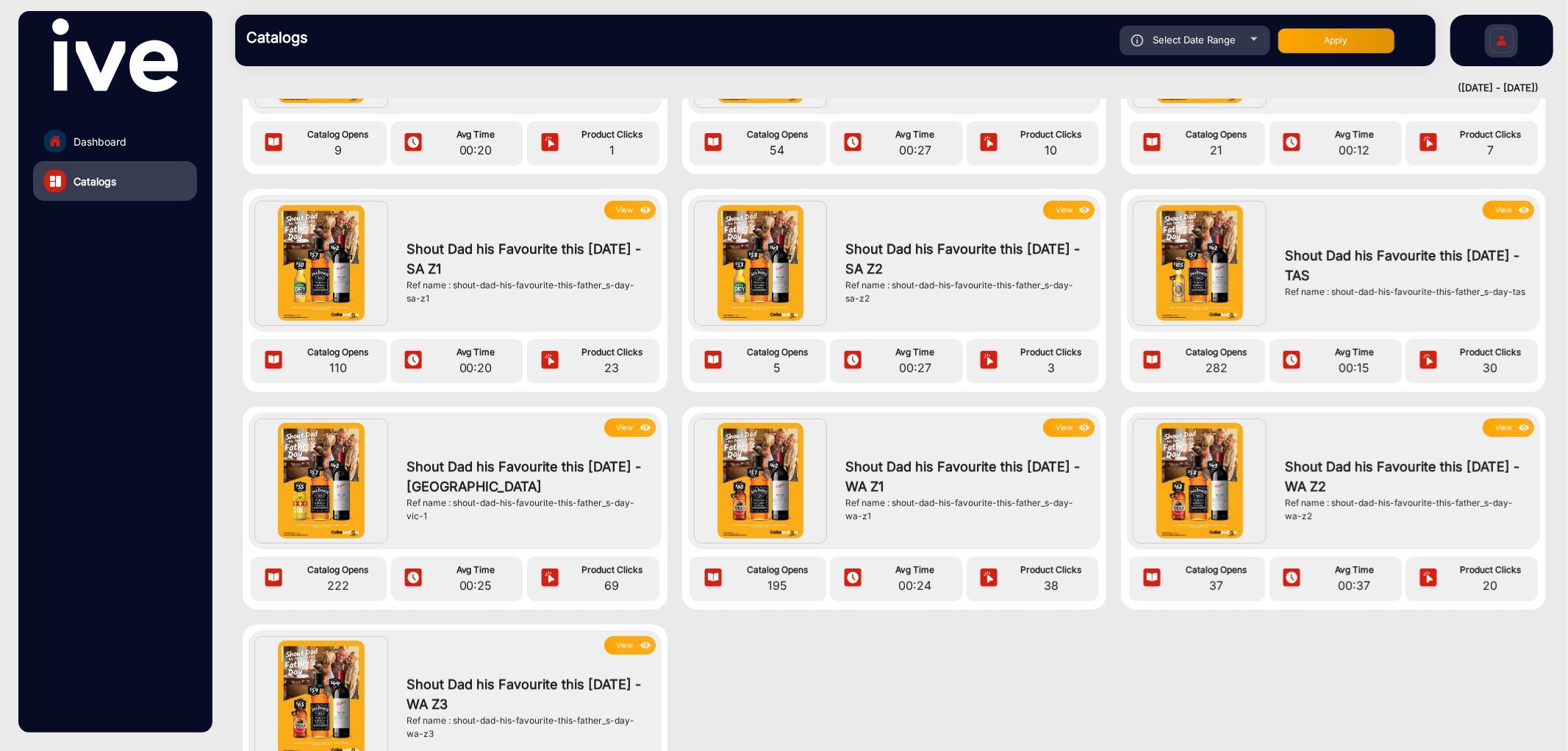
click at [638, 202] on img at bounding box center [646, 210] width 17 height 16
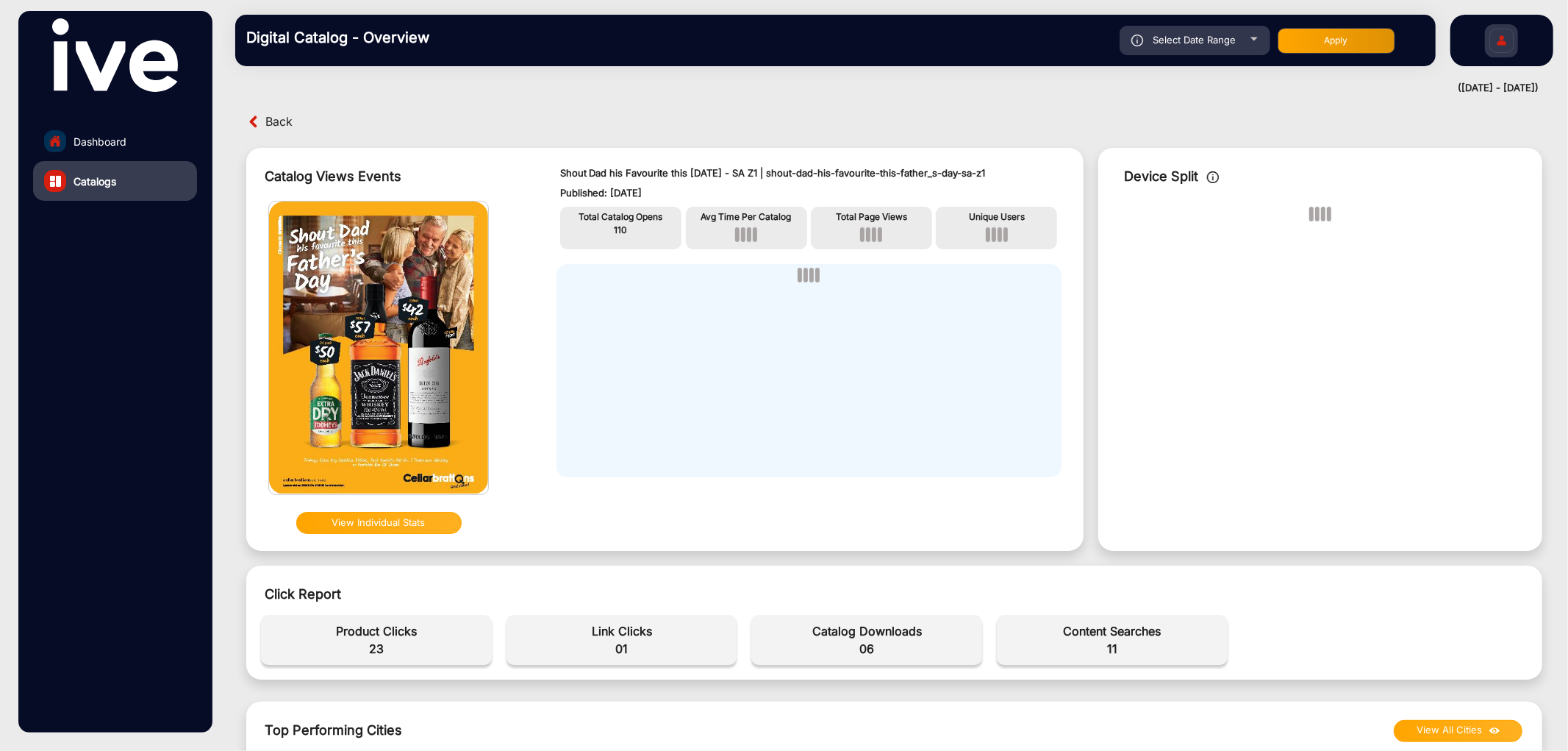
click at [619, 226] on span "110" at bounding box center [620, 229] width 13 height 11
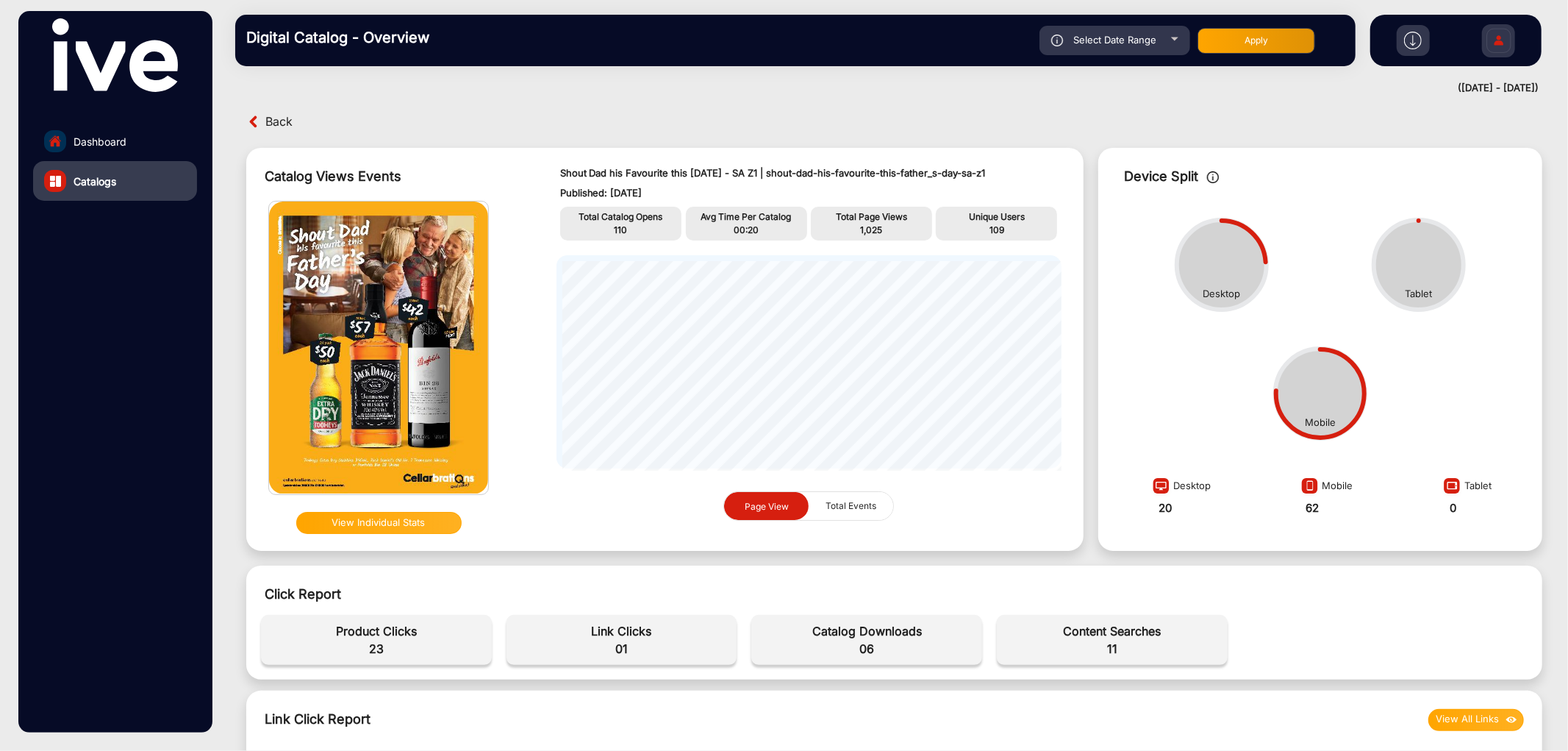
drag, startPoint x: 716, startPoint y: 168, endPoint x: 697, endPoint y: 179, distance: 22.0
click at [714, 168] on p "Shout Dad his Favourite this [DATE] - SA Z1 | shout-dad-his-favourite-this-fath…" at bounding box center [809, 173] width 498 height 15
click at [619, 232] on span "110" at bounding box center [620, 229] width 13 height 11
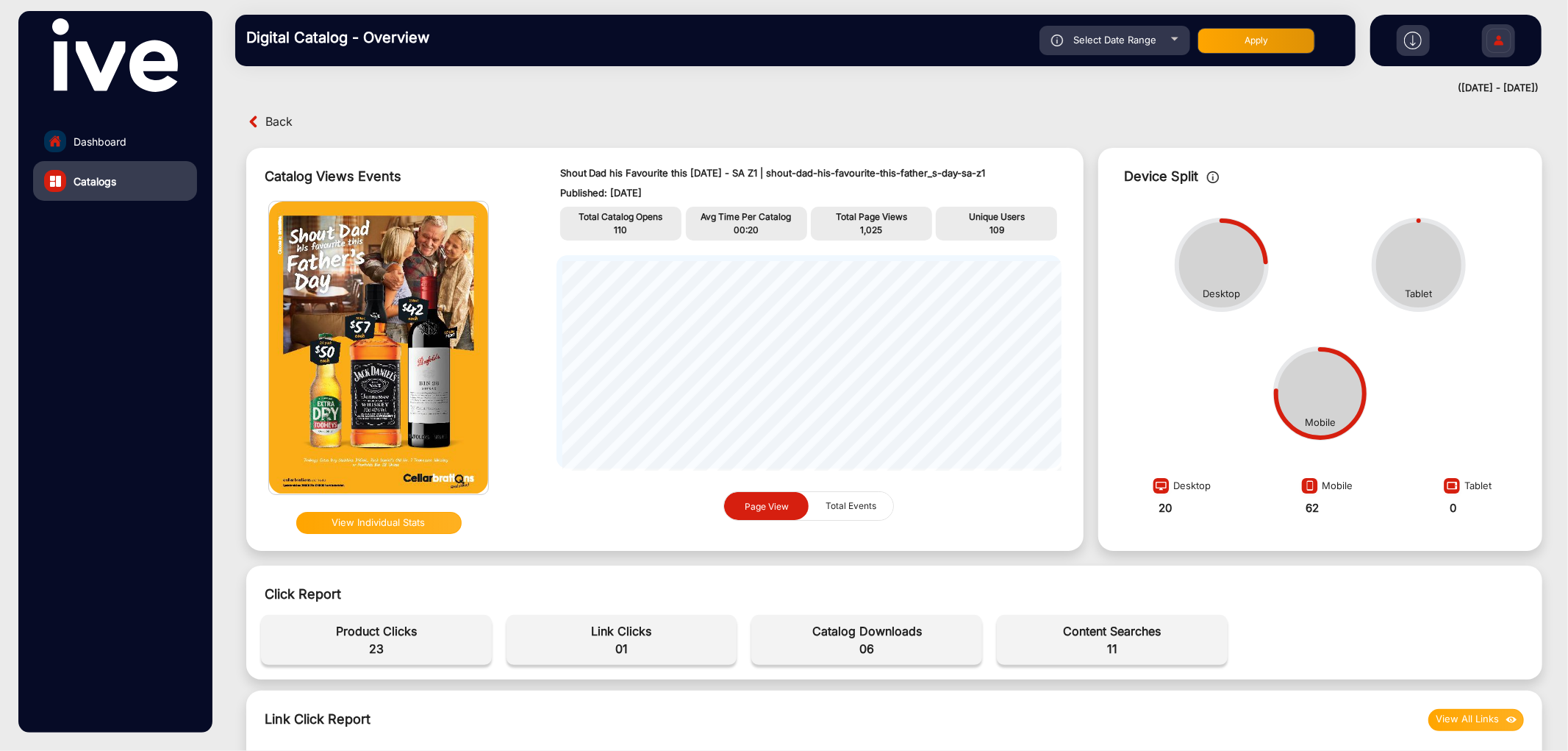
click at [869, 228] on span "1,025" at bounding box center [871, 229] width 22 height 11
click at [857, 648] on span "06" at bounding box center [867, 648] width 216 height 17
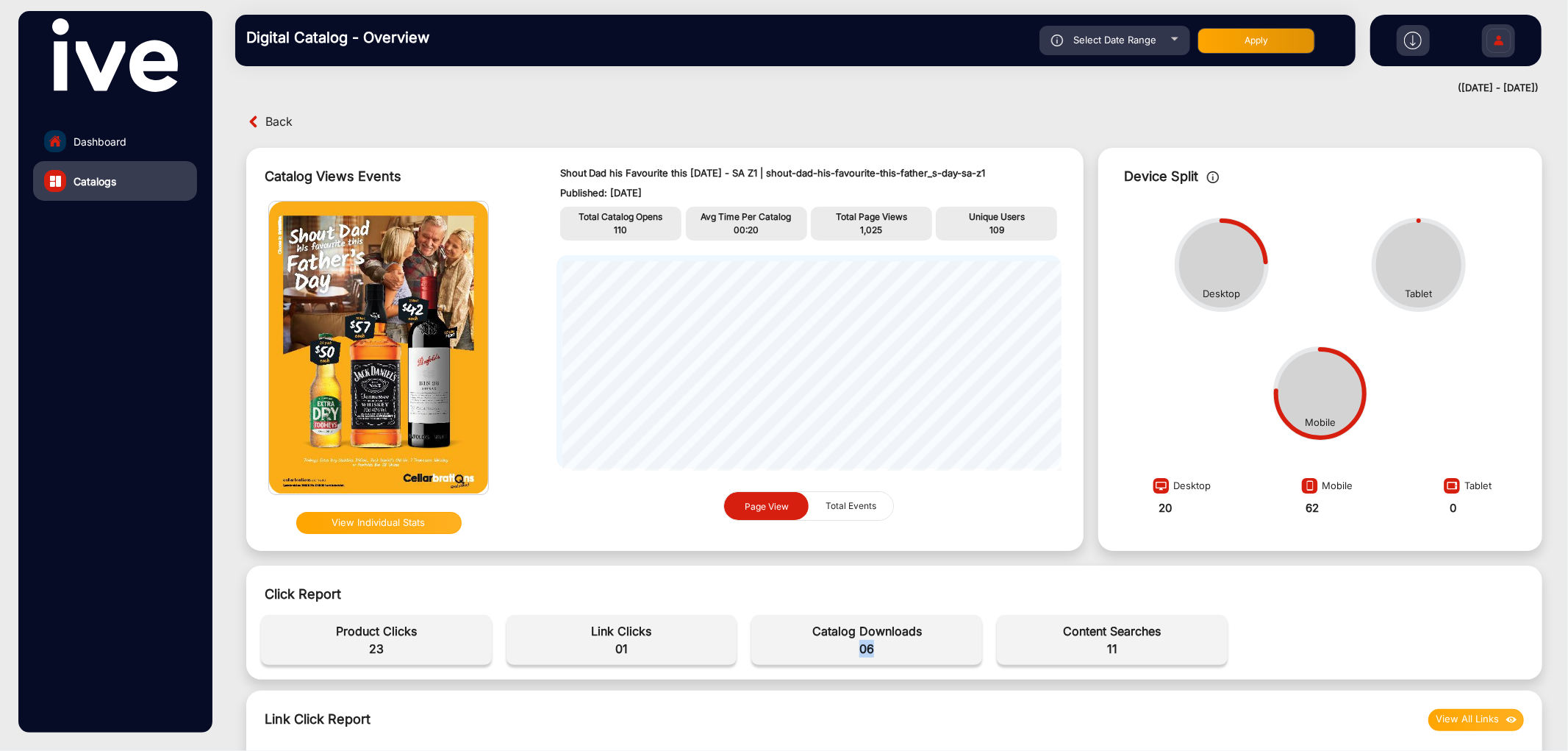
click at [857, 648] on span "06" at bounding box center [867, 648] width 216 height 17
click at [1111, 640] on span "11" at bounding box center [1112, 648] width 216 height 17
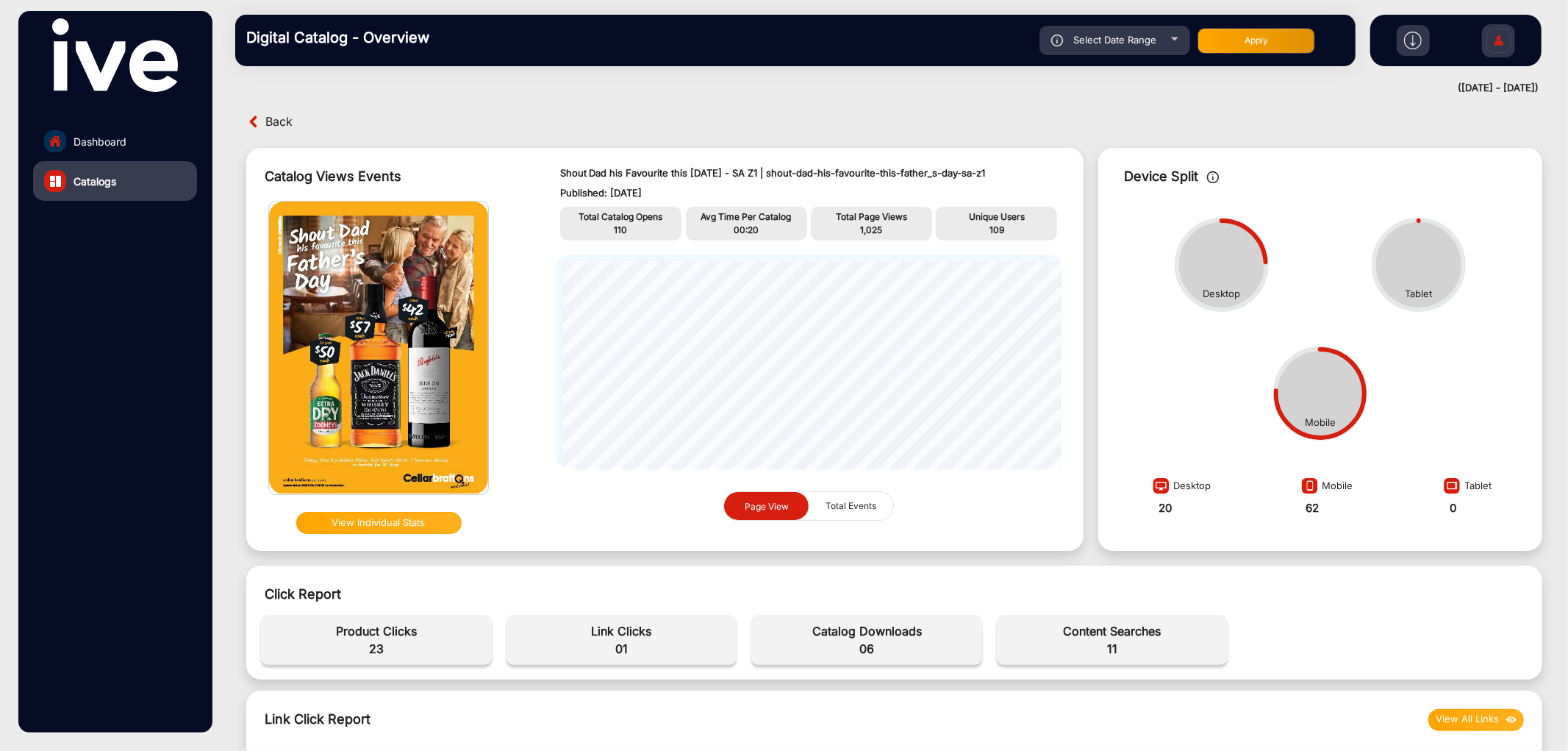
click at [974, 229] on p "109" at bounding box center [996, 230] width 114 height 13
click at [376, 644] on span "23" at bounding box center [377, 648] width 216 height 17
click at [375, 644] on span "23" at bounding box center [377, 648] width 216 height 17
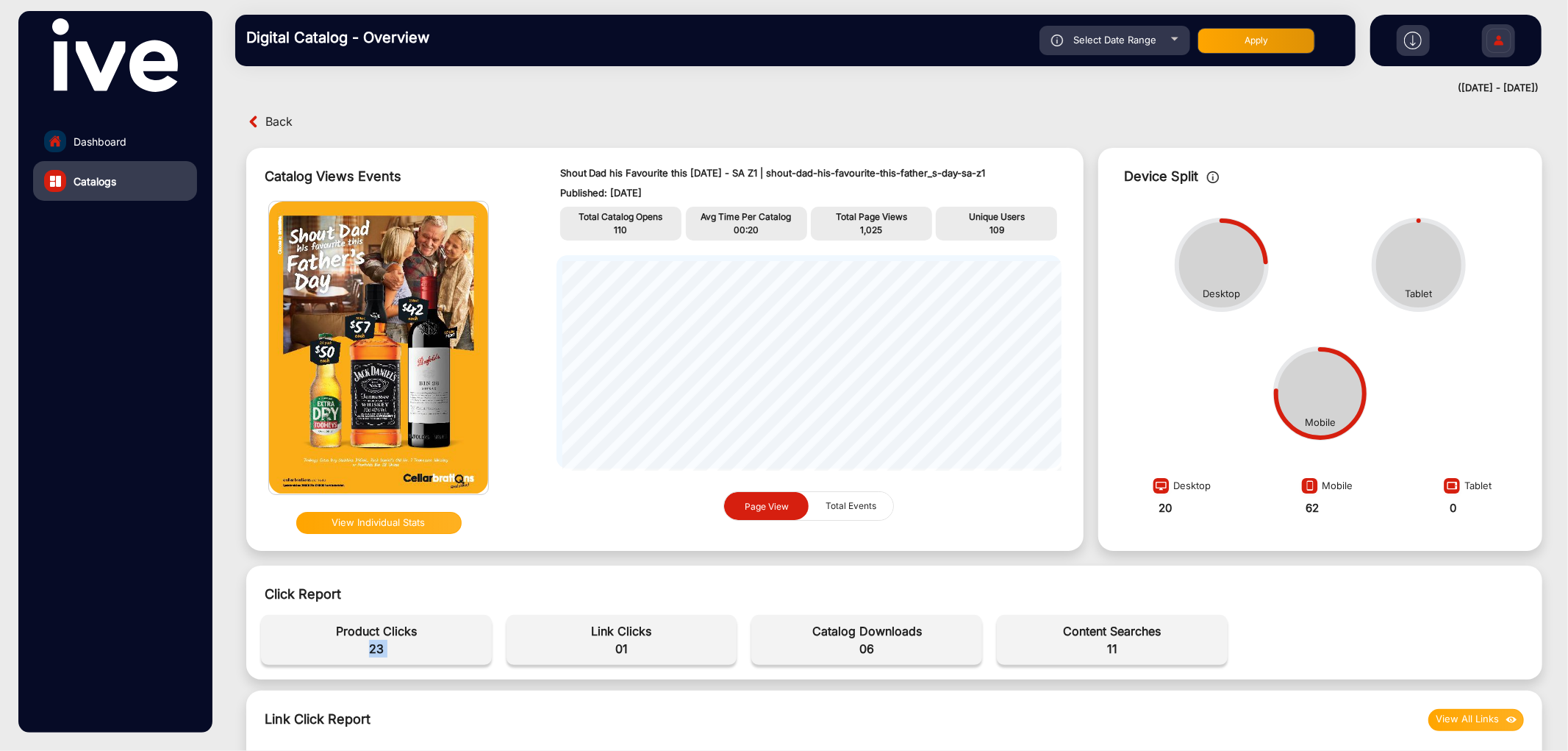
click at [375, 645] on span "23" at bounding box center [377, 648] width 216 height 17
click at [274, 125] on span "Back" at bounding box center [278, 122] width 27 height 22
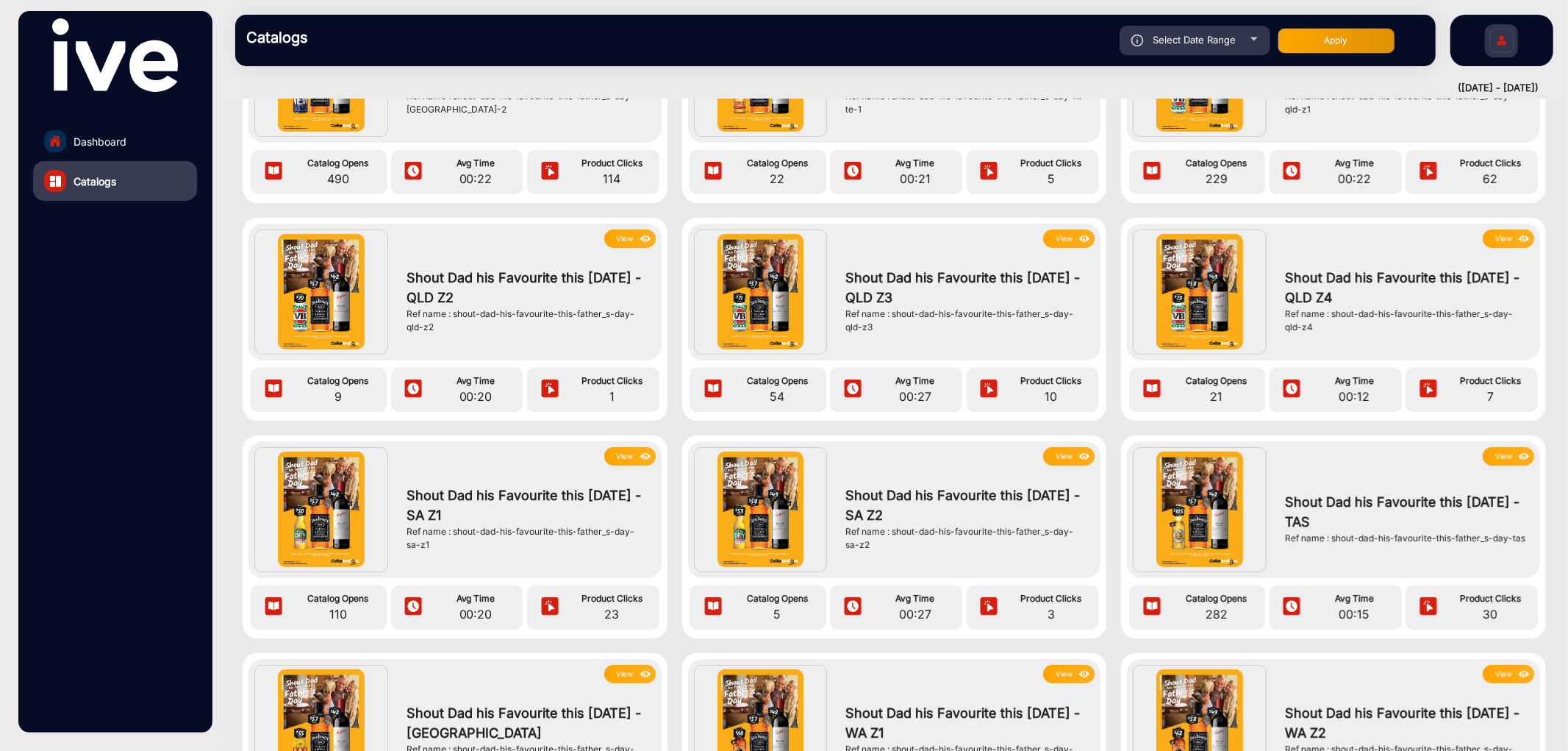
scroll to position [163, 0]
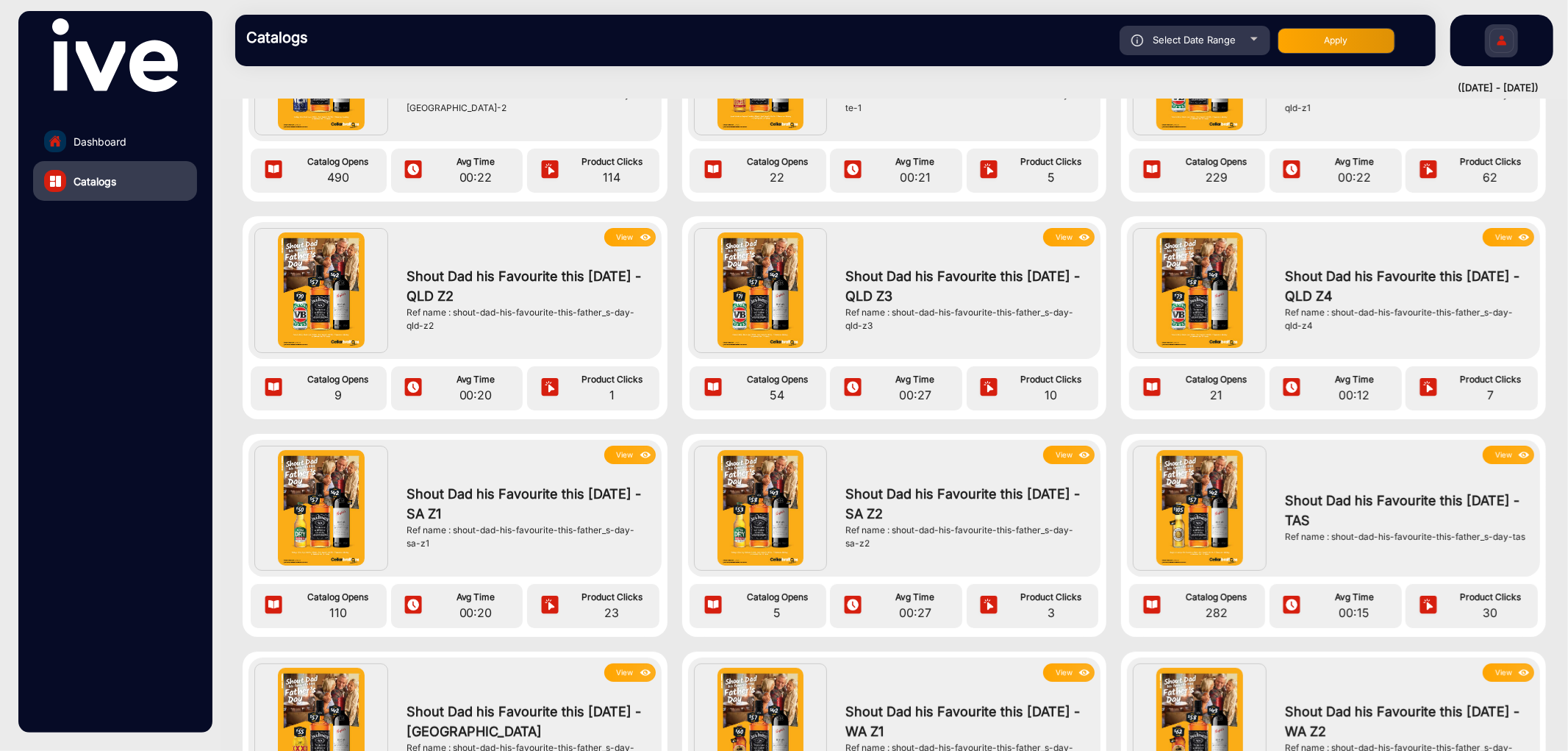
click at [1062, 458] on button "View" at bounding box center [1069, 455] width 52 height 18
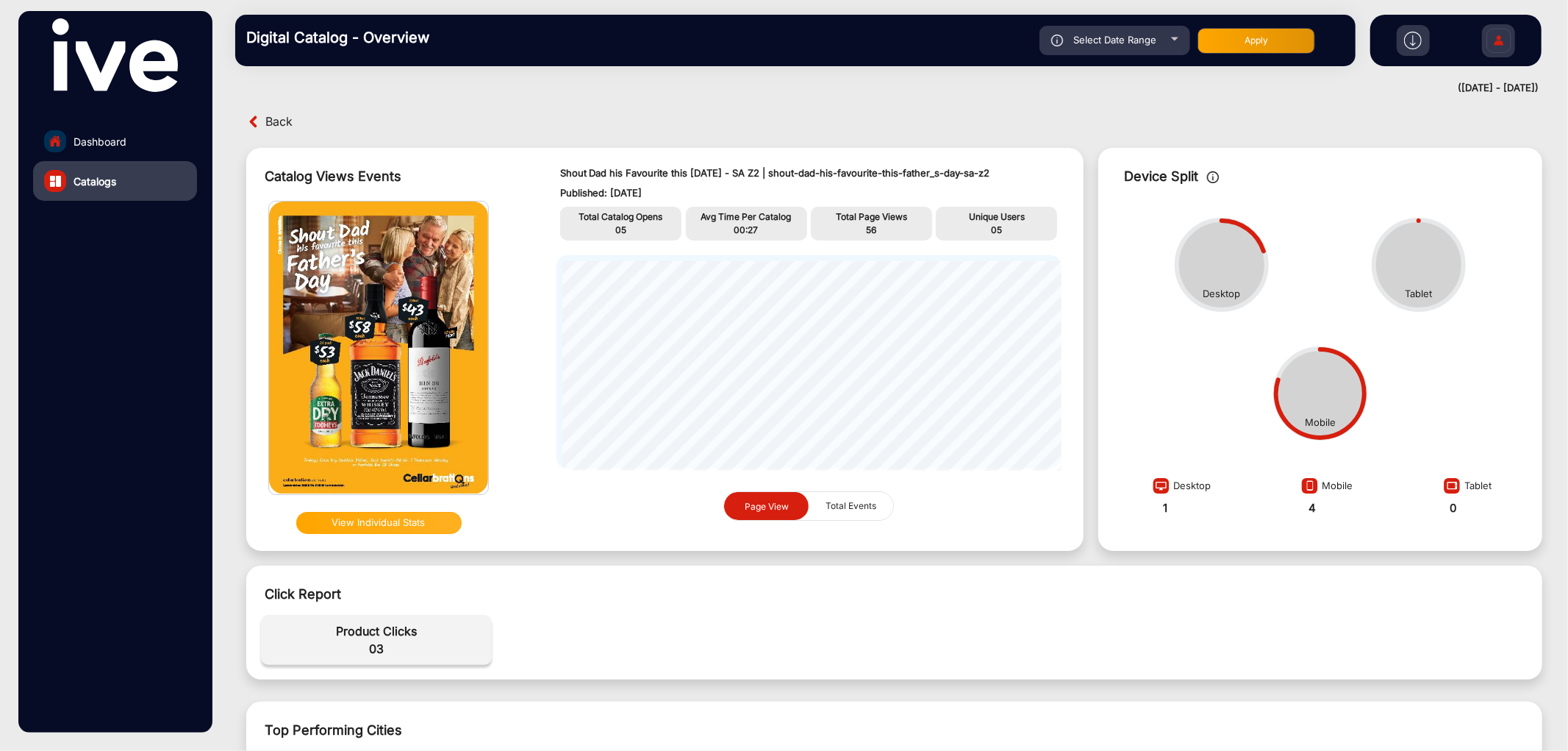
click at [869, 226] on span "56" at bounding box center [871, 229] width 10 height 11
click at [619, 226] on span "05" at bounding box center [620, 229] width 11 height 11
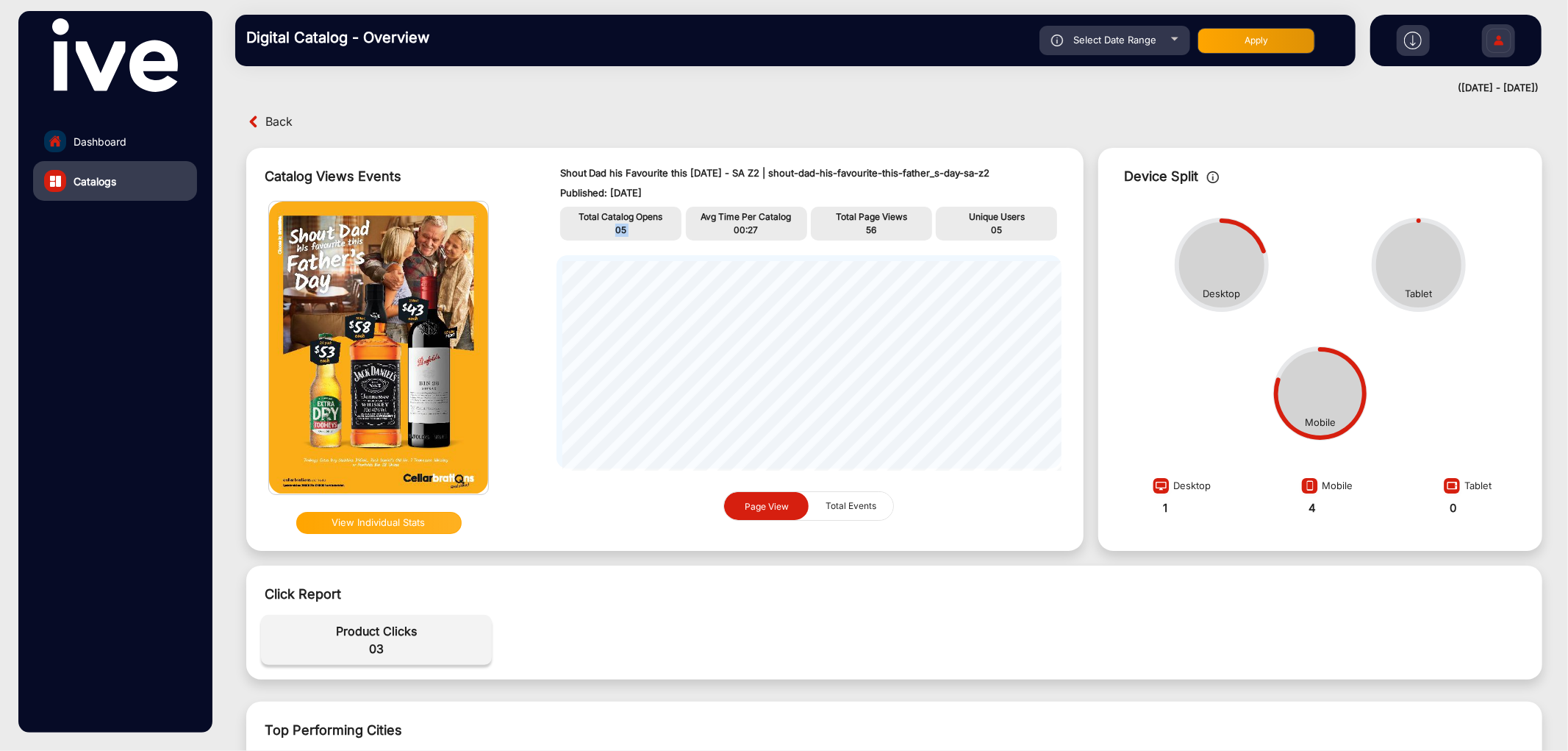
click at [619, 226] on span "05" at bounding box center [620, 229] width 11 height 11
click at [372, 645] on span "03" at bounding box center [377, 648] width 216 height 17
click at [993, 224] on p "05" at bounding box center [996, 230] width 114 height 13
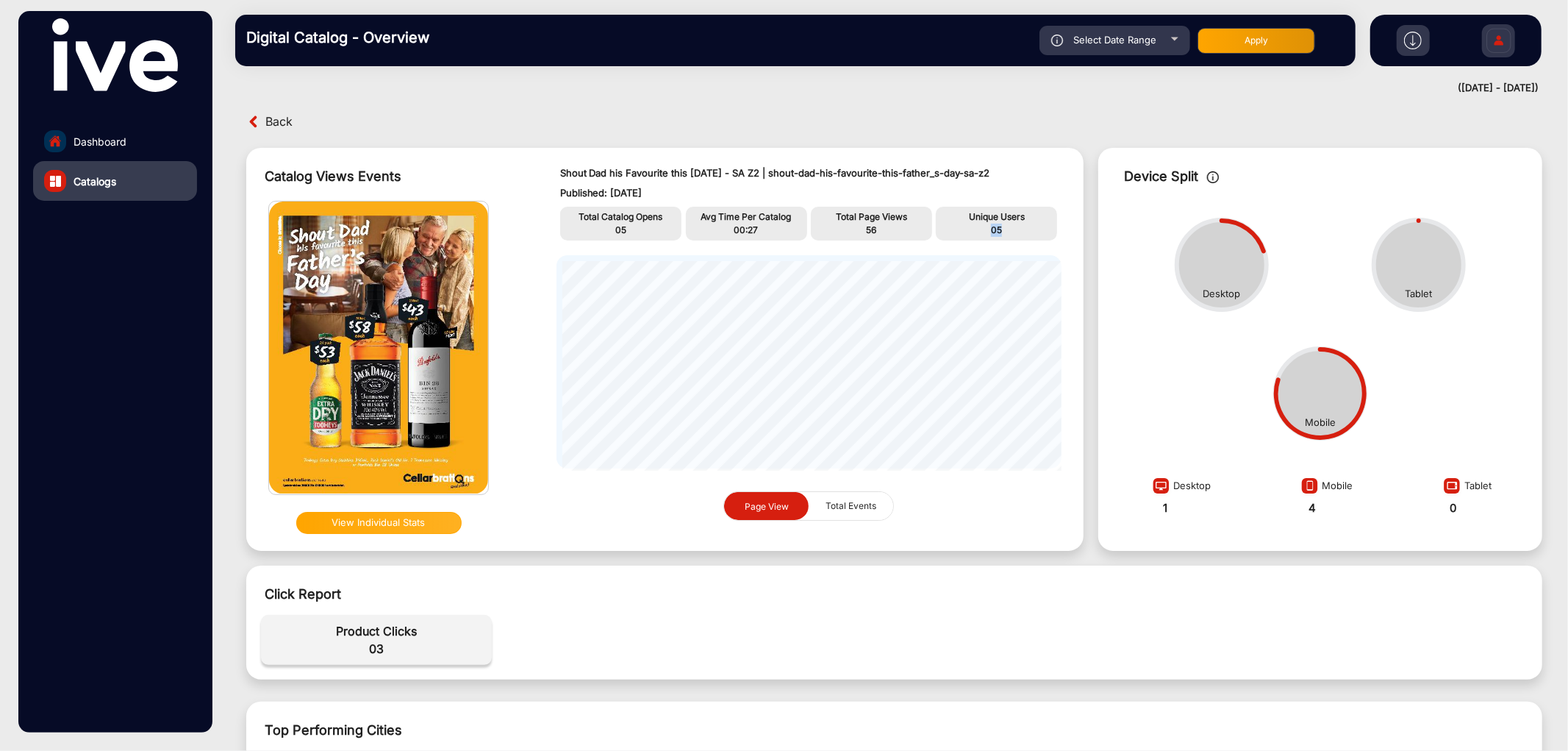
click at [993, 224] on p "05" at bounding box center [996, 230] width 114 height 13
click at [262, 124] on div "Back" at bounding box center [568, 122] width 652 height 22
click at [268, 120] on span "Back" at bounding box center [278, 122] width 27 height 22
